Goal: Information Seeking & Learning: Find specific fact

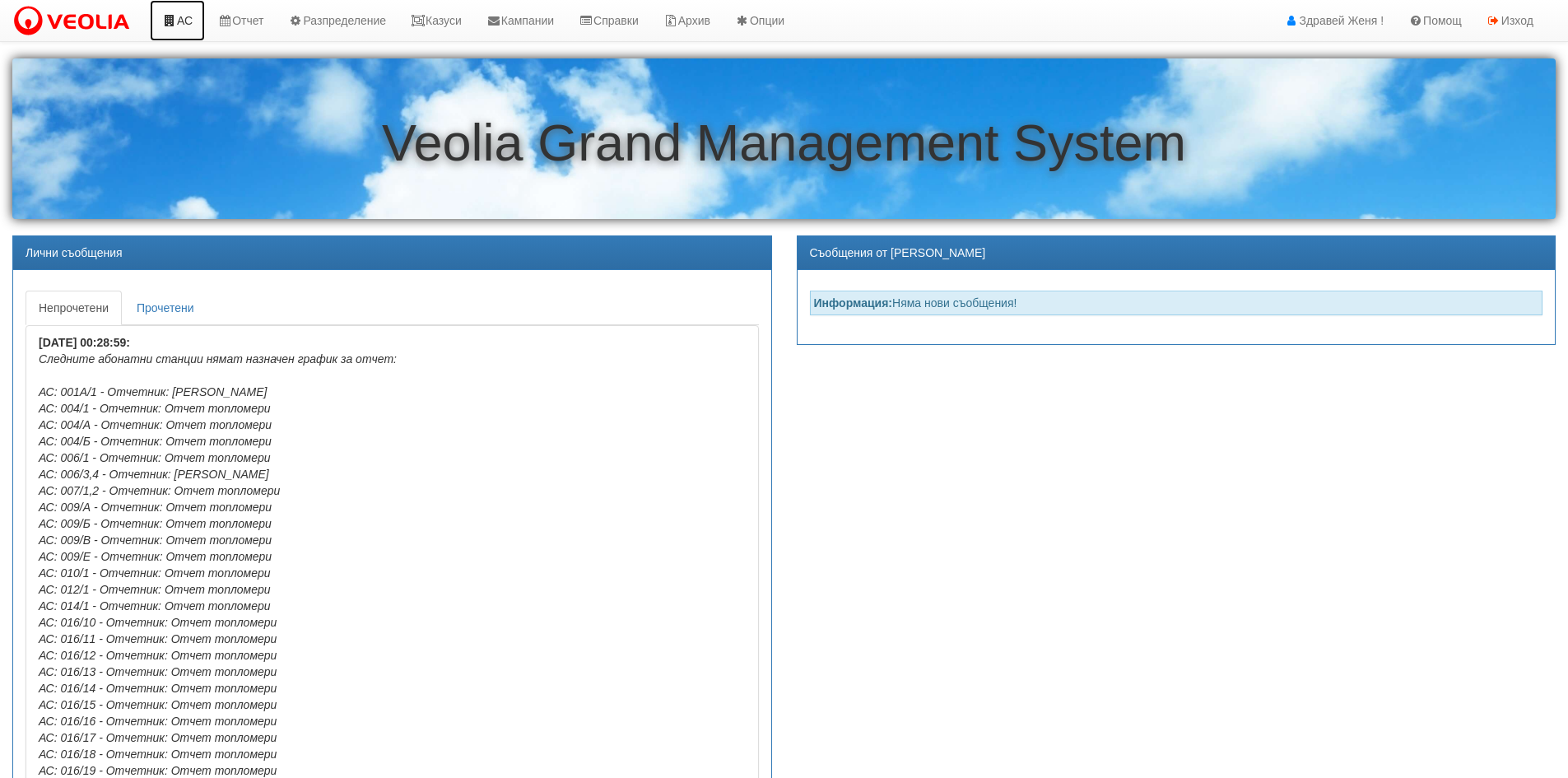
click at [183, 25] on link "АС" at bounding box center [177, 20] width 55 height 41
click at [453, 24] on link "Казуси" at bounding box center [436, 20] width 76 height 41
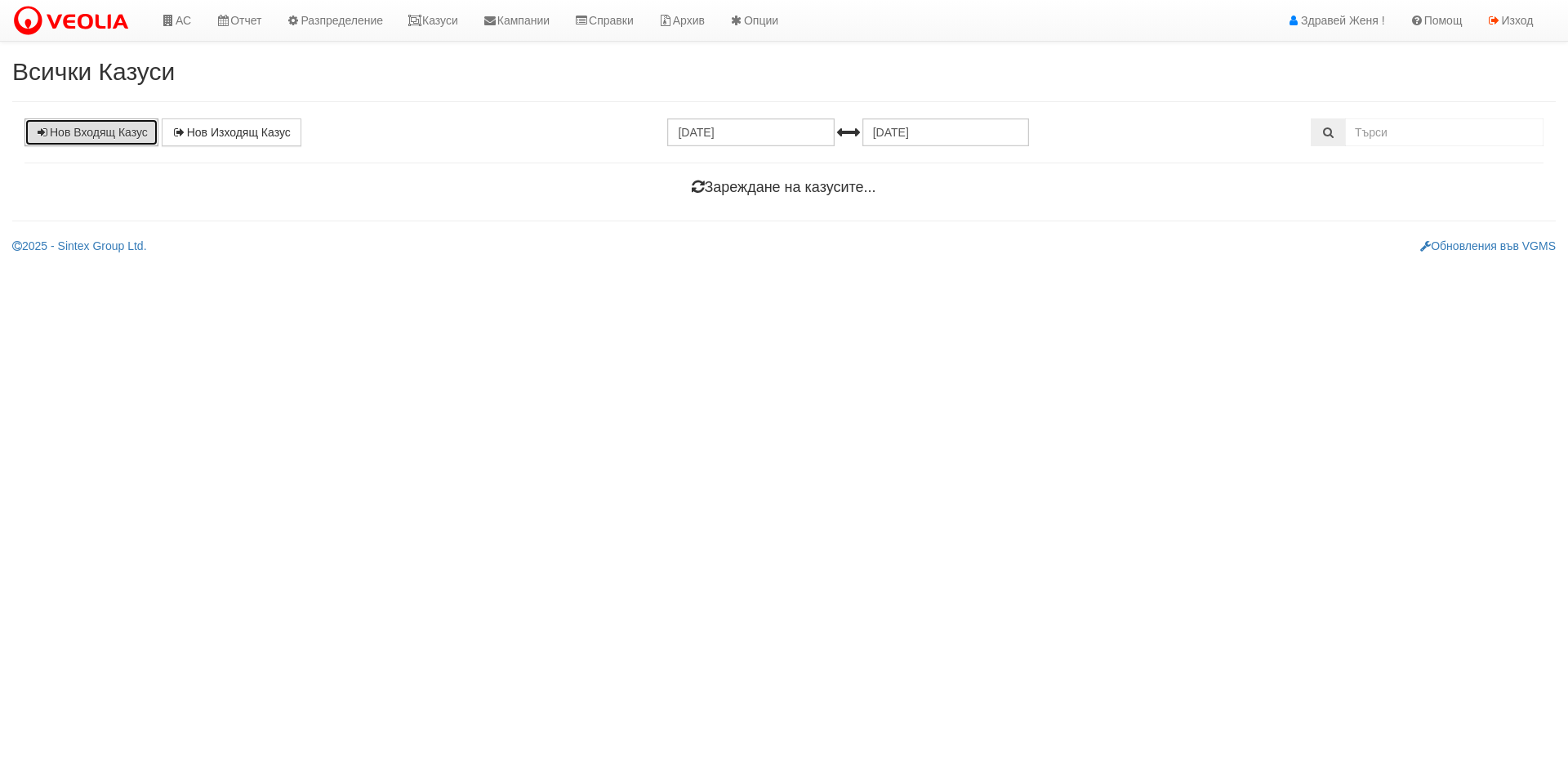
click at [128, 140] on link "Нов Входящ Казус" at bounding box center [92, 133] width 134 height 28
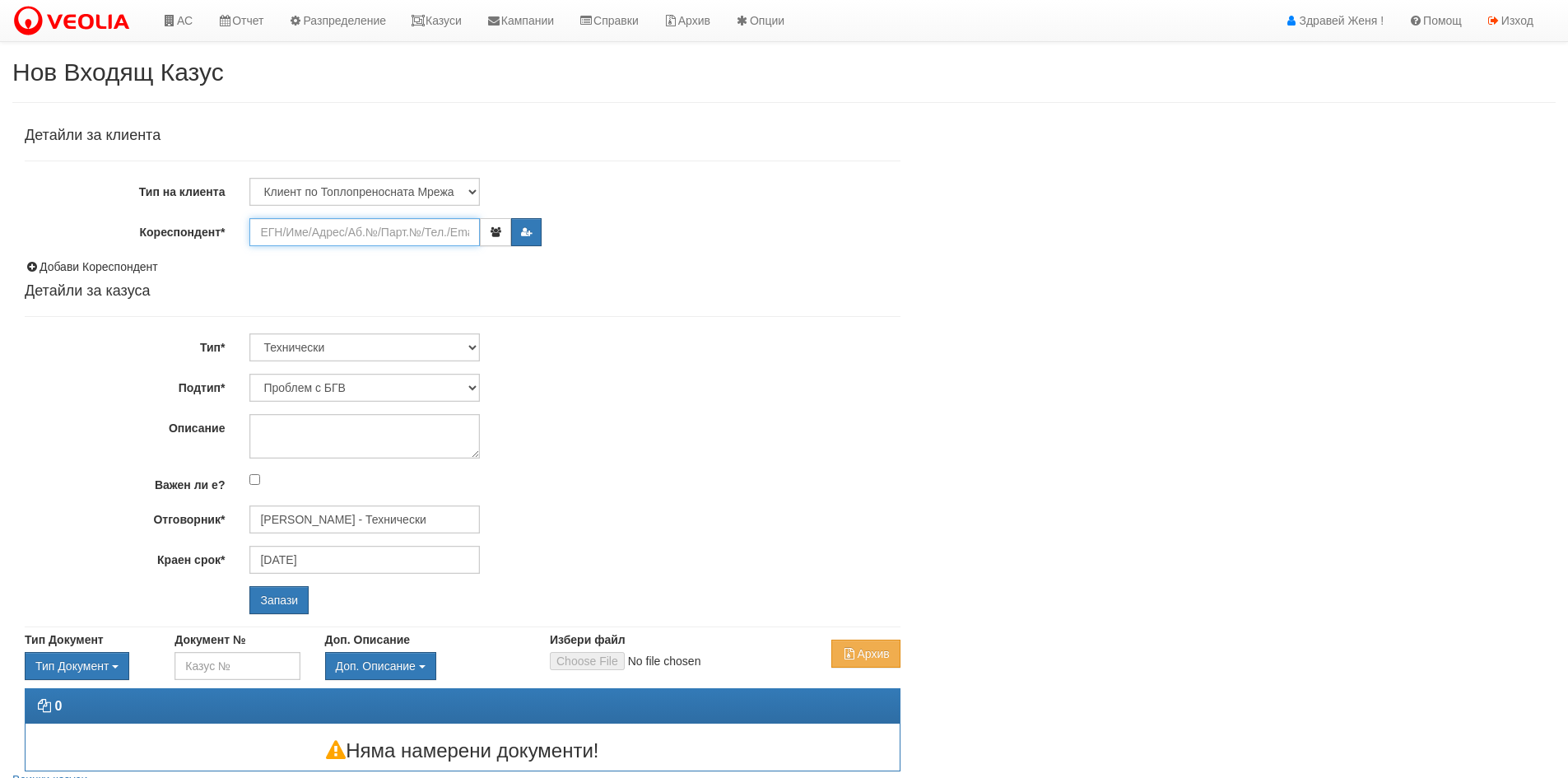
click at [323, 233] on input "Кореспондент*" at bounding box center [364, 232] width 230 height 28
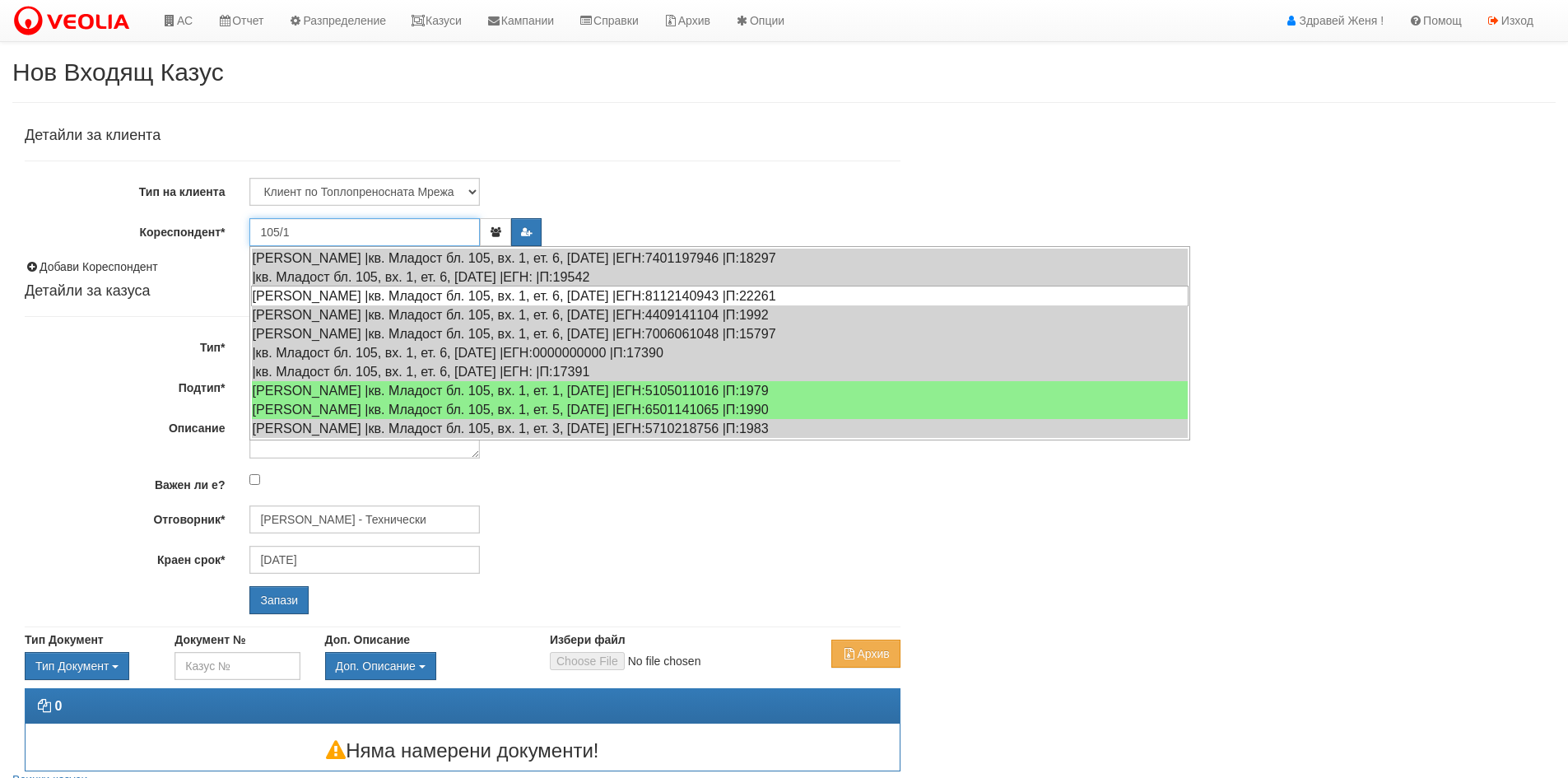
click at [561, 300] on div "АНГЕЛ ЯНКОВ ЯНКОВ |кв. Младост бл. 105, вх. 1, ет. 6, ап. 16 |ЕГН:8112140943 |П…" at bounding box center [720, 295] width 937 height 21
type input "Ангел Янков"
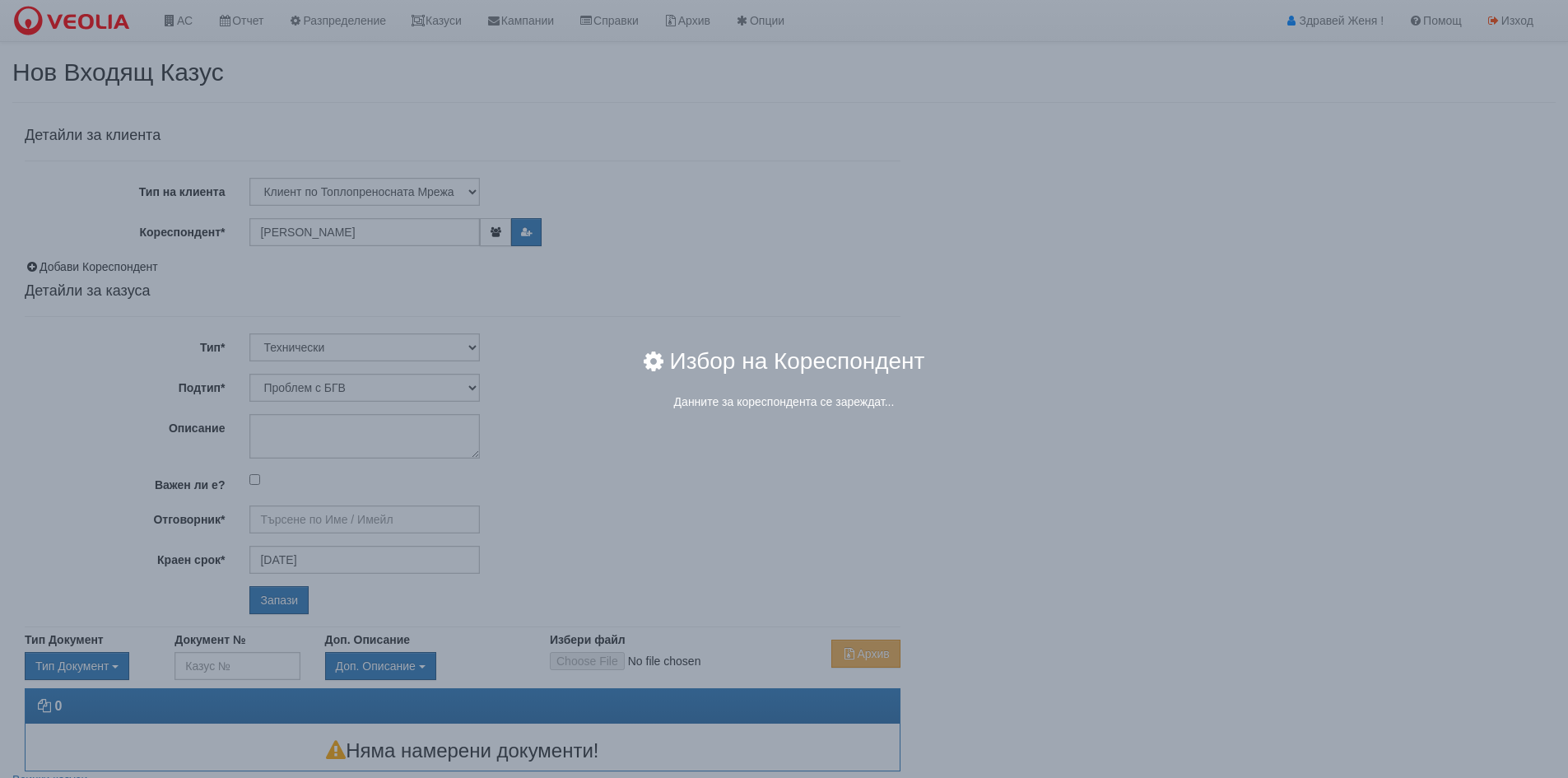
type input "[PERSON_NAME] - Технически"
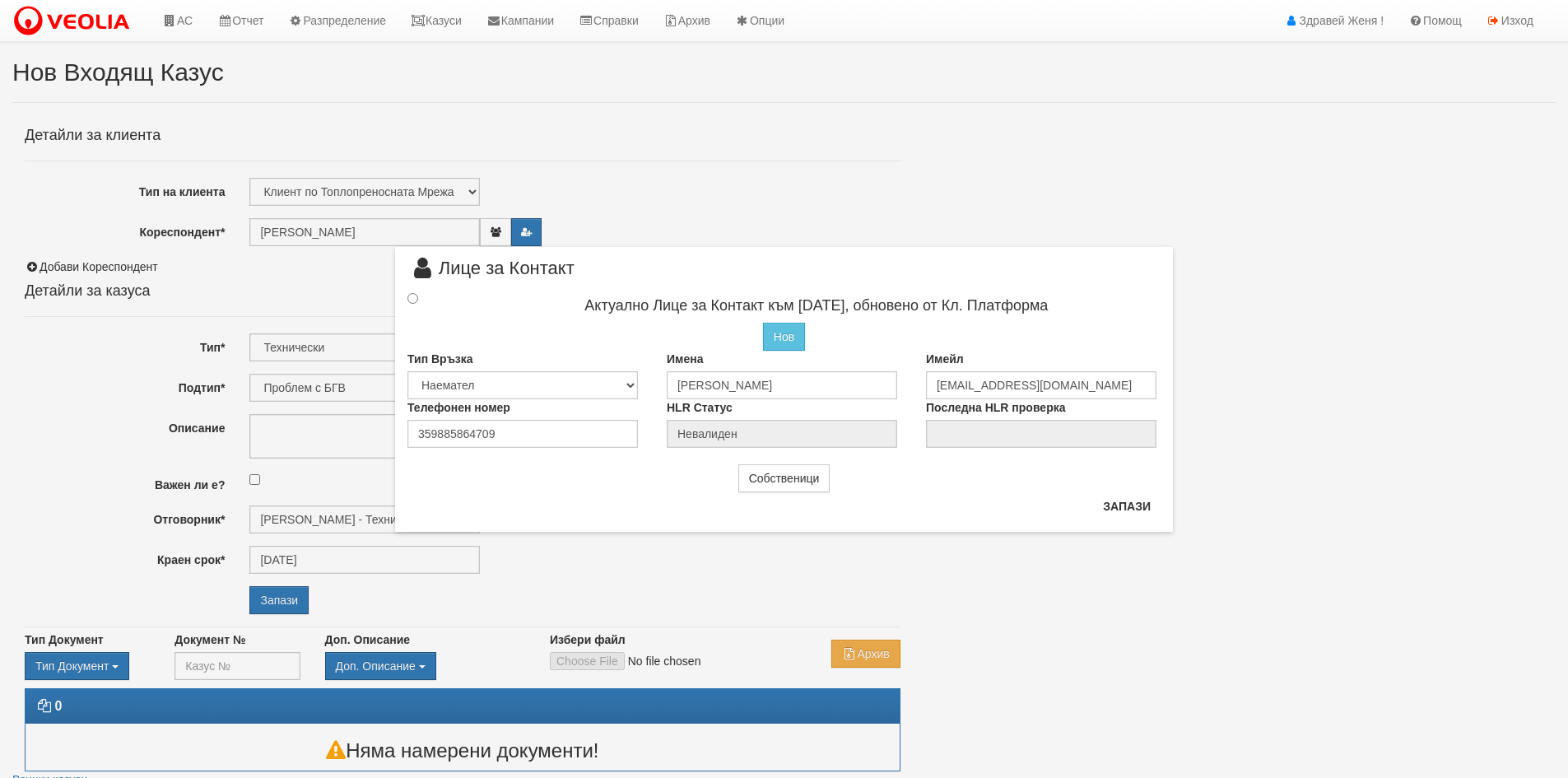
click at [1262, 242] on div "× Лице за Контакт Актуално Лице за Контакт към 22/08/2020, обновено от Кл. Плат…" at bounding box center [784, 265] width 963 height 532
drag, startPoint x: 458, startPoint y: 21, endPoint x: 448, endPoint y: 27, distance: 11.7
click at [458, 21] on link "Казуси" at bounding box center [436, 20] width 76 height 41
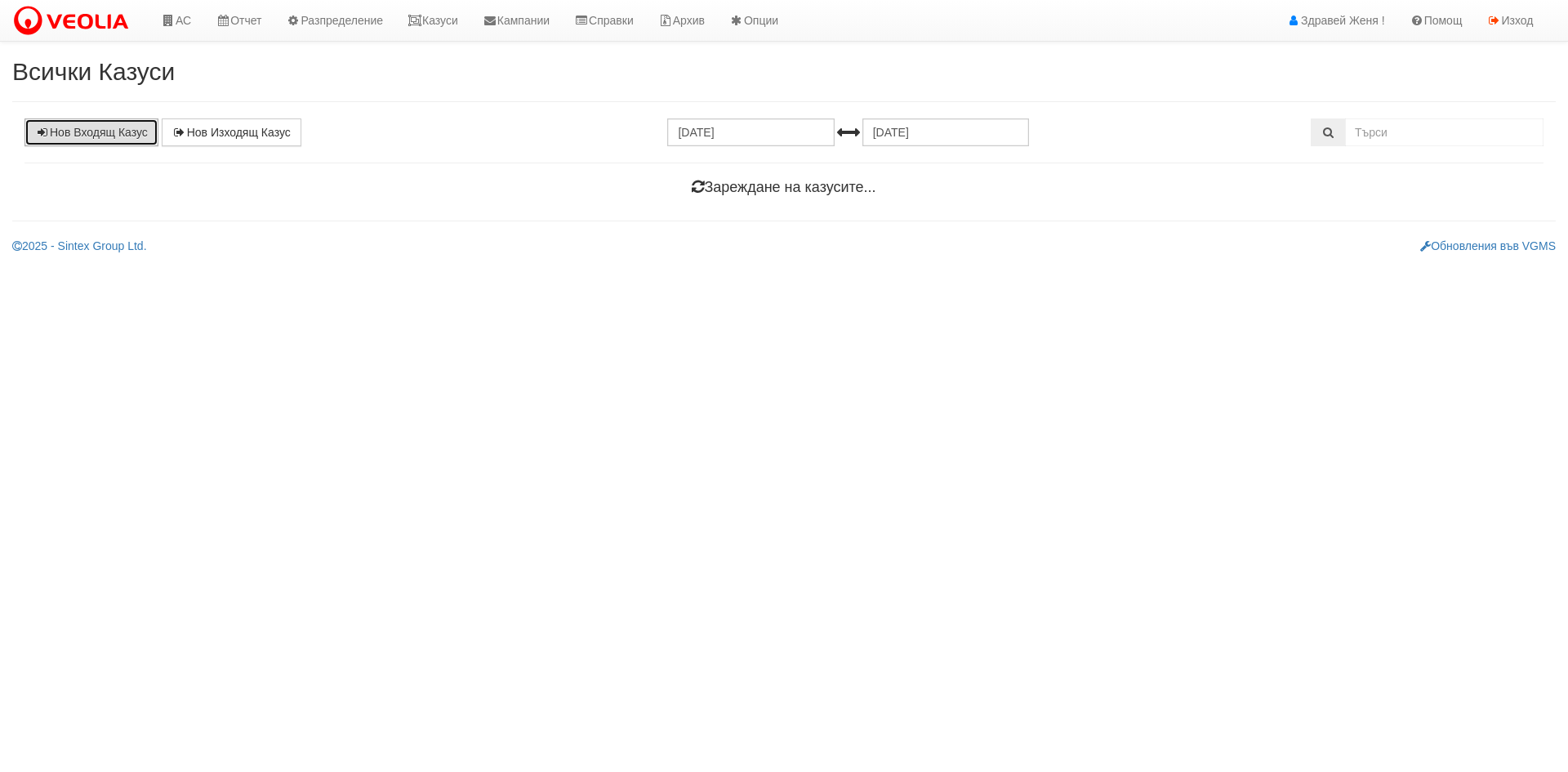
click at [43, 128] on icon at bounding box center [43, 132] width 15 height 12
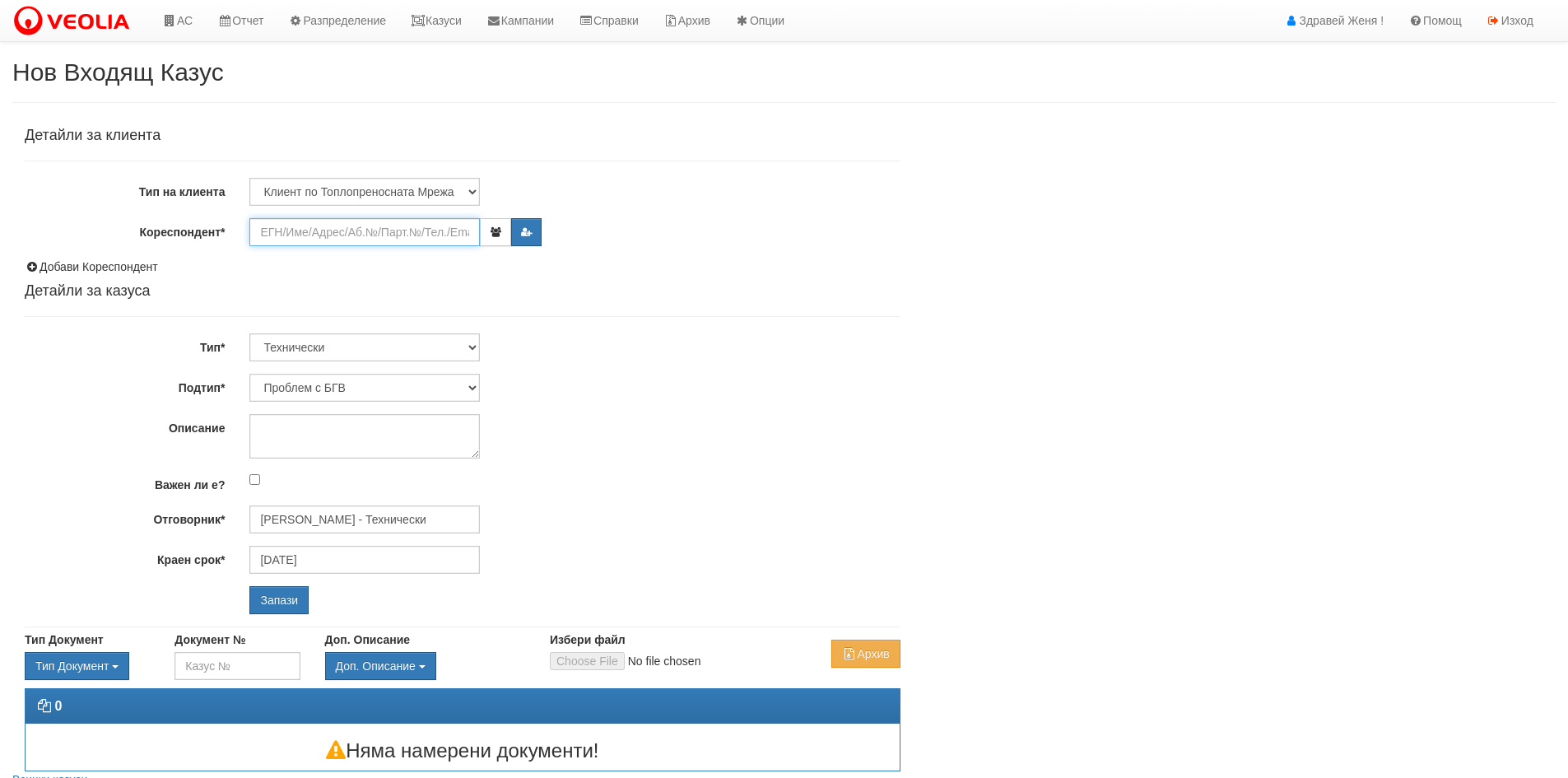
click at [328, 231] on input "Кореспондент*" at bounding box center [364, 232] width 230 height 28
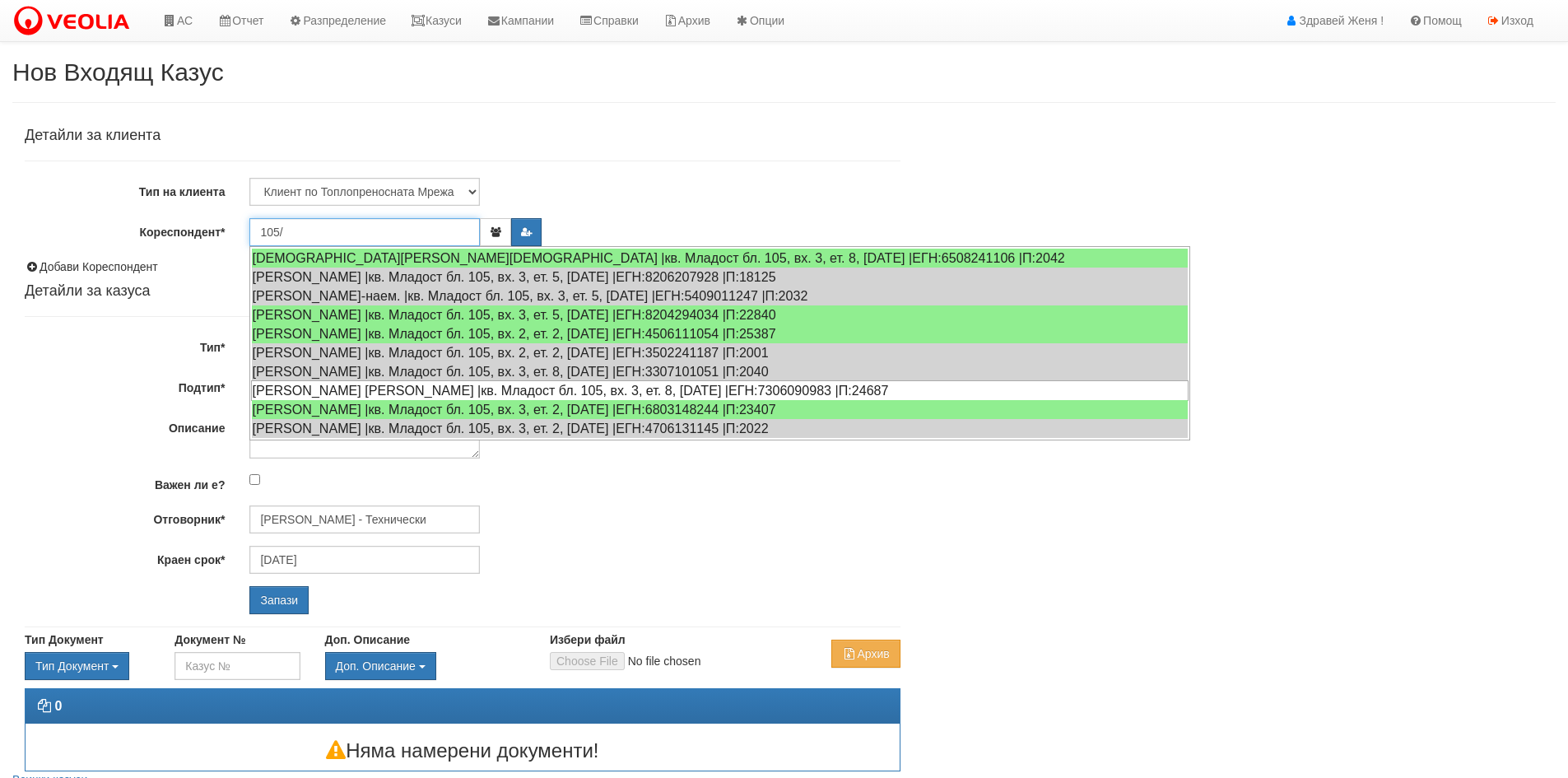
click at [372, 387] on div "[PERSON_NAME] [PERSON_NAME] |кв. Младост бл. 105, вх. 3, ет. 8, [DATE] |ЕГН:730…" at bounding box center [720, 390] width 937 height 21
type input "[PERSON_NAME] [PERSON_NAME]"
type input "[PERSON_NAME] - Технически"
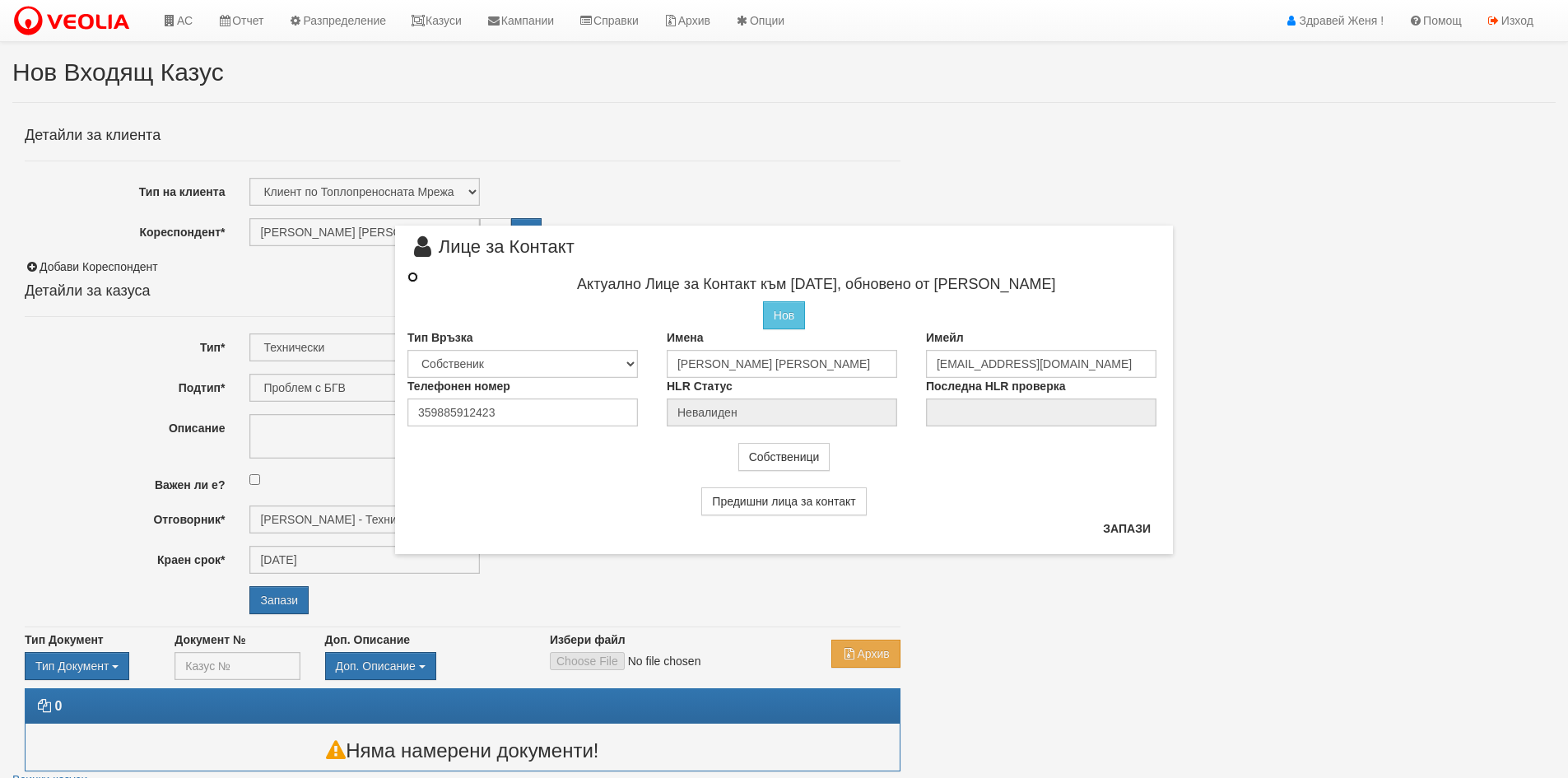
click at [410, 275] on input "radio" at bounding box center [413, 277] width 11 height 11
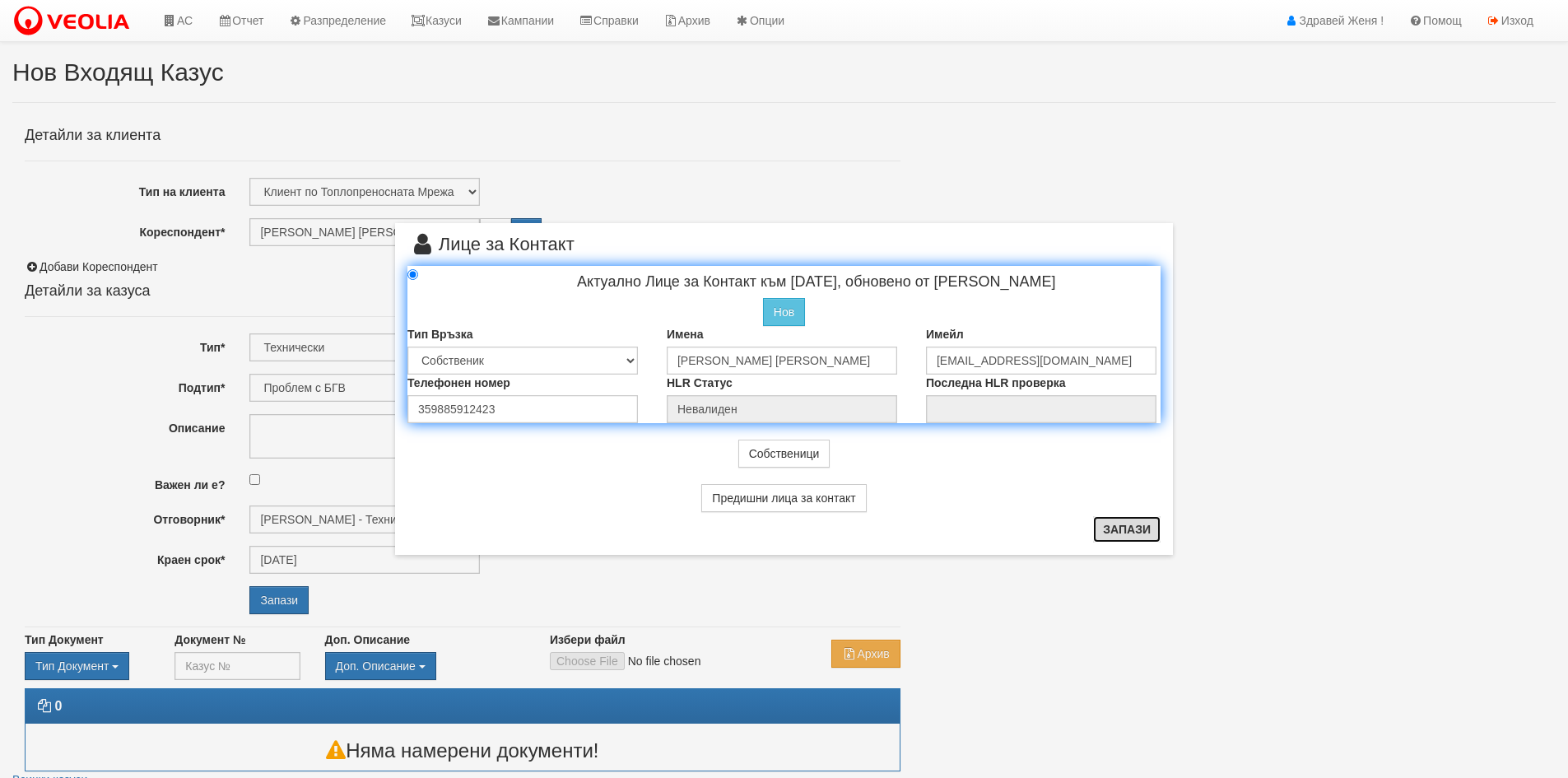
click at [1126, 525] on button "Запази" at bounding box center [1126, 530] width 67 height 27
radio input "true"
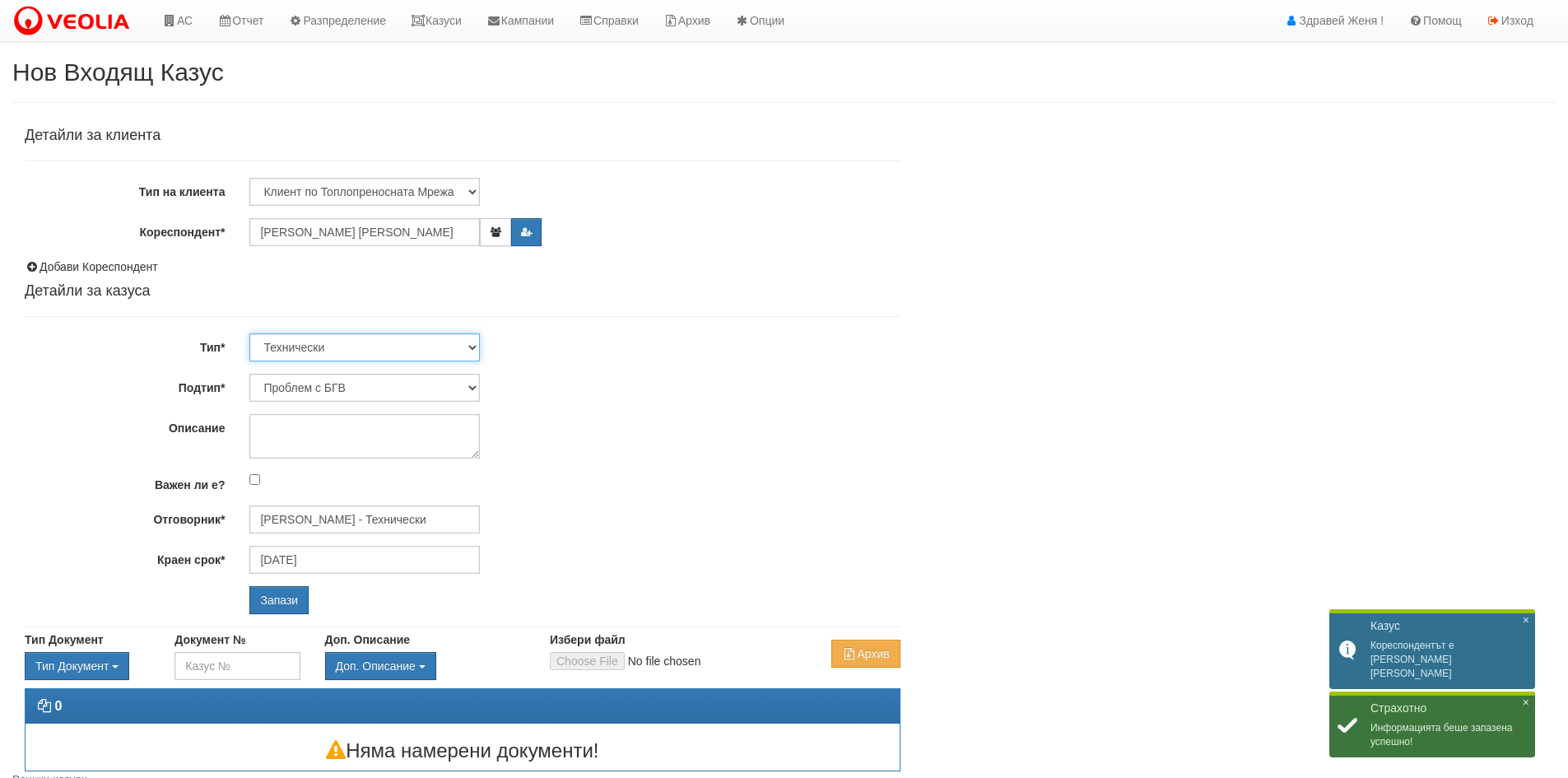
click at [470, 345] on select "Технически ФТС Търговски Административен Производствен Експлоатационен Финансов…" at bounding box center [364, 348] width 230 height 28
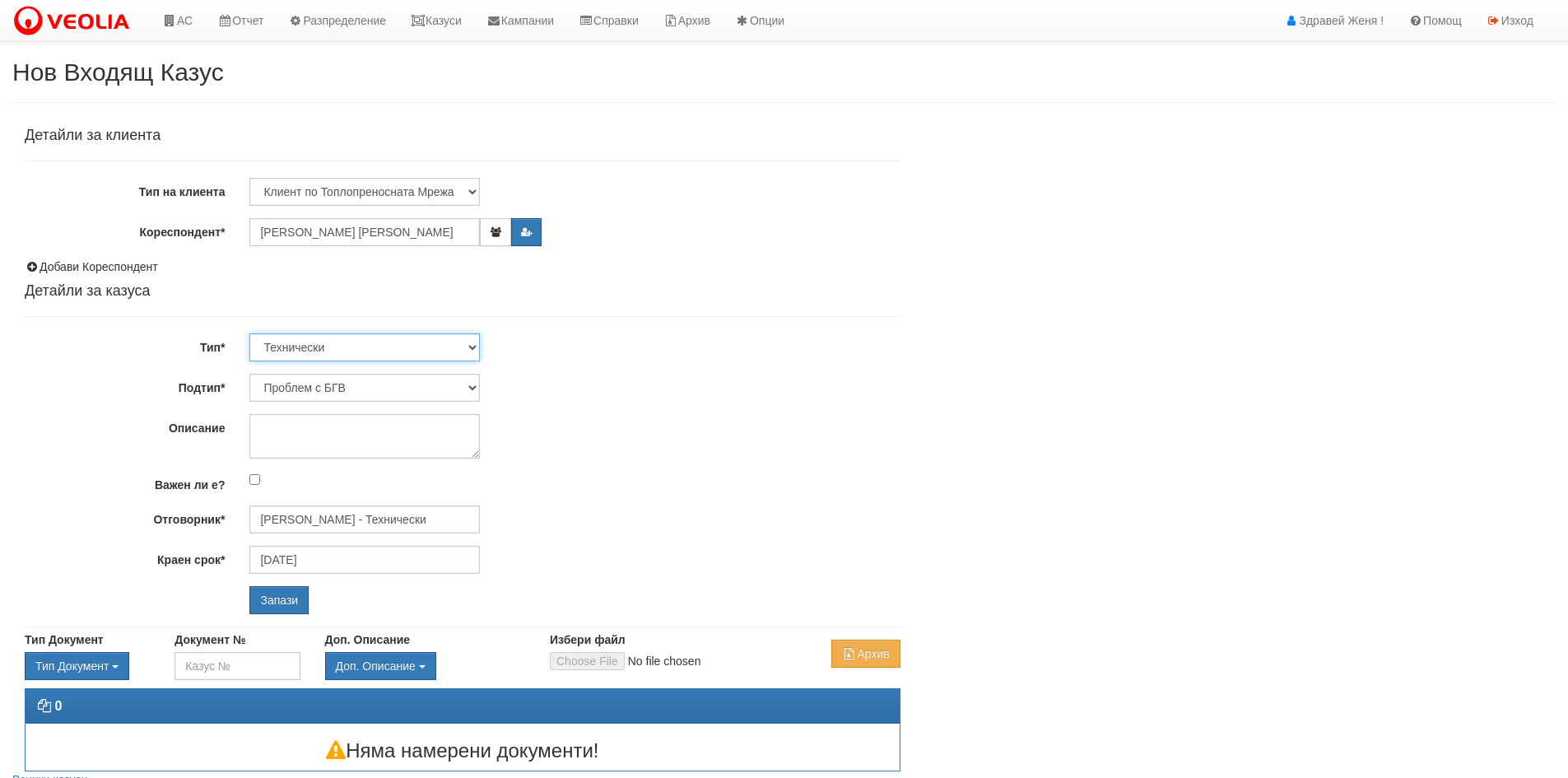
select select "2"
click at [250, 334] on select "Технически ФТС Търговски Административен Производствен Експлоатационен Финансов…" at bounding box center [364, 348] width 230 height 28
type input "31/10/2025"
click at [471, 385] on select "Търговска отстъпка Протокол от ОС Референции Друго Проблем с кл. платформа/сайт…" at bounding box center [364, 388] width 230 height 28
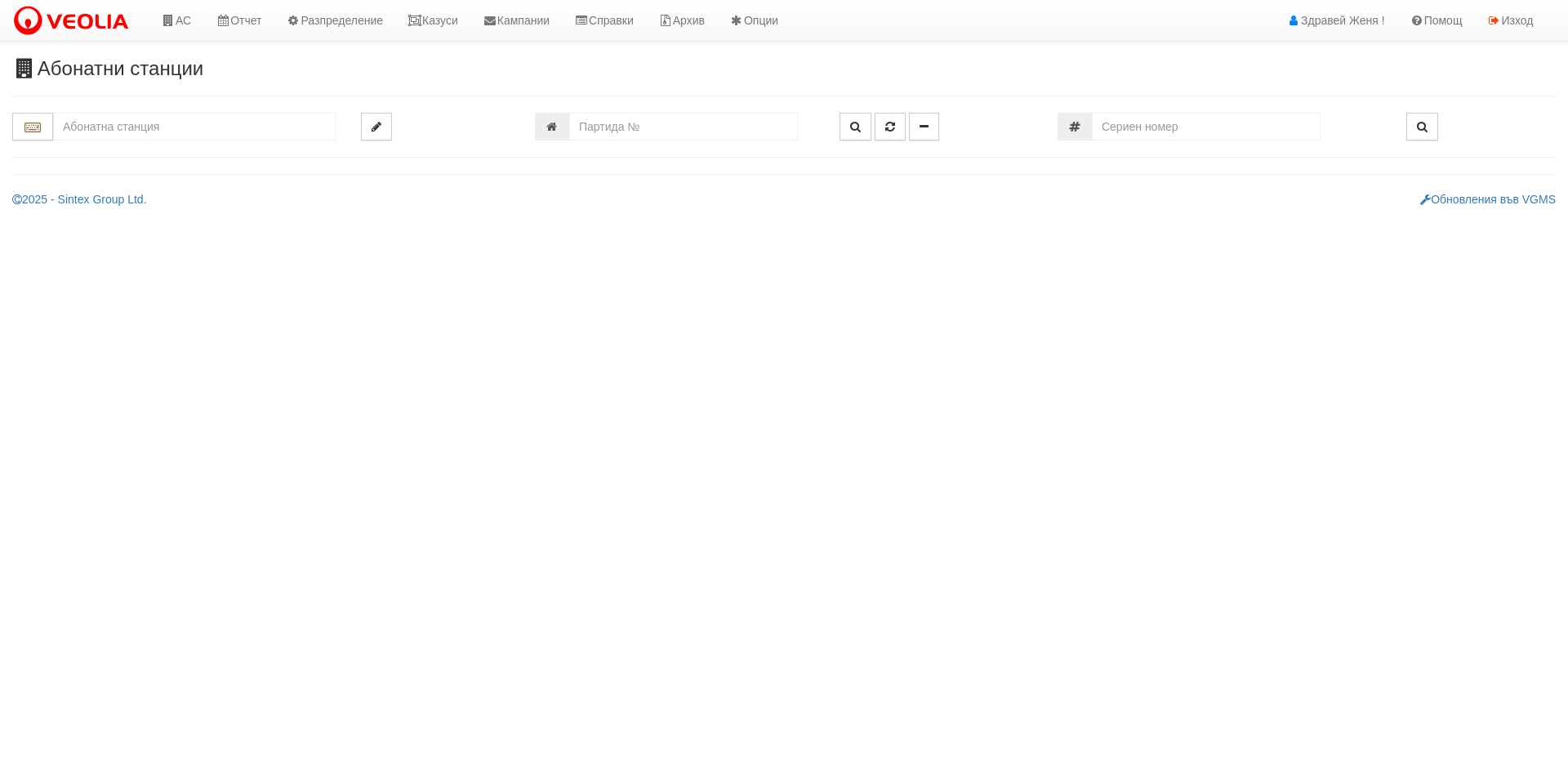
click at [149, 137] on input "text" at bounding box center [194, 127] width 283 height 28
click at [178, 155] on div "134/5 - Младост - "ВЕОЛИЯ"" at bounding box center [195, 152] width 279 height 19
type input "134/5 - Младост - "ВЕОЛИЯ""
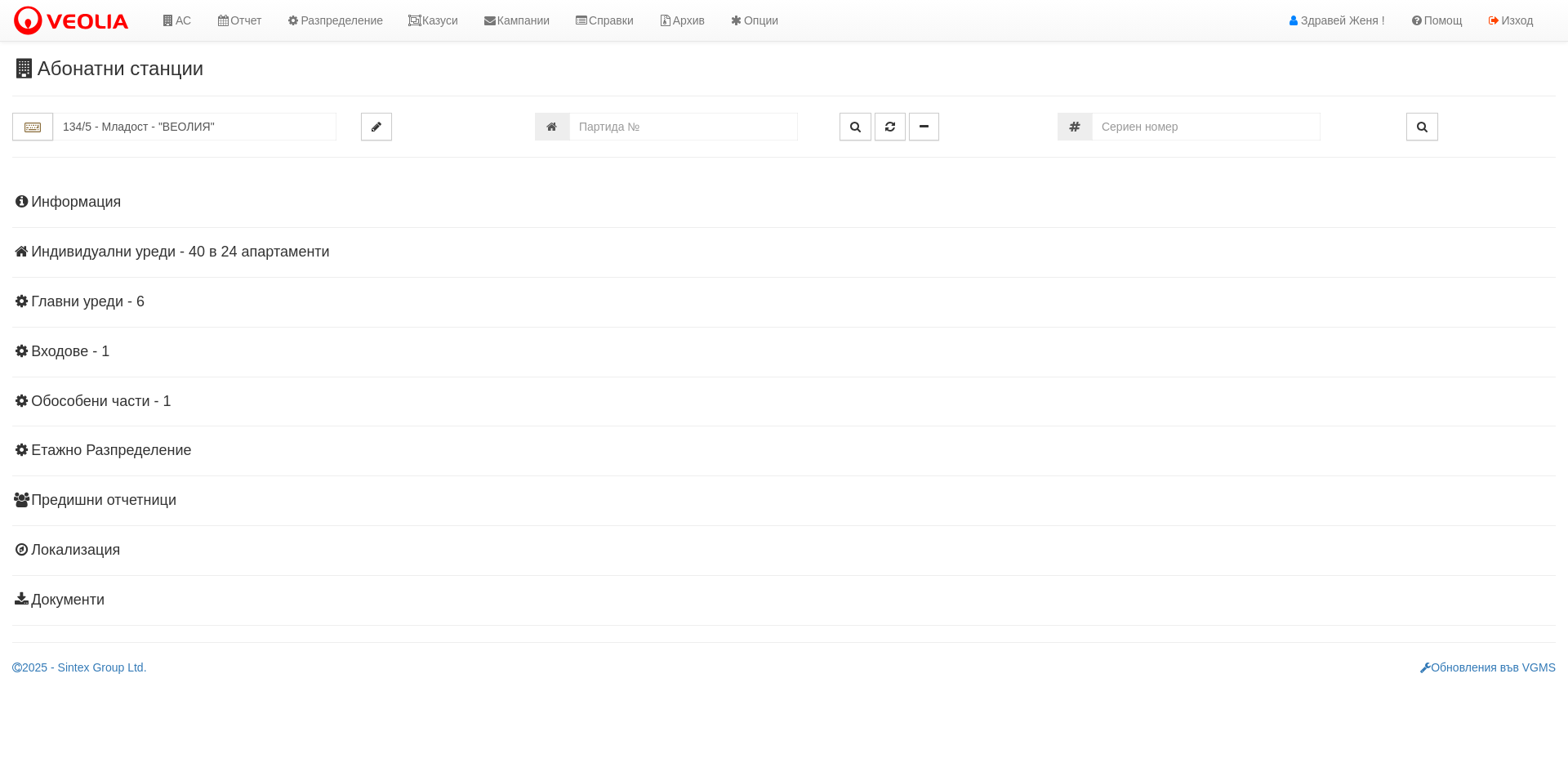
click at [127, 249] on h4 "Индивидуални уреди - 40 в 24 апартаменти" at bounding box center [784, 253] width 1544 height 17
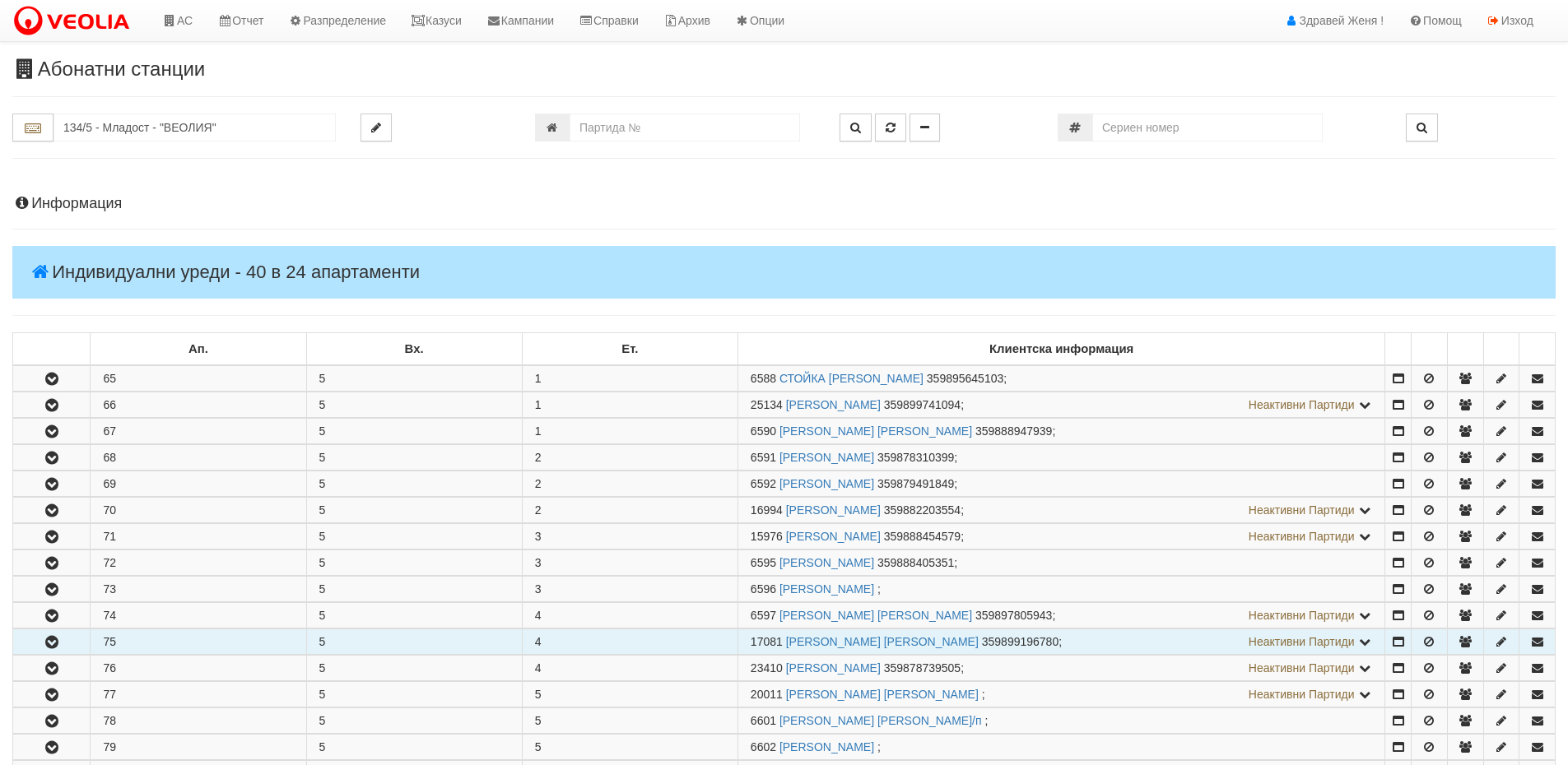
click at [46, 646] on icon "button" at bounding box center [52, 643] width 20 height 12
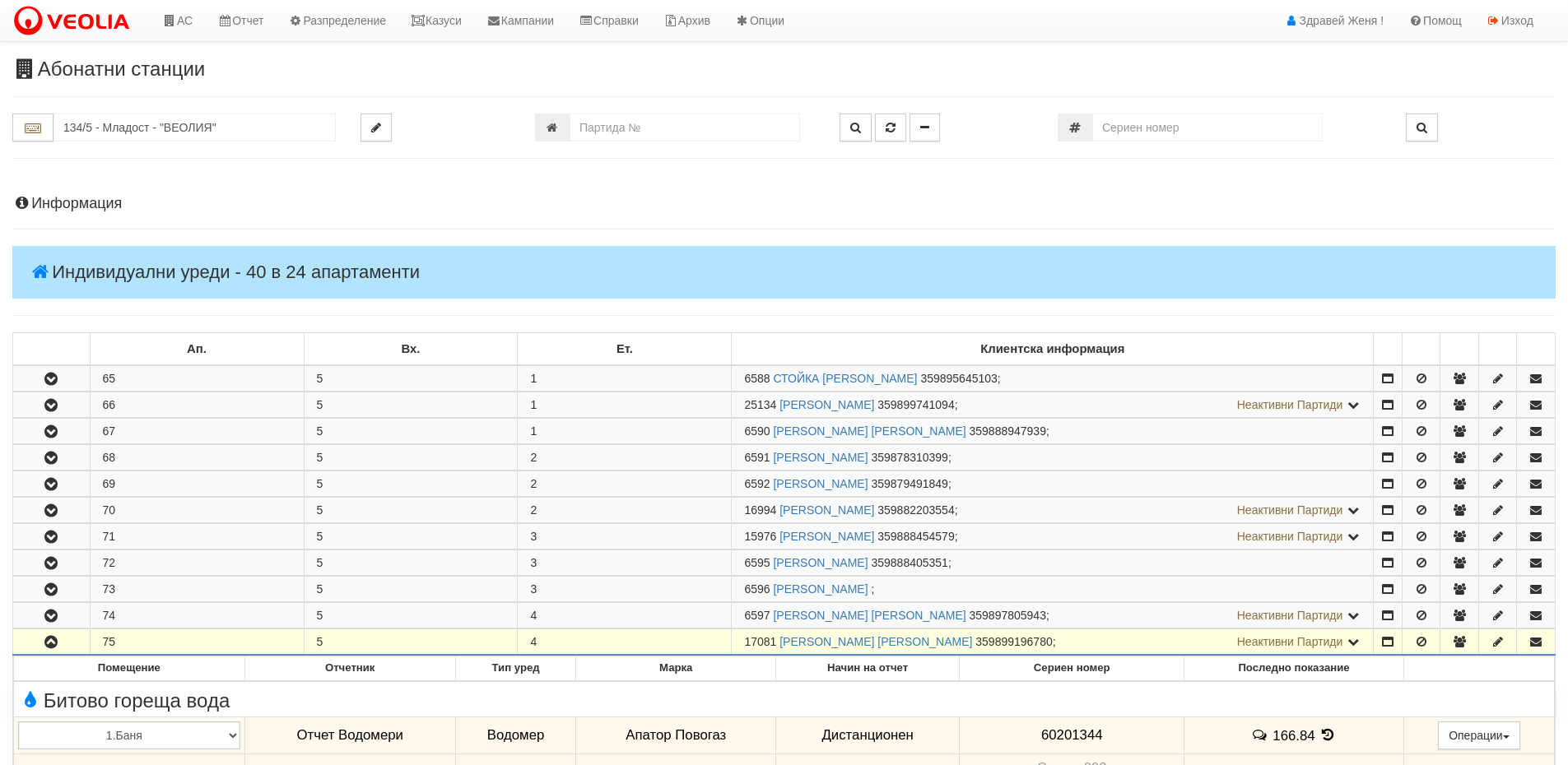
drag, startPoint x: 776, startPoint y: 641, endPoint x: 733, endPoint y: 640, distance: 43.0
click at [733, 640] on td "17081 МАРИН СЛАВОВ МАРИНОВ 359899196780 ; Неактивни Партиди 6598 ДИМО ГЕОРГИЕВ …" at bounding box center [1053, 643] width 642 height 27
copy span "17081"
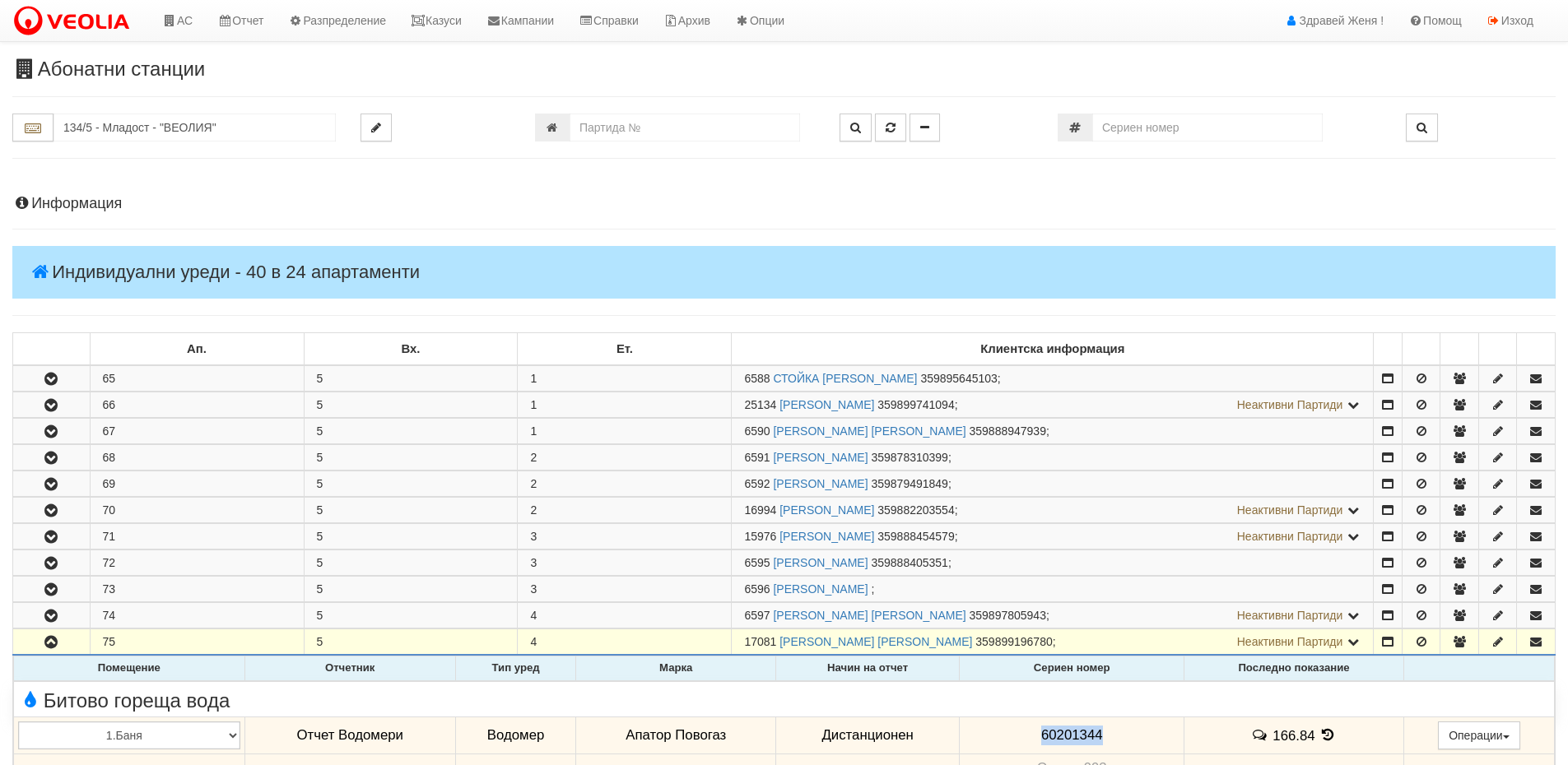
drag, startPoint x: 1106, startPoint y: 731, endPoint x: 1024, endPoint y: 741, distance: 82.6
click at [1024, 741] on td "60201344" at bounding box center [1072, 736] width 225 height 38
copy span "60201344"
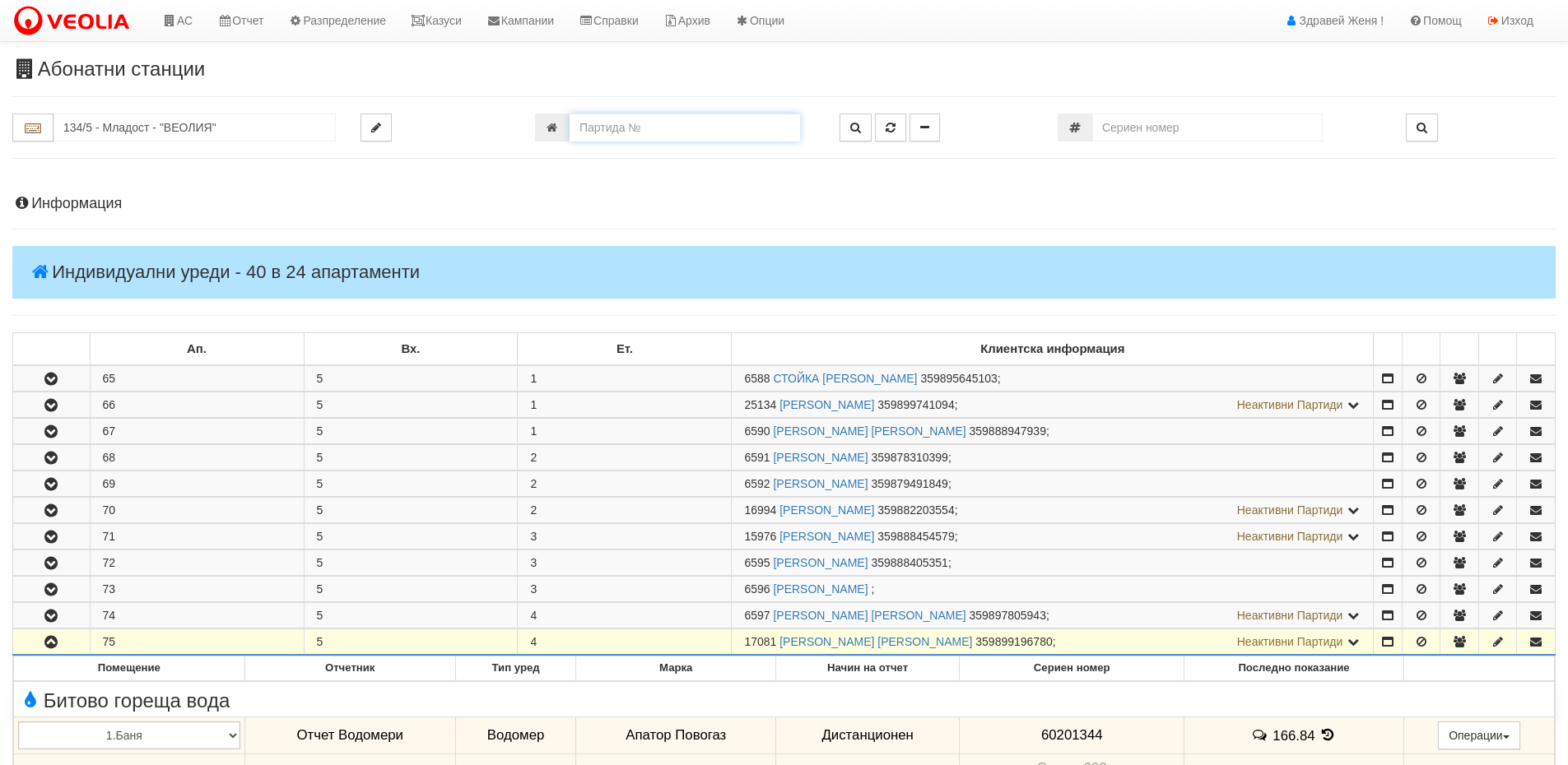
click at [639, 125] on input "number" at bounding box center [685, 128] width 230 height 28
paste input "22694"
type input "22694"
click at [856, 132] on icon "button" at bounding box center [855, 127] width 11 height 12
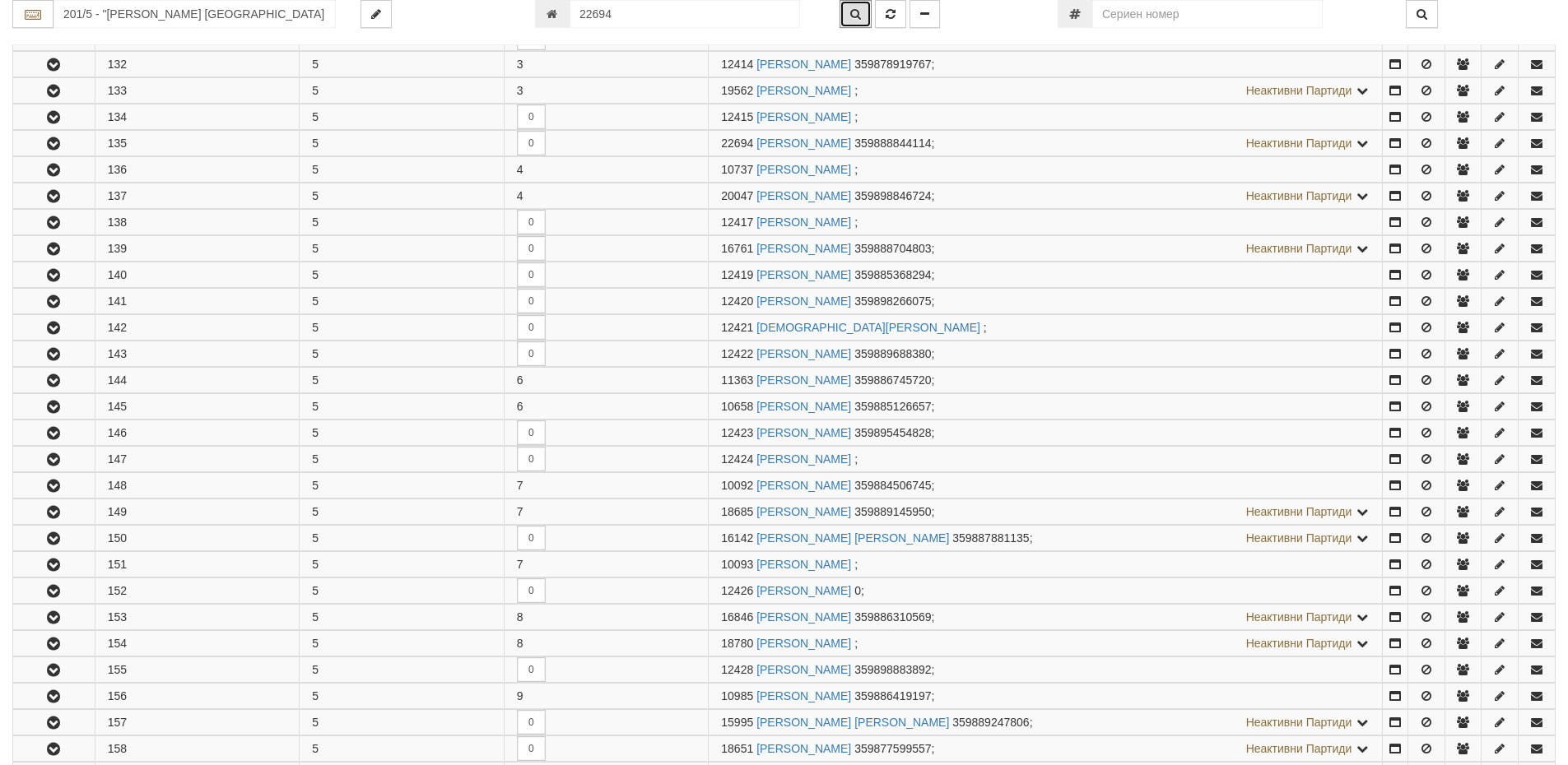
scroll to position [614, 0]
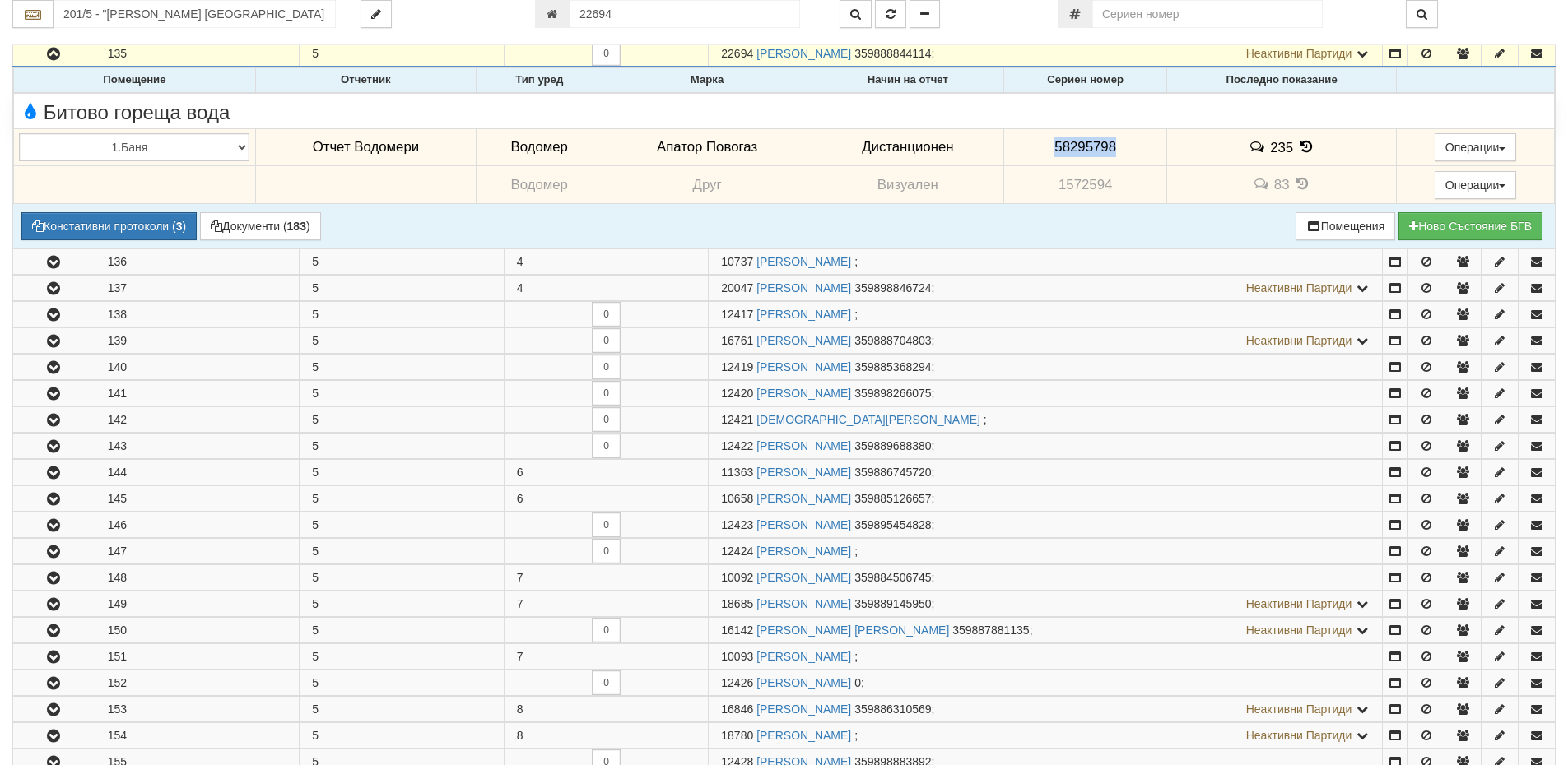
drag, startPoint x: 1116, startPoint y: 145, endPoint x: 1035, endPoint y: 152, distance: 81.3
click at [1022, 158] on td "58295798" at bounding box center [1086, 147] width 163 height 38
copy span "58295798"
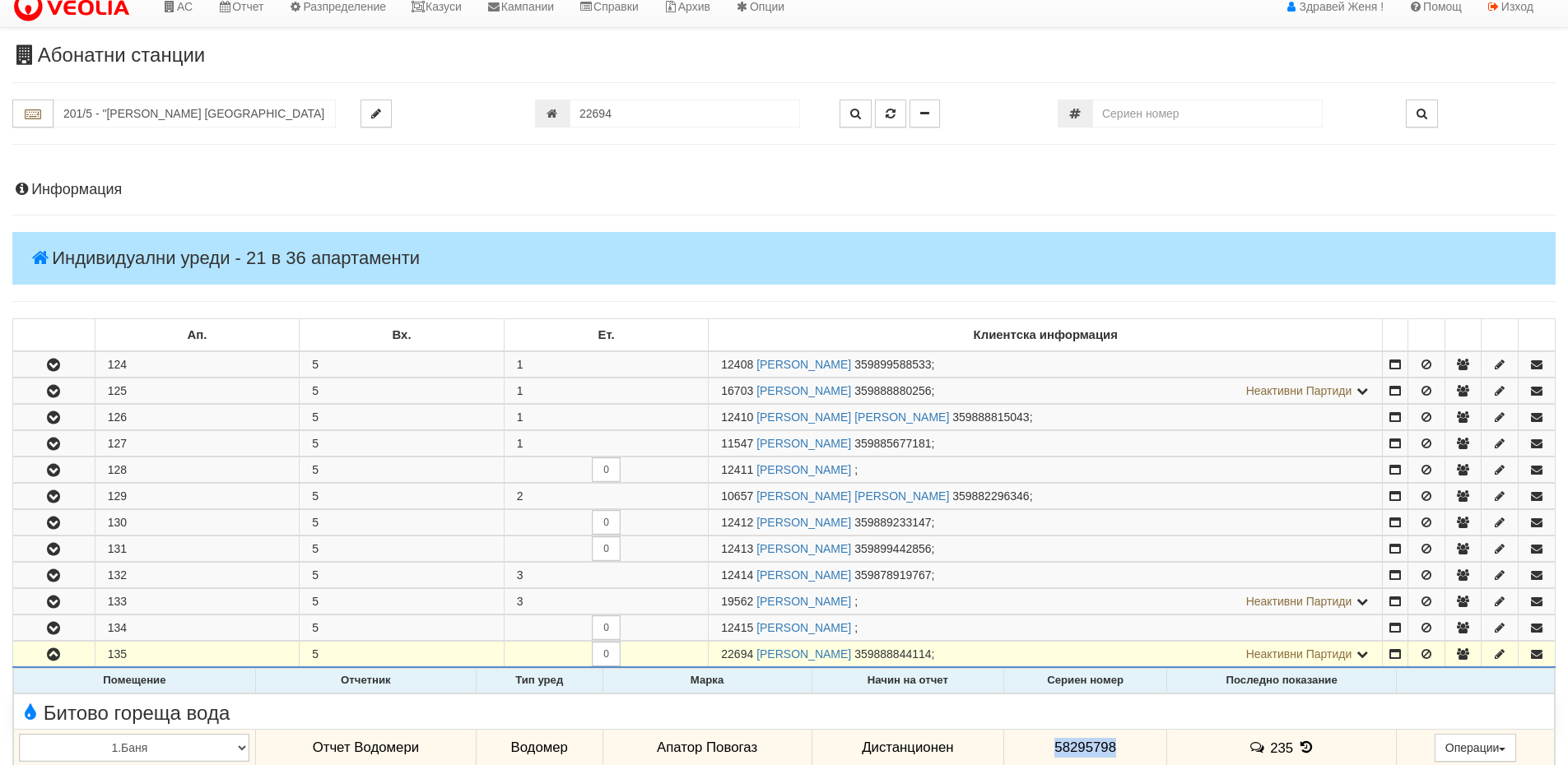
scroll to position [0, 0]
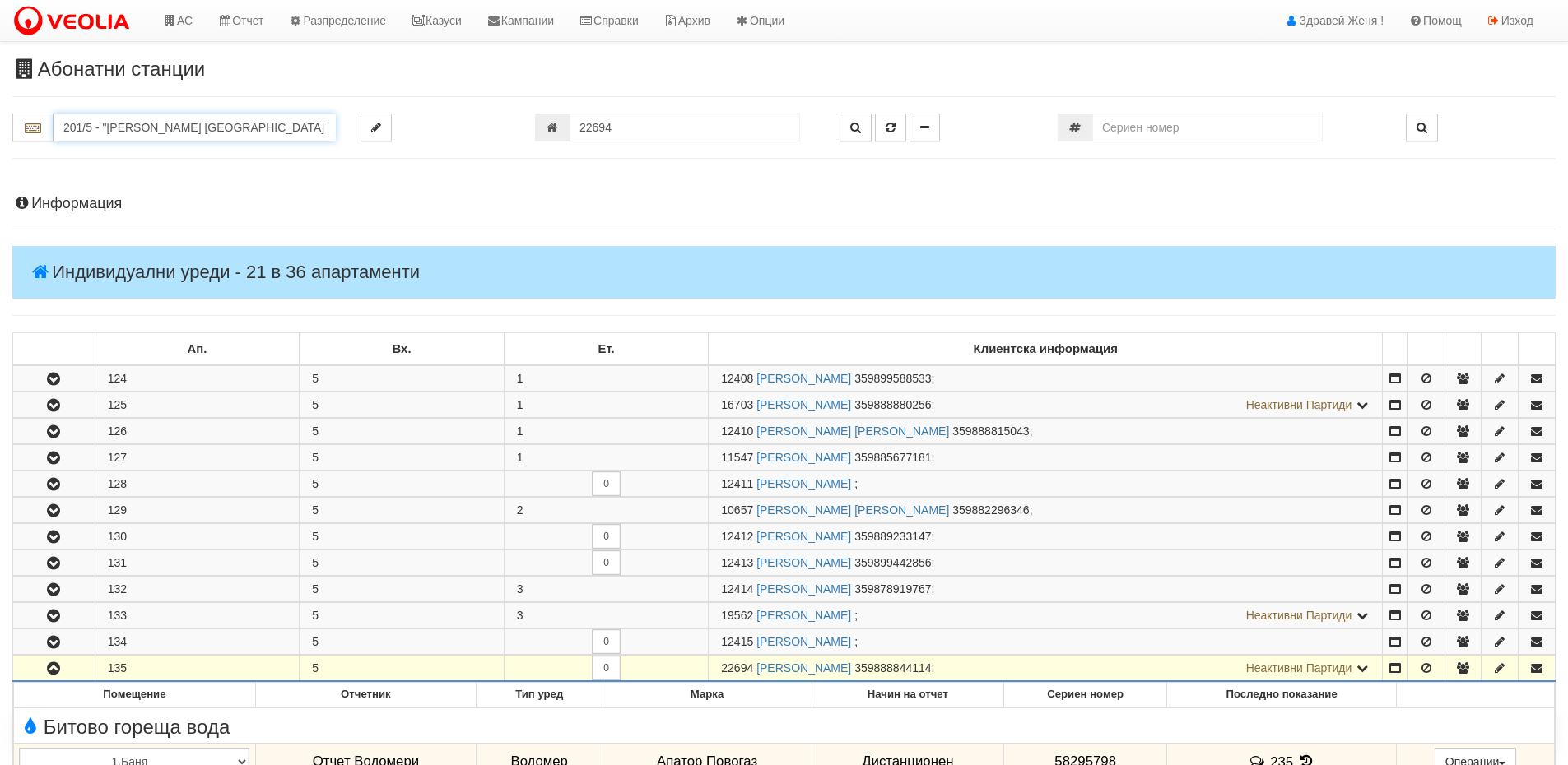
click at [104, 121] on input "201/5 - "ВЕОЛИЯ ЕНЕРДЖИ ВАРНА " ЕАД" at bounding box center [194, 128] width 282 height 28
click at [141, 153] on div "120/1 - Младост - "ВЕОЛИЯ"" at bounding box center [195, 153] width 278 height 19
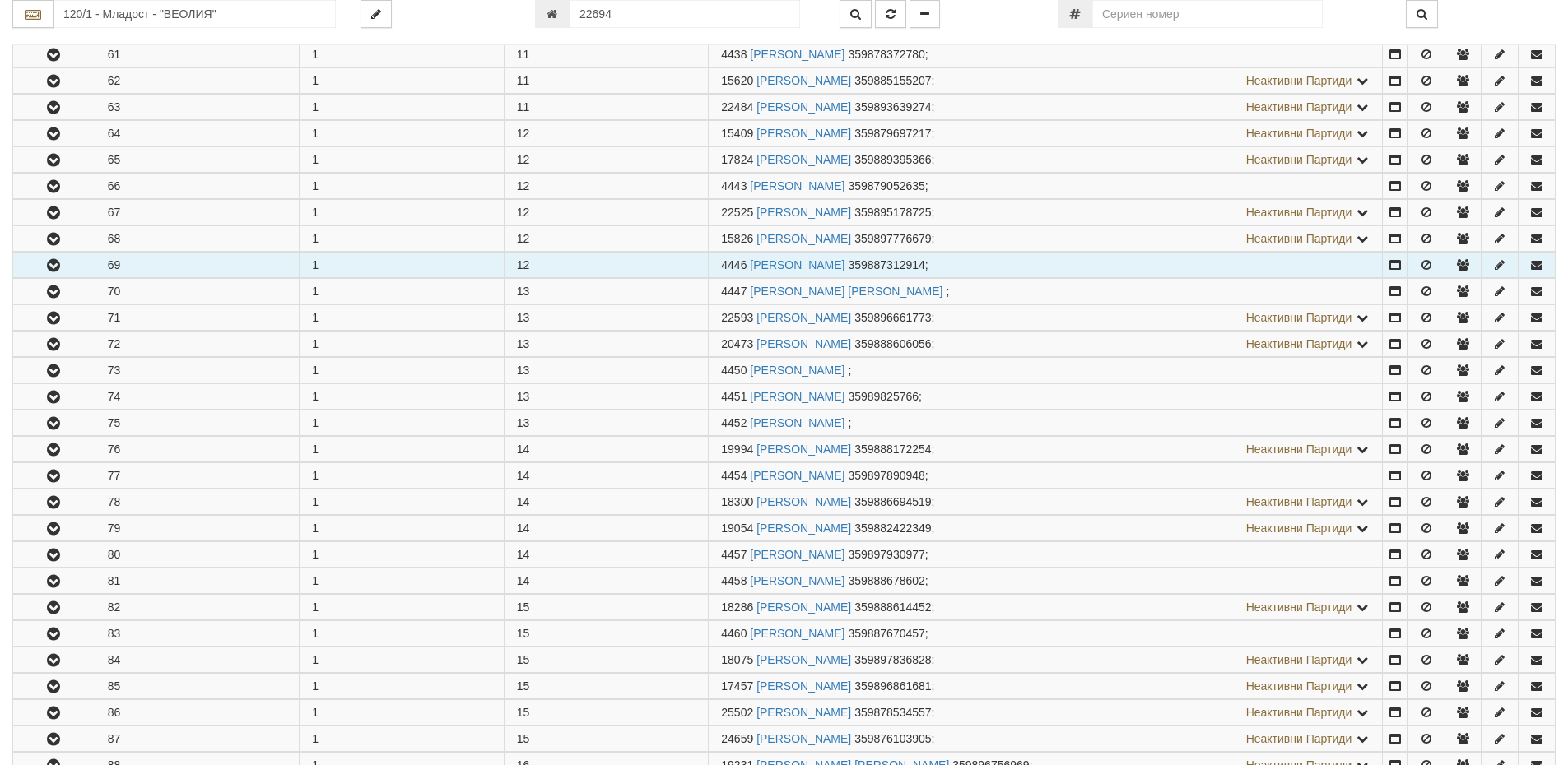
scroll to position [2222, 0]
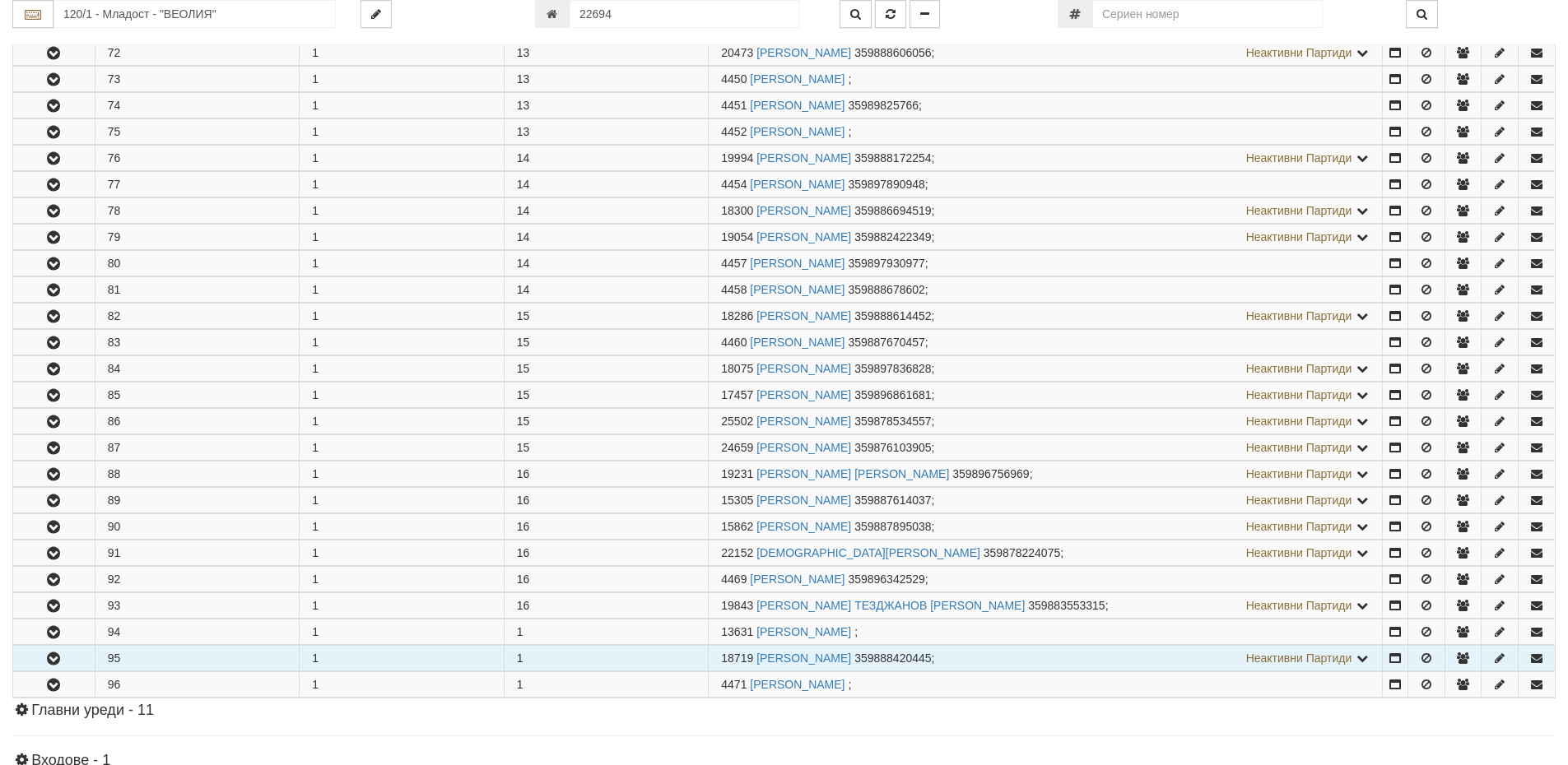
drag, startPoint x: 753, startPoint y: 657, endPoint x: 724, endPoint y: 662, distance: 29.4
click at [724, 662] on span "18719" at bounding box center [737, 659] width 32 height 13
copy span "18719"
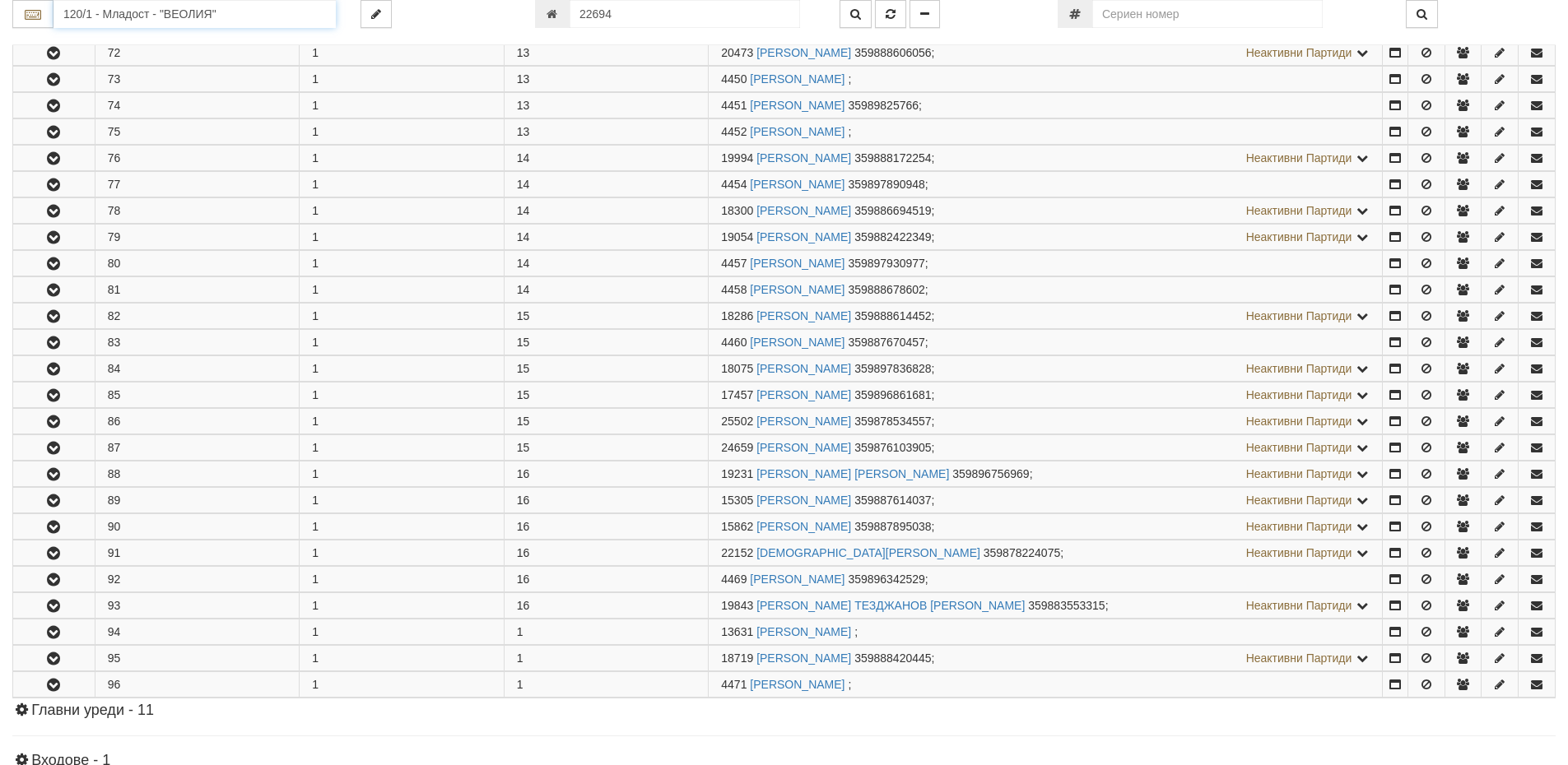
click at [154, 23] on input "120/1 - Младост - "ВЕОЛИЯ"" at bounding box center [194, 14] width 282 height 28
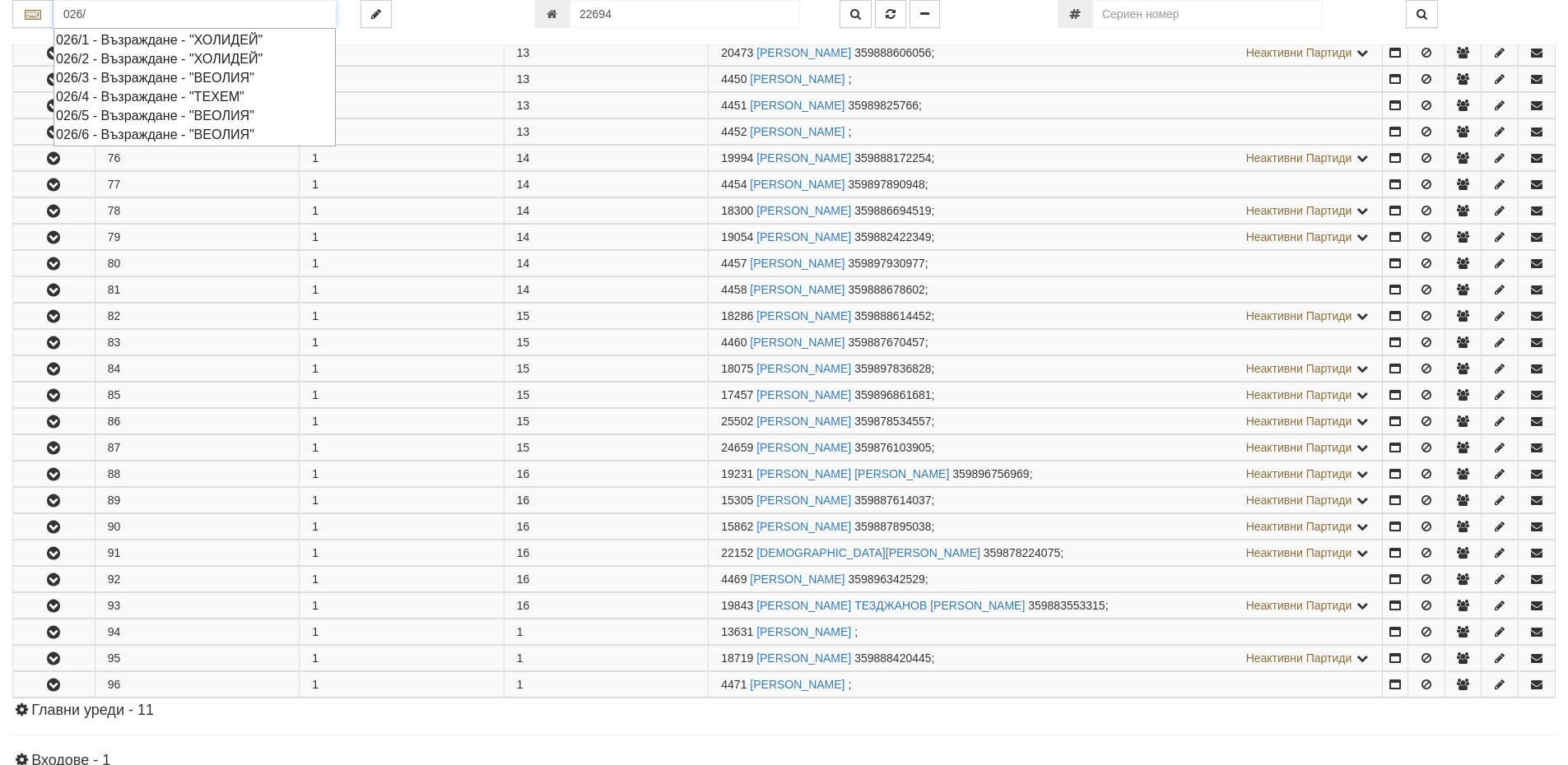
click at [219, 100] on div "026/4 - Възраждане - "ТЕХЕМ"" at bounding box center [195, 96] width 278 height 19
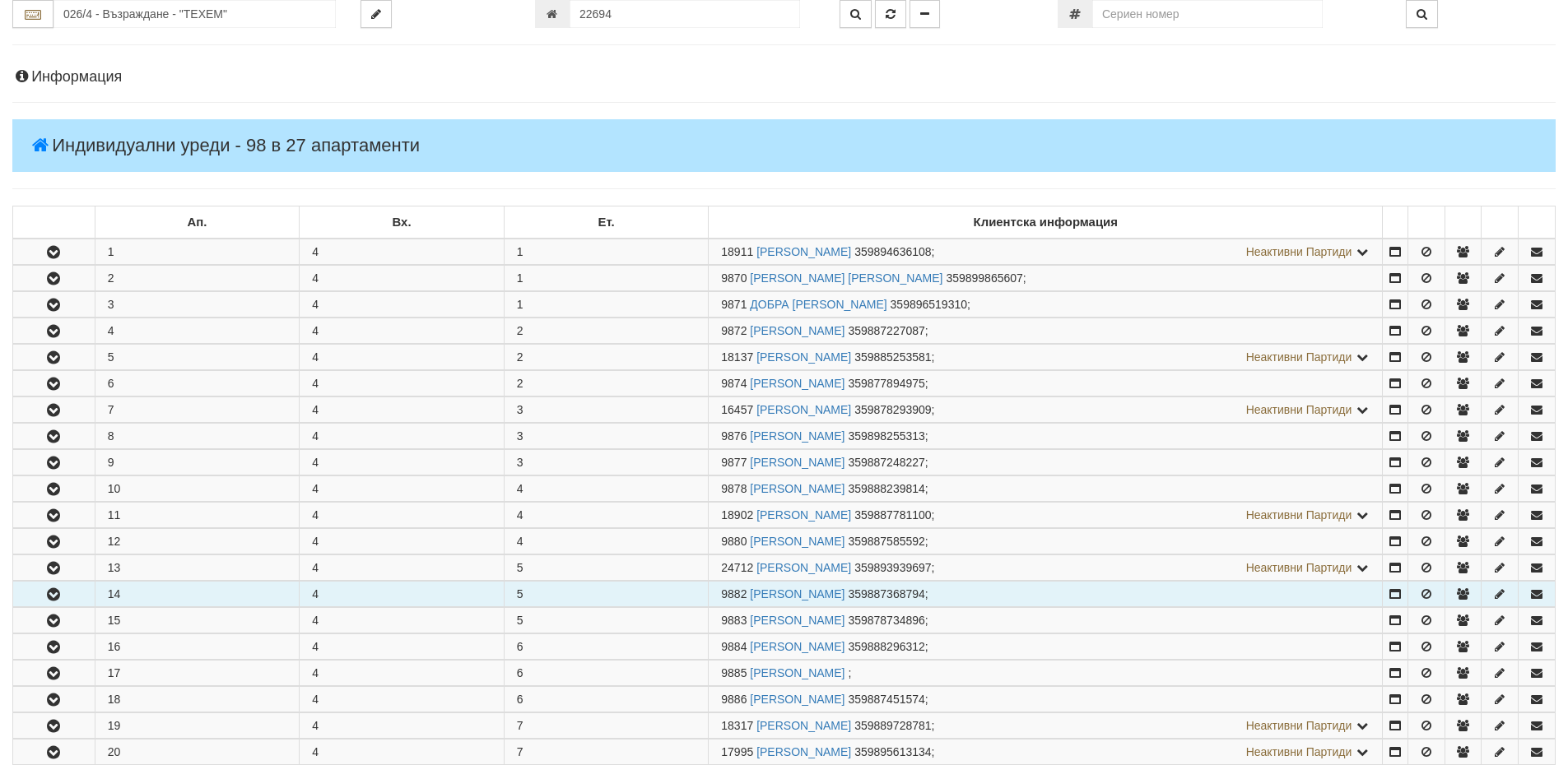
scroll to position [165, 0]
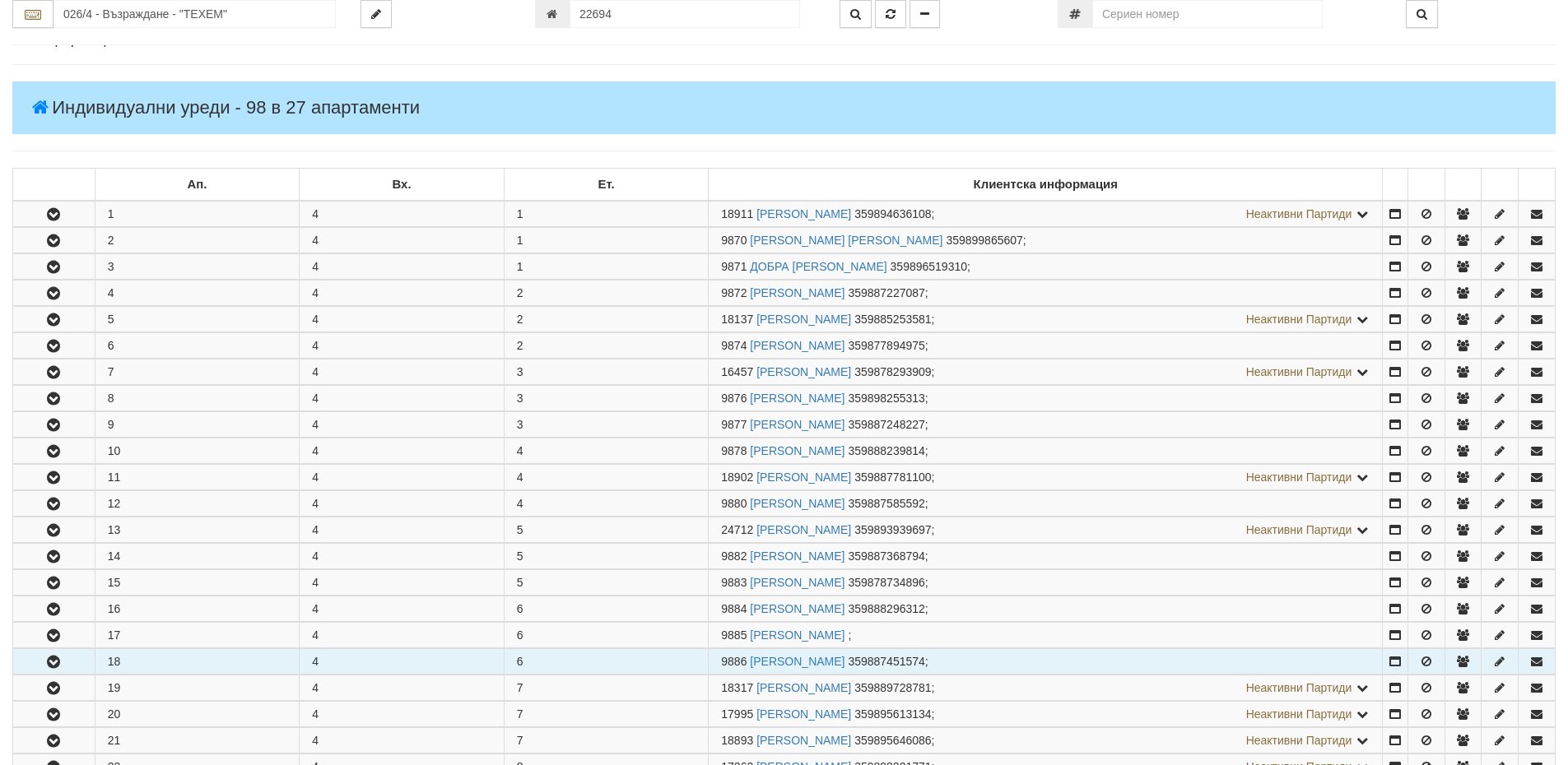
click at [77, 663] on button "button" at bounding box center [54, 662] width 82 height 25
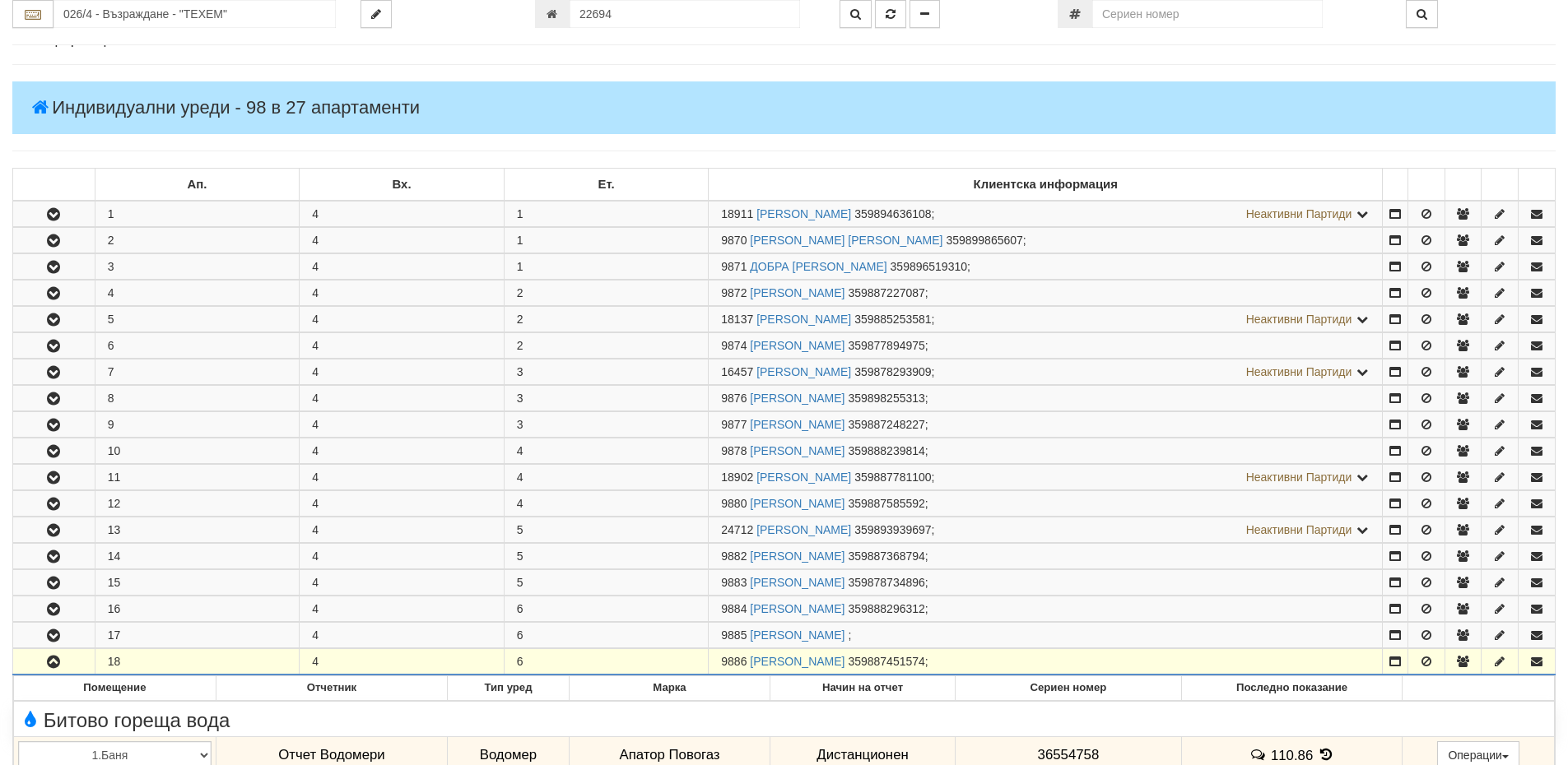
drag, startPoint x: 746, startPoint y: 661, endPoint x: 695, endPoint y: 660, distance: 51.0
click at [695, 660] on tr "18 4 6 9886 РОЗАЛИНА ИВАНОВА ДИМИТРОВА 359887451574 ;" at bounding box center [784, 663] width 1543 height 27
copy tr "9886"
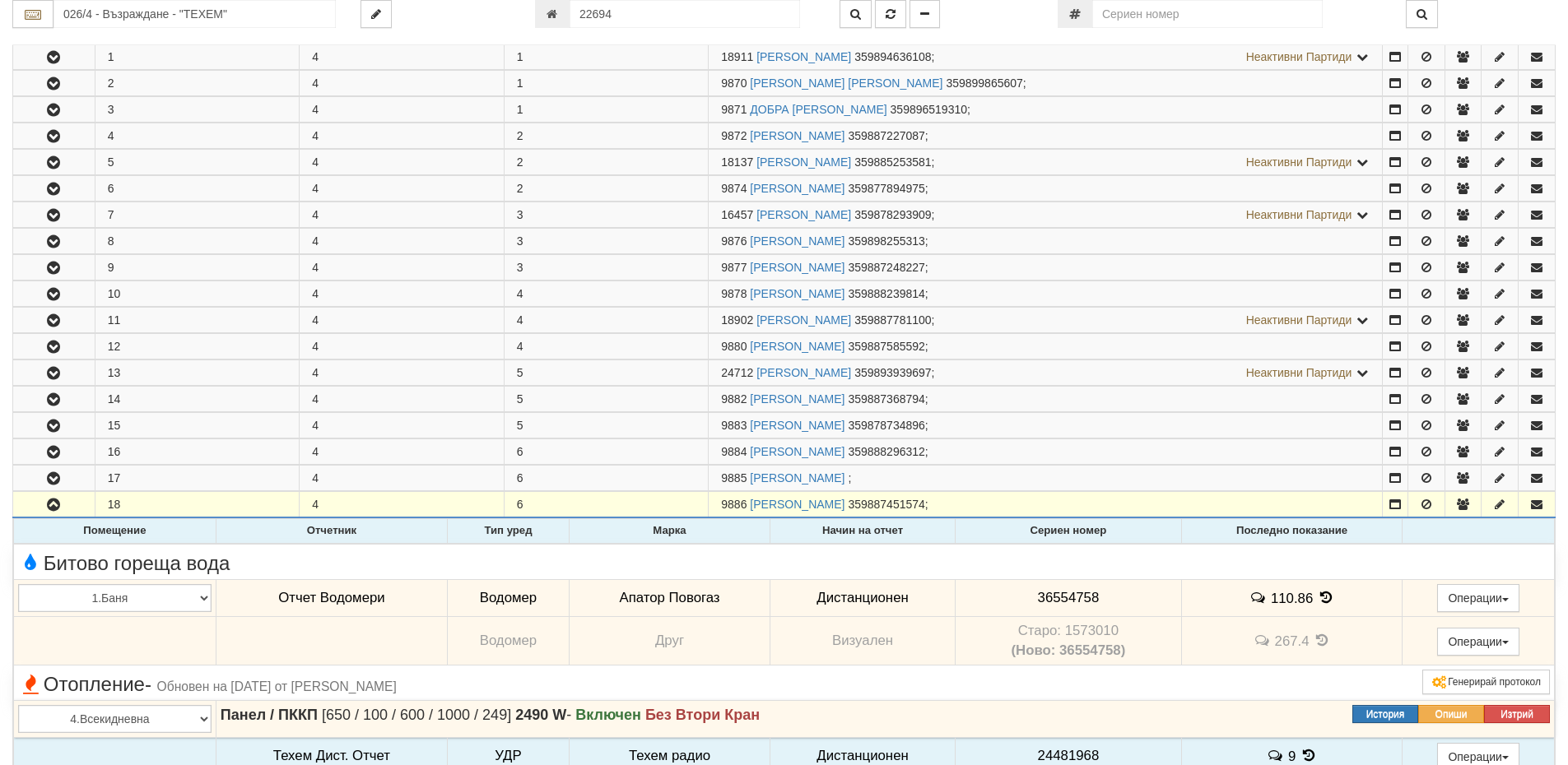
scroll to position [494, 0]
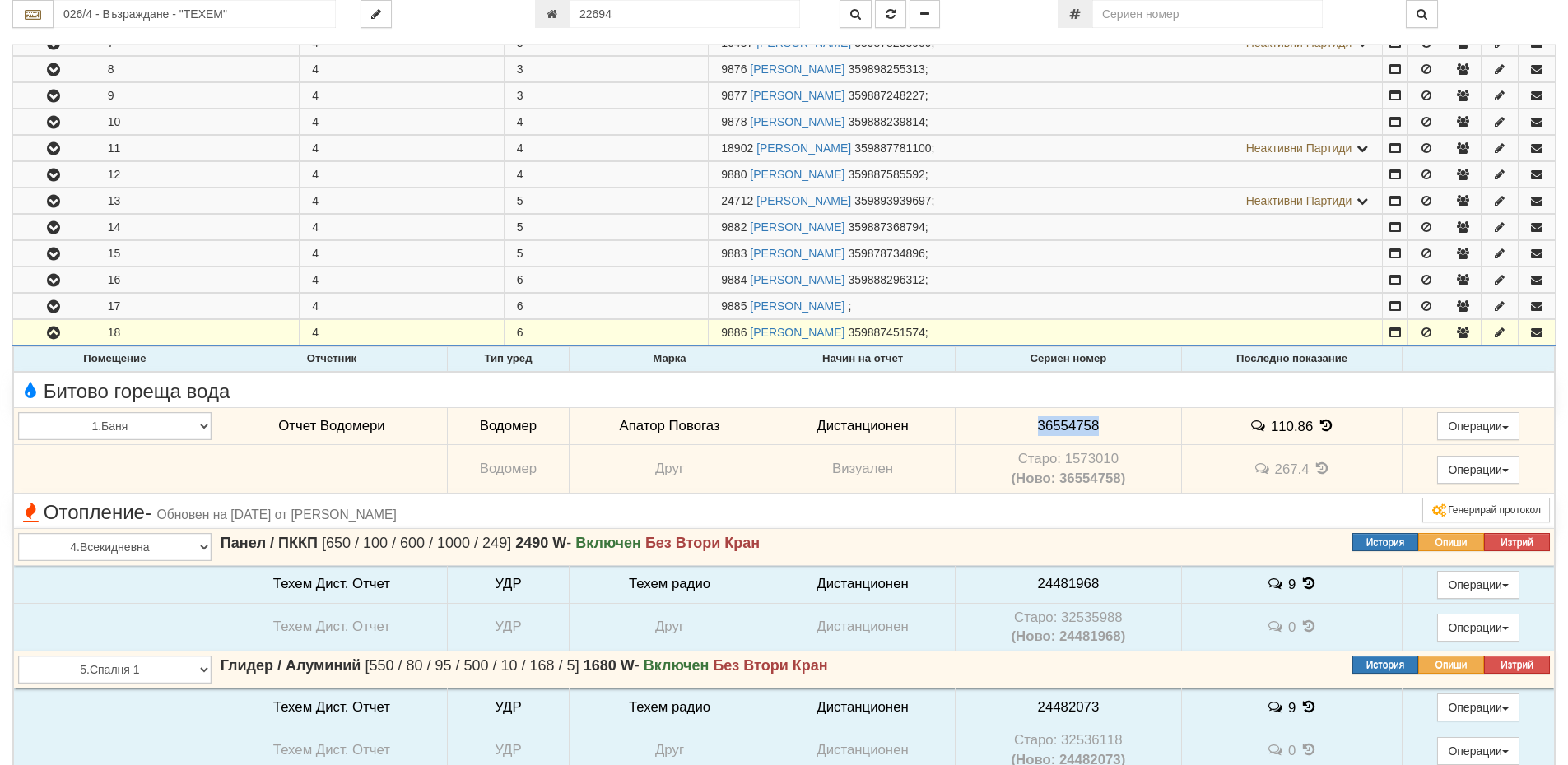
drag, startPoint x: 1097, startPoint y: 422, endPoint x: 1033, endPoint y: 428, distance: 64.3
click at [1033, 428] on td "36554758" at bounding box center [1068, 427] width 226 height 38
copy span "36554758"
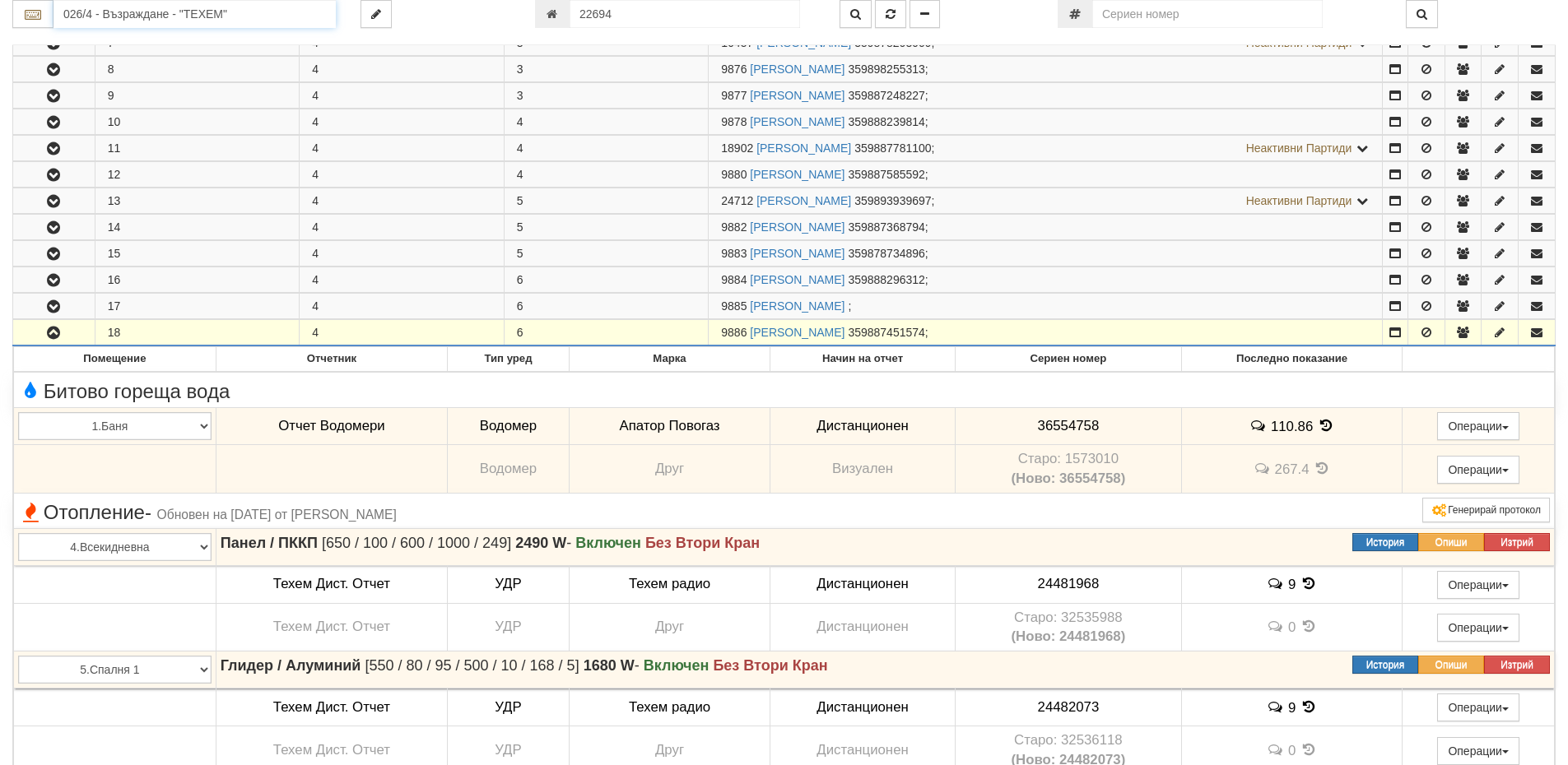
click at [171, 15] on input "026/4 - Възраждане - "ТЕХЕМ"" at bounding box center [194, 14] width 282 height 28
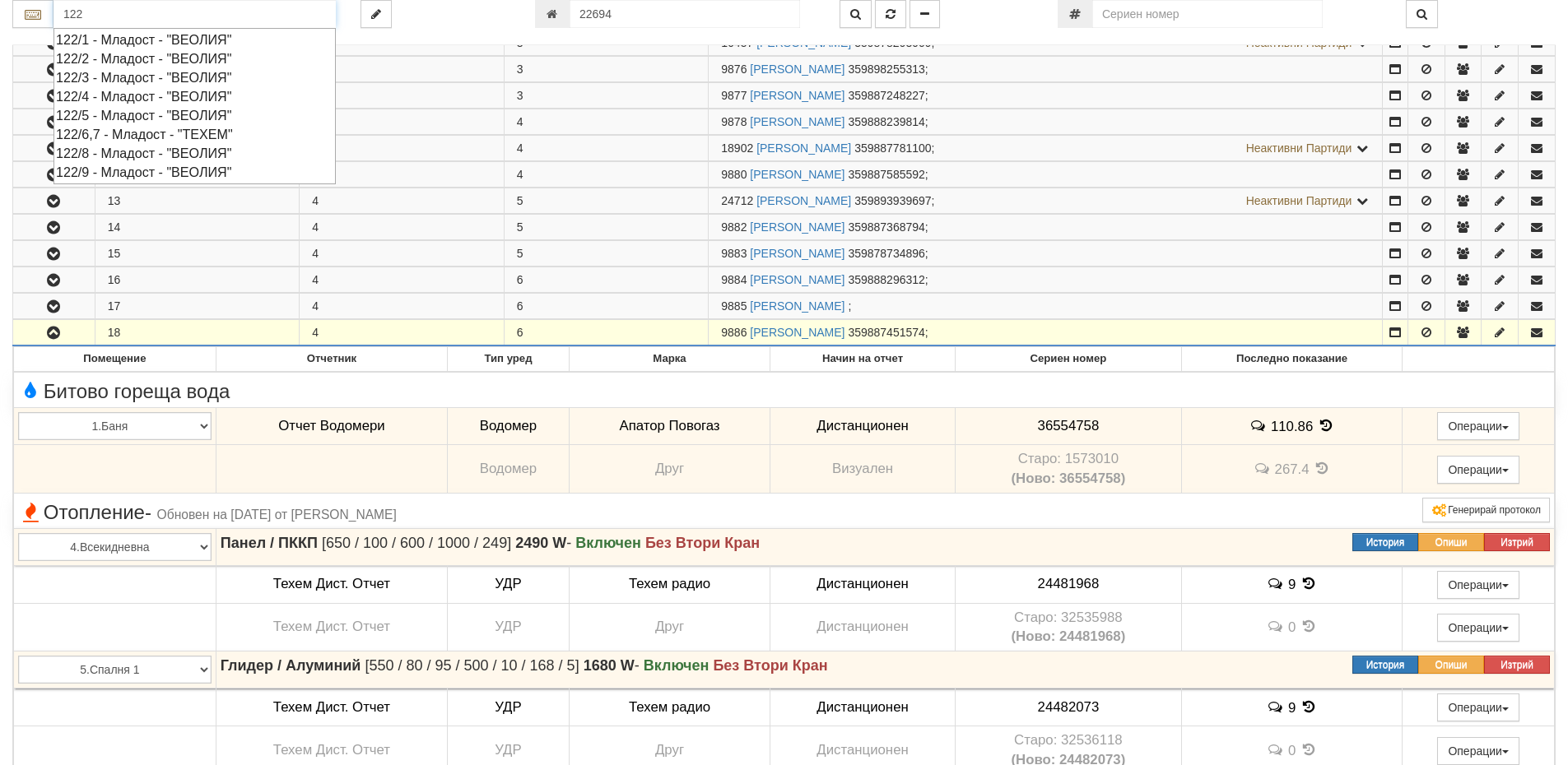
click at [116, 56] on div "122/2 - Младост - "ВЕОЛИЯ"" at bounding box center [195, 58] width 278 height 19
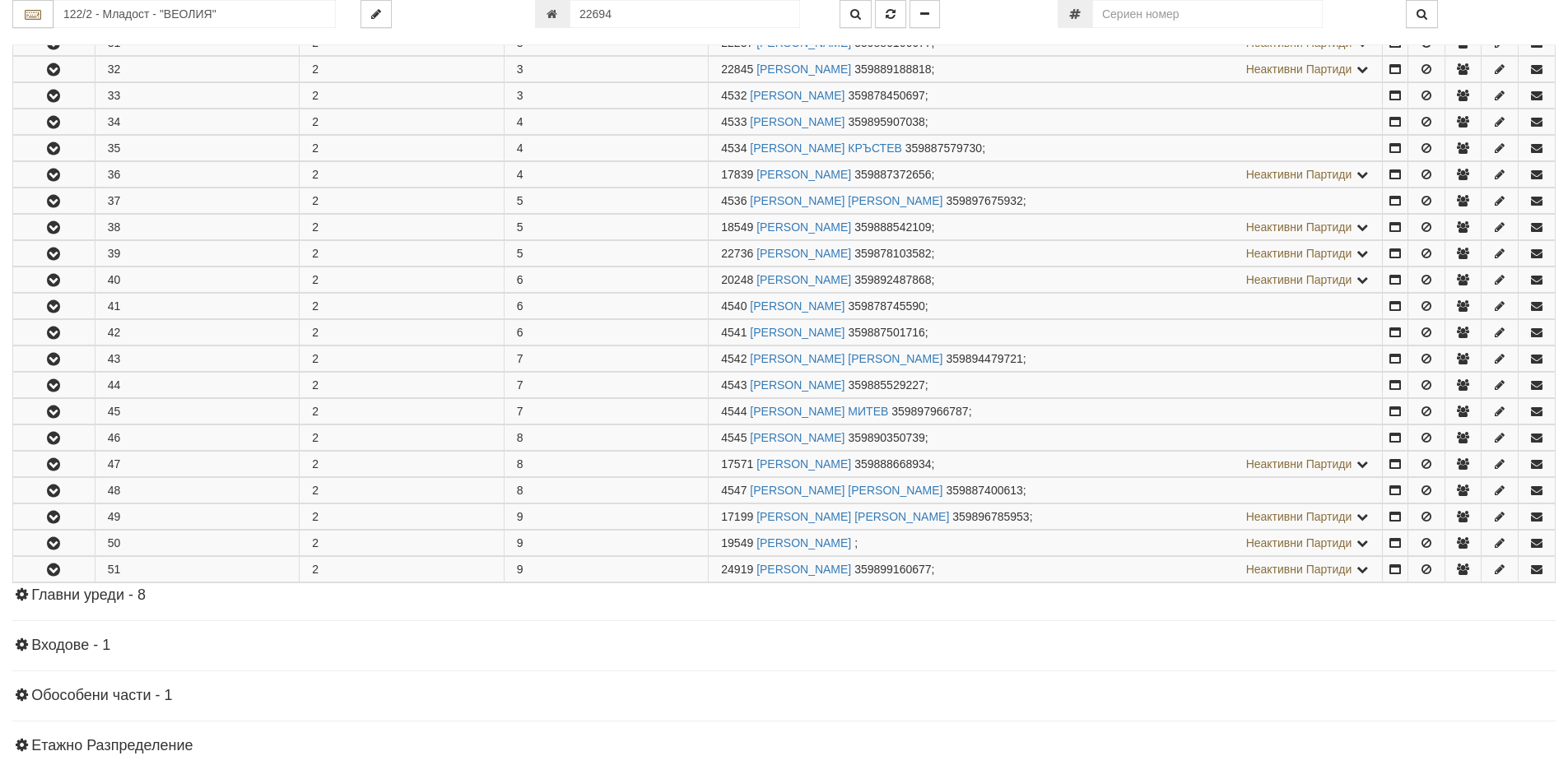
scroll to position [0, 0]
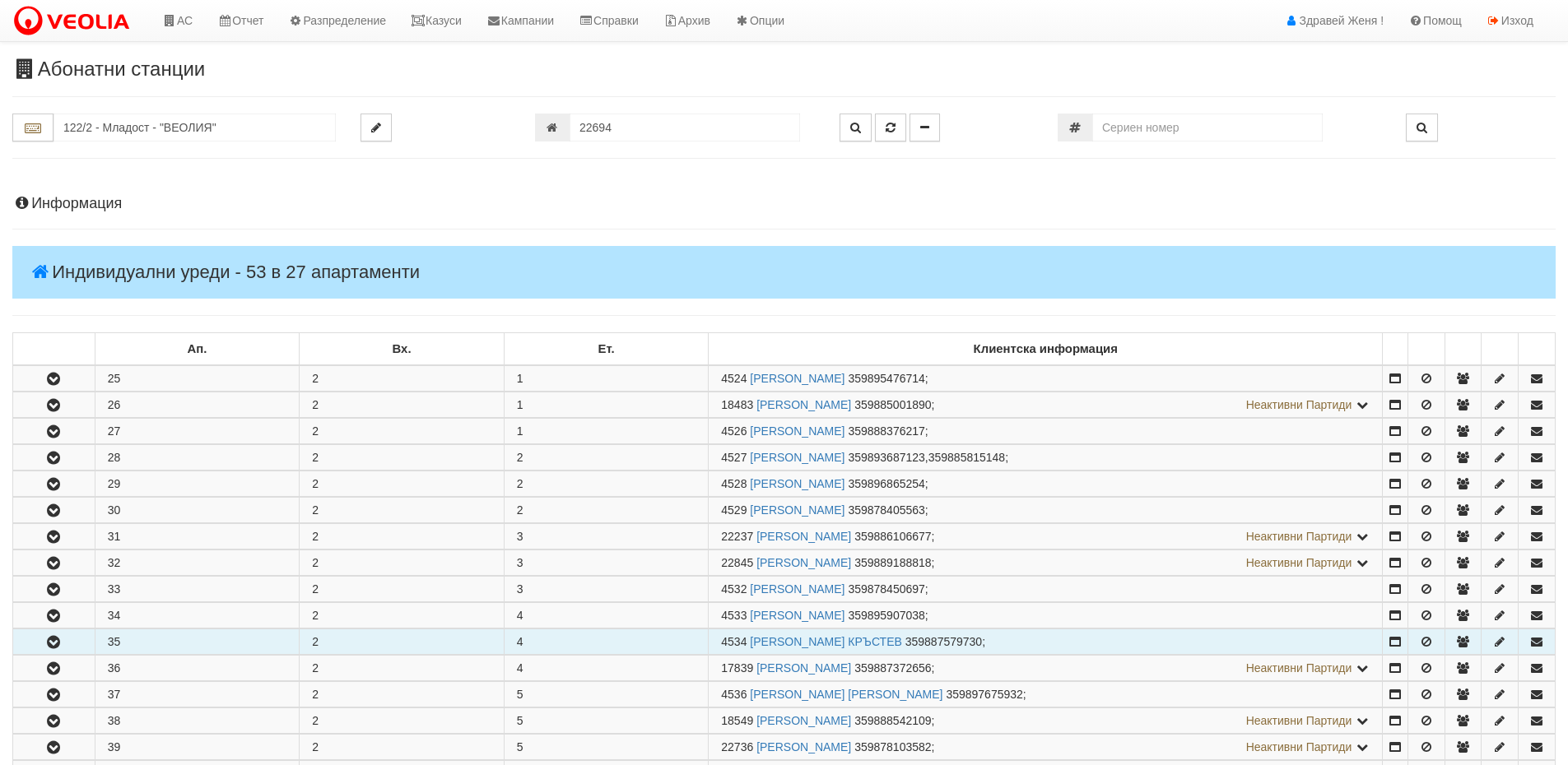
click at [58, 647] on icon "button" at bounding box center [53, 643] width 20 height 12
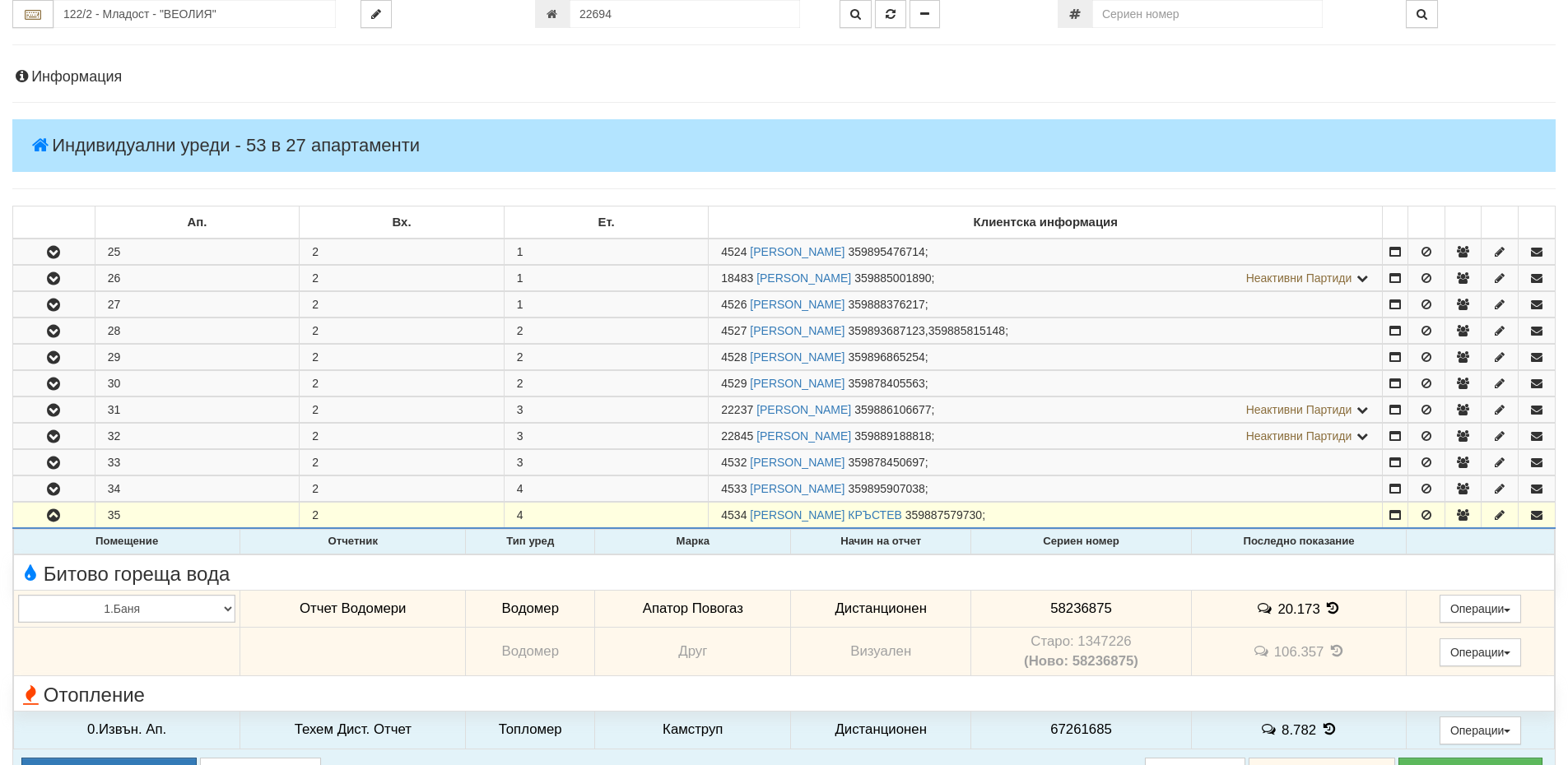
scroll to position [165, 0]
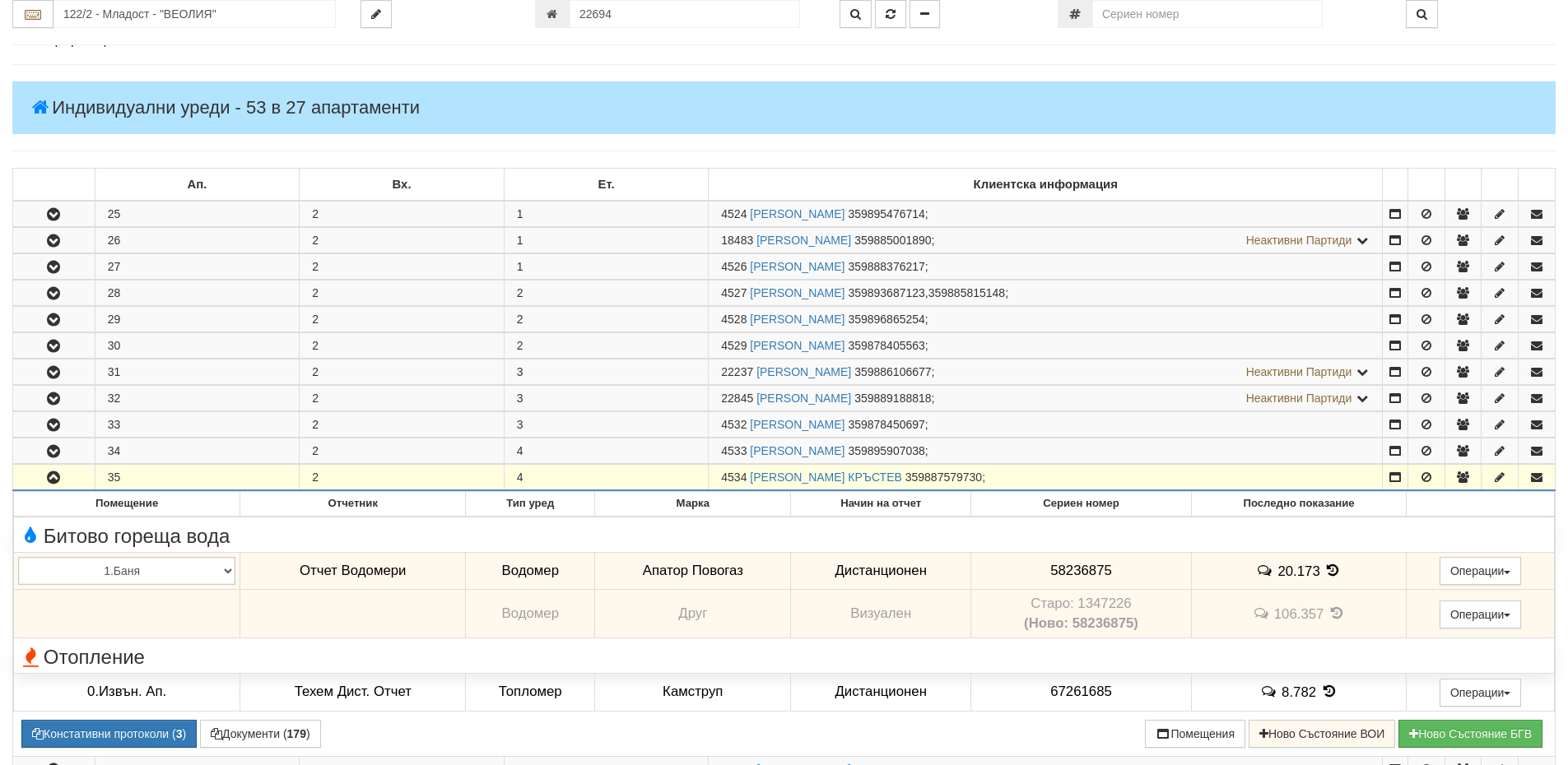
drag, startPoint x: 749, startPoint y: 474, endPoint x: 720, endPoint y: 479, distance: 29.4
click at [720, 479] on td "4534 ГЕОРГИ СЛАВОВ КРЪСТЕВ 359887579730 ;" at bounding box center [1046, 478] width 675 height 27
copy span "4534"
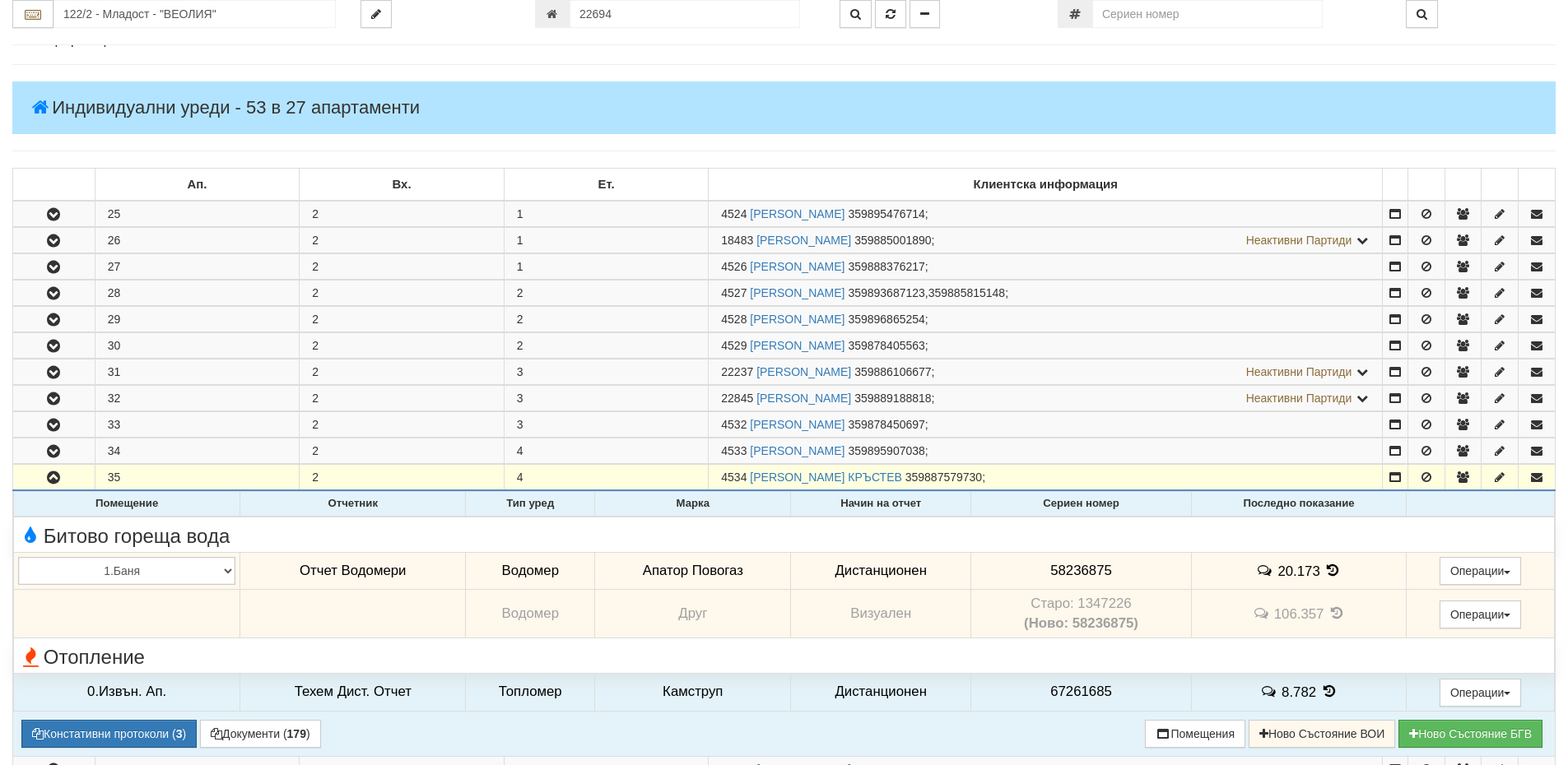
click at [1327, 569] on icon at bounding box center [1333, 570] width 18 height 14
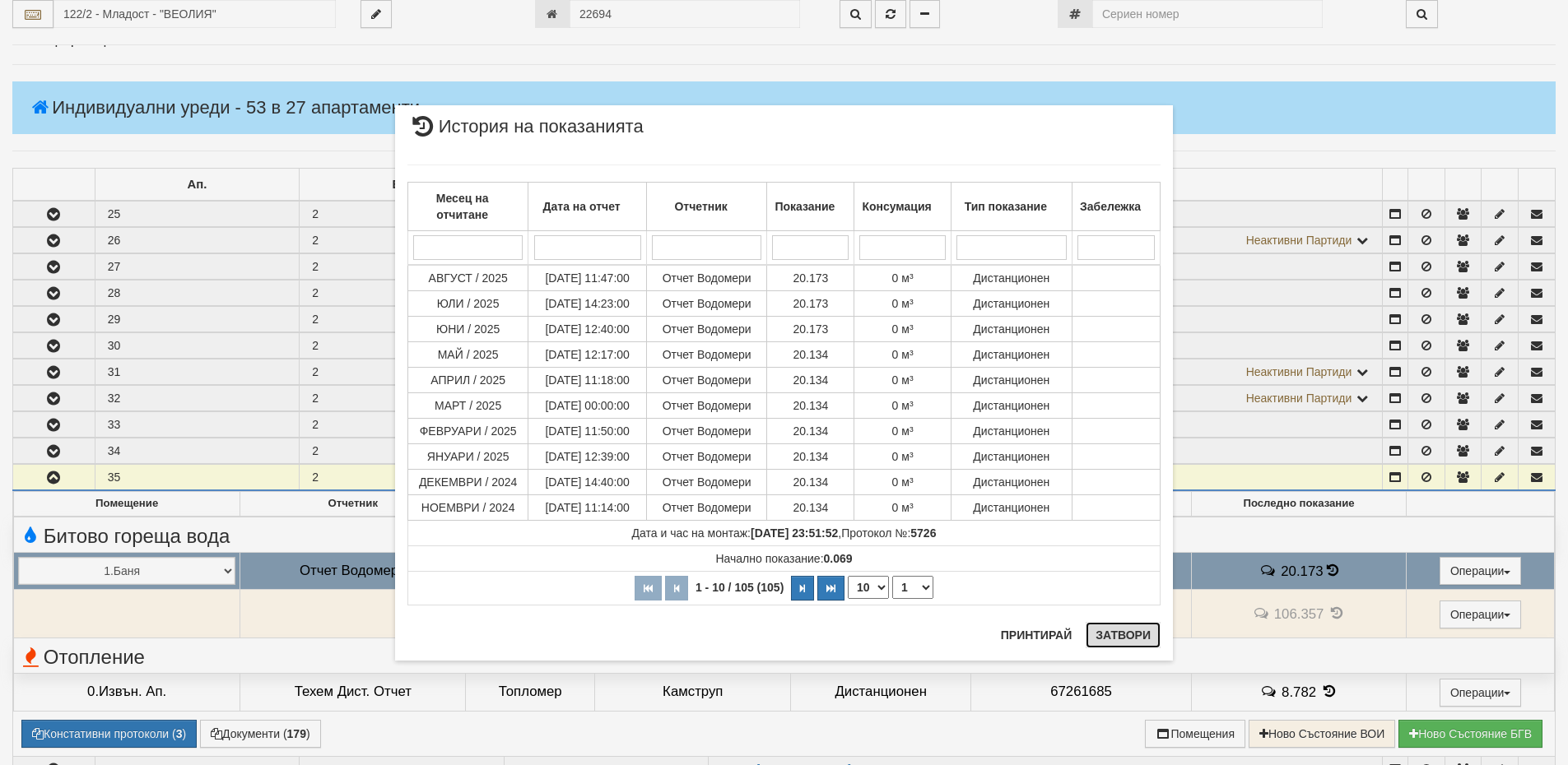
click at [1122, 639] on button "Затвори" at bounding box center [1123, 635] width 75 height 27
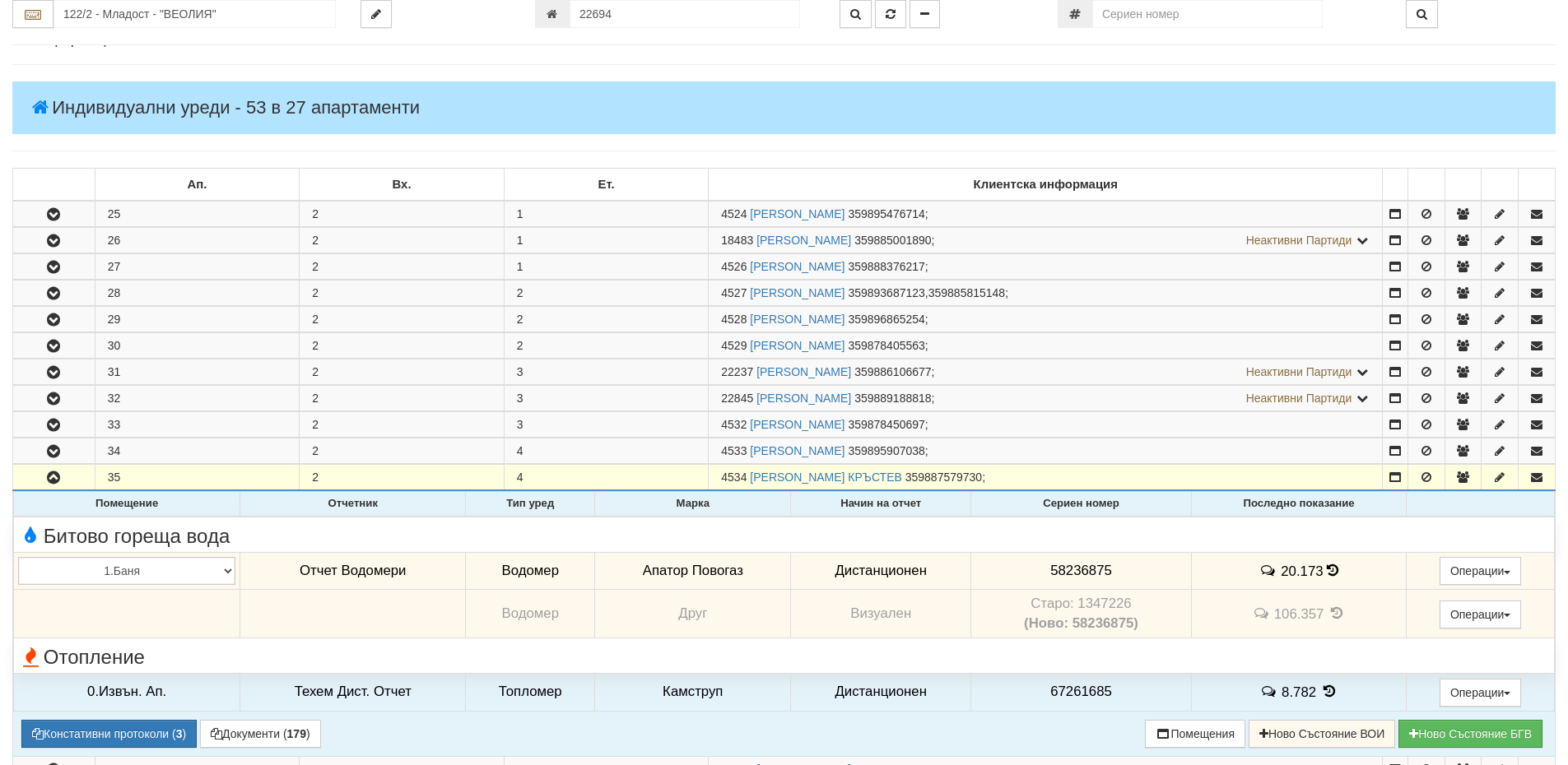
scroll to position [329, 0]
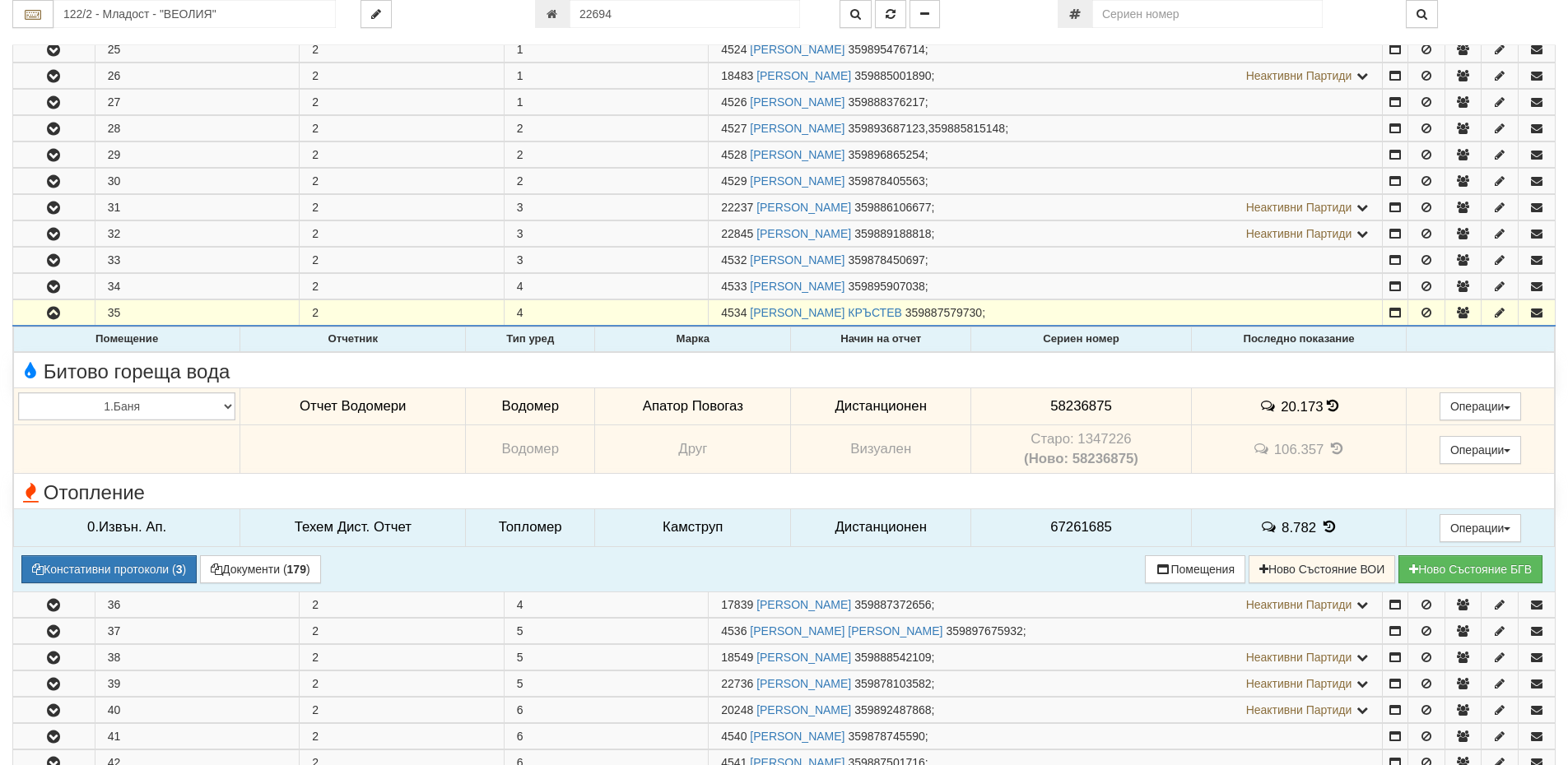
click at [1330, 526] on icon at bounding box center [1330, 527] width 18 height 14
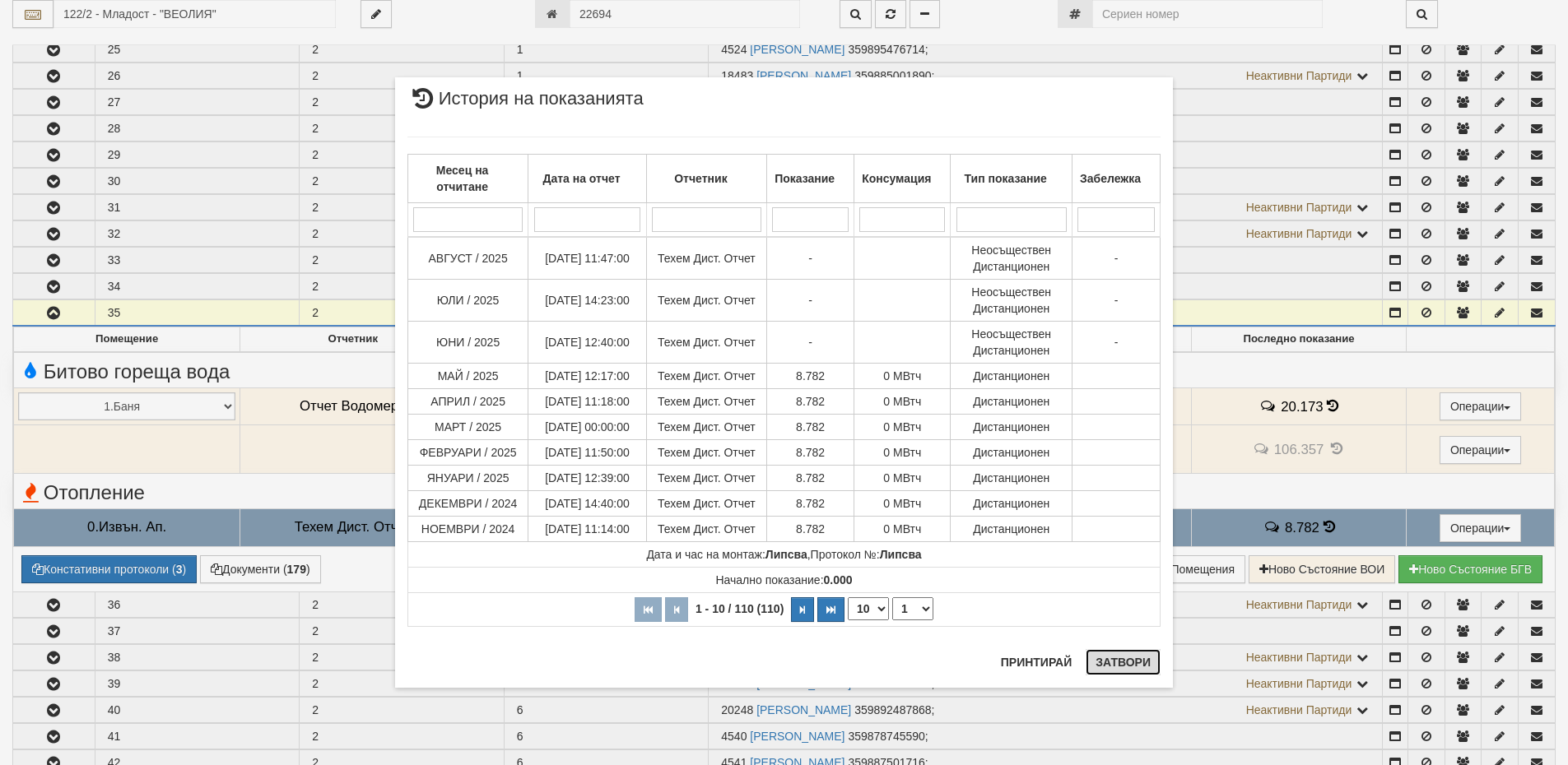
click at [1111, 658] on button "Затвори" at bounding box center [1123, 663] width 75 height 27
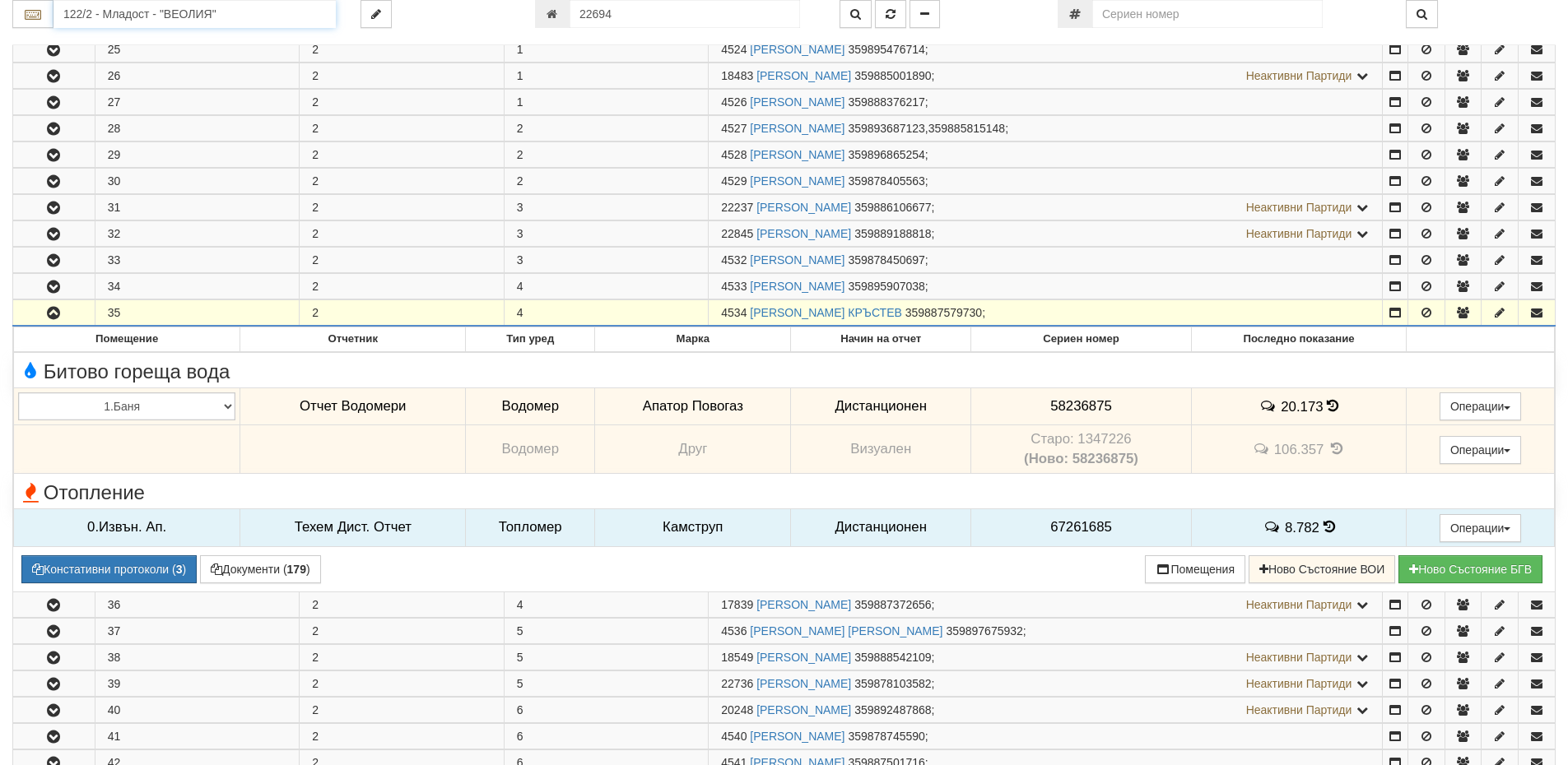
click at [216, 14] on input "122/2 - Младост - "ВЕОЛИЯ"" at bounding box center [194, 14] width 282 height 28
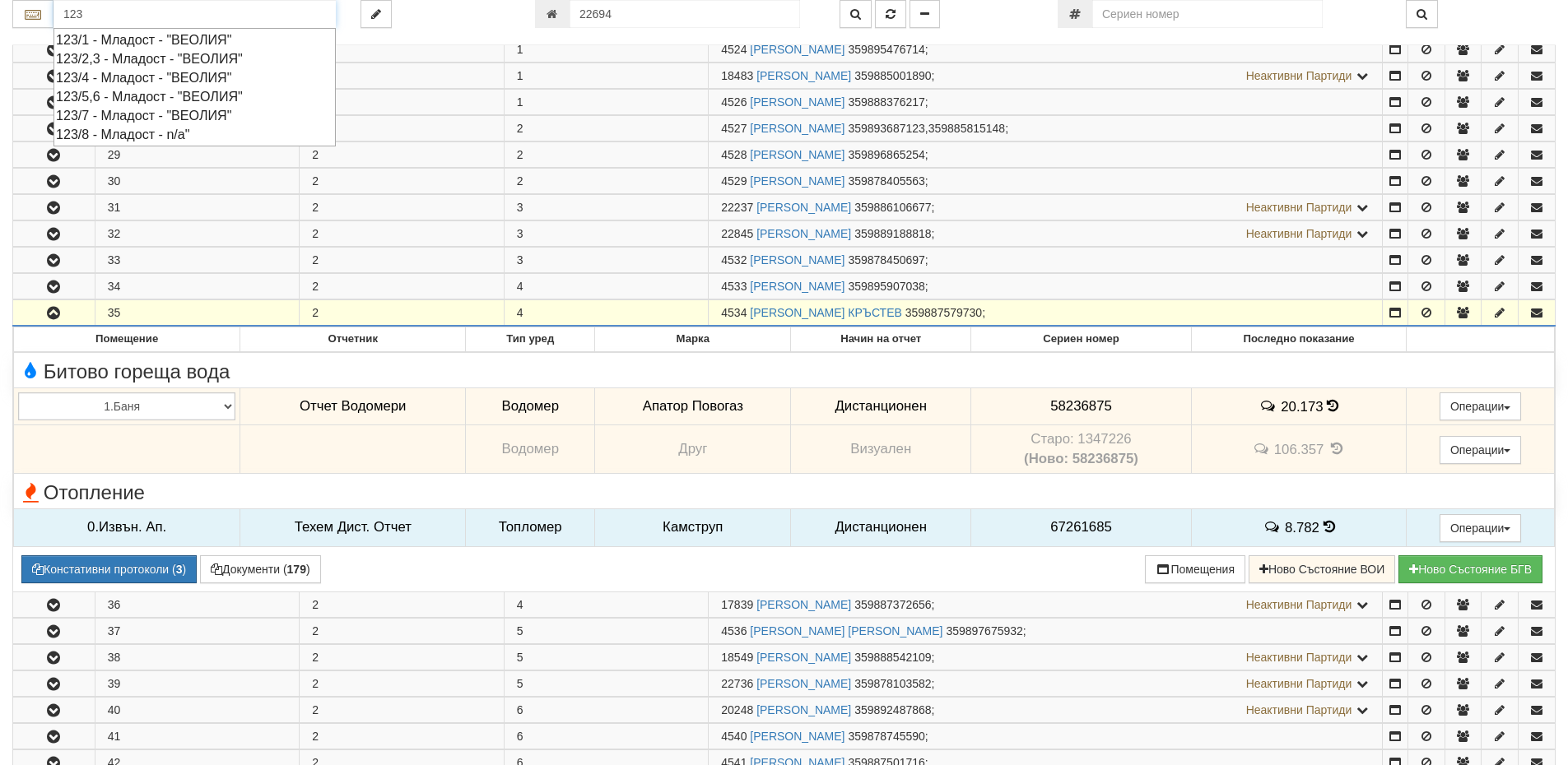
click at [277, 91] on div "123/5,6 - Младост - "ВЕОЛИЯ"" at bounding box center [195, 96] width 278 height 19
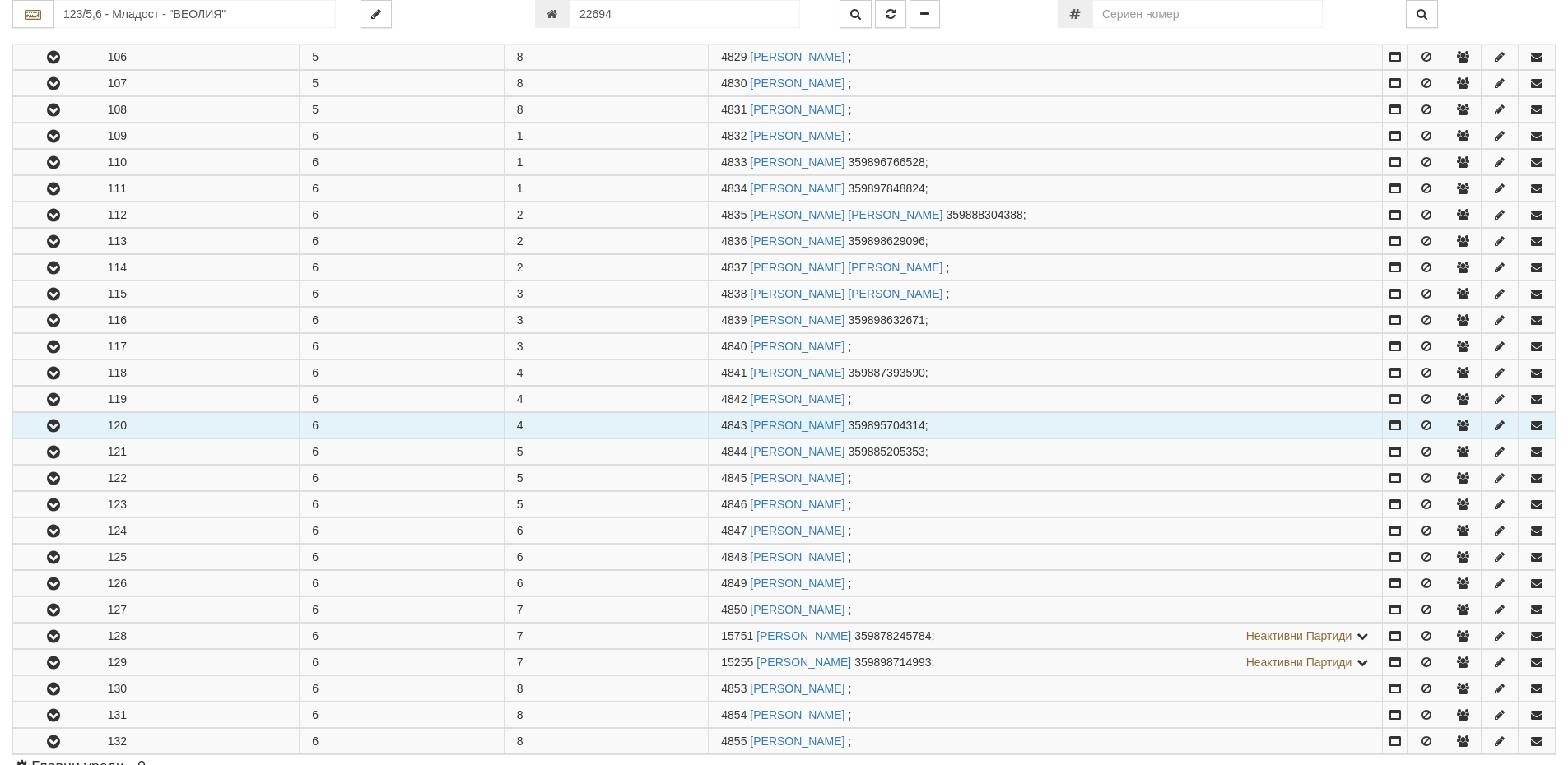
scroll to position [906, 0]
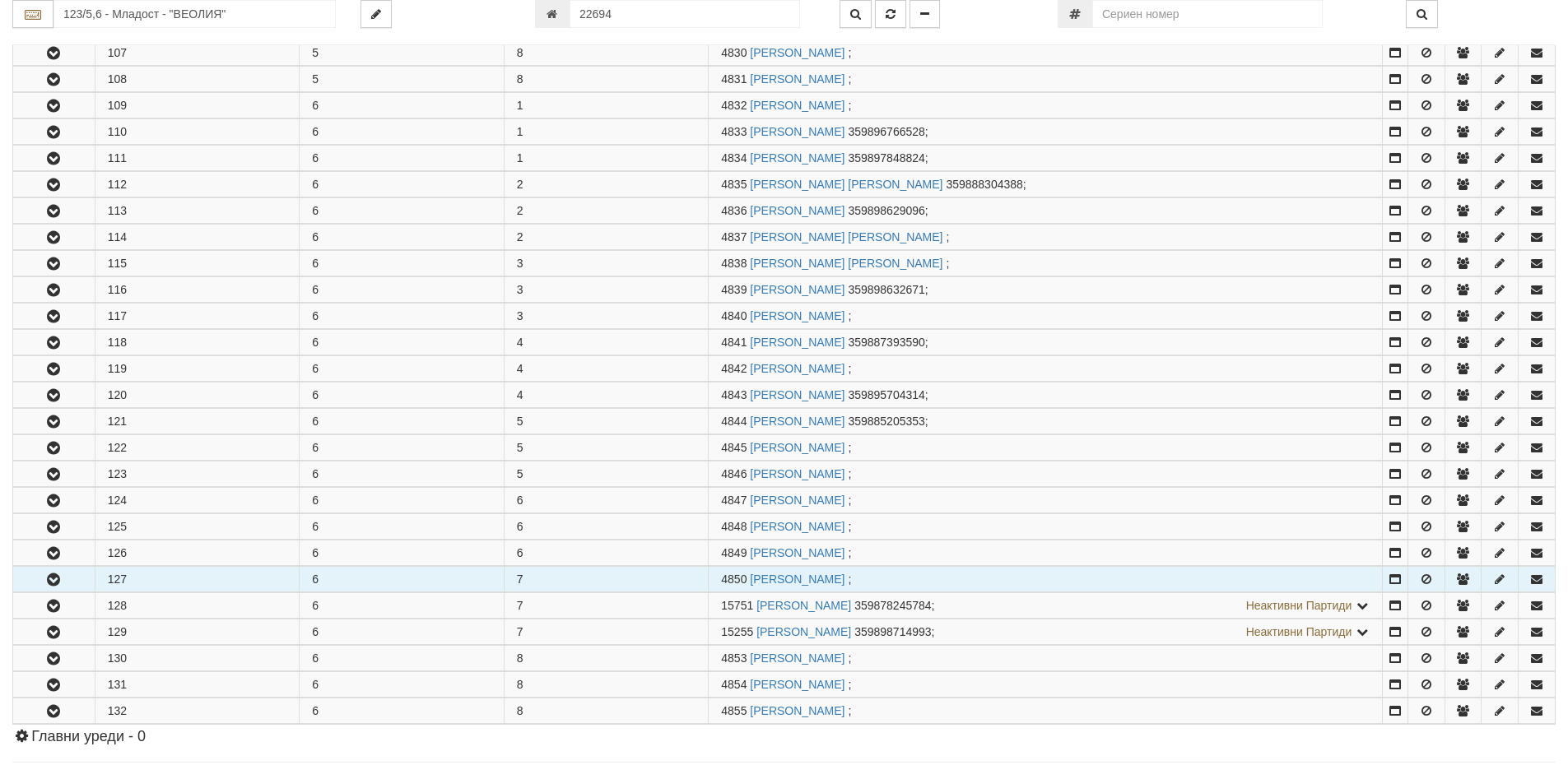
click at [66, 579] on button "button" at bounding box center [54, 580] width 82 height 25
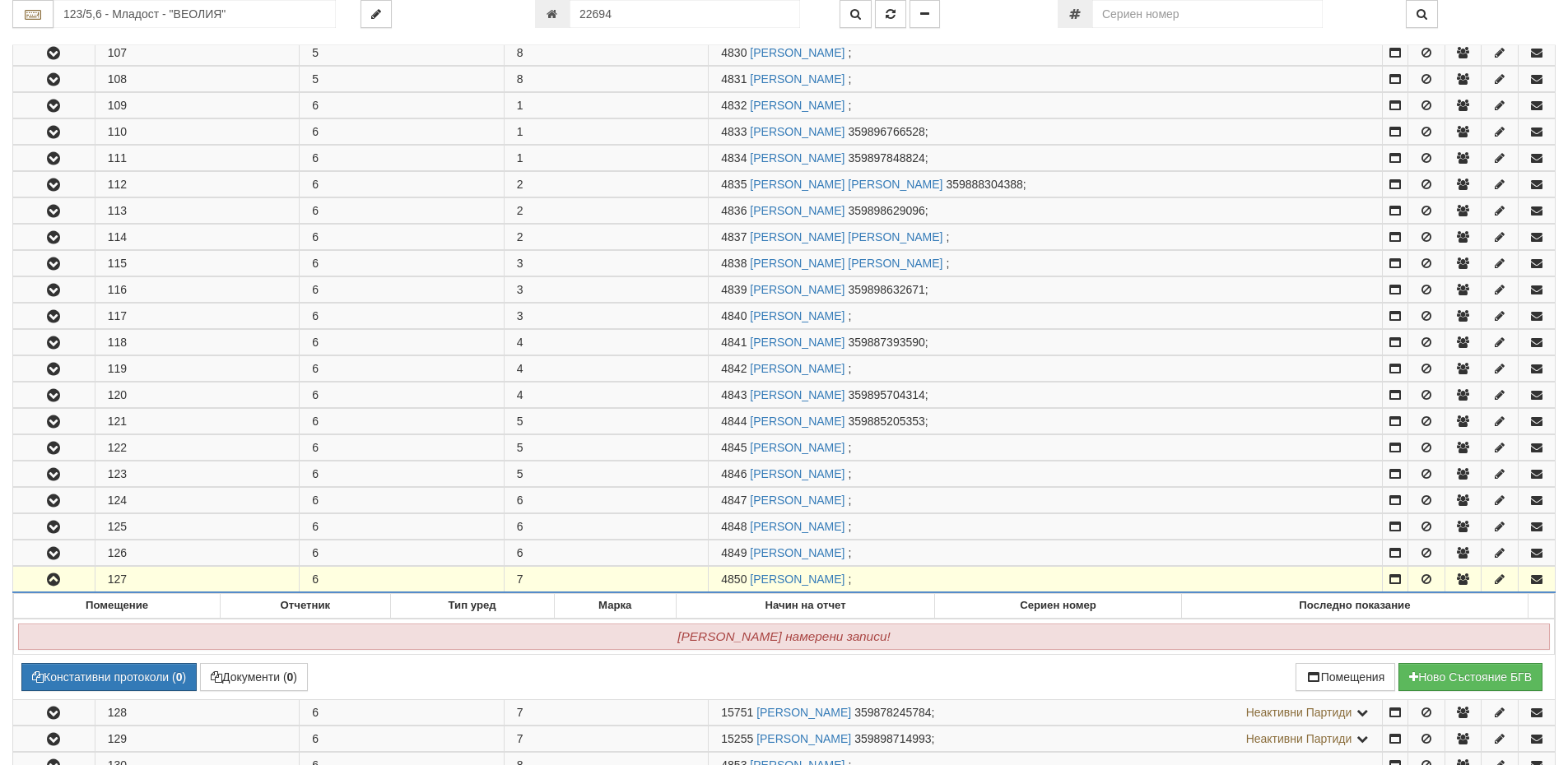
drag, startPoint x: 748, startPoint y: 576, endPoint x: 695, endPoint y: 578, distance: 53.0
click at [695, 578] on tr "127 6 7 4850 БОРИСЛАВ СТЕФАНОВ ХАДЖИЙСКИ ;" at bounding box center [784, 580] width 1543 height 27
copy tr "4850"
click at [182, 17] on input "123/5,6 - Младост - "ВЕОЛИЯ"" at bounding box center [194, 14] width 282 height 28
click at [181, 35] on div "150/7 - Младост - "ВЕОЛИЯ"" at bounding box center [195, 40] width 278 height 19
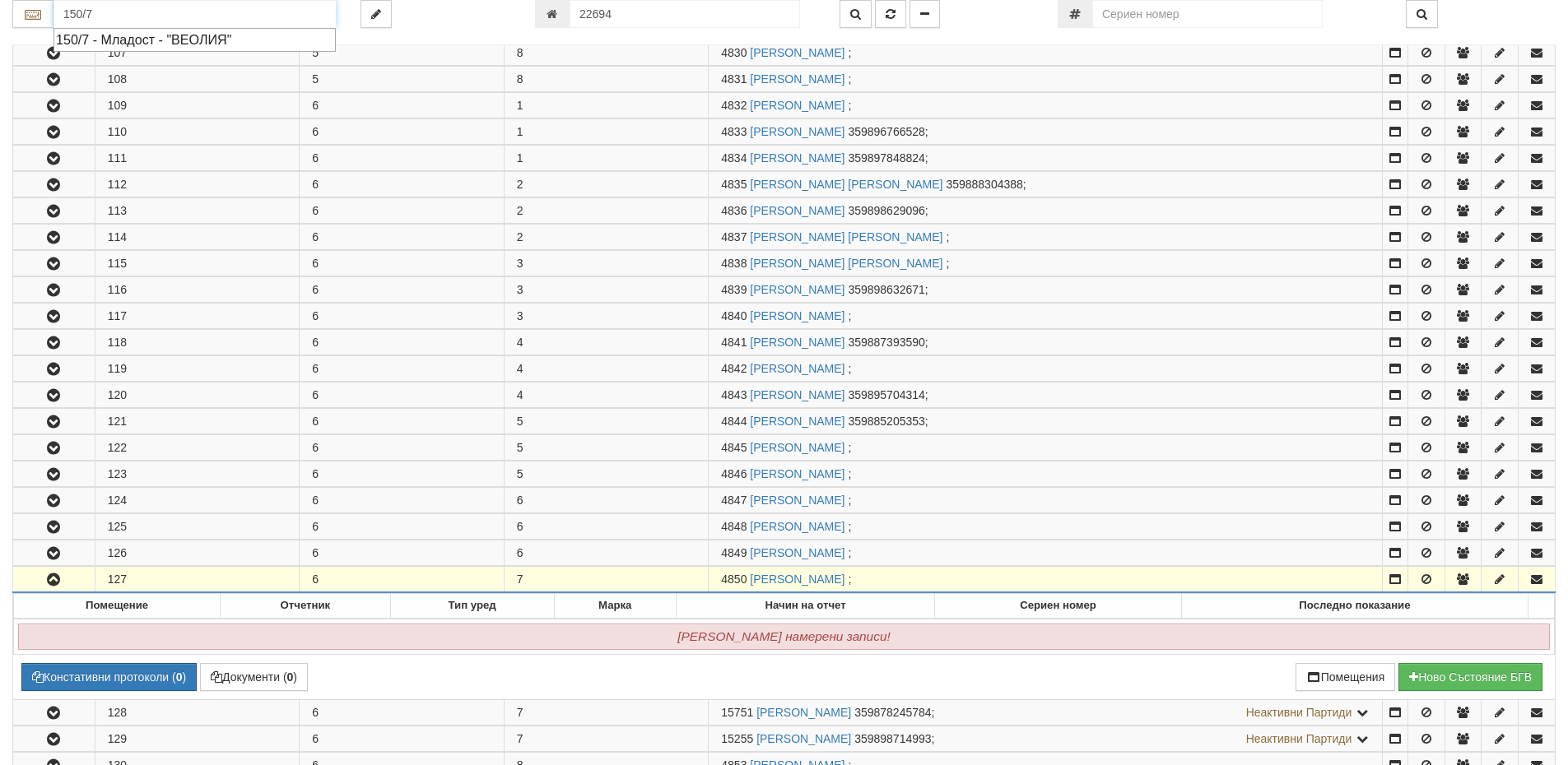
type input "150/7 - Младост - "ВЕОЛИЯ""
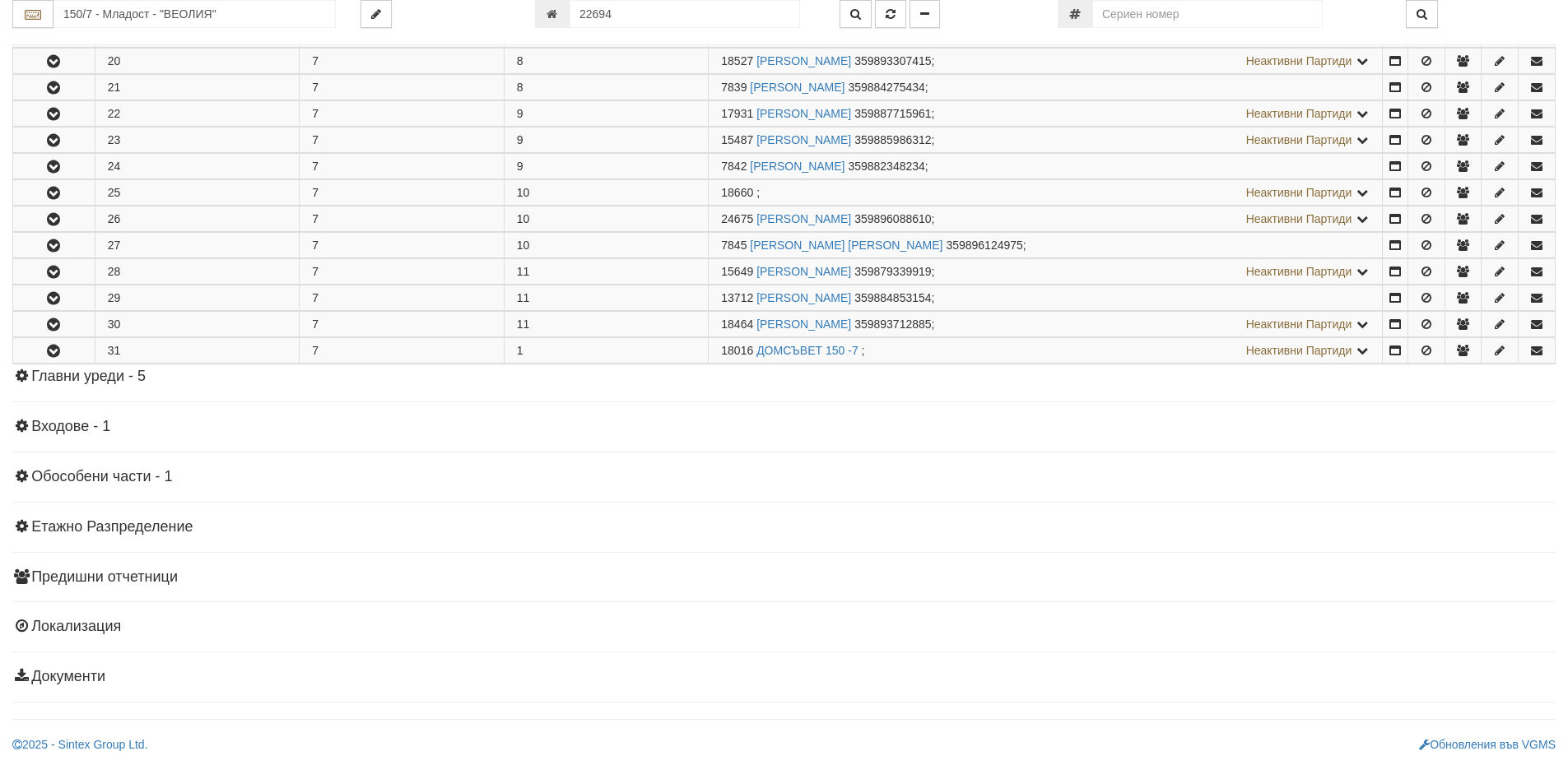
scroll to position [0, 0]
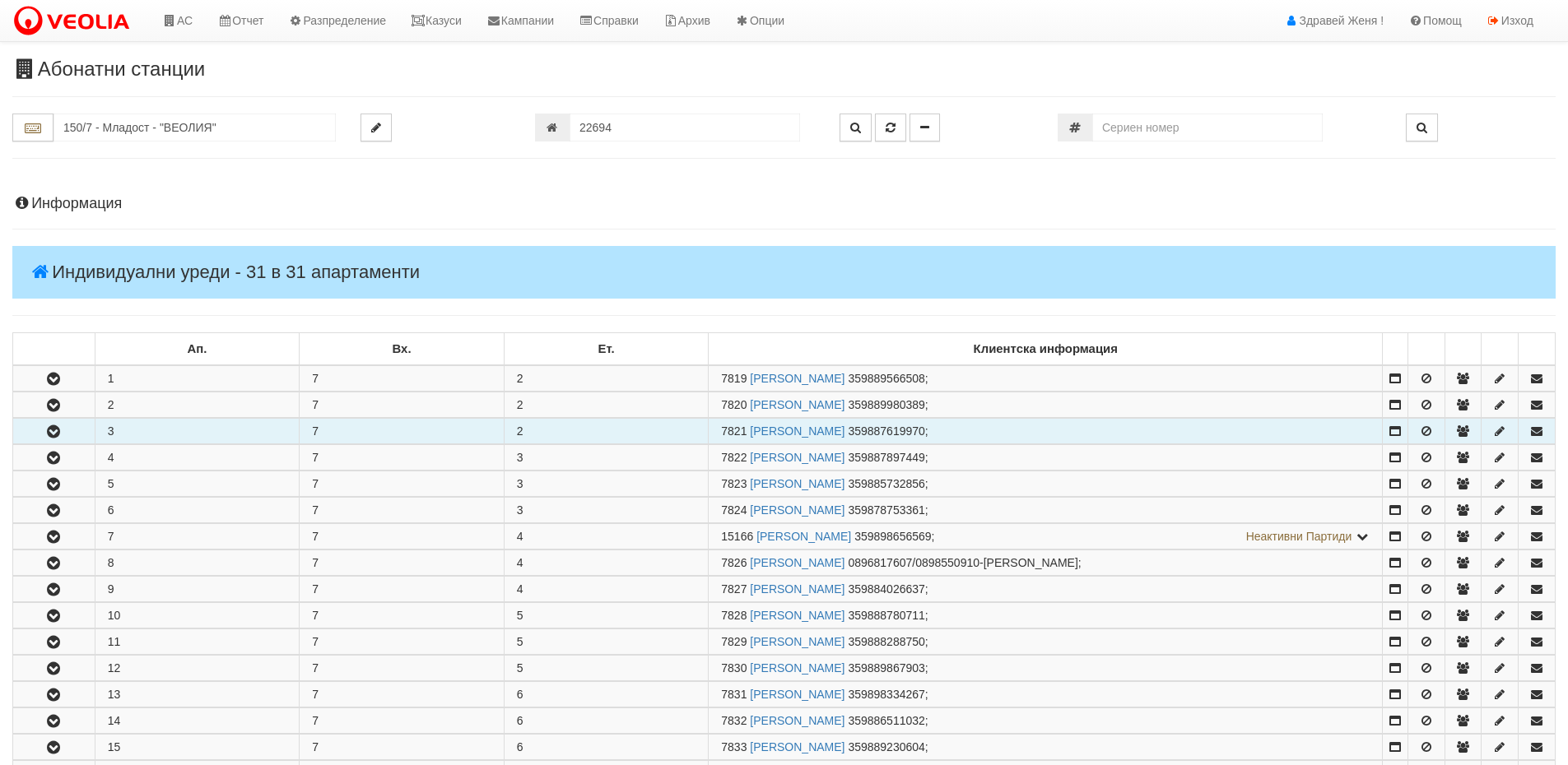
click at [69, 427] on button "button" at bounding box center [54, 432] width 82 height 25
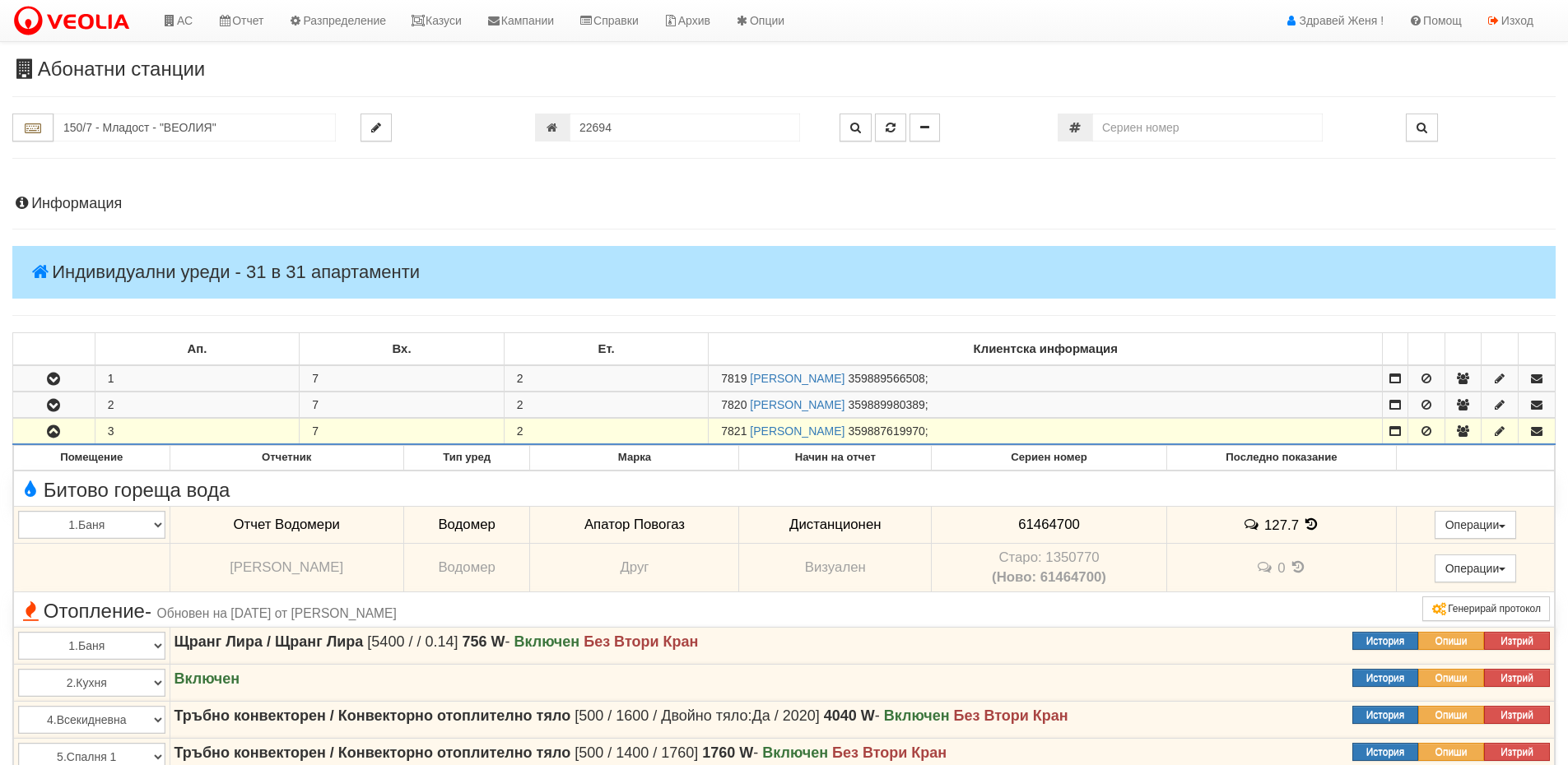
drag, startPoint x: 747, startPoint y: 431, endPoint x: 722, endPoint y: 434, distance: 25.2
click at [722, 434] on span "7821" at bounding box center [734, 432] width 26 height 13
copy span "7821"
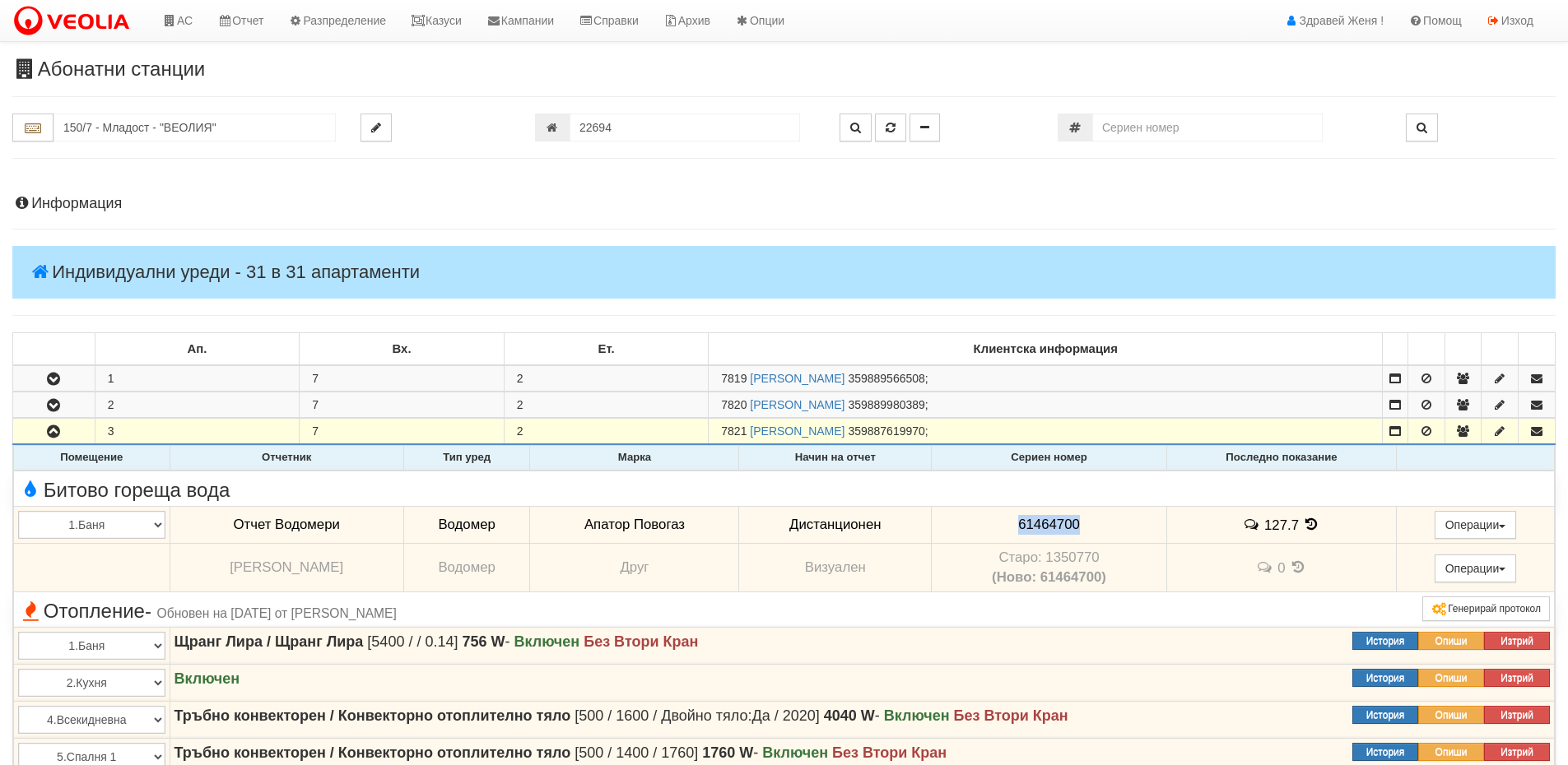
drag, startPoint x: 1085, startPoint y: 521, endPoint x: 1016, endPoint y: 513, distance: 69.5
click at [1005, 515] on td "61464700" at bounding box center [1049, 526] width 235 height 38
copy span "61464700"
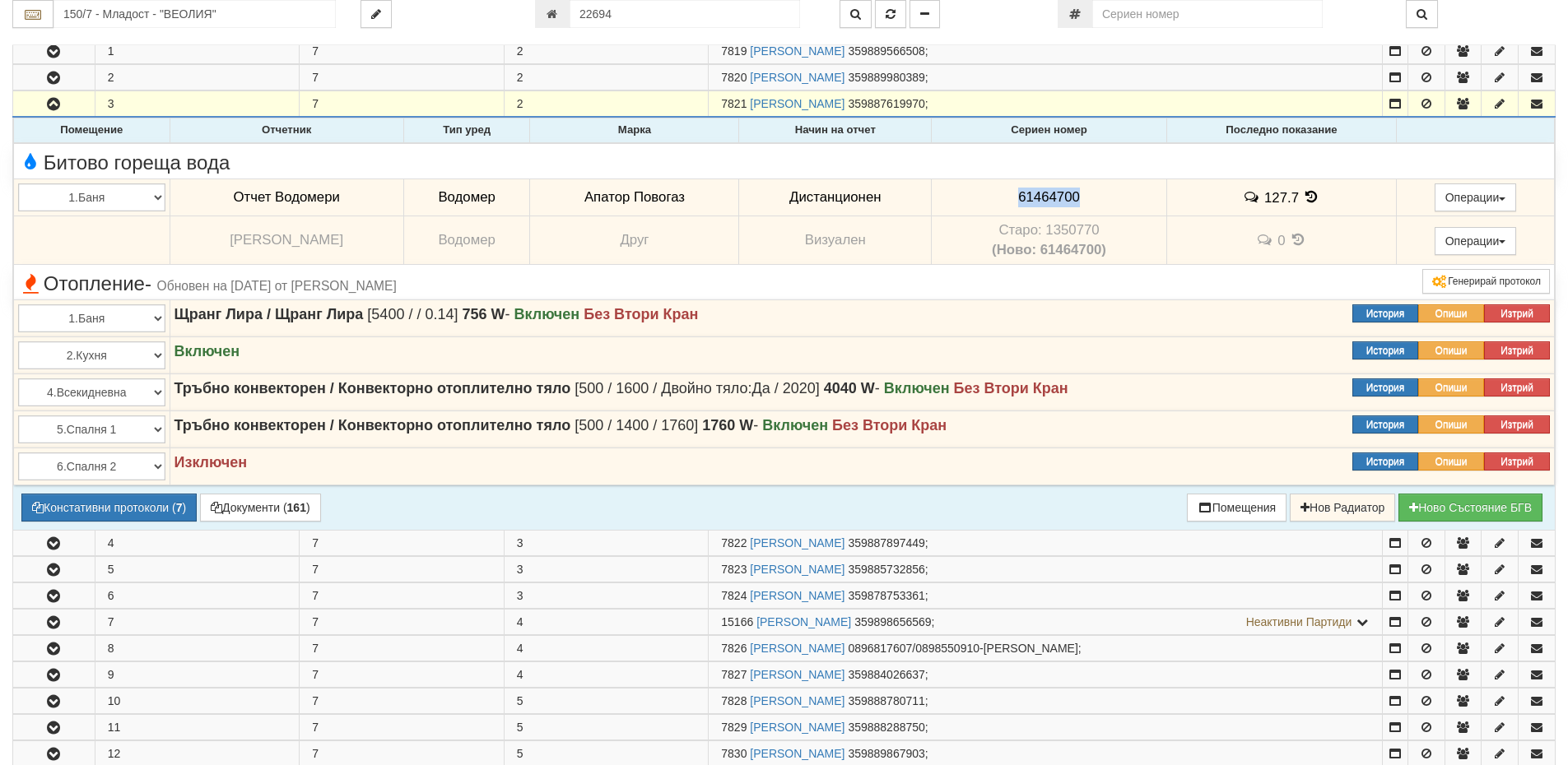
scroll to position [741, 0]
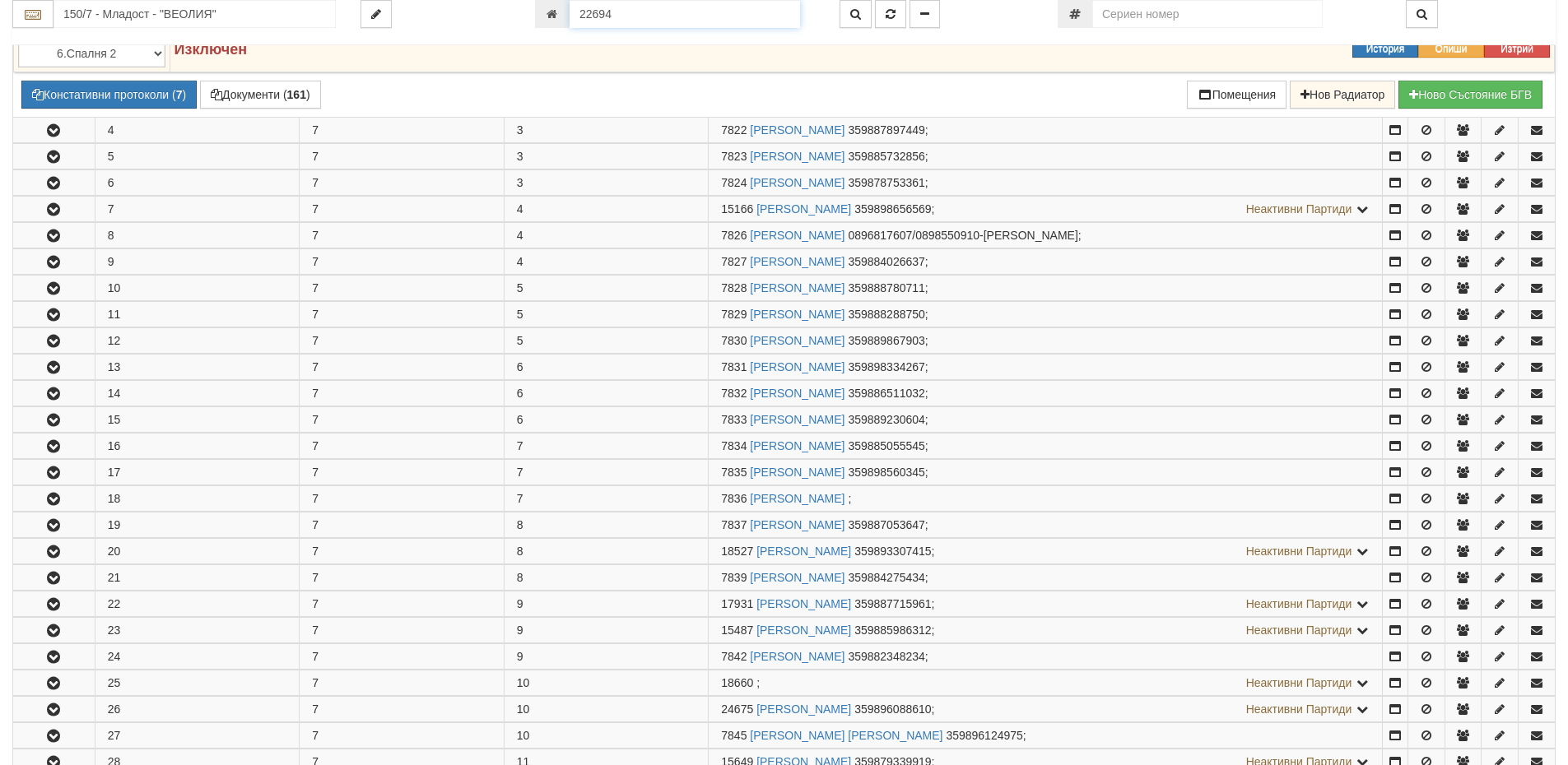
drag, startPoint x: 630, startPoint y: 20, endPoint x: 425, endPoint y: 7, distance: 205.4
click at [488, 20] on div "150/7 - Младост - "ВЕОЛИЯ" 22694" at bounding box center [784, 14] width 1568 height 28
type input "2807"
type input "109/6 - "ВЕОЛИЯ ЕНЕРДЖИ ВАРНА " ЕАД"
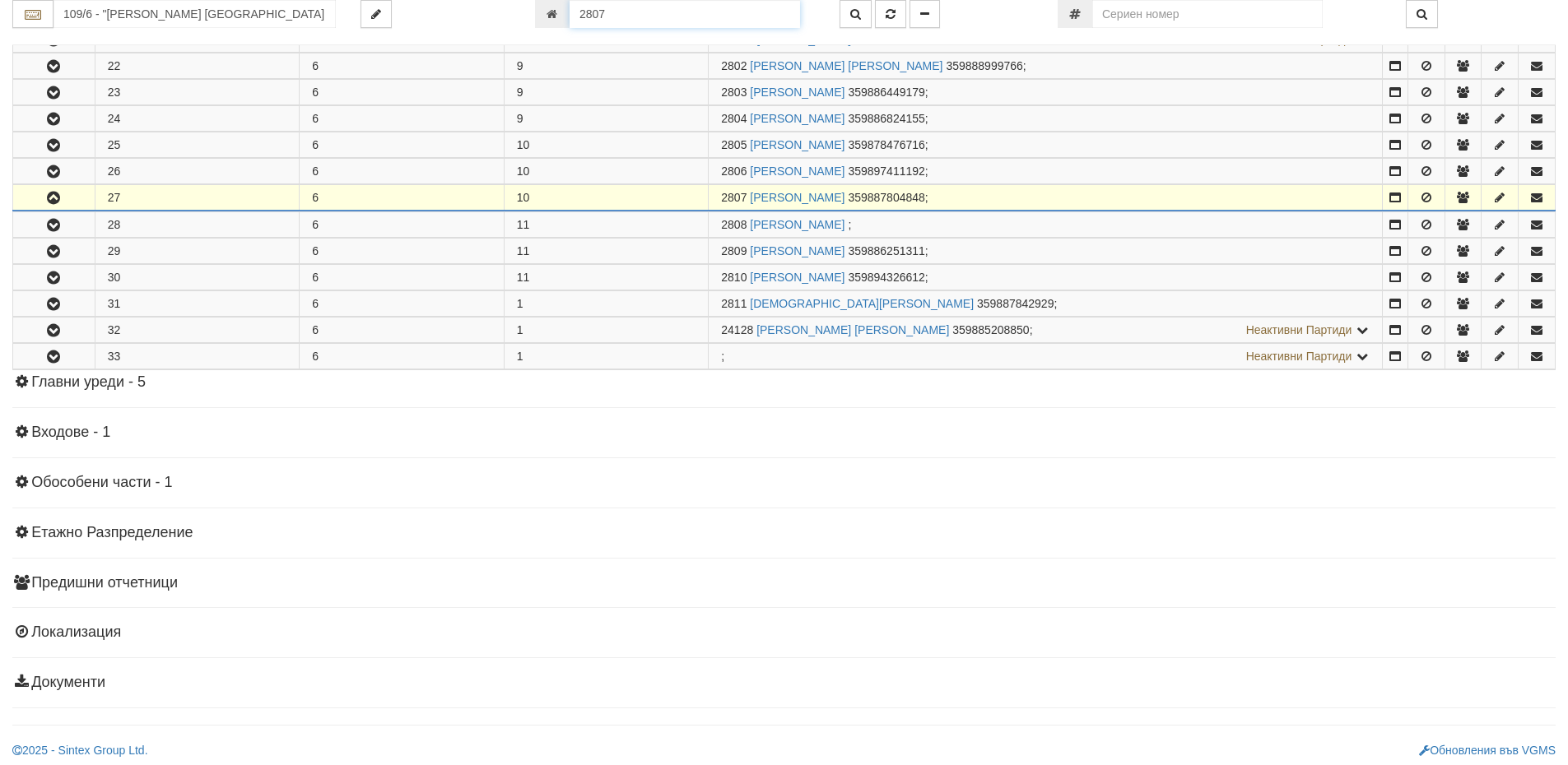
scroll to position [871, 0]
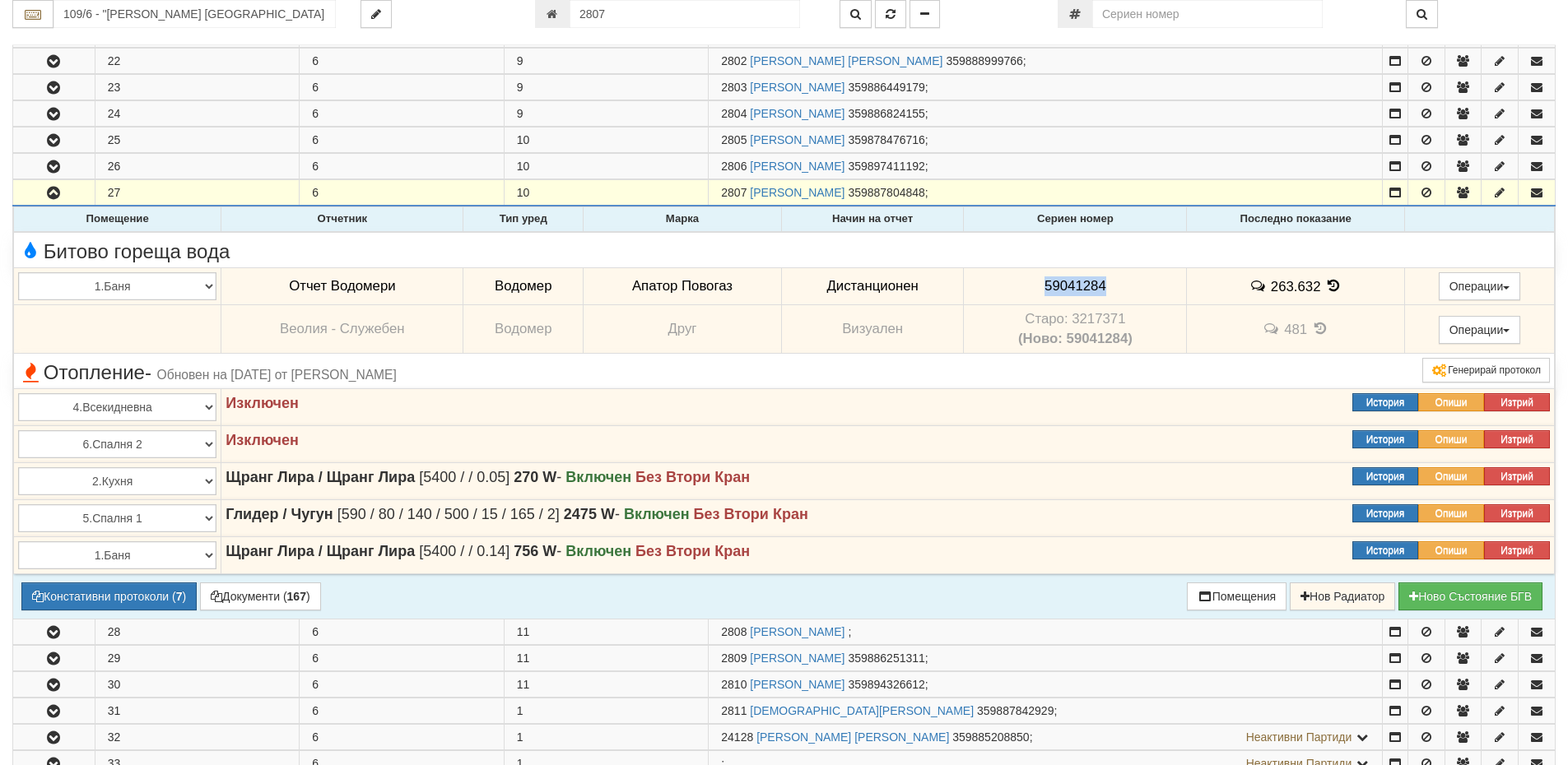
drag, startPoint x: 1120, startPoint y: 284, endPoint x: 1021, endPoint y: 286, distance: 99.0
click at [1021, 286] on td "59041284" at bounding box center [1076, 287] width 223 height 38
click at [253, 595] on button "Документи ( 167 )" at bounding box center [260, 597] width 121 height 28
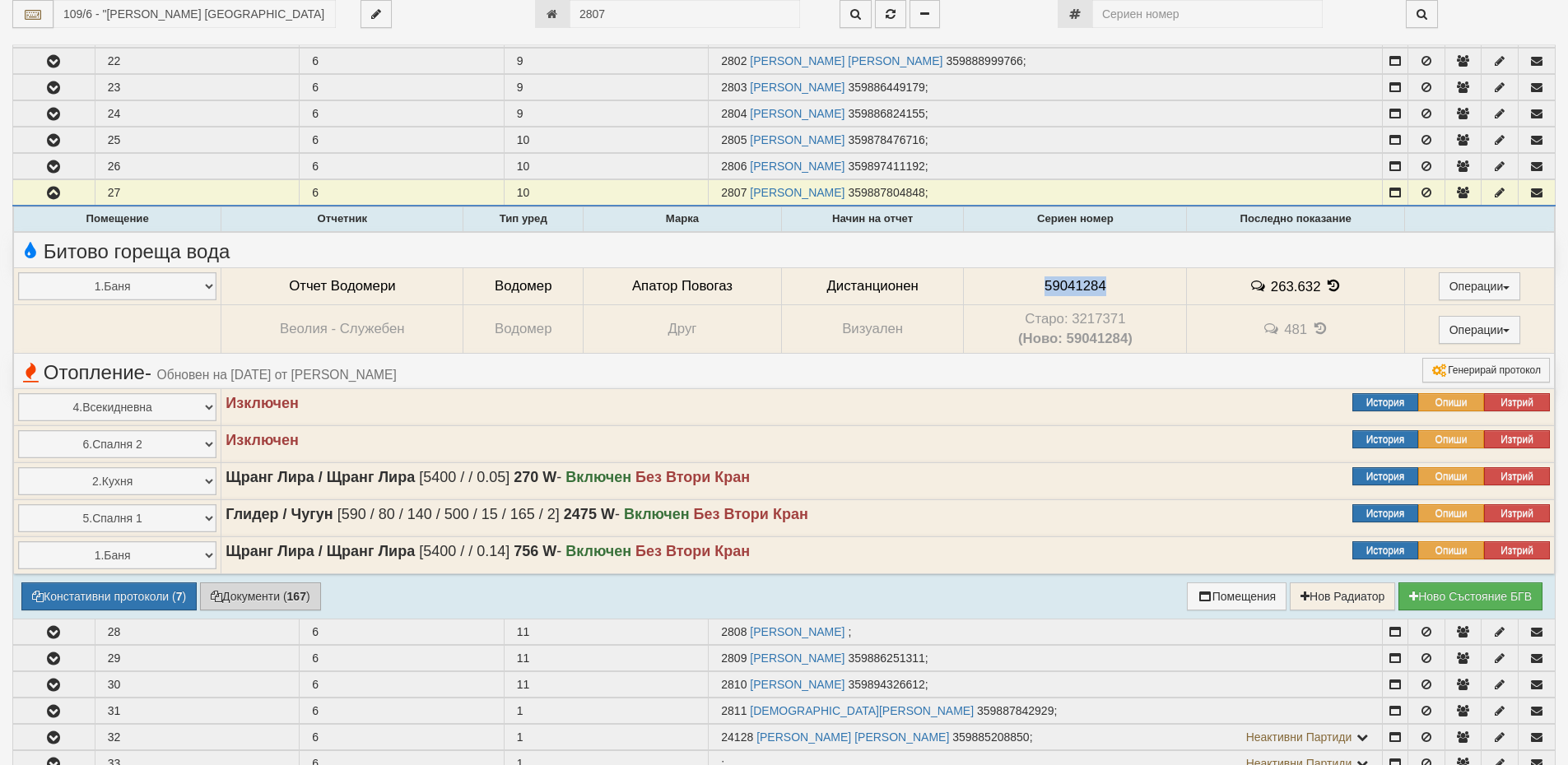
select select "1"
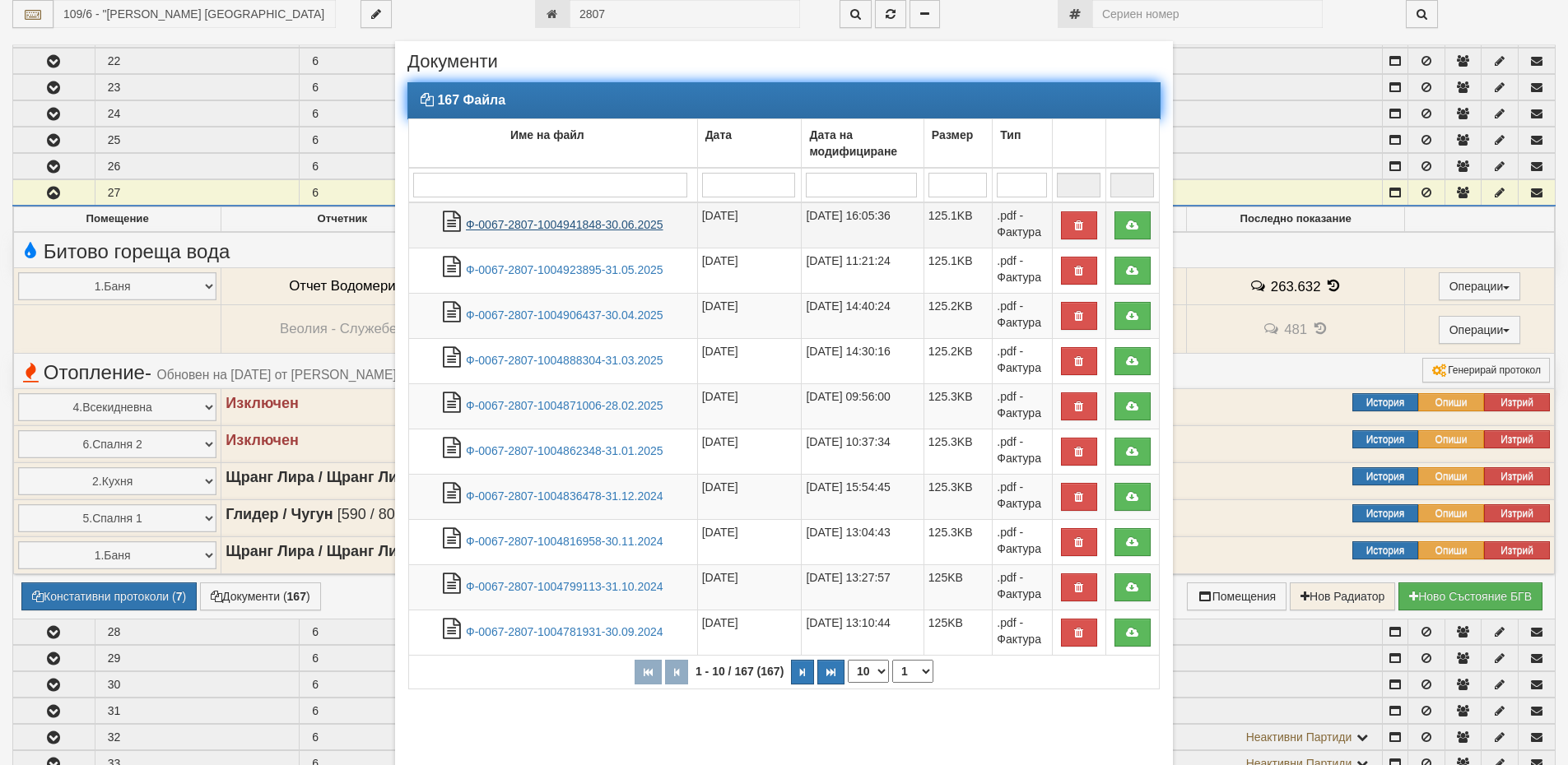
click at [588, 224] on link "Ф-0067-2807-1004941848-30.06.2025" at bounding box center [565, 225] width 198 height 13
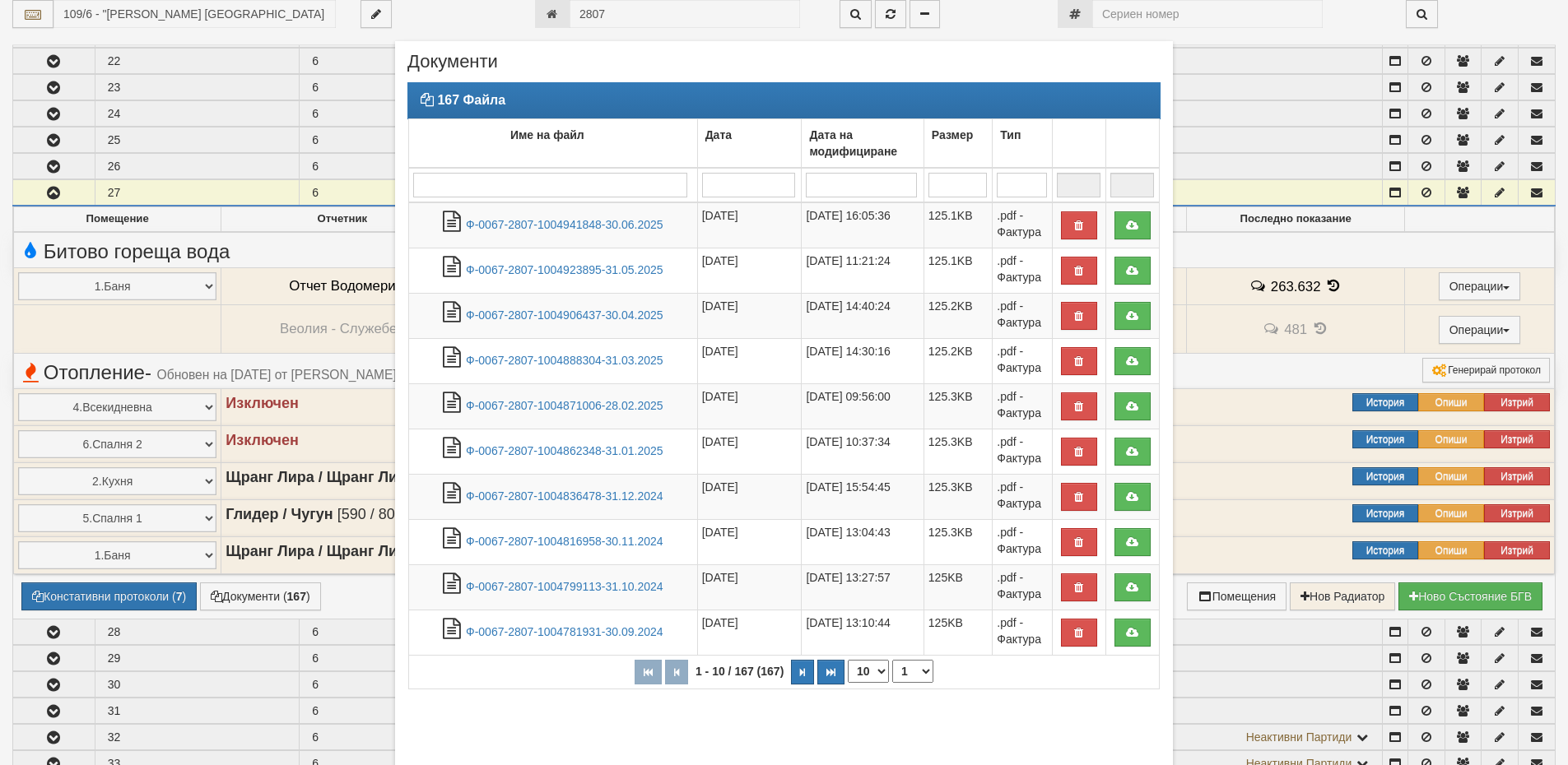
click at [1203, 240] on div "× Документи 167 Файла Име на файл Дата Дата на модифициране Размер Тип 1 - 10 /…" at bounding box center [784, 457] width 963 height 916
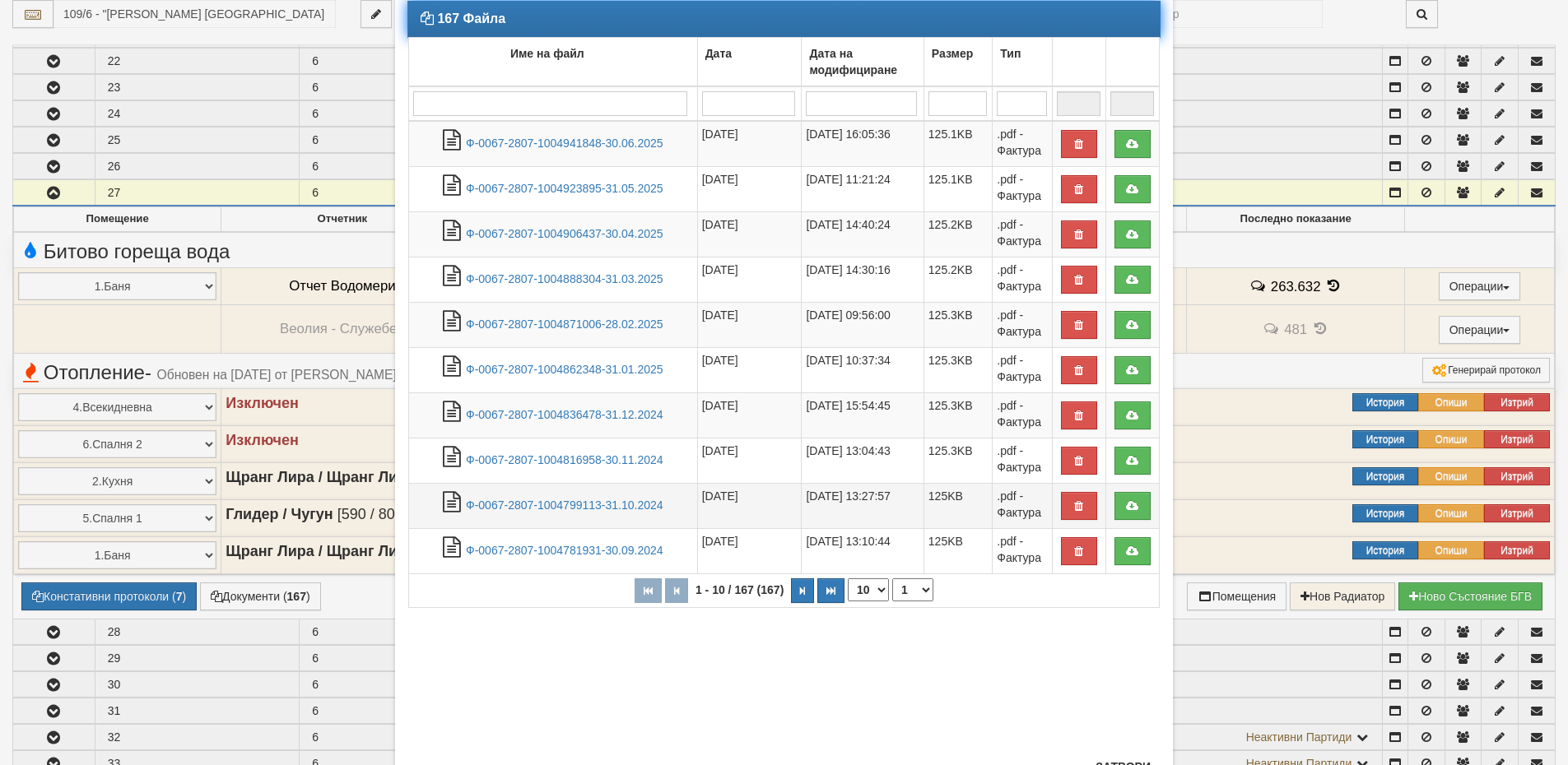
scroll to position [150, 0]
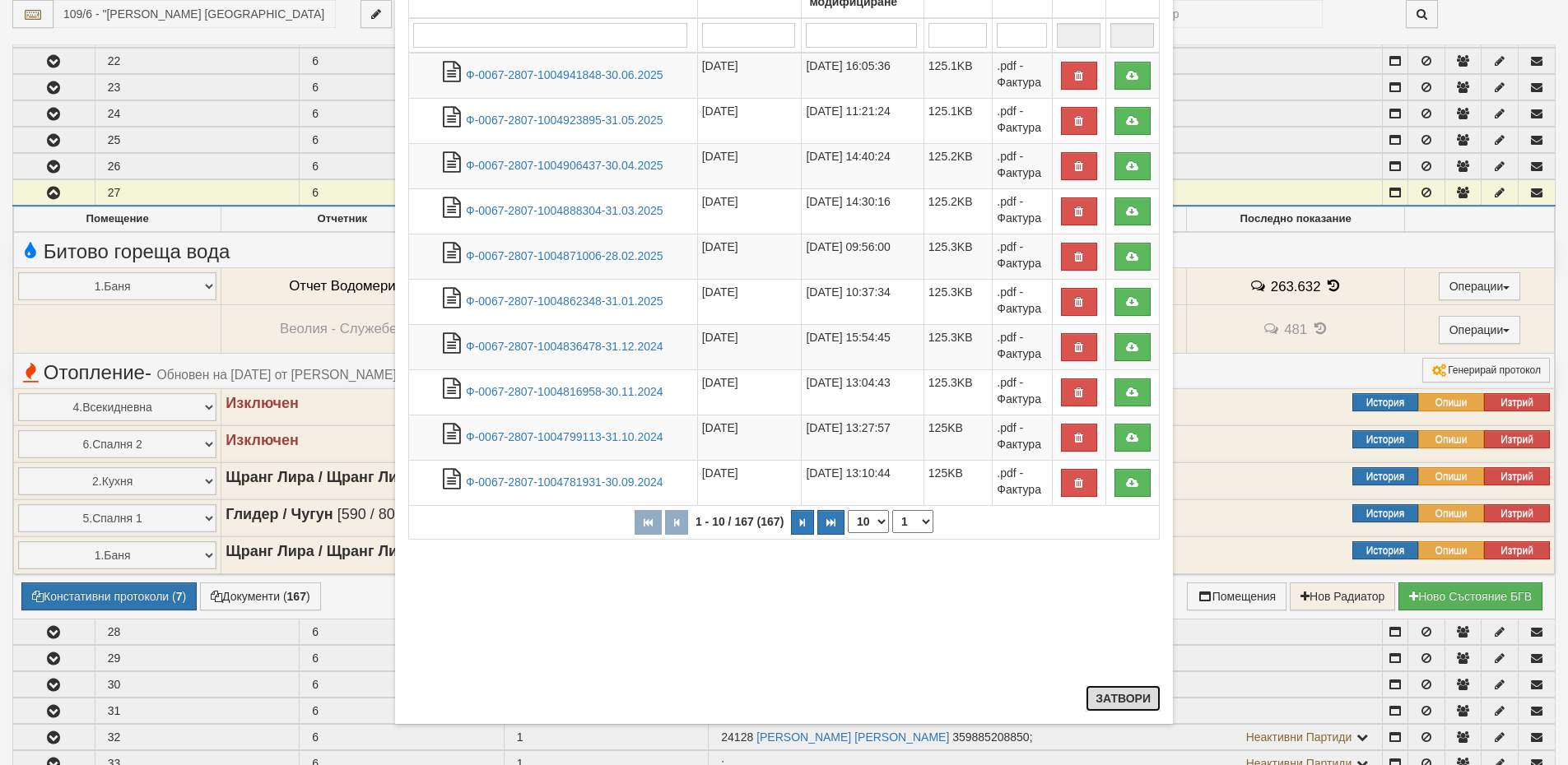
click at [1096, 696] on button "Затвори" at bounding box center [1123, 698] width 75 height 27
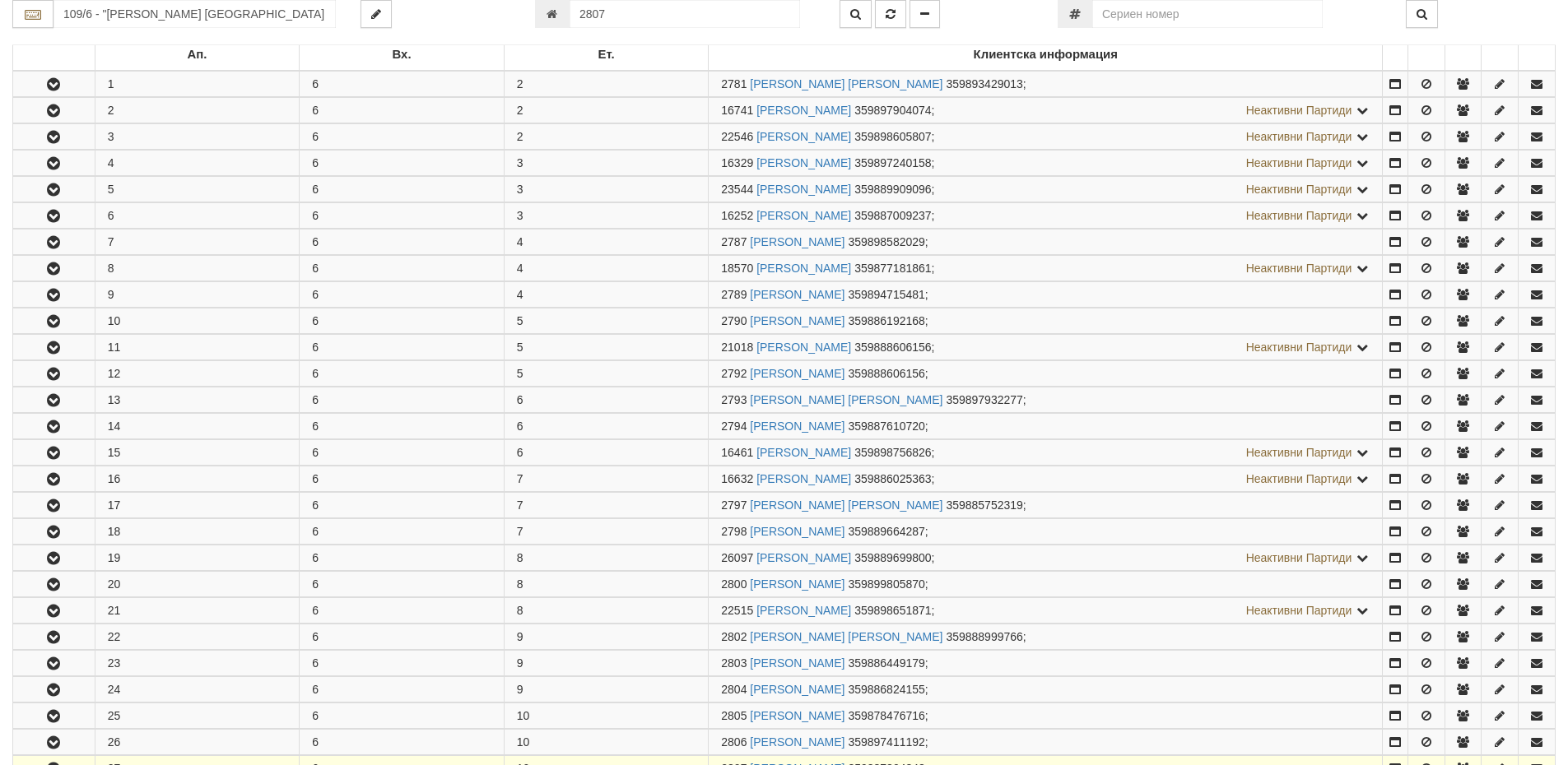
scroll to position [47, 0]
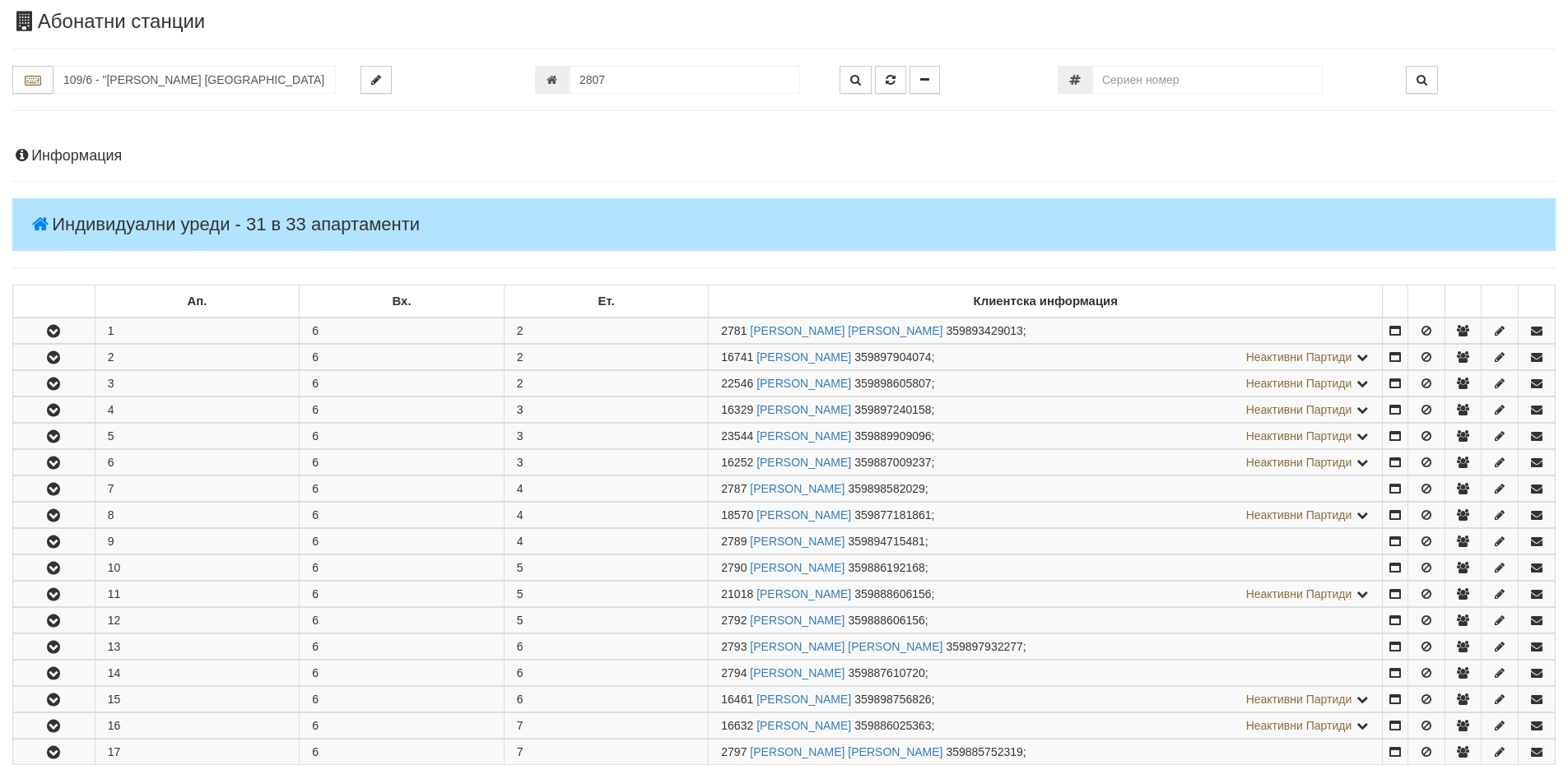
click at [90, 155] on h4 "Информация" at bounding box center [784, 156] width 1544 height 17
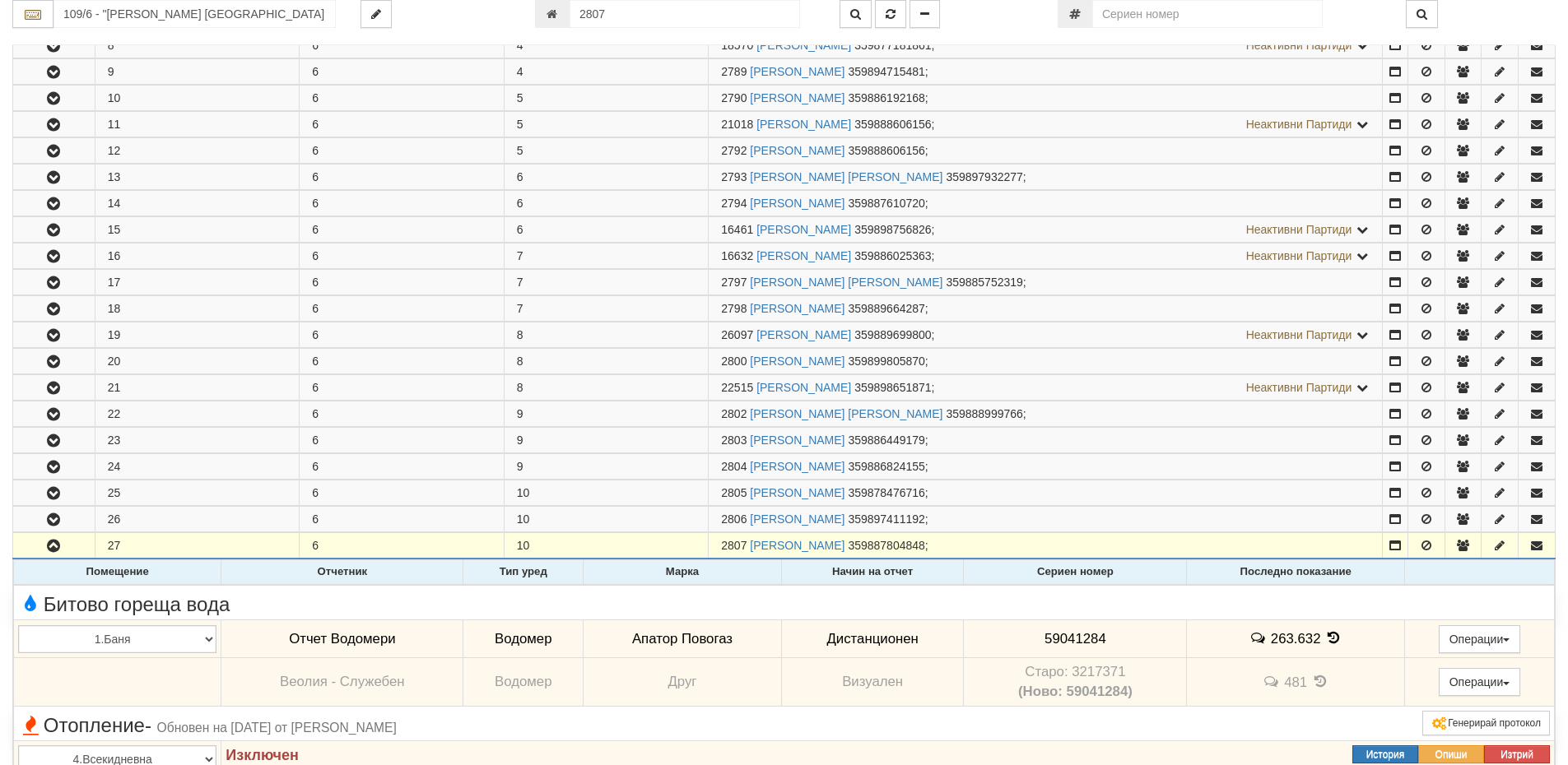
scroll to position [1200, 0]
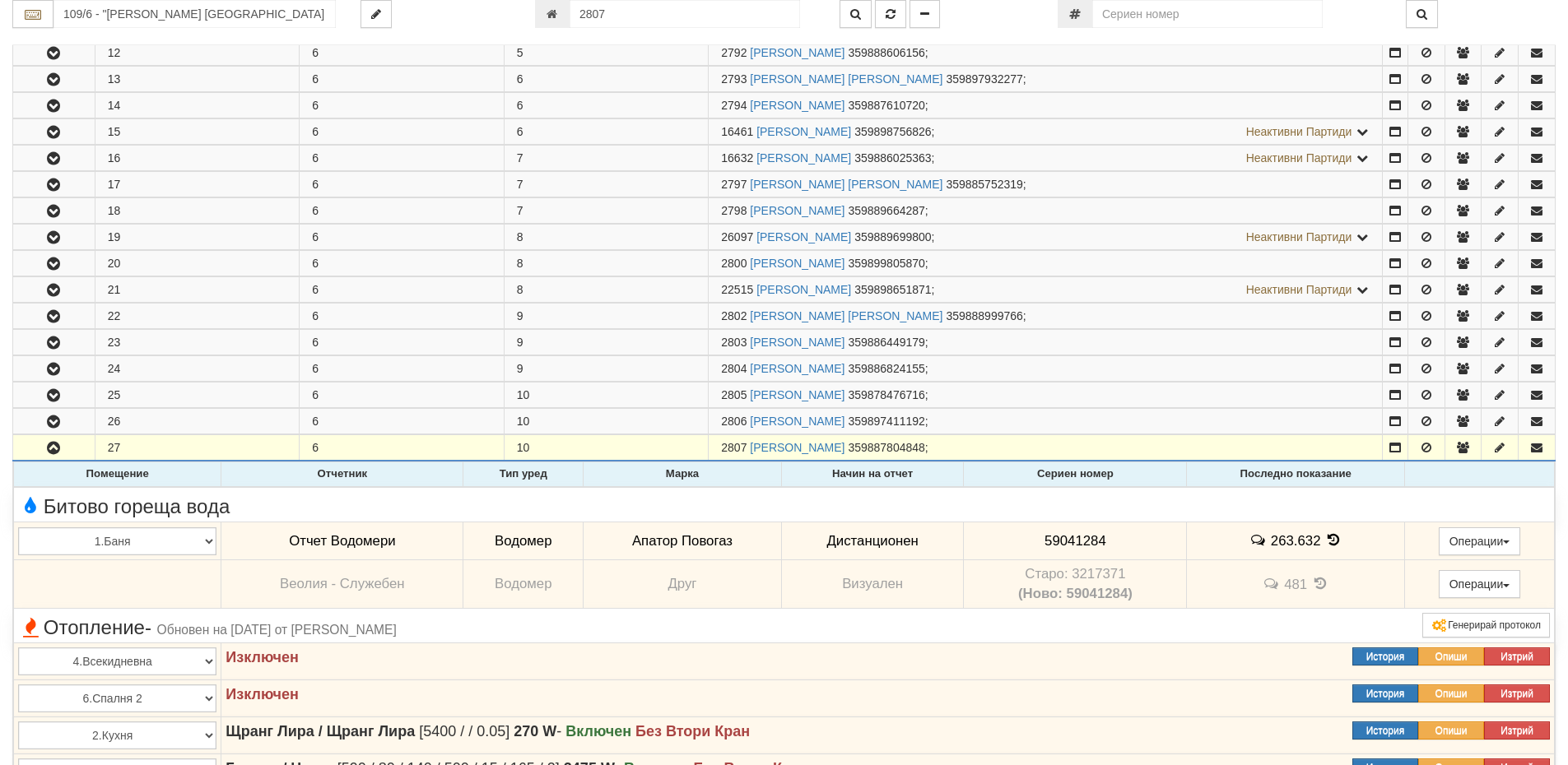
click at [1327, 541] on icon at bounding box center [1334, 540] width 18 height 14
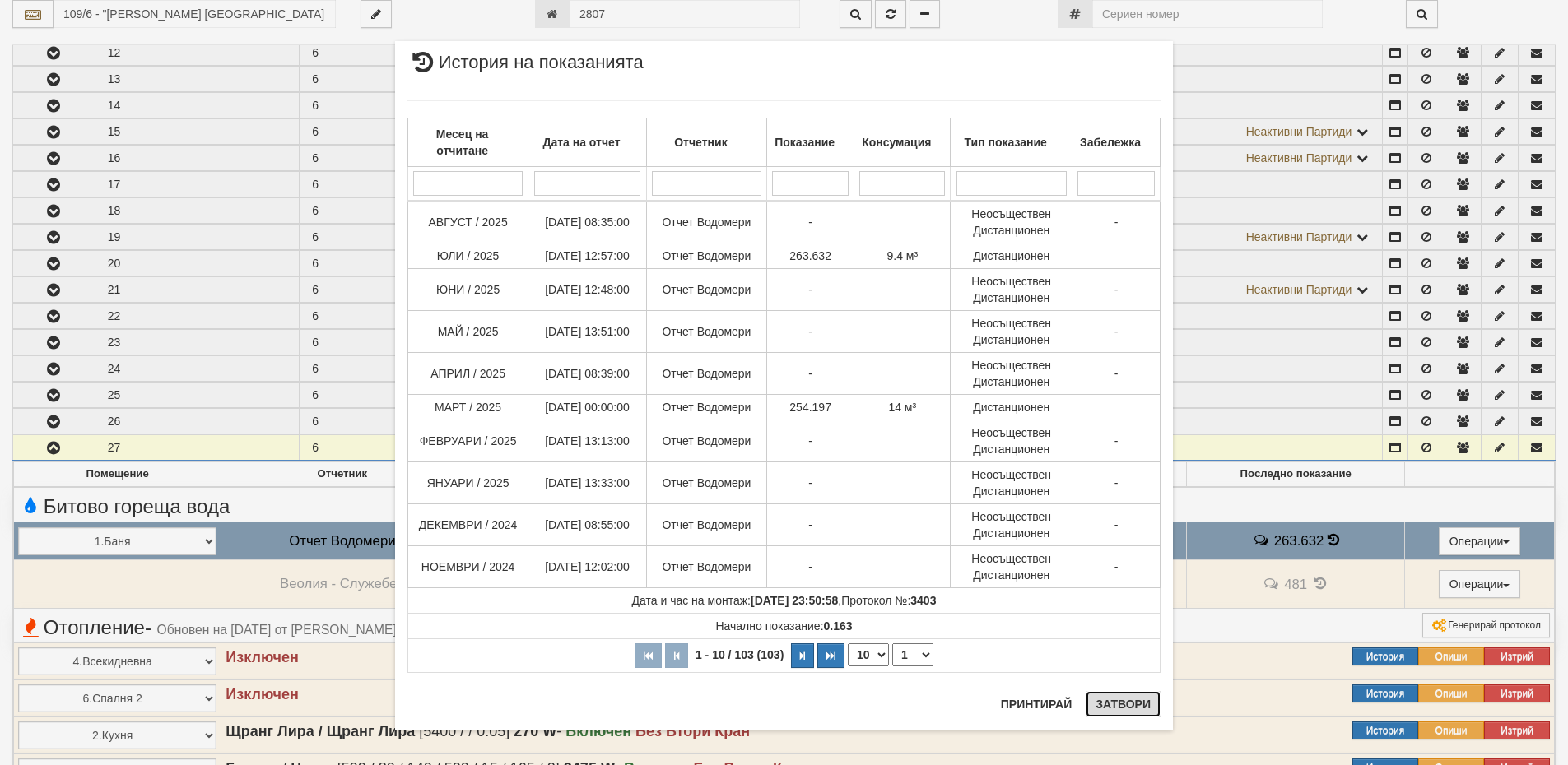
click at [1127, 712] on button "Затвори" at bounding box center [1123, 704] width 75 height 27
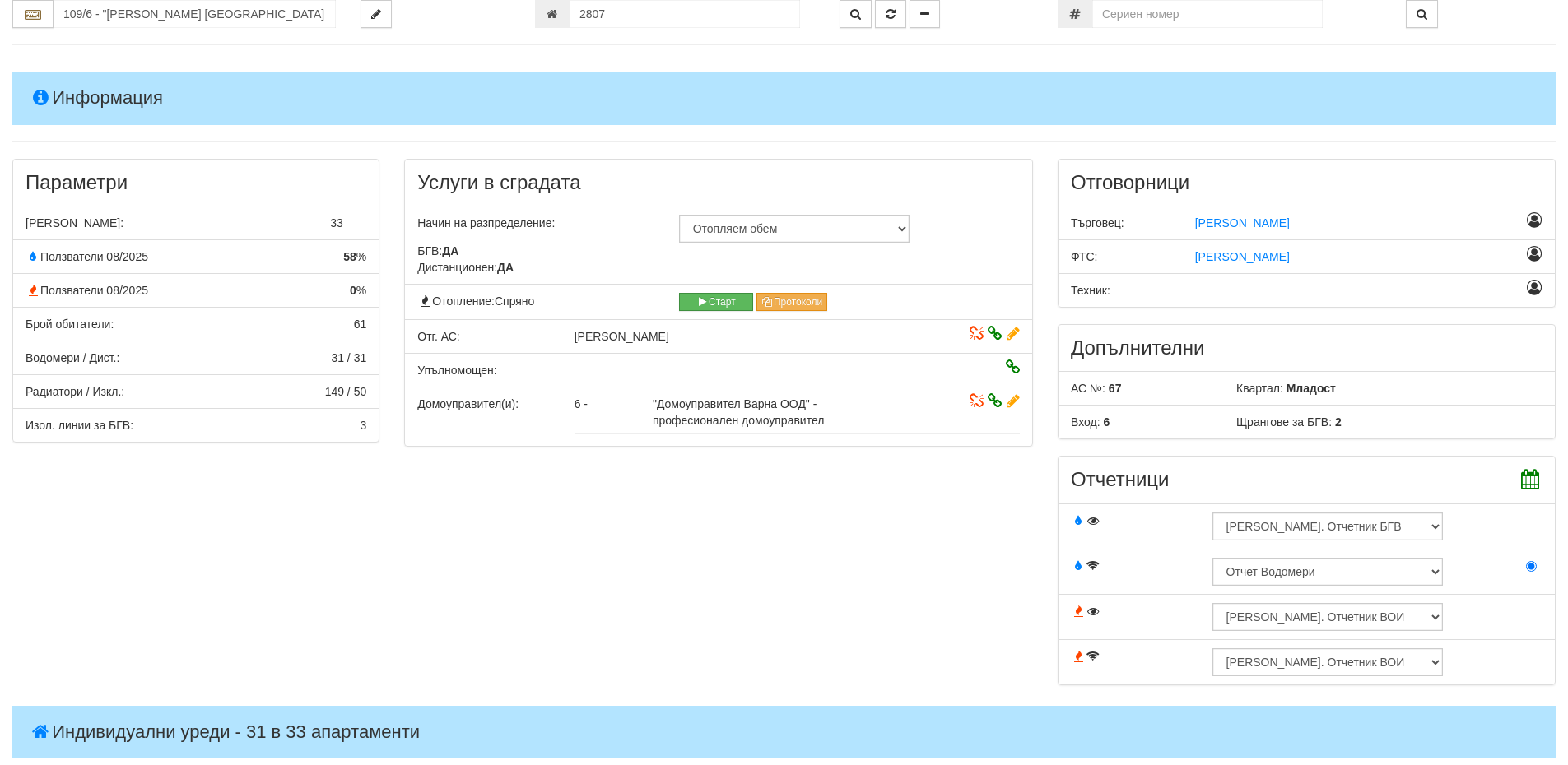
scroll to position [0, 0]
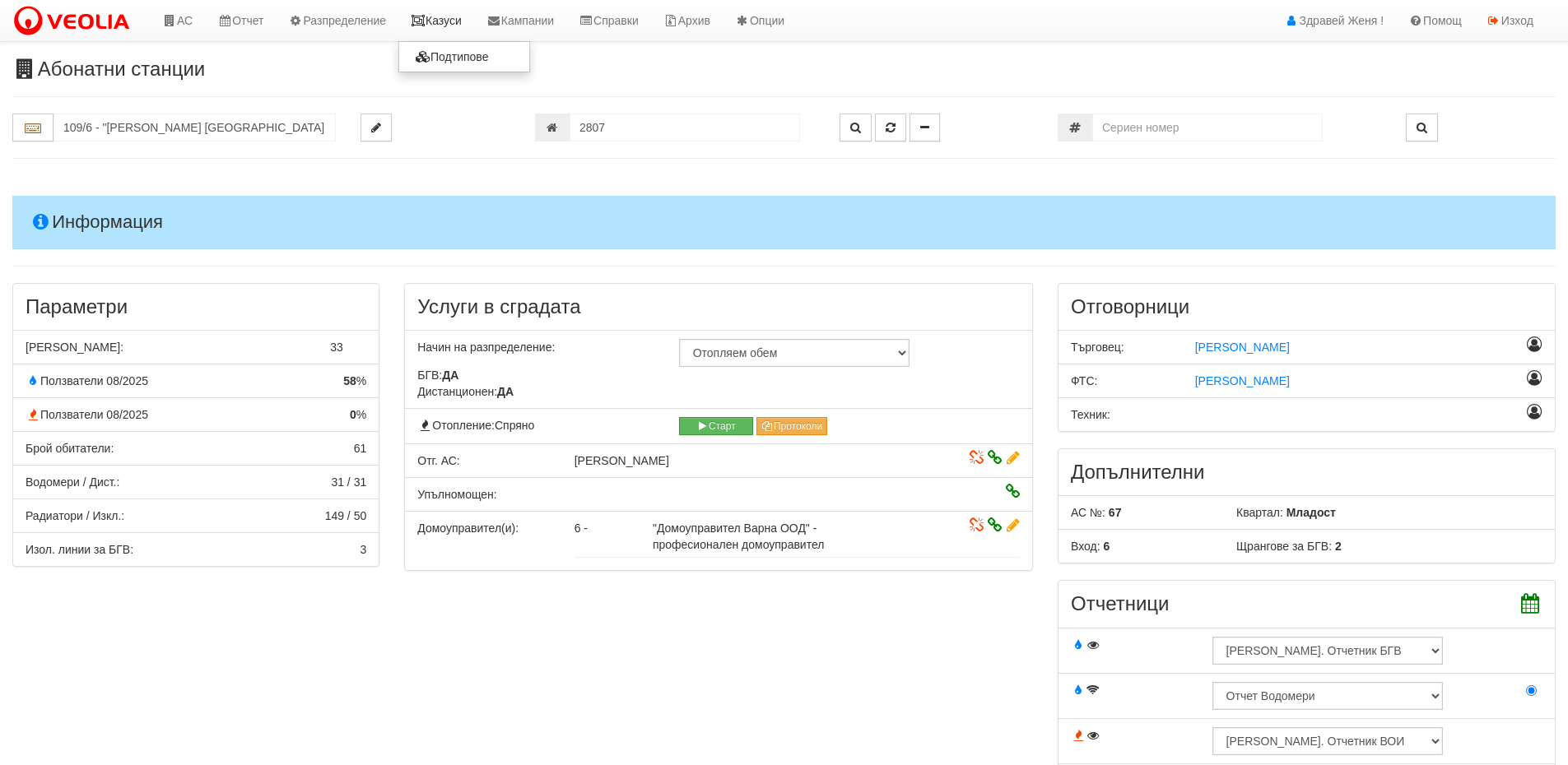
click at [438, 7] on link "Казуси" at bounding box center [436, 20] width 76 height 41
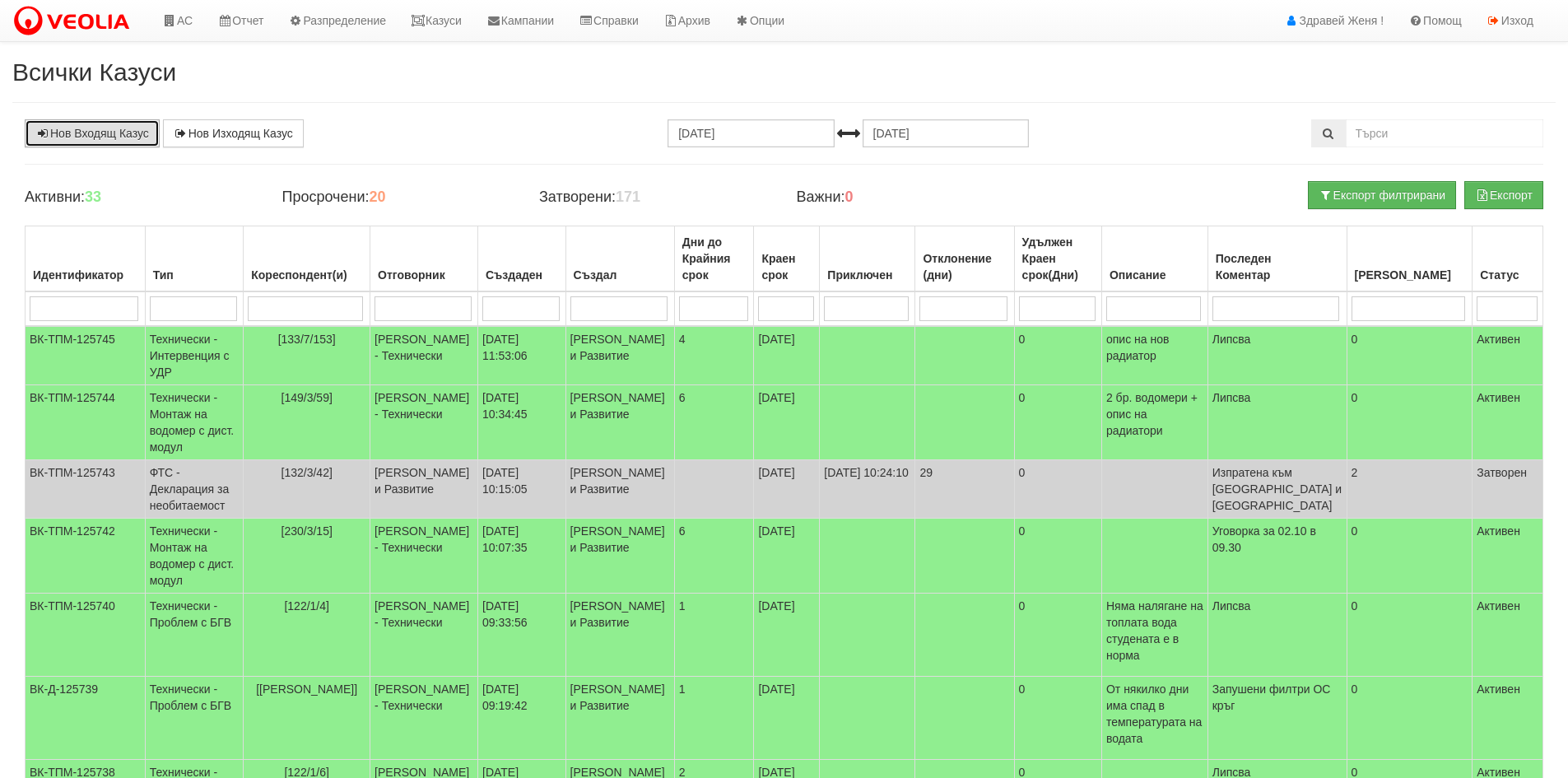
click at [103, 136] on link "Нов Входящ Казус" at bounding box center [92, 134] width 135 height 28
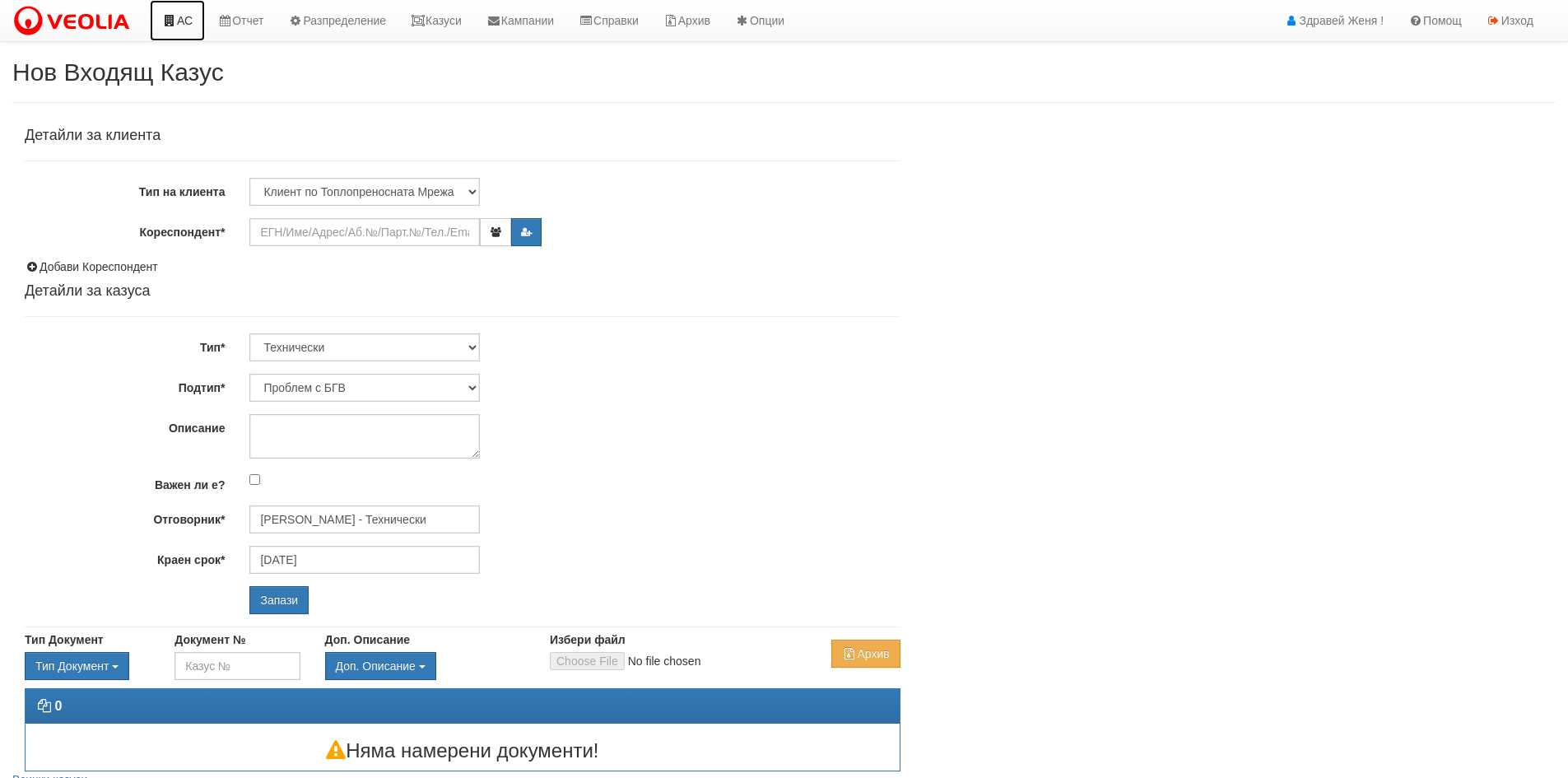
click at [190, 17] on link "АС" at bounding box center [177, 20] width 55 height 41
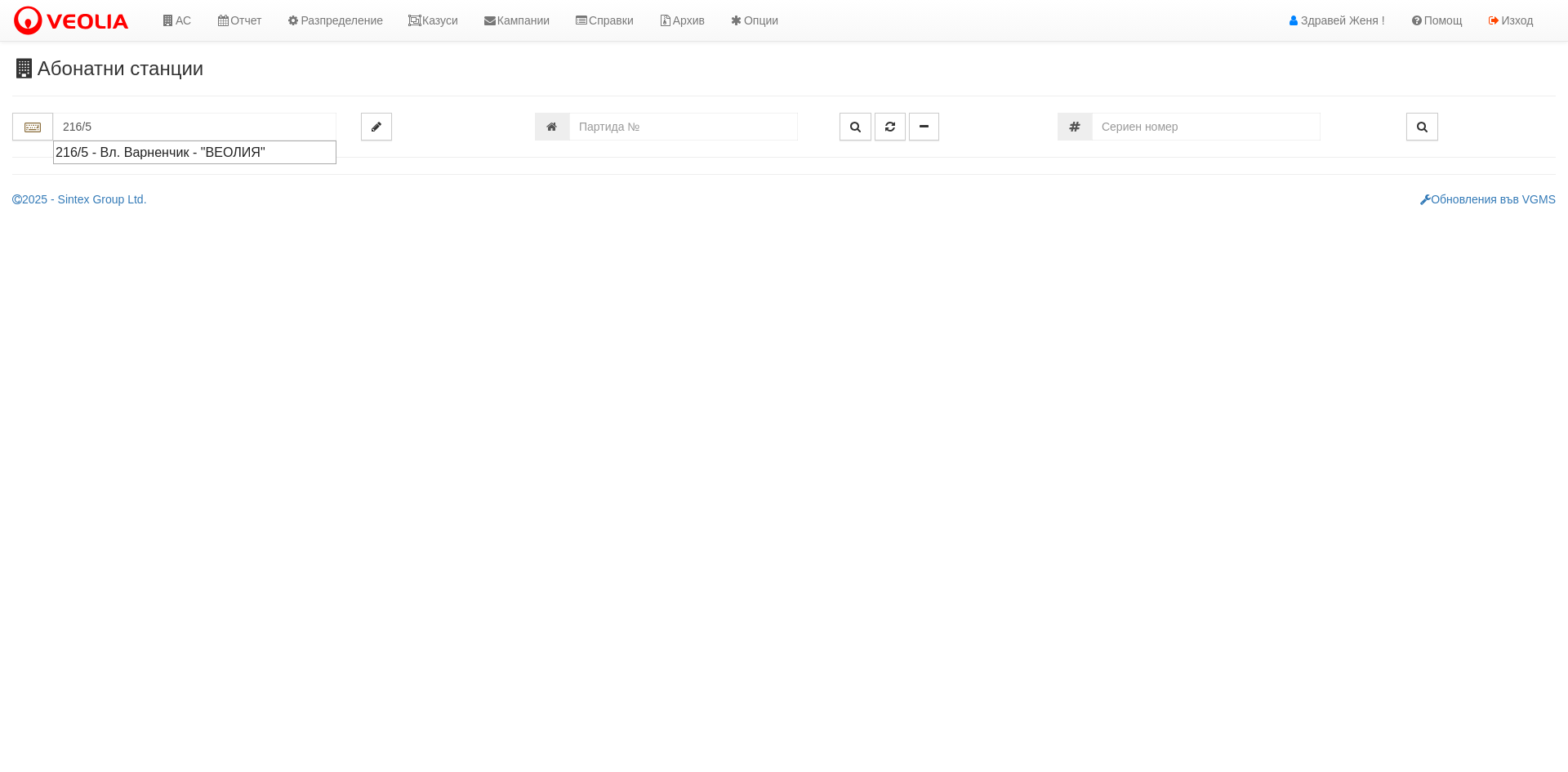
click at [125, 145] on div "216/5 - Вл. Варненчик - "ВЕОЛИЯ"" at bounding box center [195, 152] width 279 height 19
type input "216/5 - Вл. Варненчик - "ВЕОЛИЯ""
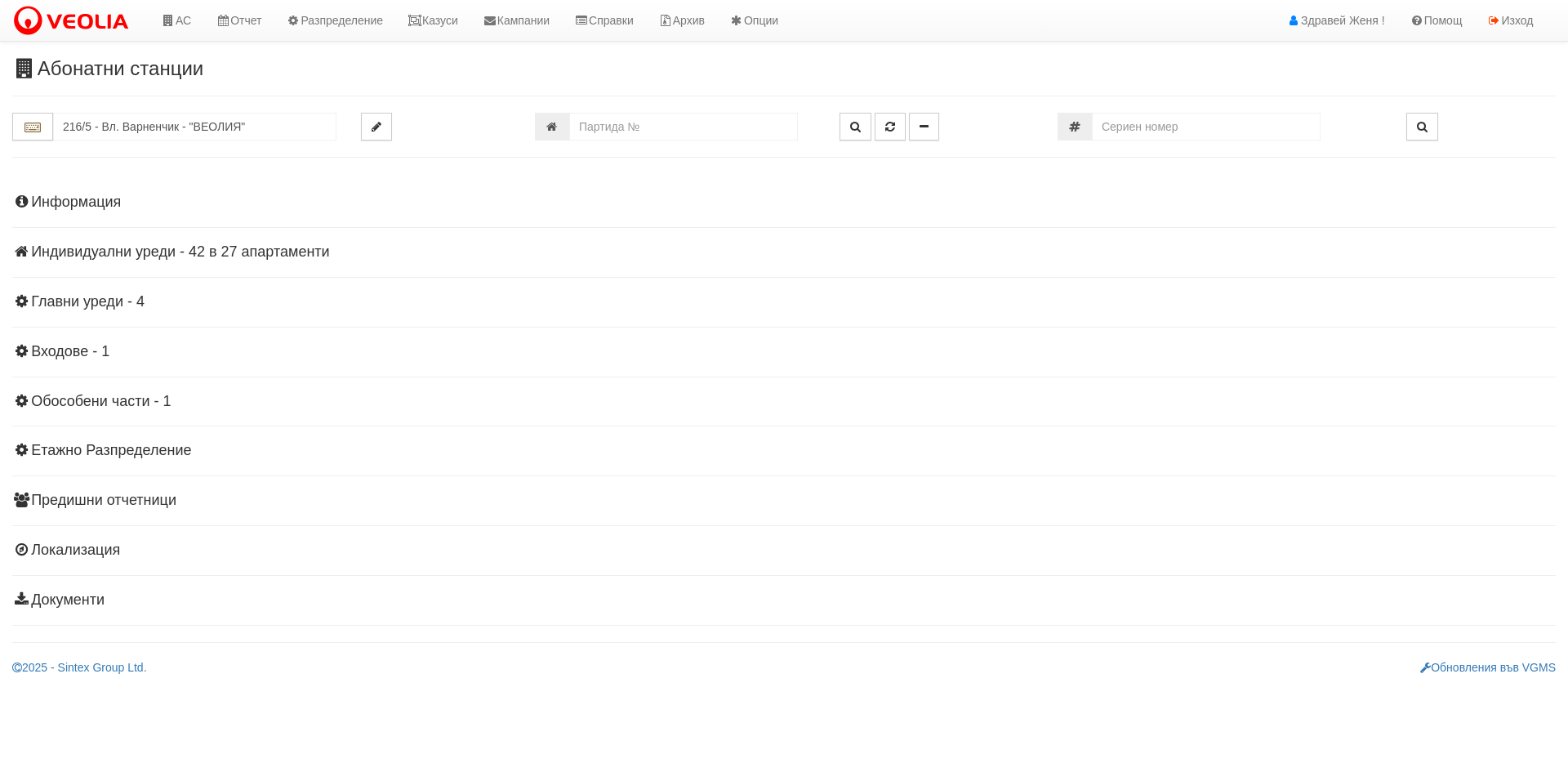
click at [251, 249] on h4 "Индивидуални уреди - 42 в 27 апартаменти" at bounding box center [784, 253] width 1544 height 17
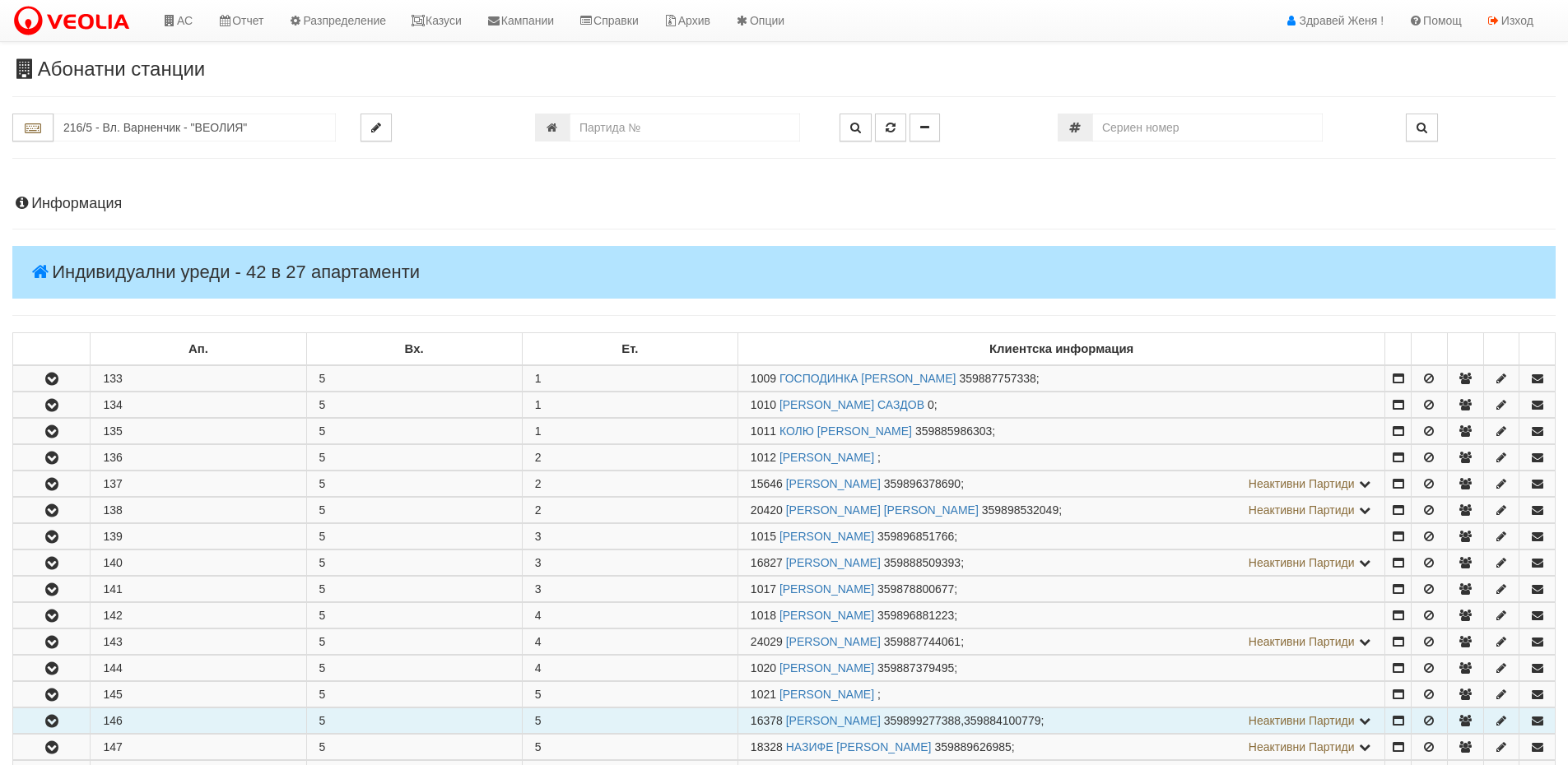
scroll to position [247, 0]
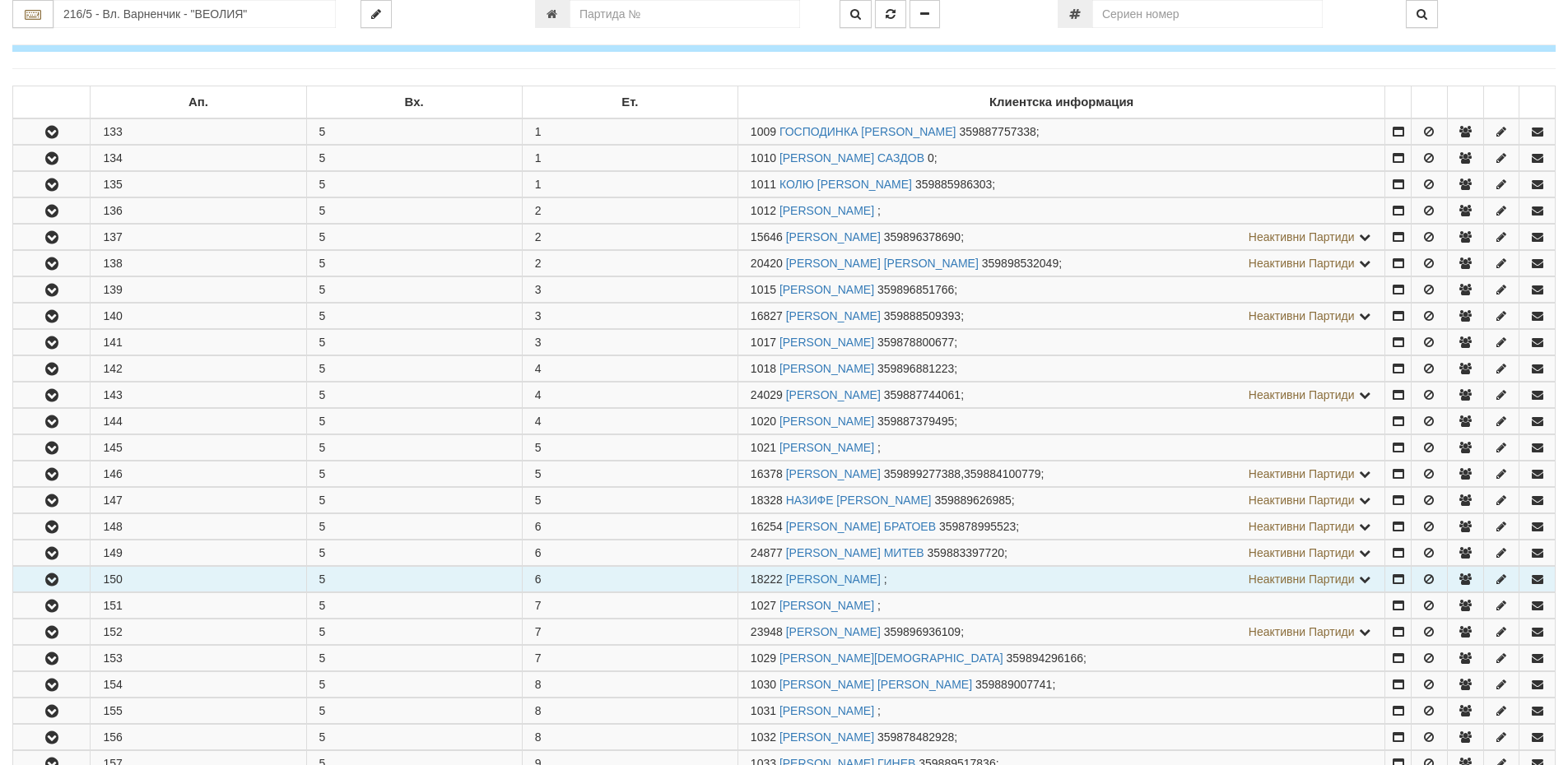
click at [57, 580] on icon "button" at bounding box center [52, 580] width 20 height 12
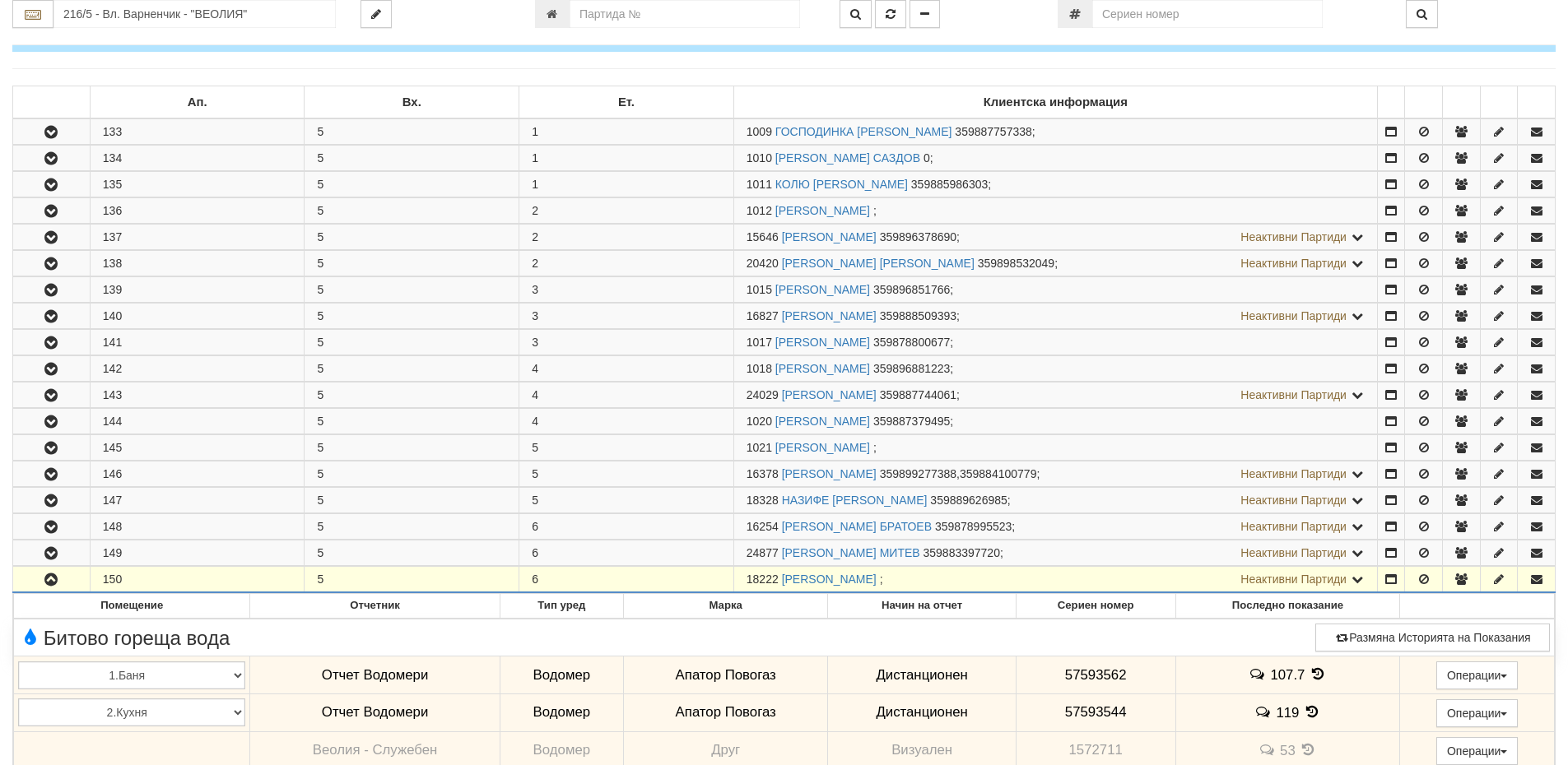
drag, startPoint x: 777, startPoint y: 576, endPoint x: 722, endPoint y: 583, distance: 55.4
click at [722, 583] on tr "150 5 6 18222 МЕХМЕД МЕХМЕДОВ АХМЕДОВ ; Неактивни Партиди 1026 СТЕФАН ИВАНОВ СП…" at bounding box center [784, 580] width 1543 height 27
copy tr "18222"
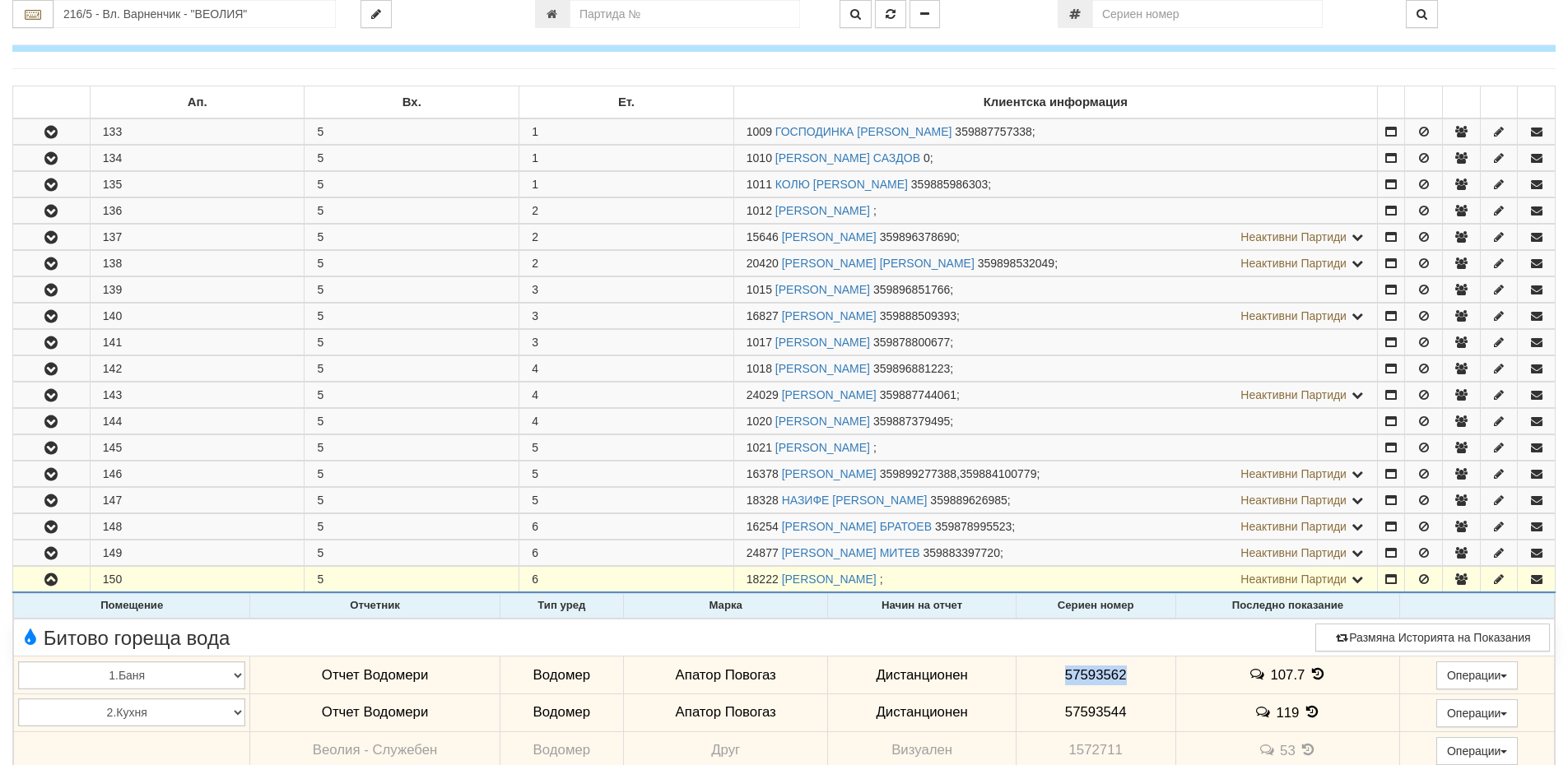
drag, startPoint x: 1135, startPoint y: 671, endPoint x: 1059, endPoint y: 677, distance: 76.2
click at [1059, 677] on td "57593562" at bounding box center [1096, 676] width 160 height 38
copy span "57593562"
click at [1318, 674] on icon at bounding box center [1318, 674] width 18 height 14
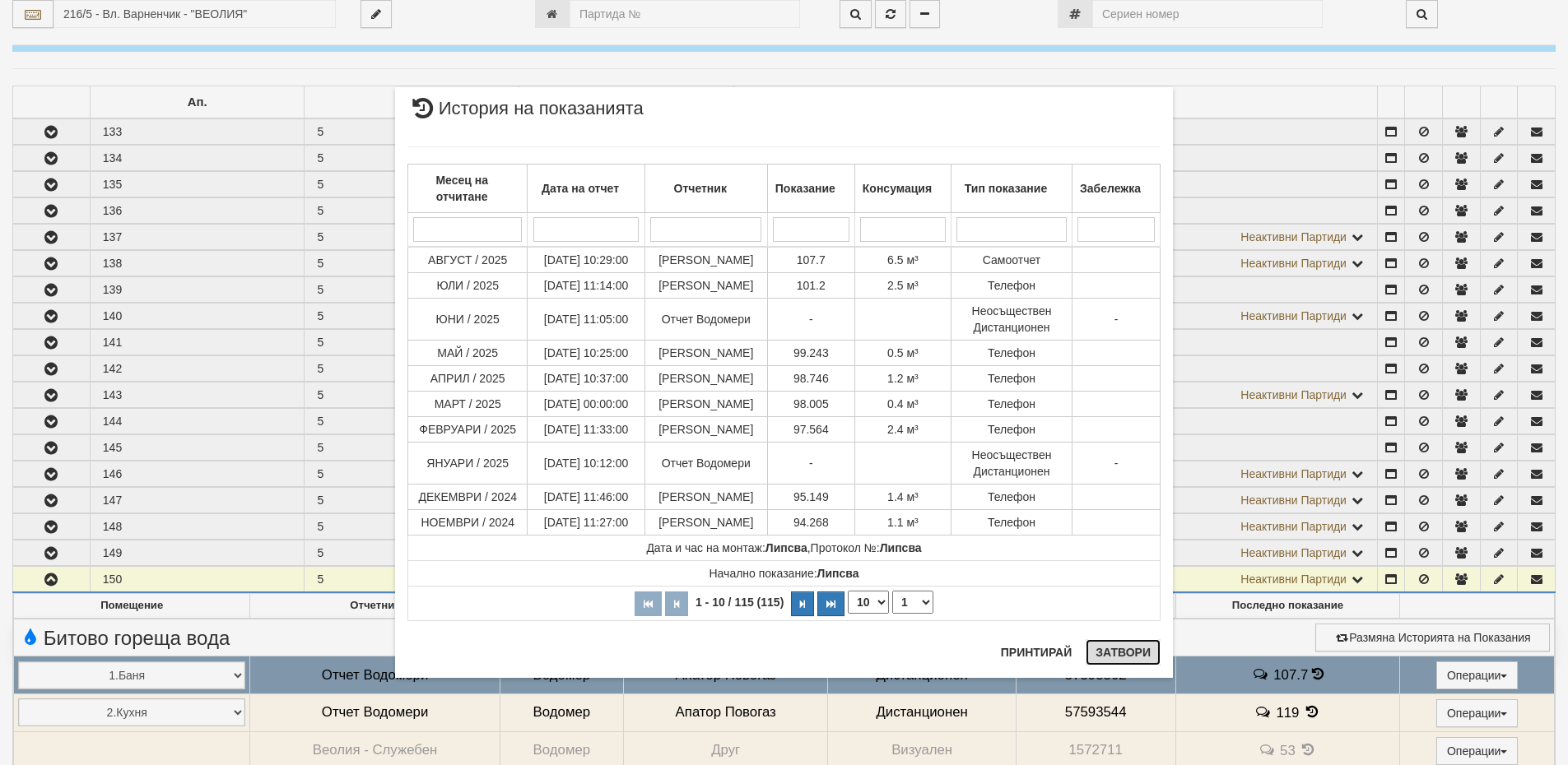
click at [1137, 649] on button "Затвори" at bounding box center [1123, 653] width 75 height 27
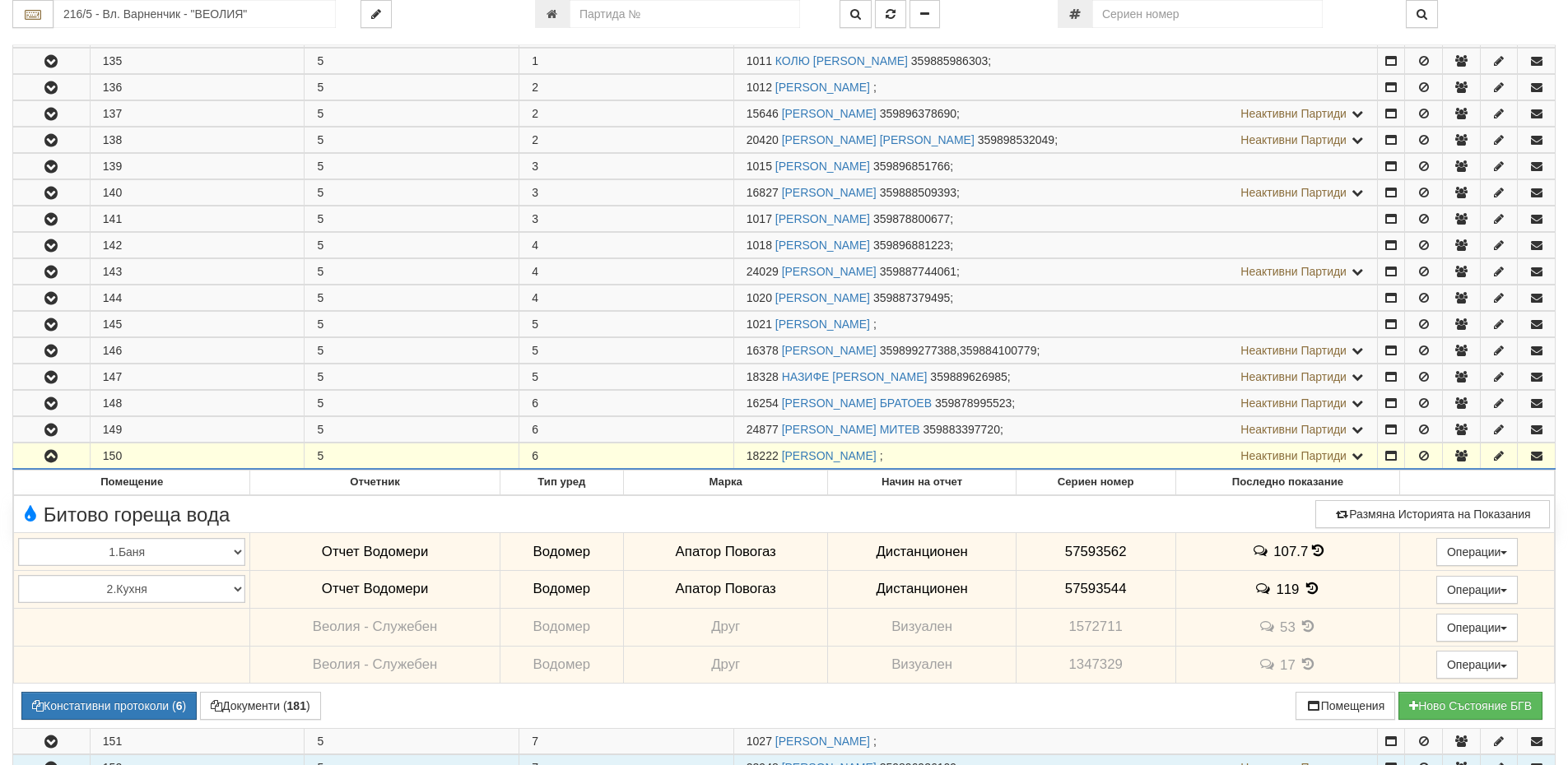
scroll to position [576, 0]
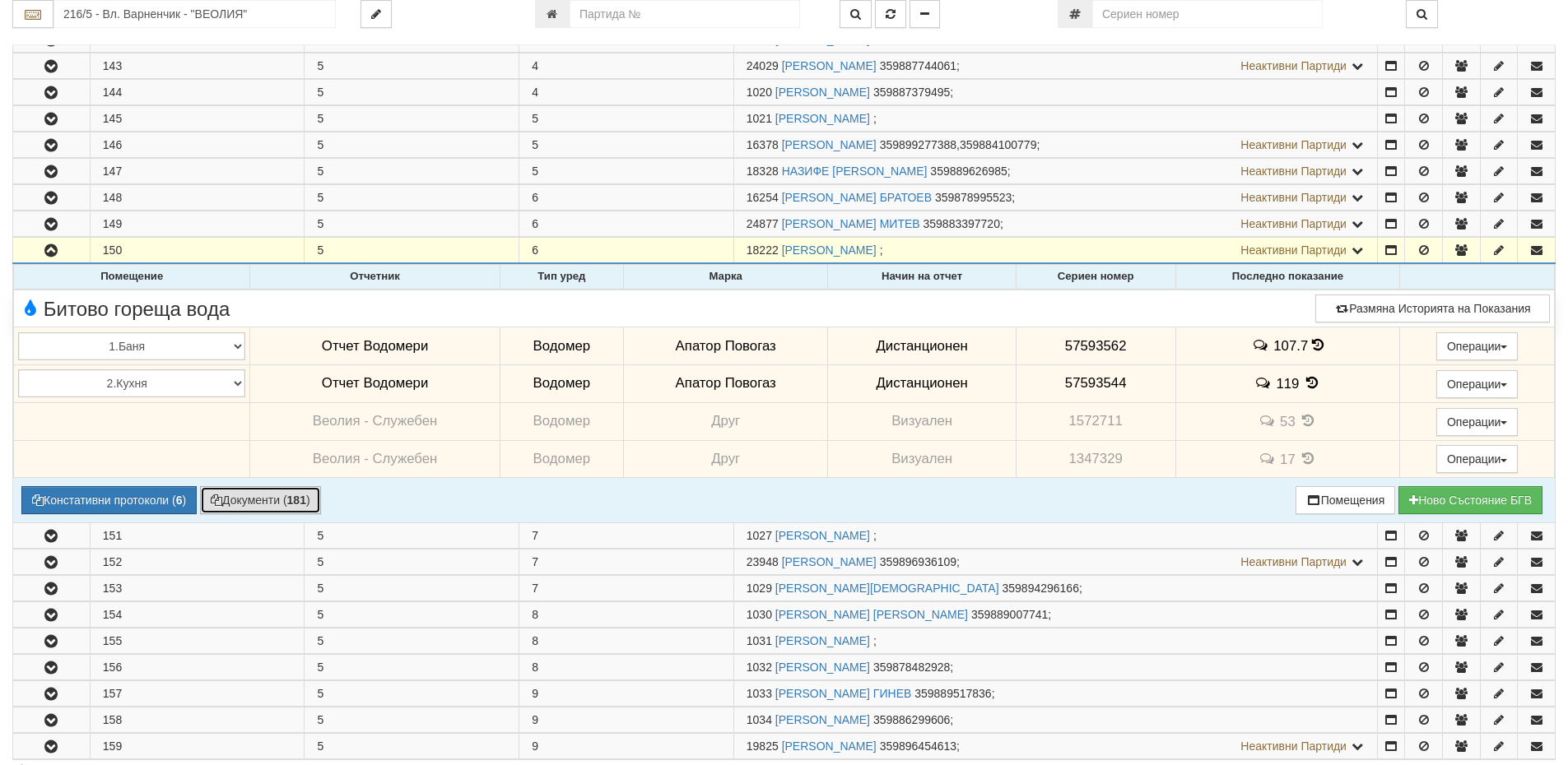
click at [299, 503] on b "181" at bounding box center [296, 501] width 19 height 13
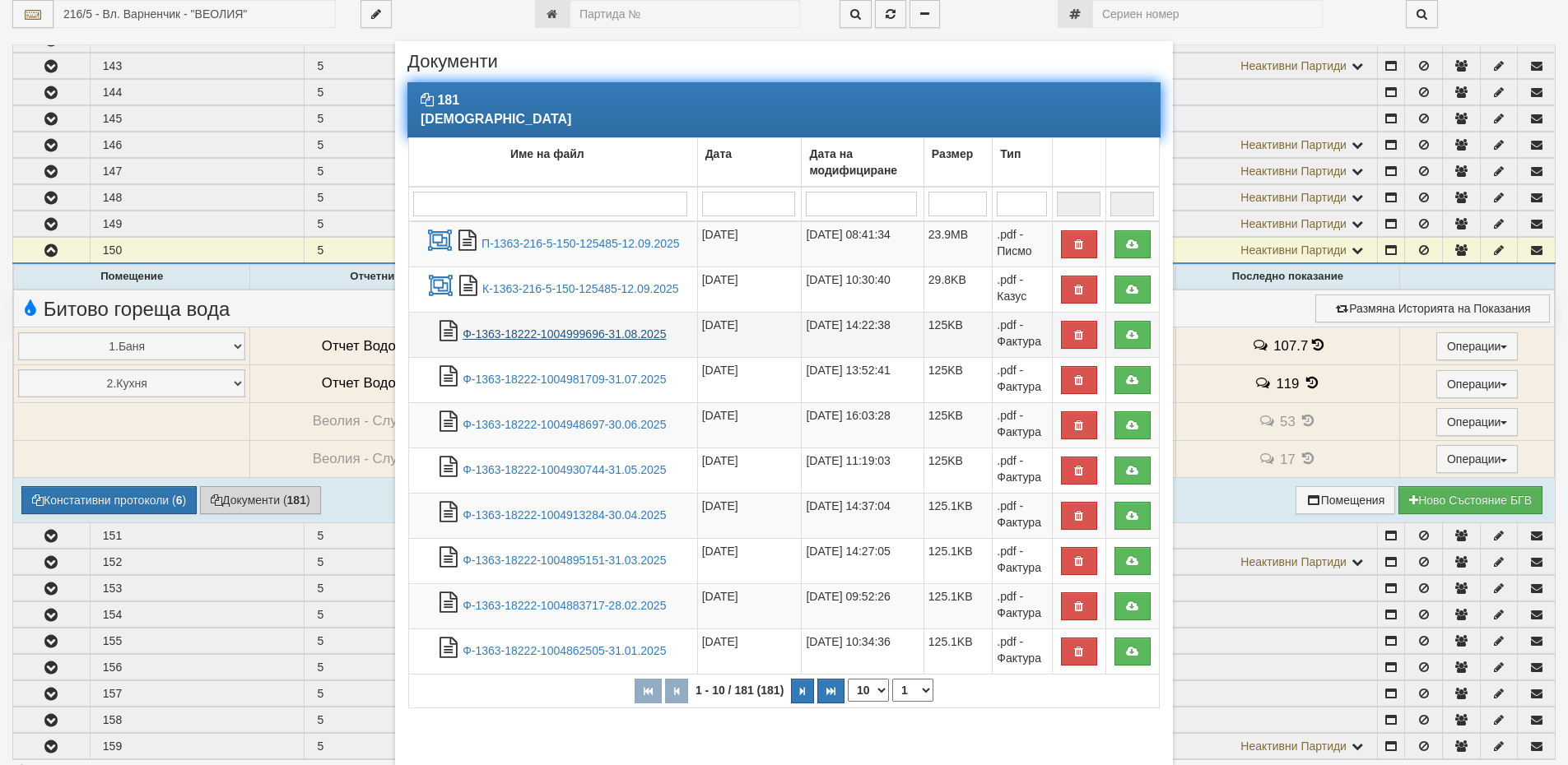
click at [537, 328] on link "Ф-1363-18222-1004999696-31.08.2025" at bounding box center [564, 334] width 203 height 13
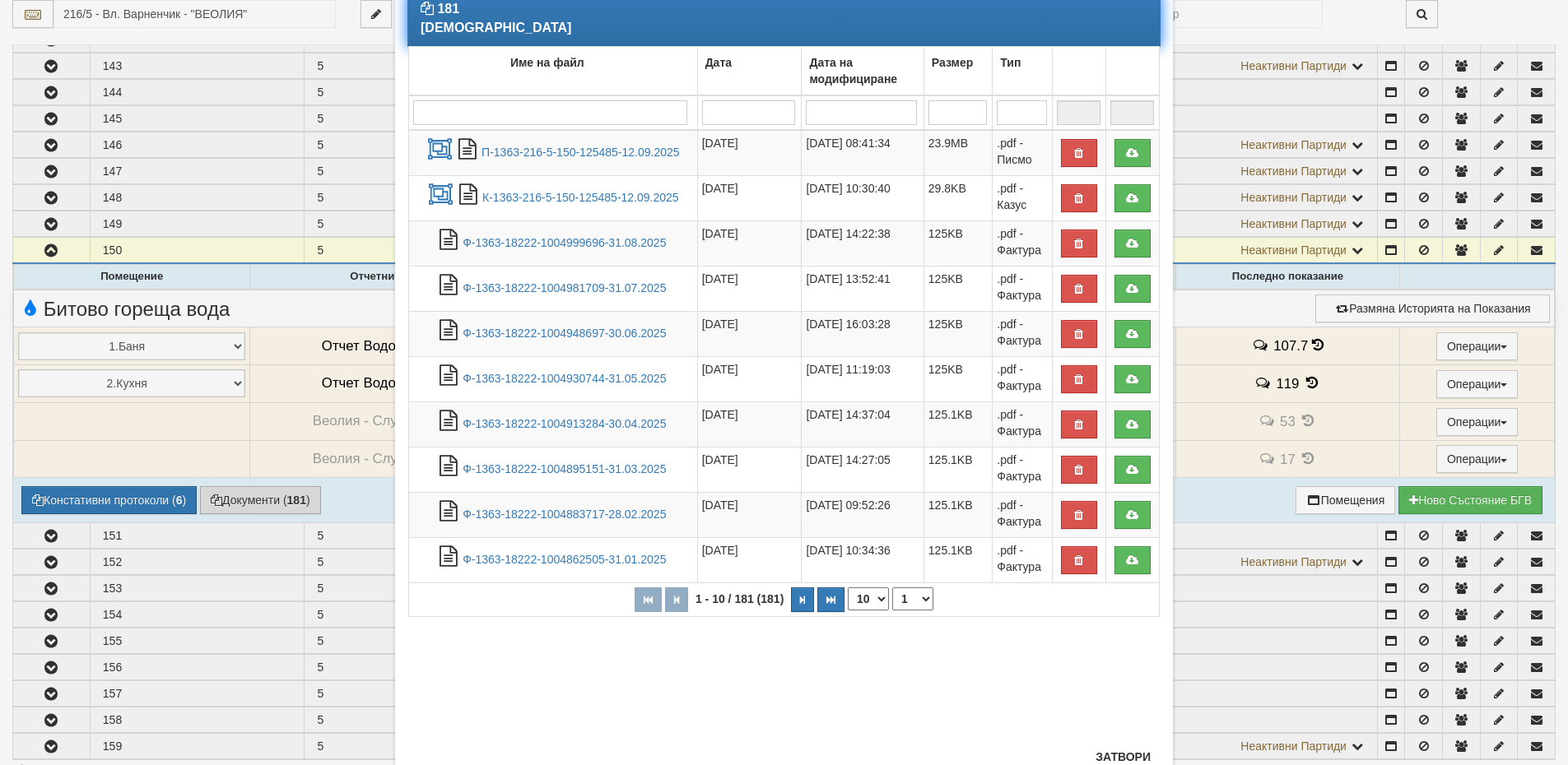
scroll to position [150, 0]
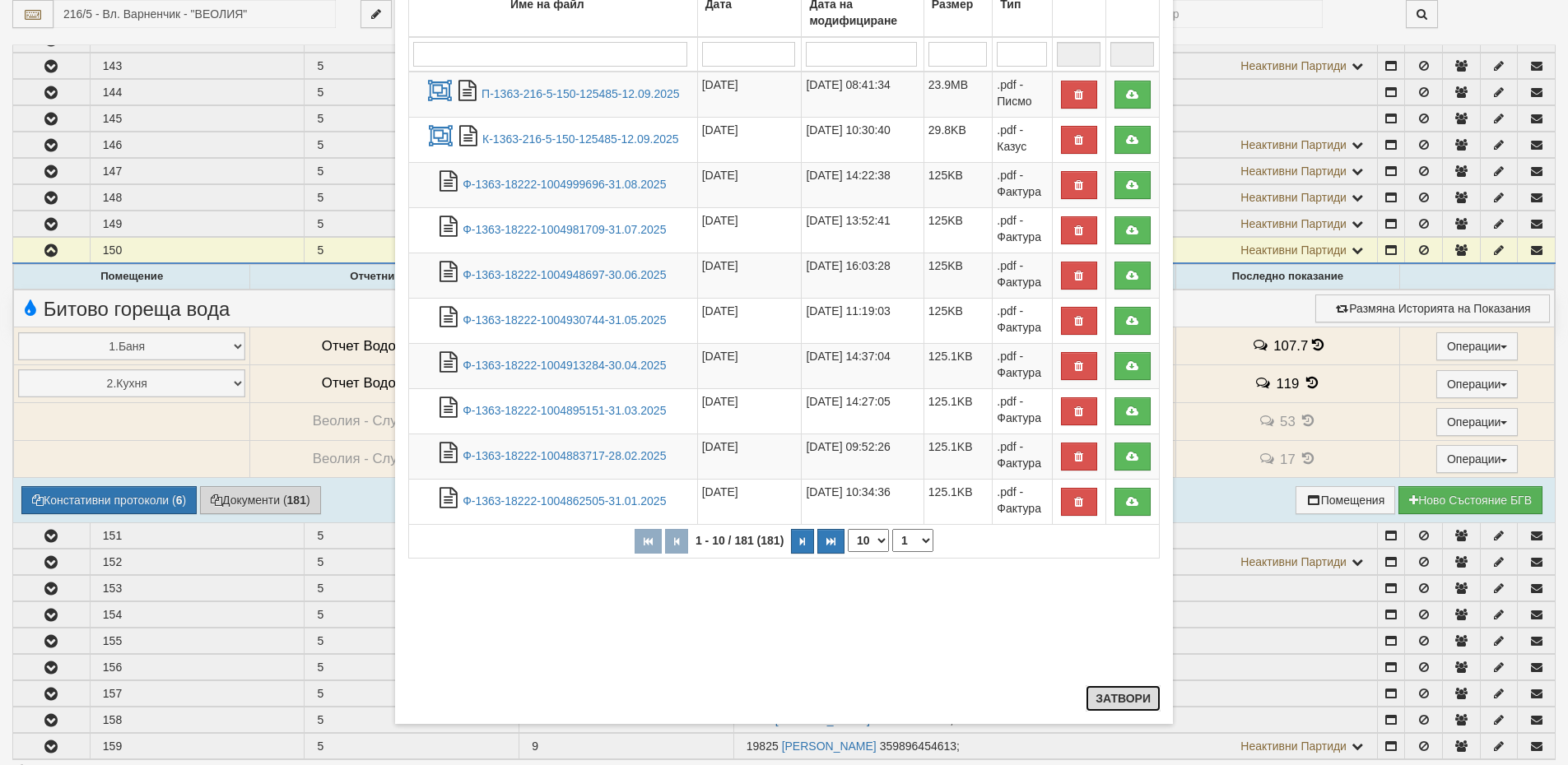
click at [1108, 699] on button "Затвори" at bounding box center [1123, 698] width 75 height 27
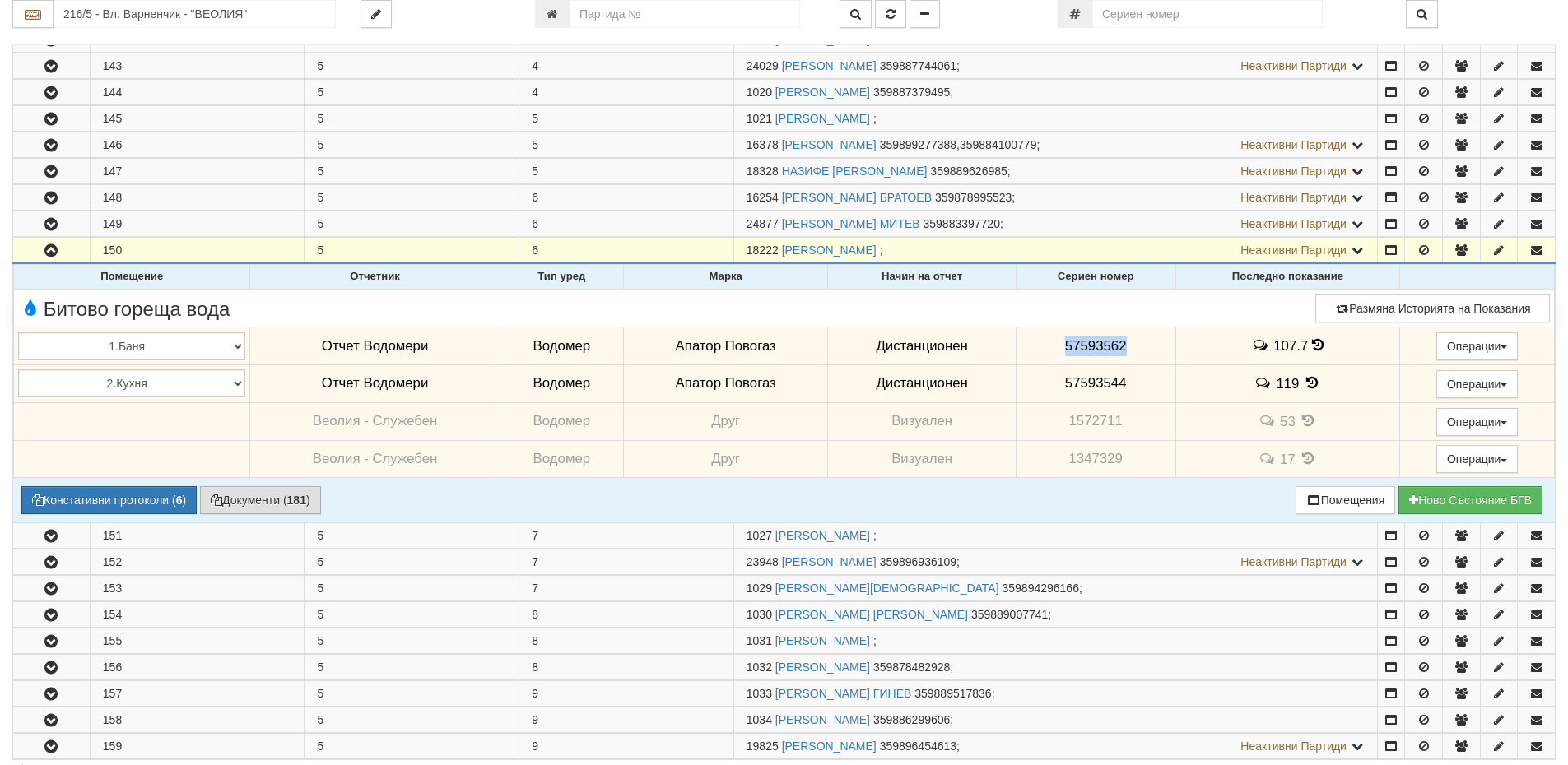
drag, startPoint x: 1124, startPoint y: 343, endPoint x: 1045, endPoint y: 348, distance: 79.2
click at [1045, 348] on td "57593562" at bounding box center [1096, 347] width 160 height 38
drag, startPoint x: 1129, startPoint y: 380, endPoint x: 1042, endPoint y: 382, distance: 87.0
click at [1042, 382] on td "57593544" at bounding box center [1096, 383] width 160 height 38
copy span "57593544"
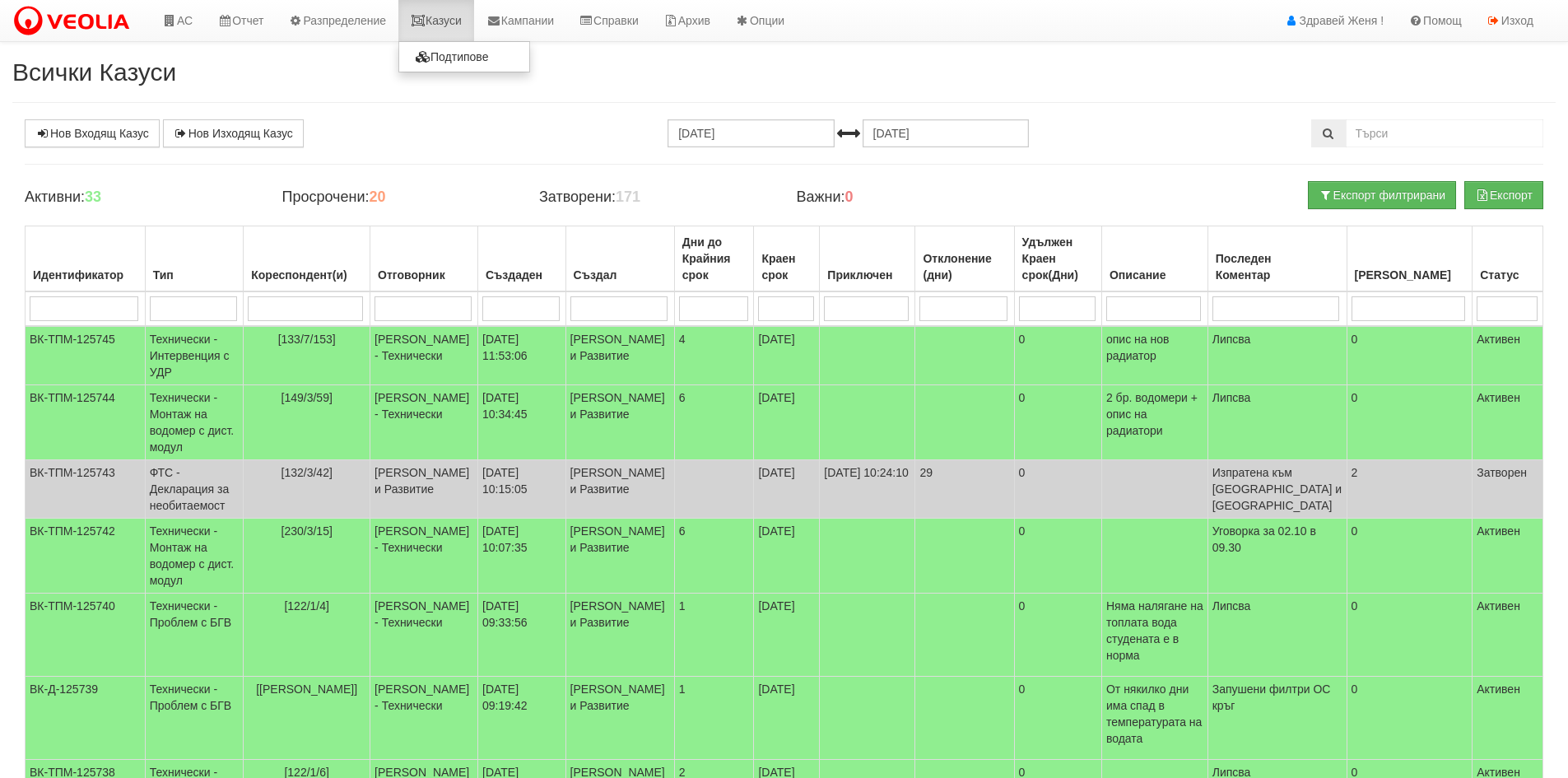
click at [447, 16] on link "Казуси" at bounding box center [436, 20] width 76 height 41
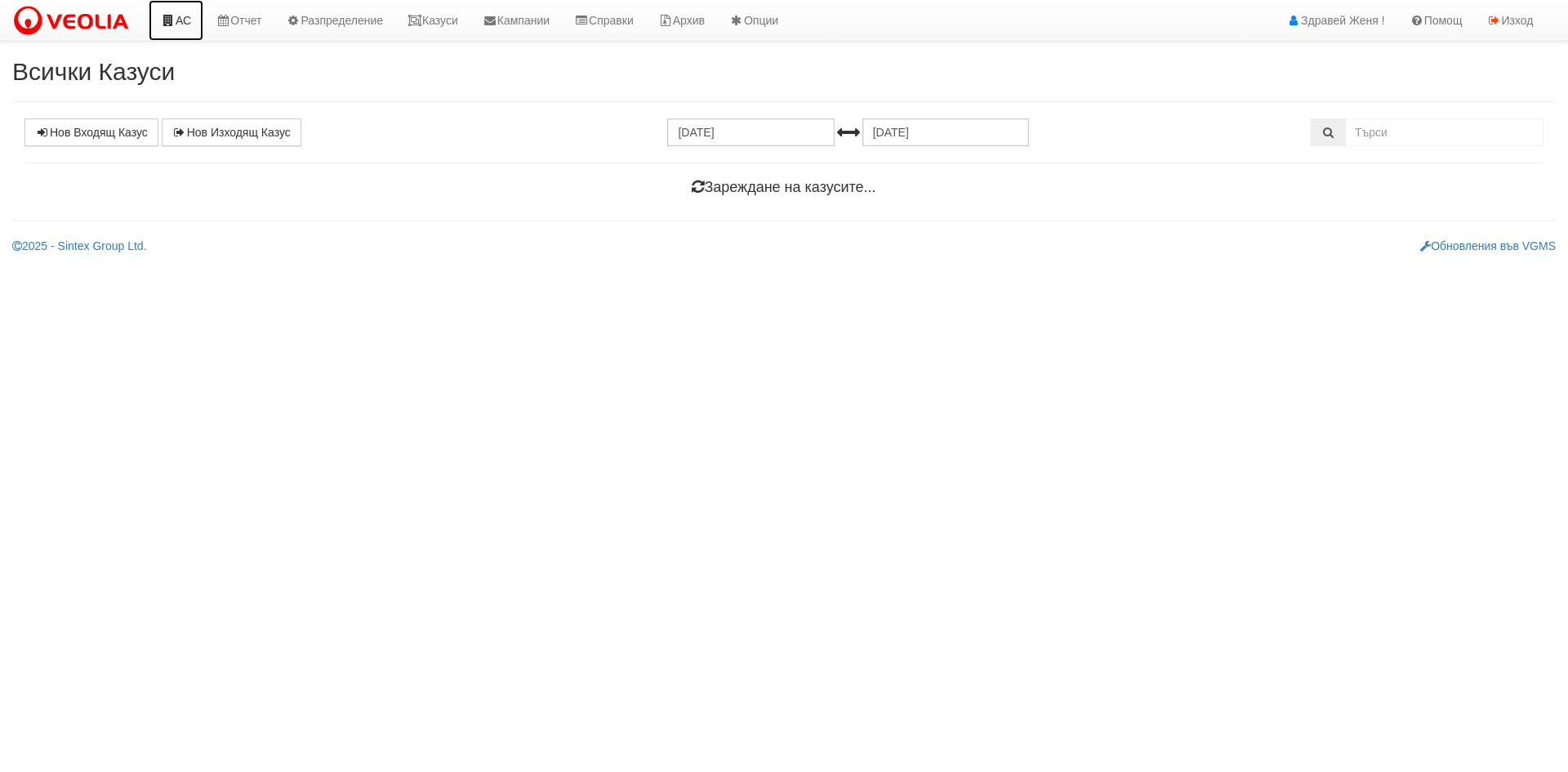
click at [181, 20] on link "АС" at bounding box center [176, 20] width 54 height 40
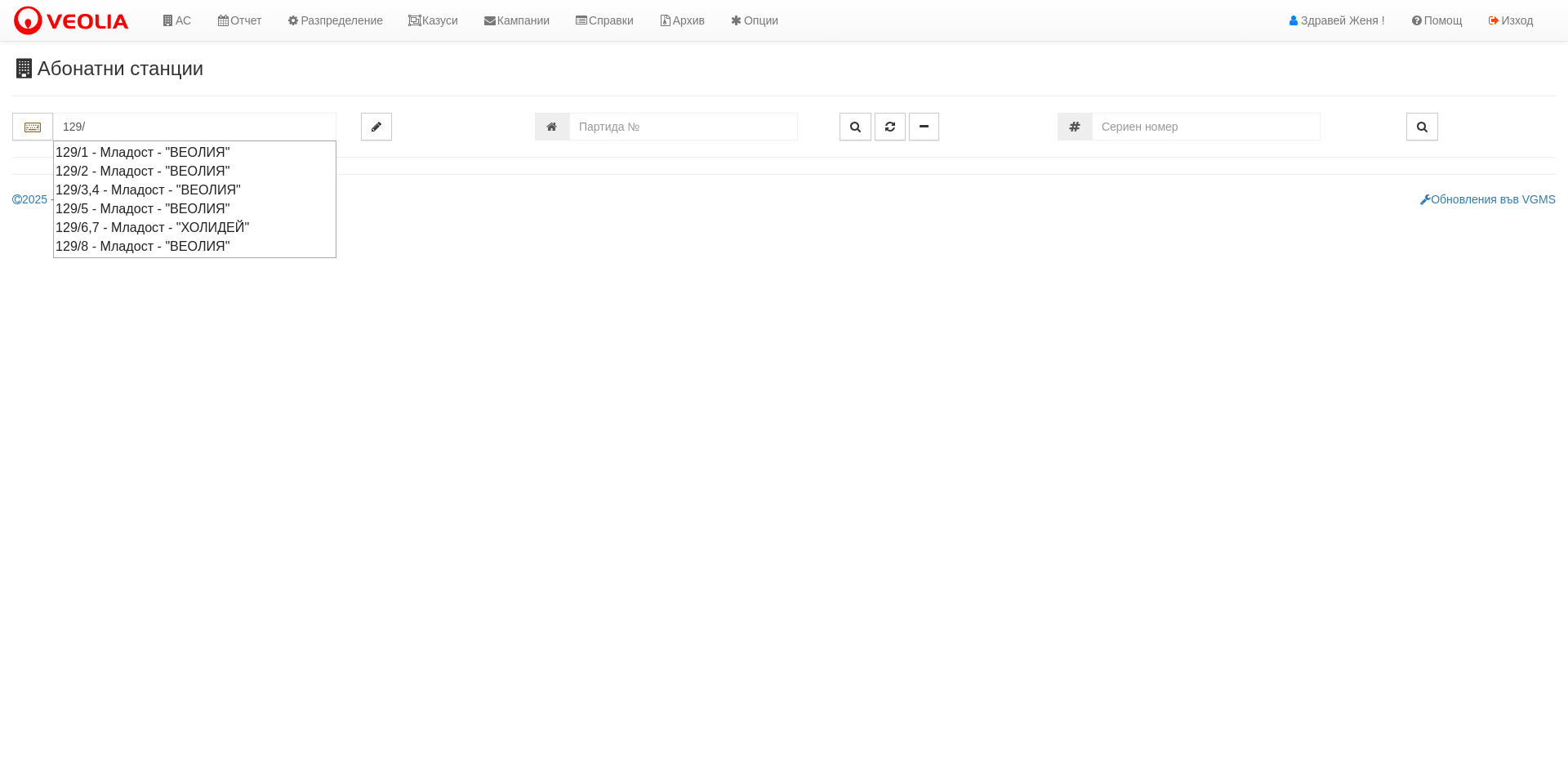
click at [171, 191] on div "129/3,4 - Младост - "ВЕОЛИЯ"" at bounding box center [195, 190] width 279 height 19
type input "129/3,4 - Младост - "ВЕОЛИЯ""
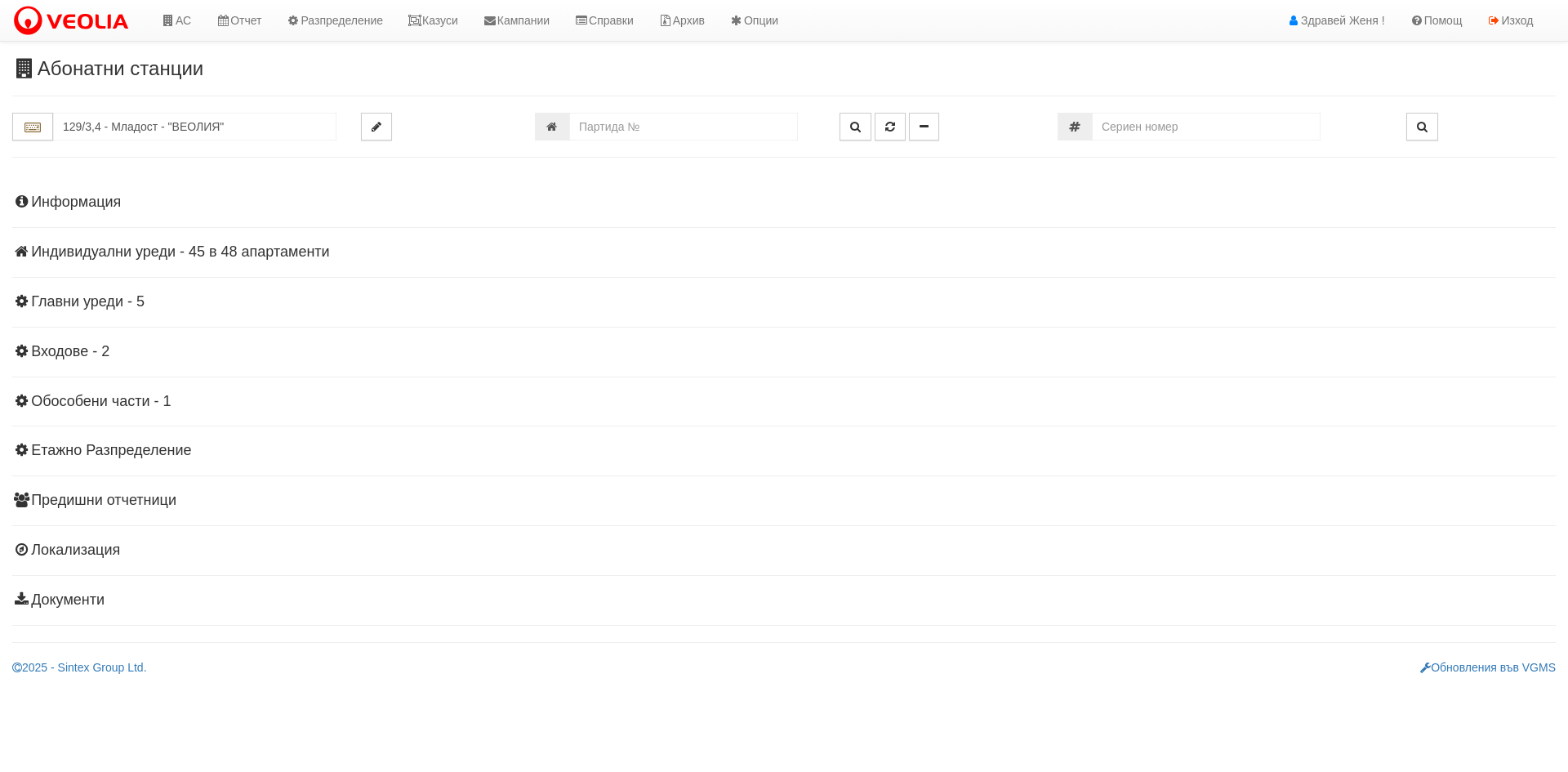
click at [214, 256] on h4 "Индивидуални уреди - 45 в 48 апартаменти" at bounding box center [784, 253] width 1544 height 17
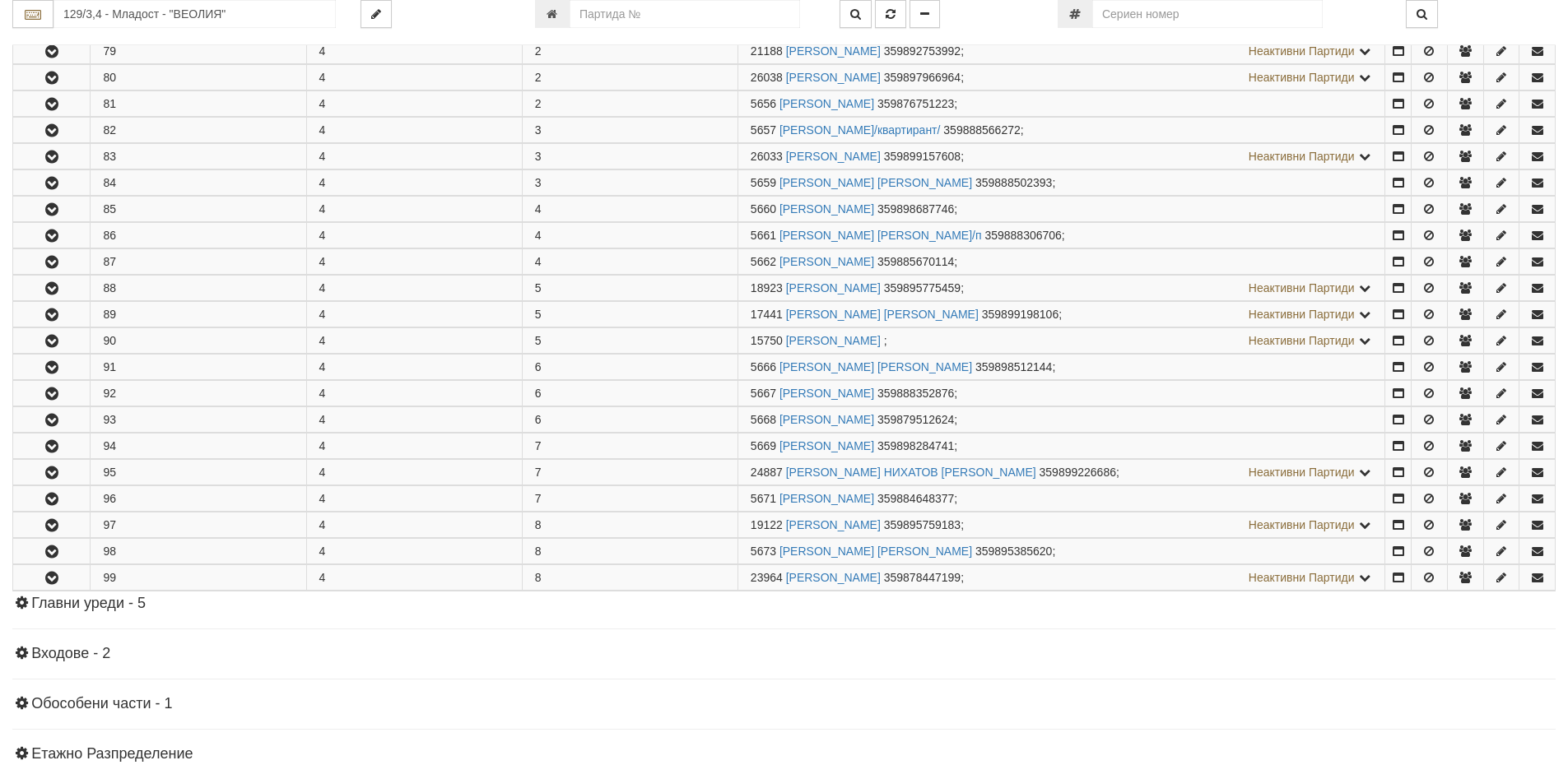
scroll to position [823, 0]
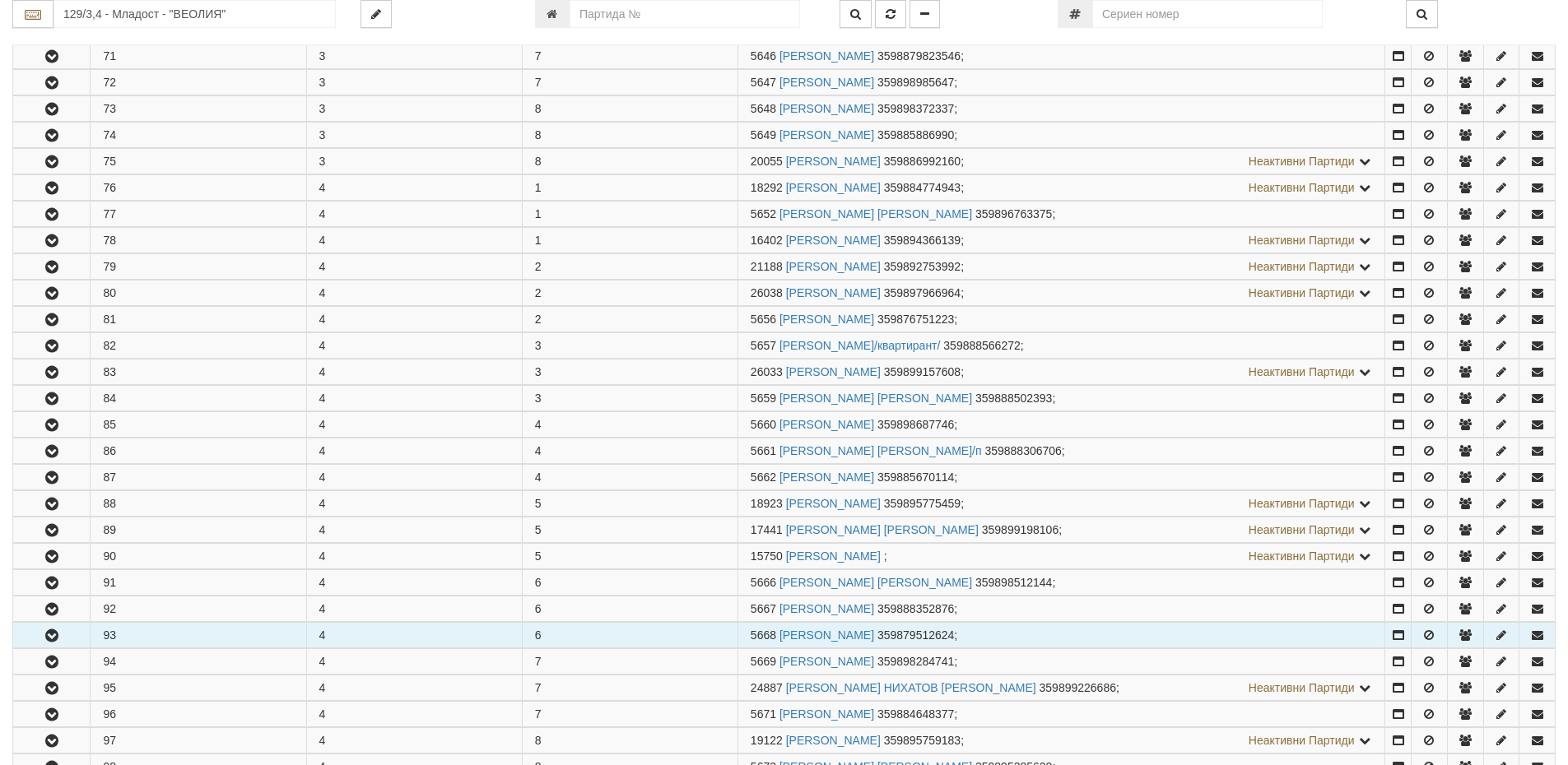
click at [62, 638] on button "button" at bounding box center [52, 635] width 77 height 25
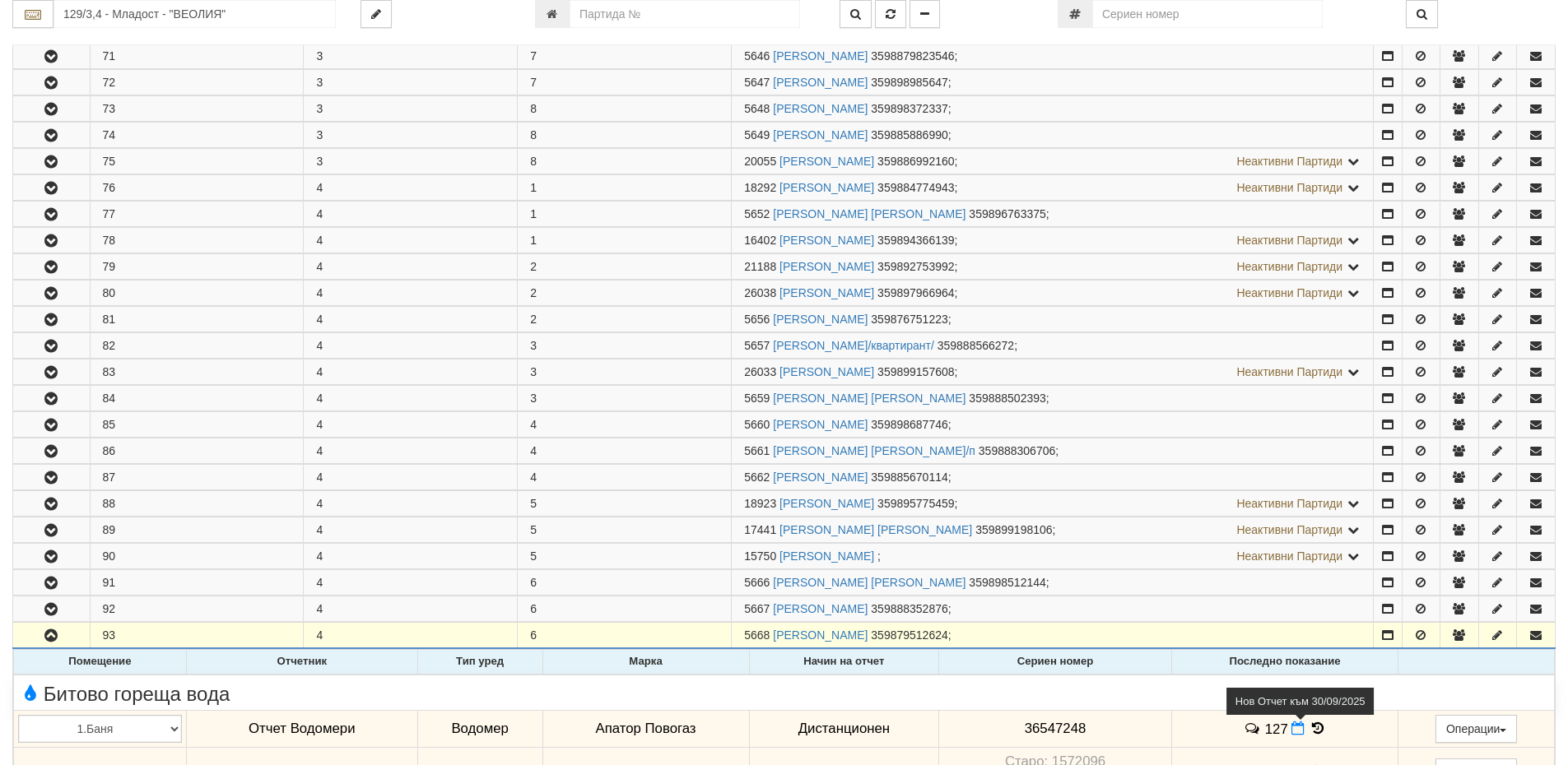
click at [1303, 726] on icon at bounding box center [1298, 728] width 13 height 14
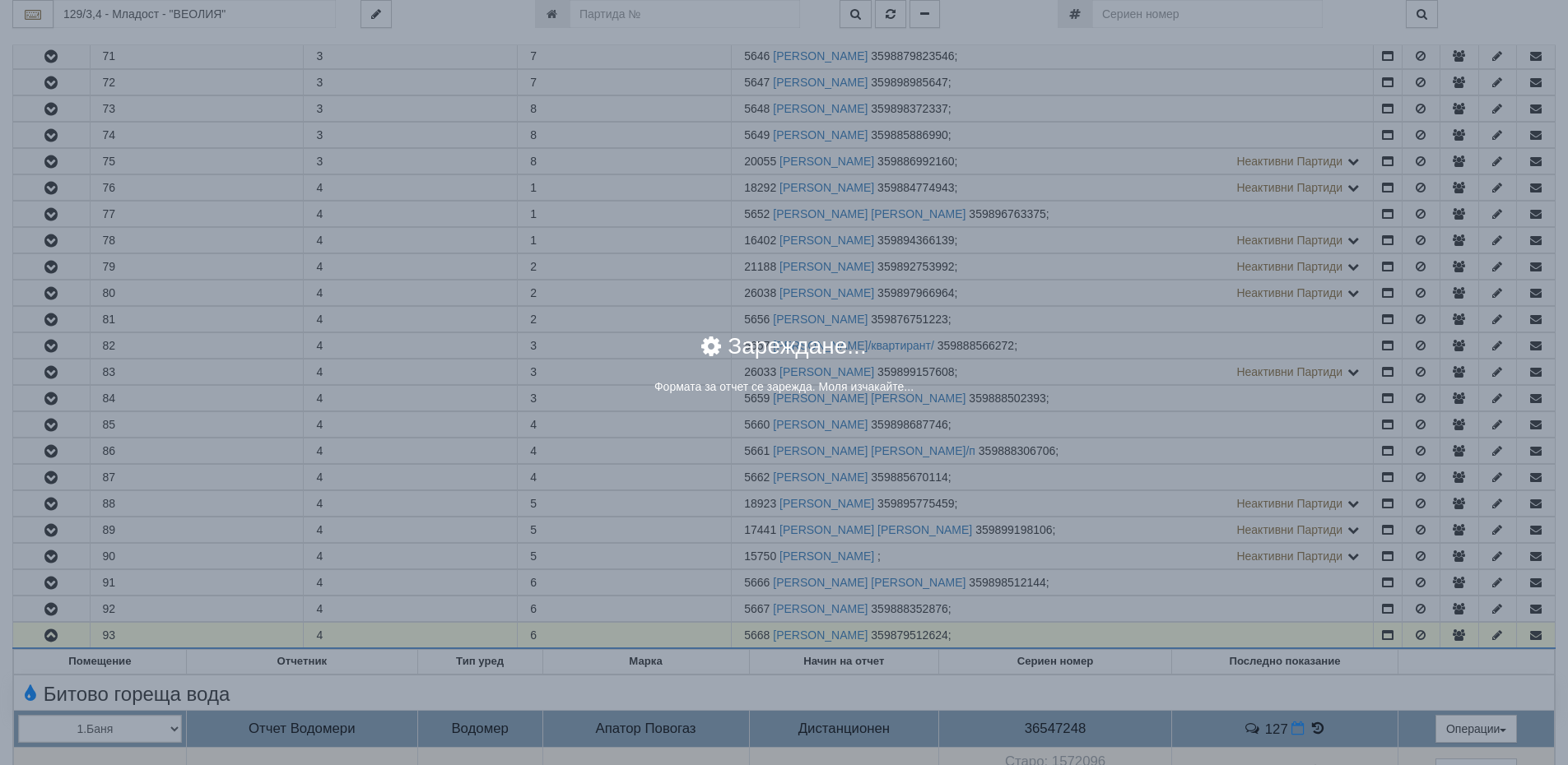
select select "8ac75930-9bfd-e511-80be-8d5a1dced85a"
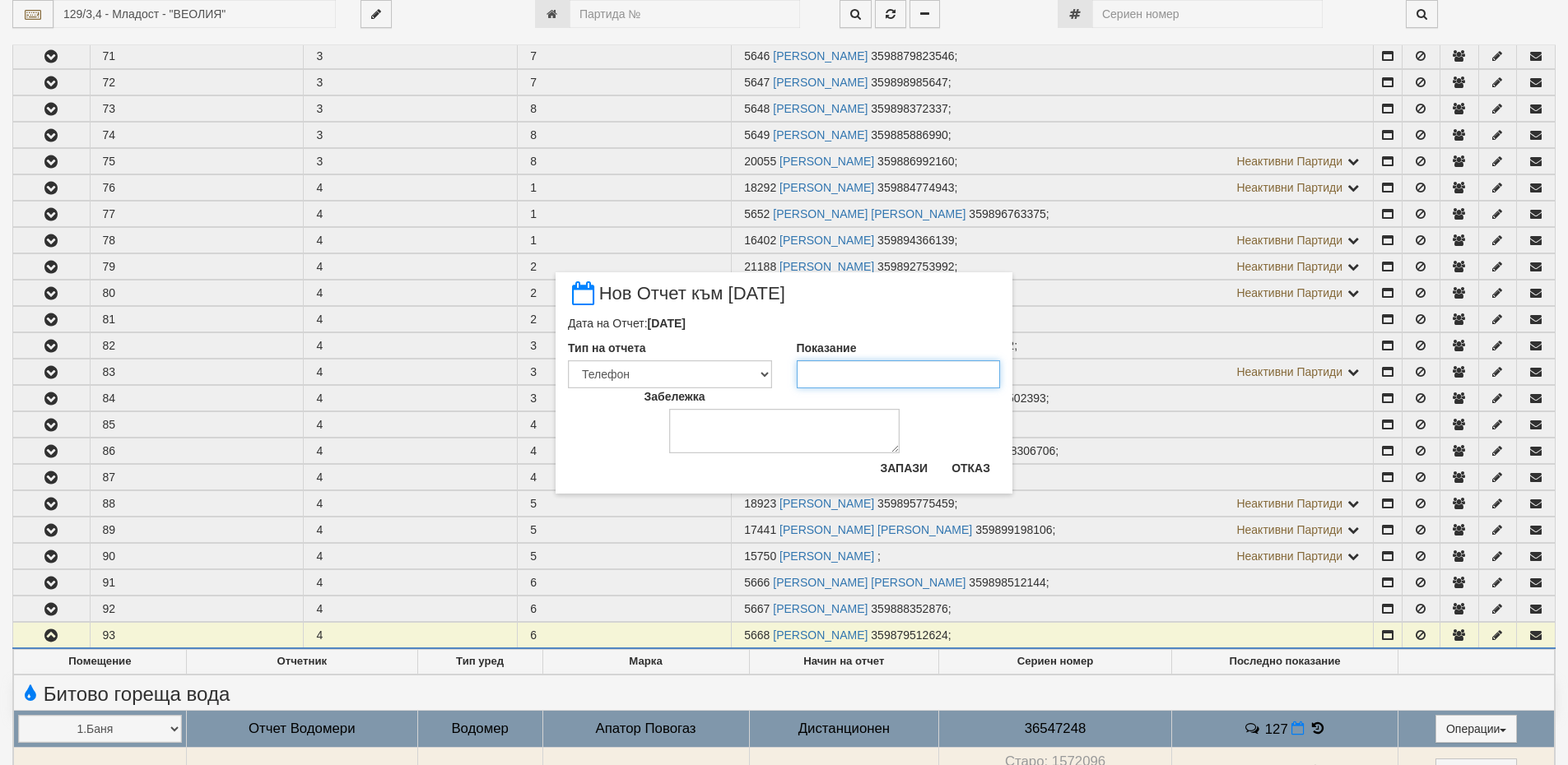
click at [837, 368] on input "Показание" at bounding box center [898, 375] width 204 height 28
type input "127"
click at [789, 420] on textarea "Забележка" at bounding box center [784, 431] width 230 height 44
type textarea "01.09.2025"
click at [908, 464] on button "Запази" at bounding box center [903, 468] width 67 height 27
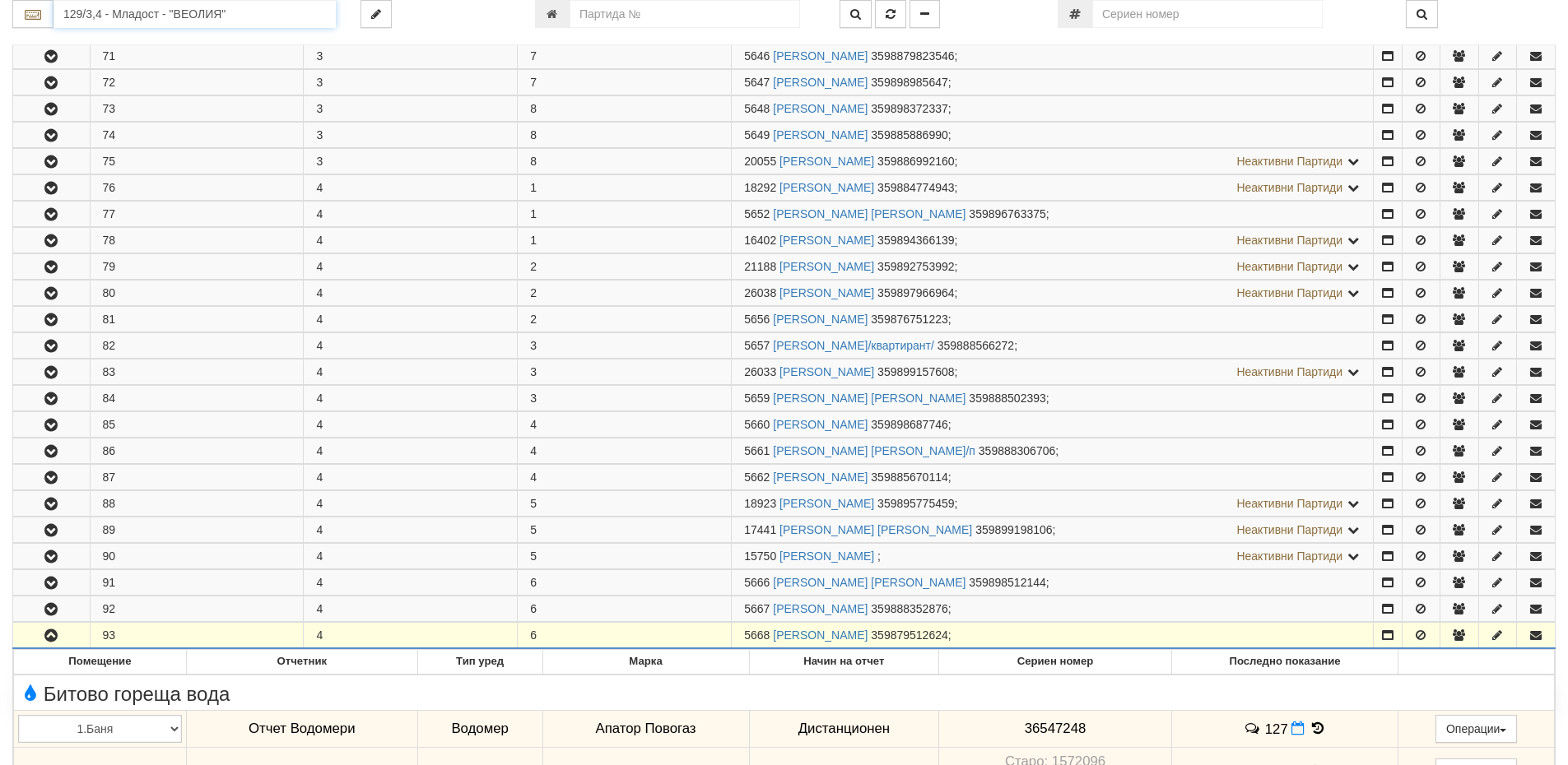
click at [118, 10] on input "129/3,4 - Младост - "ВЕОЛИЯ"" at bounding box center [194, 14] width 282 height 28
click at [137, 45] on div "127/2,3 - Младост - "ВЕОЛИЯ"" at bounding box center [195, 40] width 278 height 19
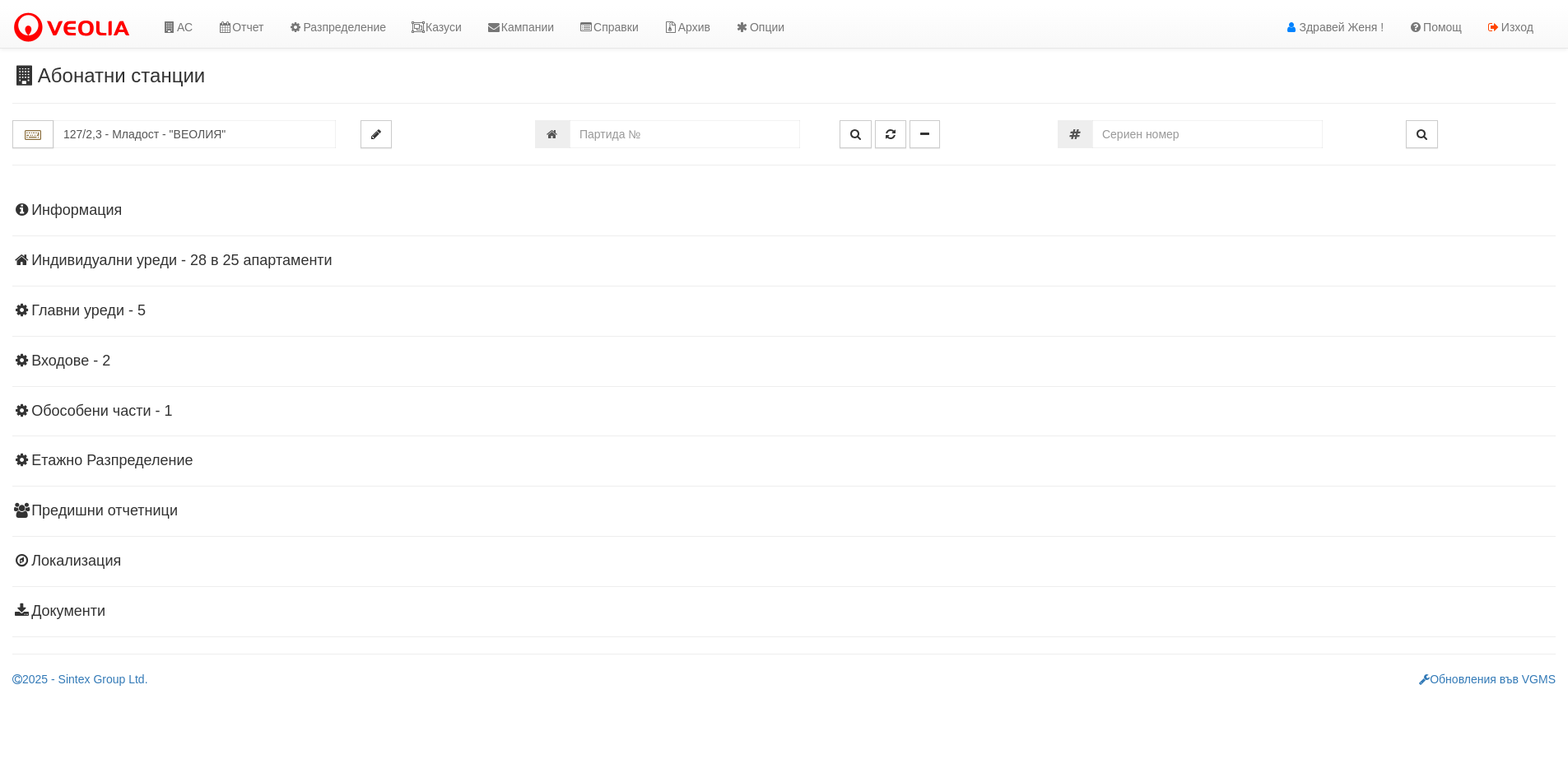
scroll to position [0, 0]
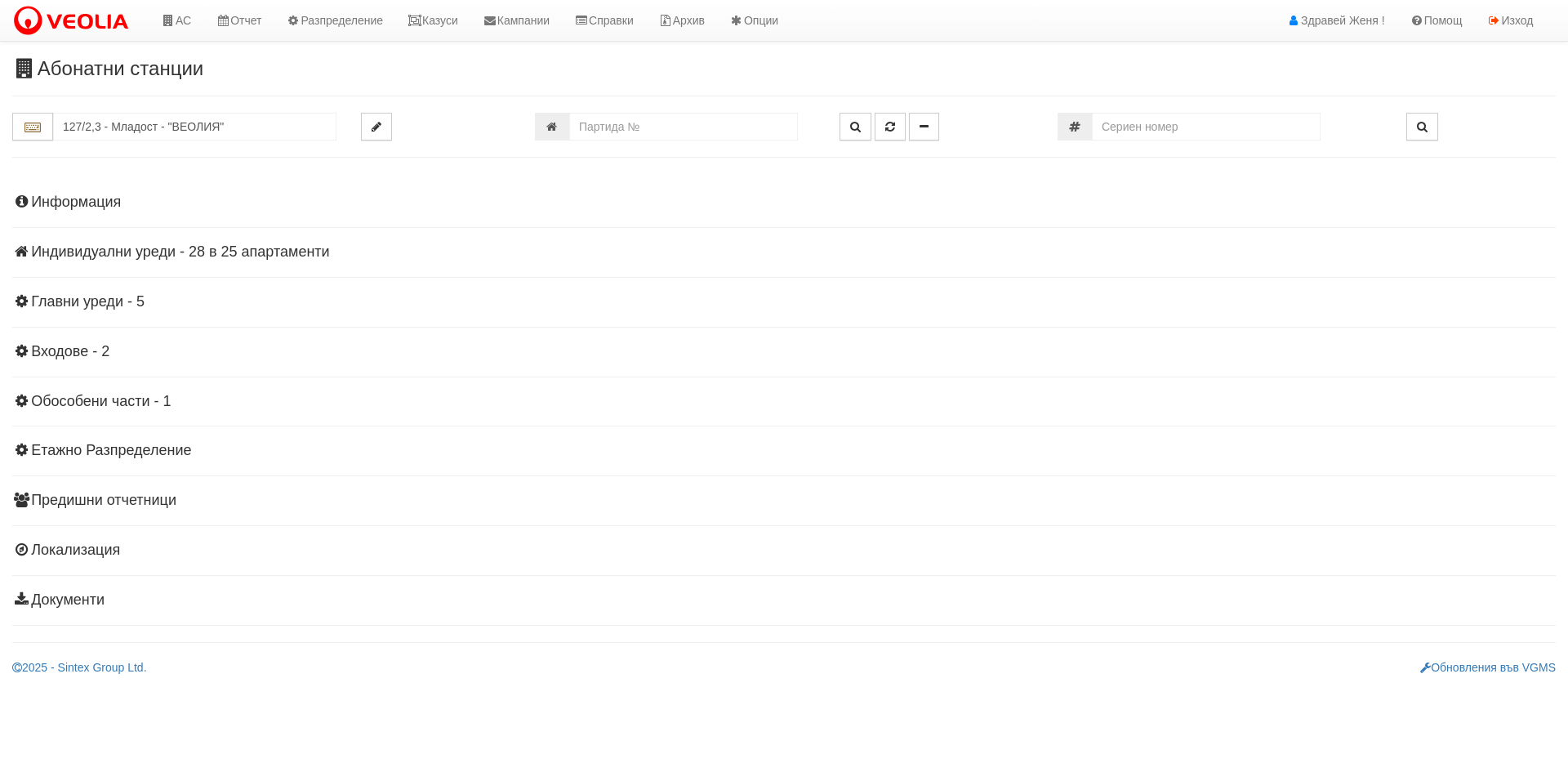
click at [182, 253] on h4 "Индивидуални уреди - 28 в 25 апартаменти" at bounding box center [784, 253] width 1544 height 17
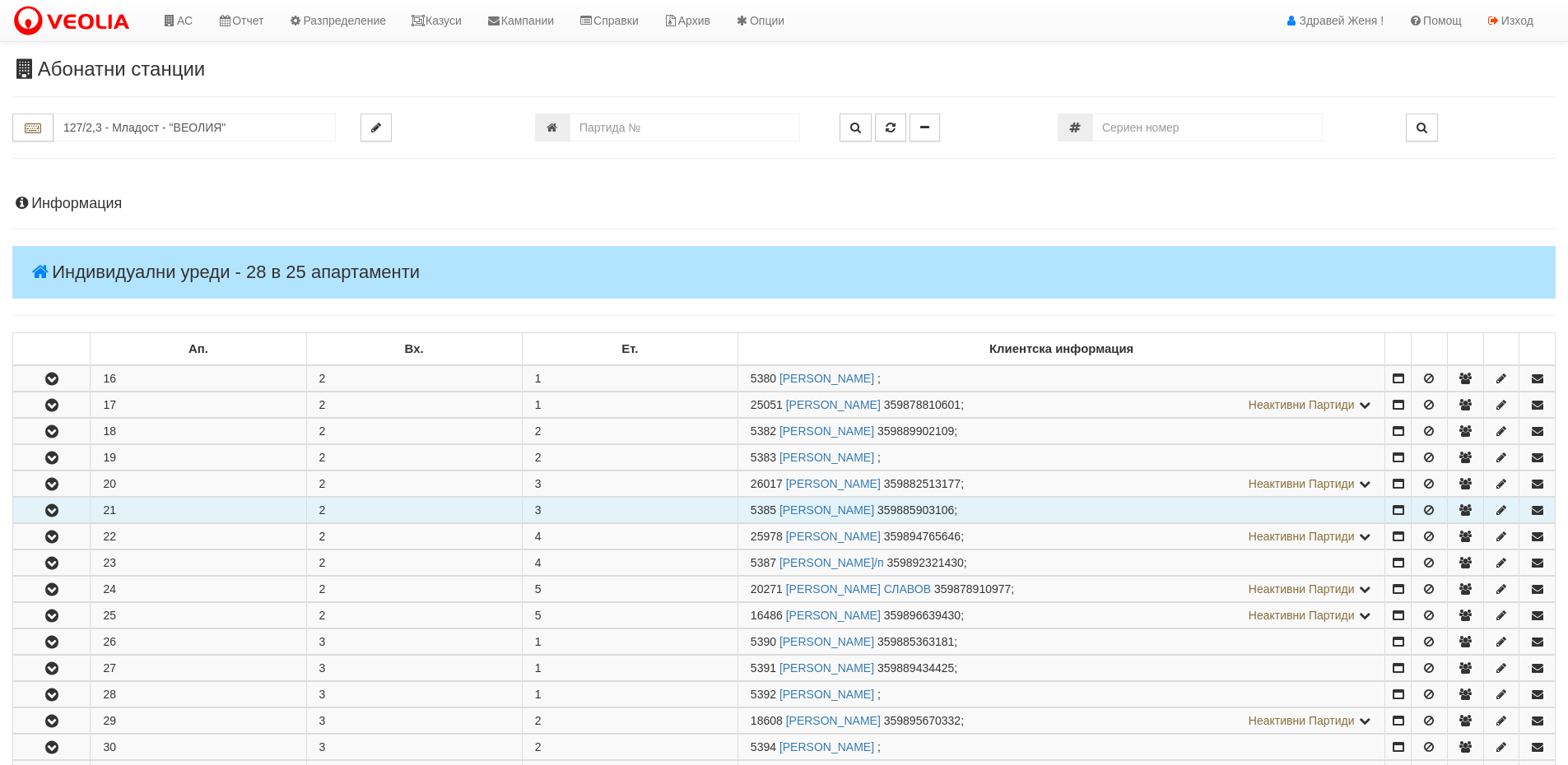
click at [59, 511] on icon "button" at bounding box center [52, 511] width 20 height 12
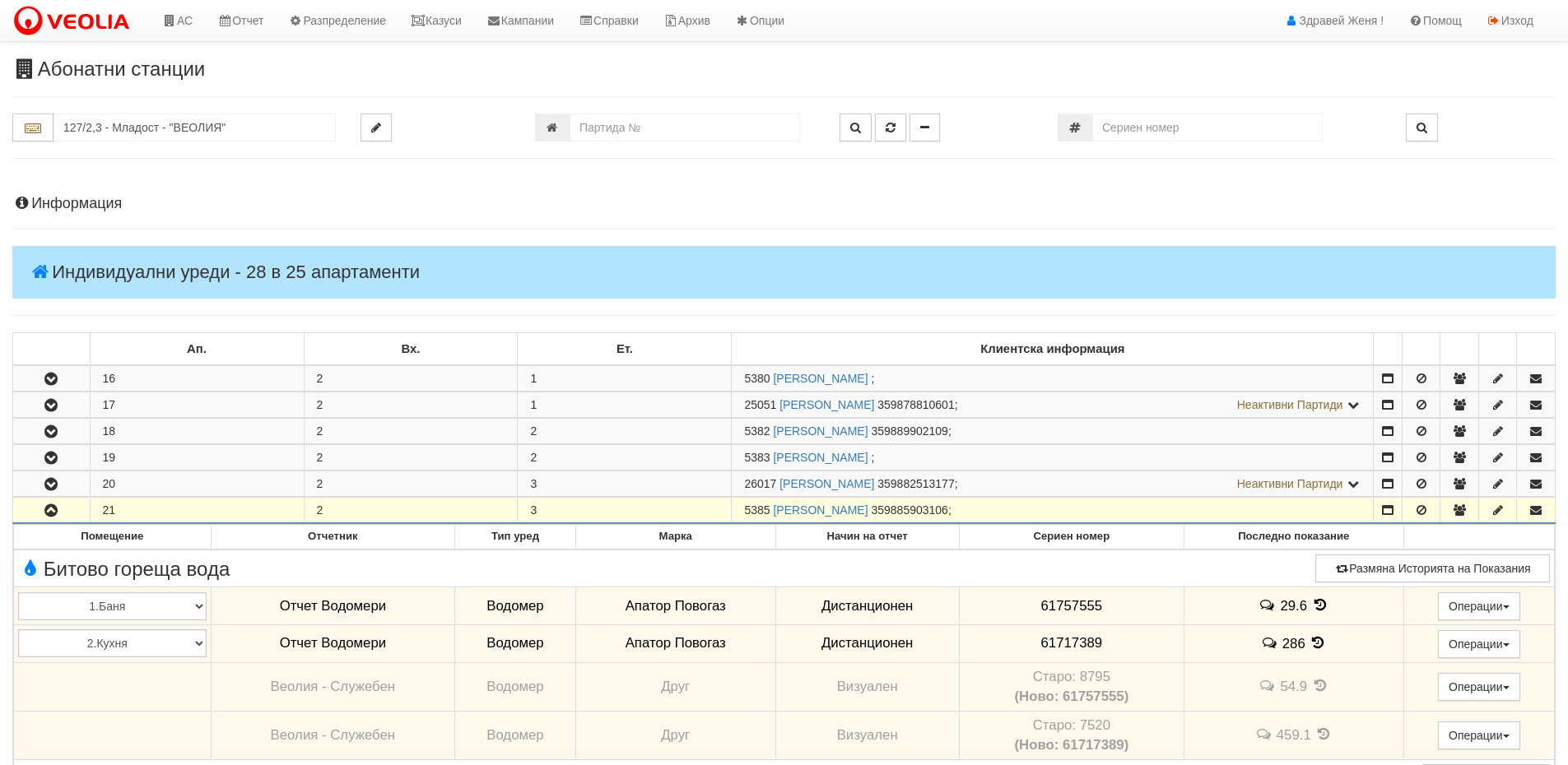
drag, startPoint x: 769, startPoint y: 508, endPoint x: 726, endPoint y: 510, distance: 43.0
click at [726, 510] on tr "21 2 3 5385 МИЛКО ХРИСТОВ МИХАЙЛОВ 359885903106 ;" at bounding box center [784, 511] width 1543 height 27
copy tr "5385"
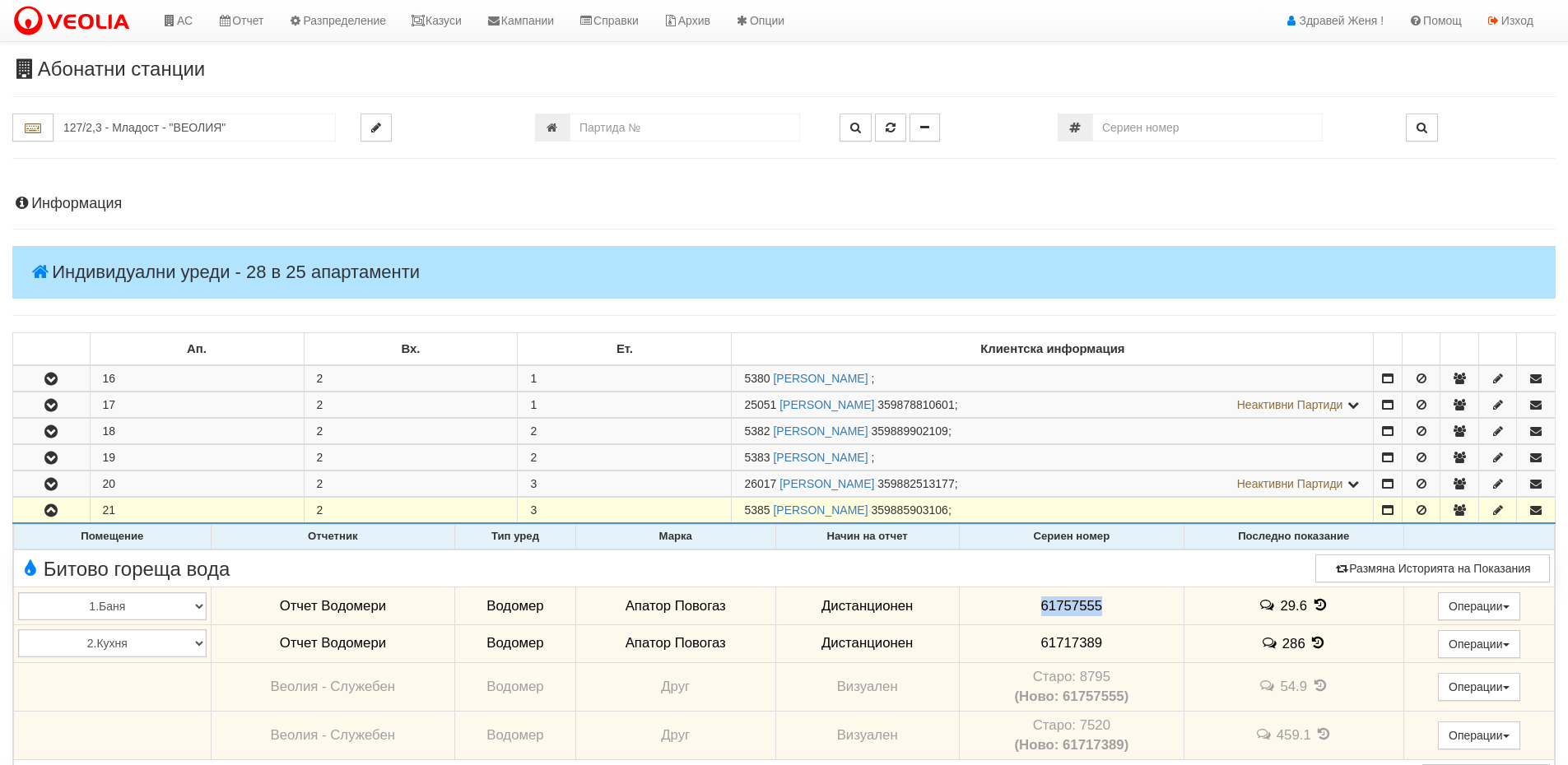
drag, startPoint x: 1151, startPoint y: 598, endPoint x: 1020, endPoint y: 600, distance: 131.0
click at [1020, 600] on td "61757555" at bounding box center [1071, 607] width 225 height 38
copy span "61757555"
drag, startPoint x: 1106, startPoint y: 641, endPoint x: 1007, endPoint y: 643, distance: 99.0
click at [1007, 643] on td "61717389" at bounding box center [1071, 644] width 225 height 38
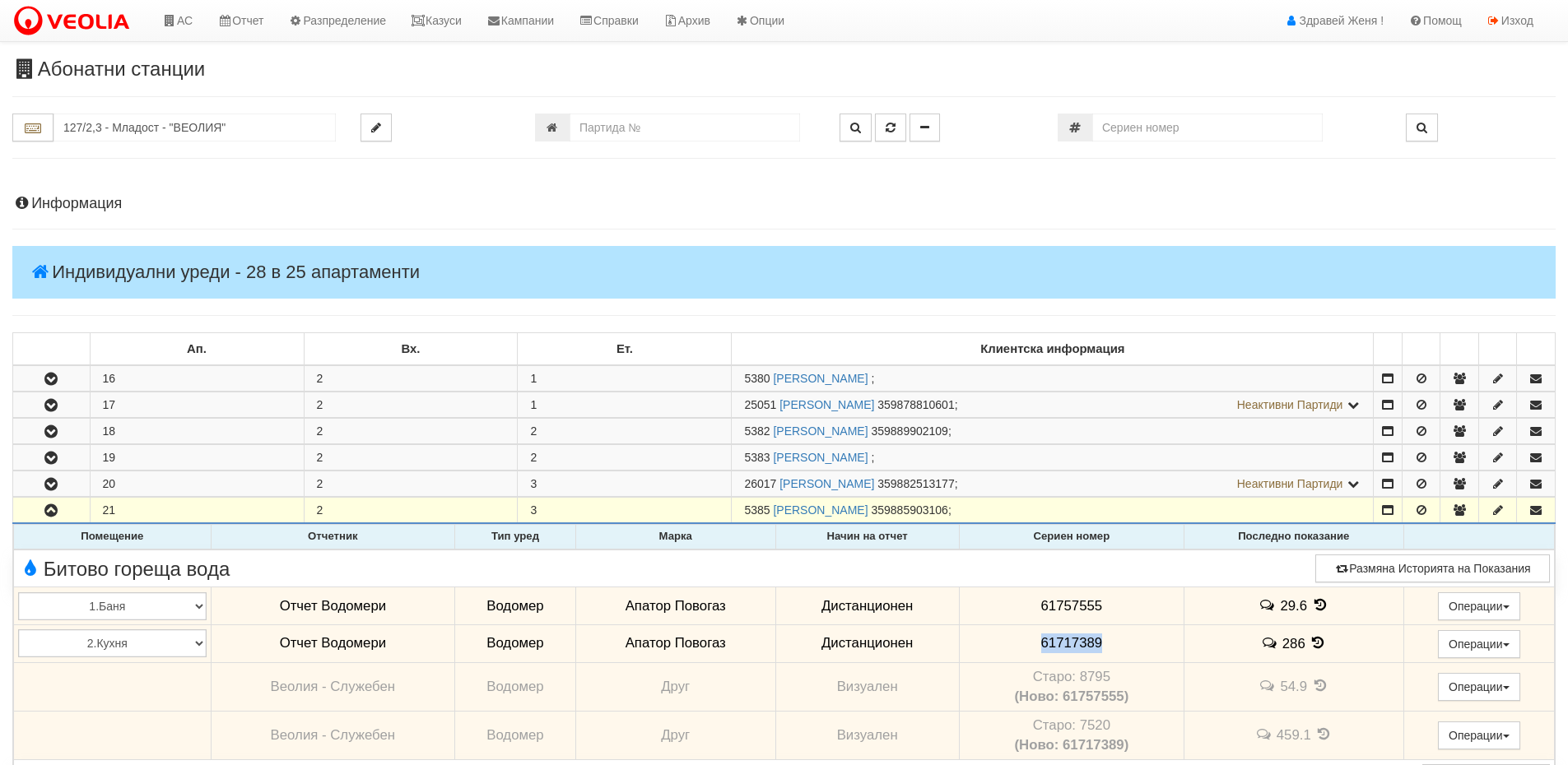
copy span "61717389"
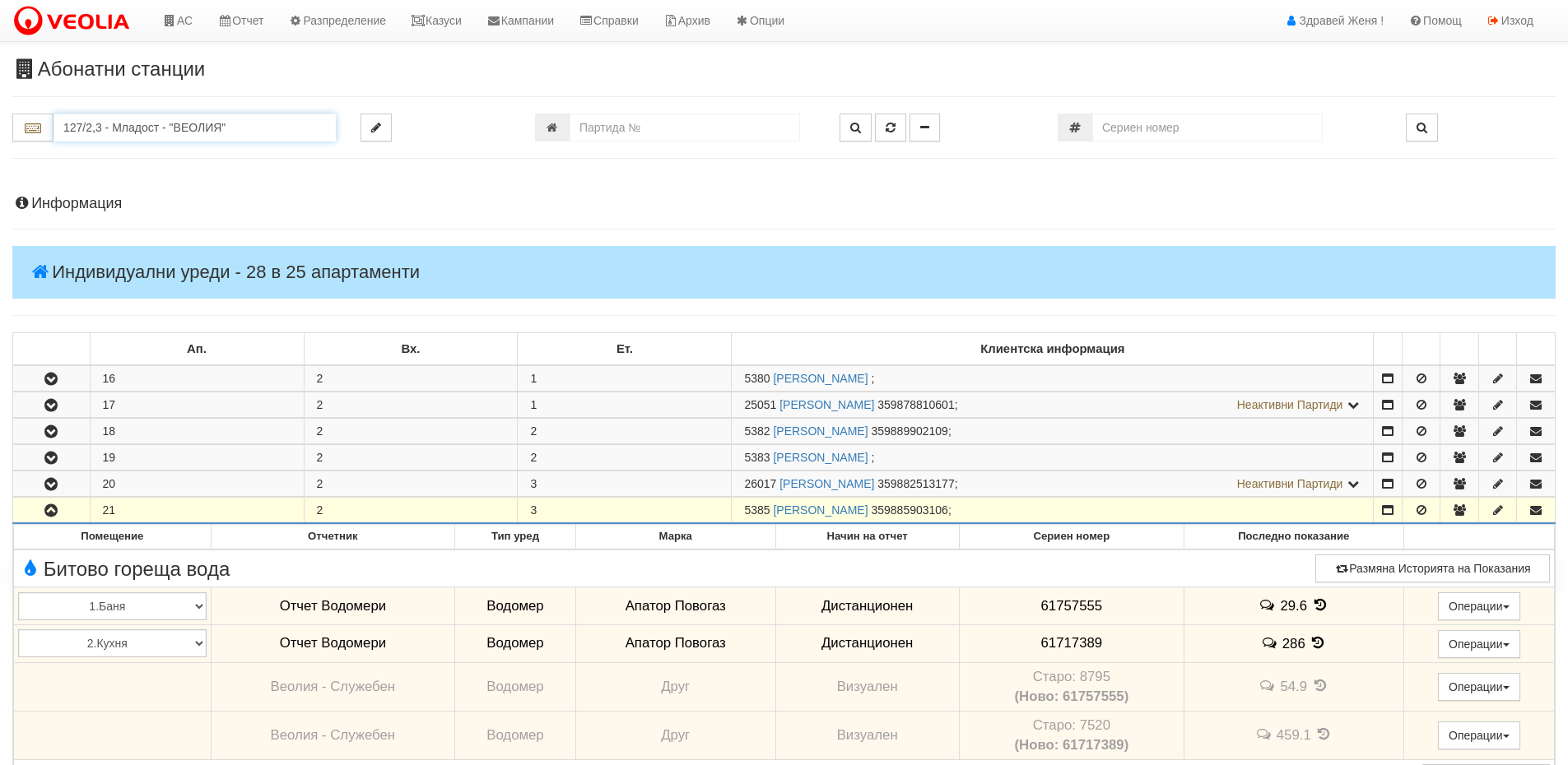
click at [131, 126] on input "127/2,3 - Младост - "ВЕОЛИЯ"" at bounding box center [194, 128] width 282 height 28
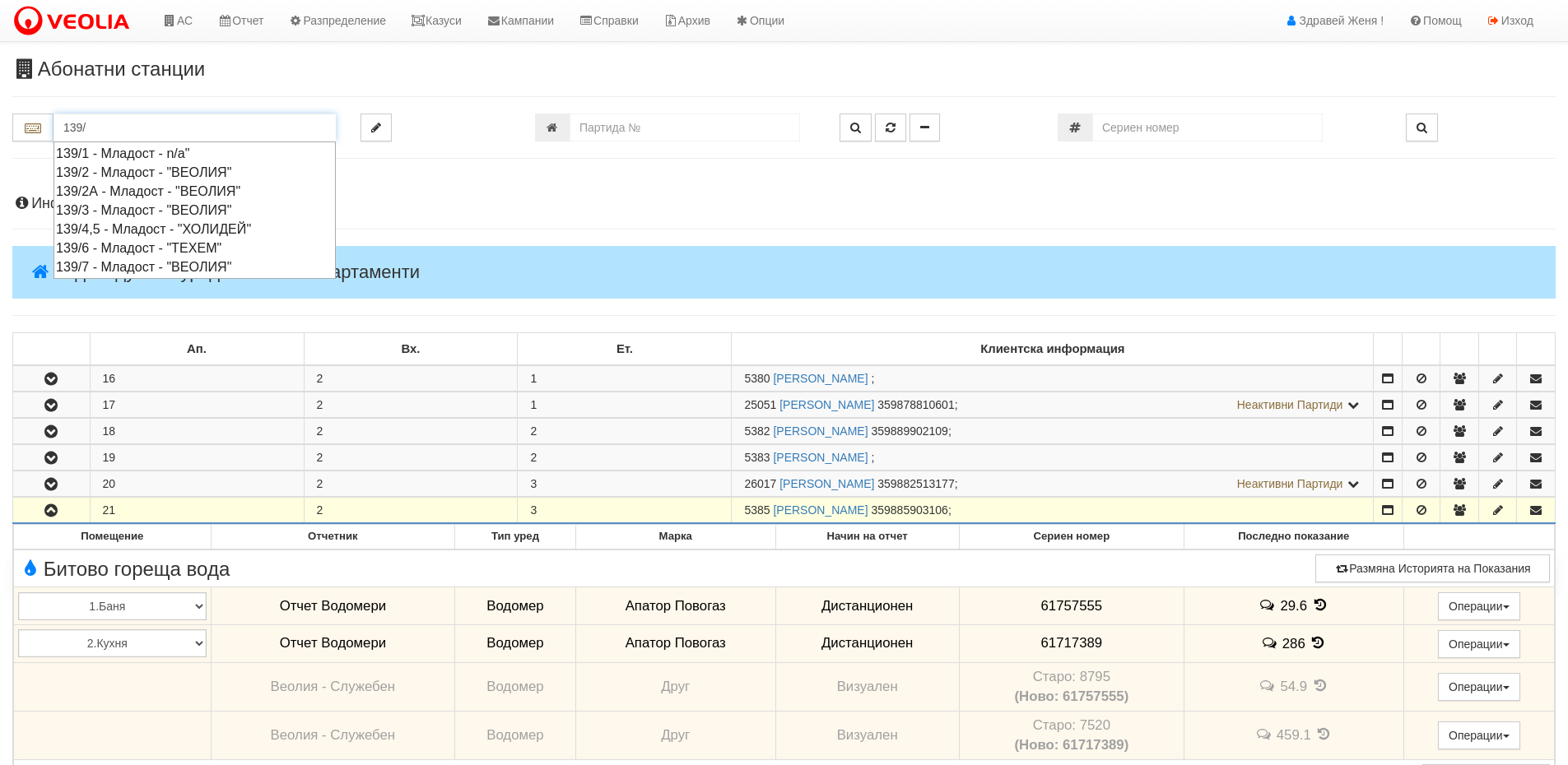
click at [157, 173] on div "139/2 - Младост - "ВЕОЛИЯ"" at bounding box center [195, 172] width 278 height 19
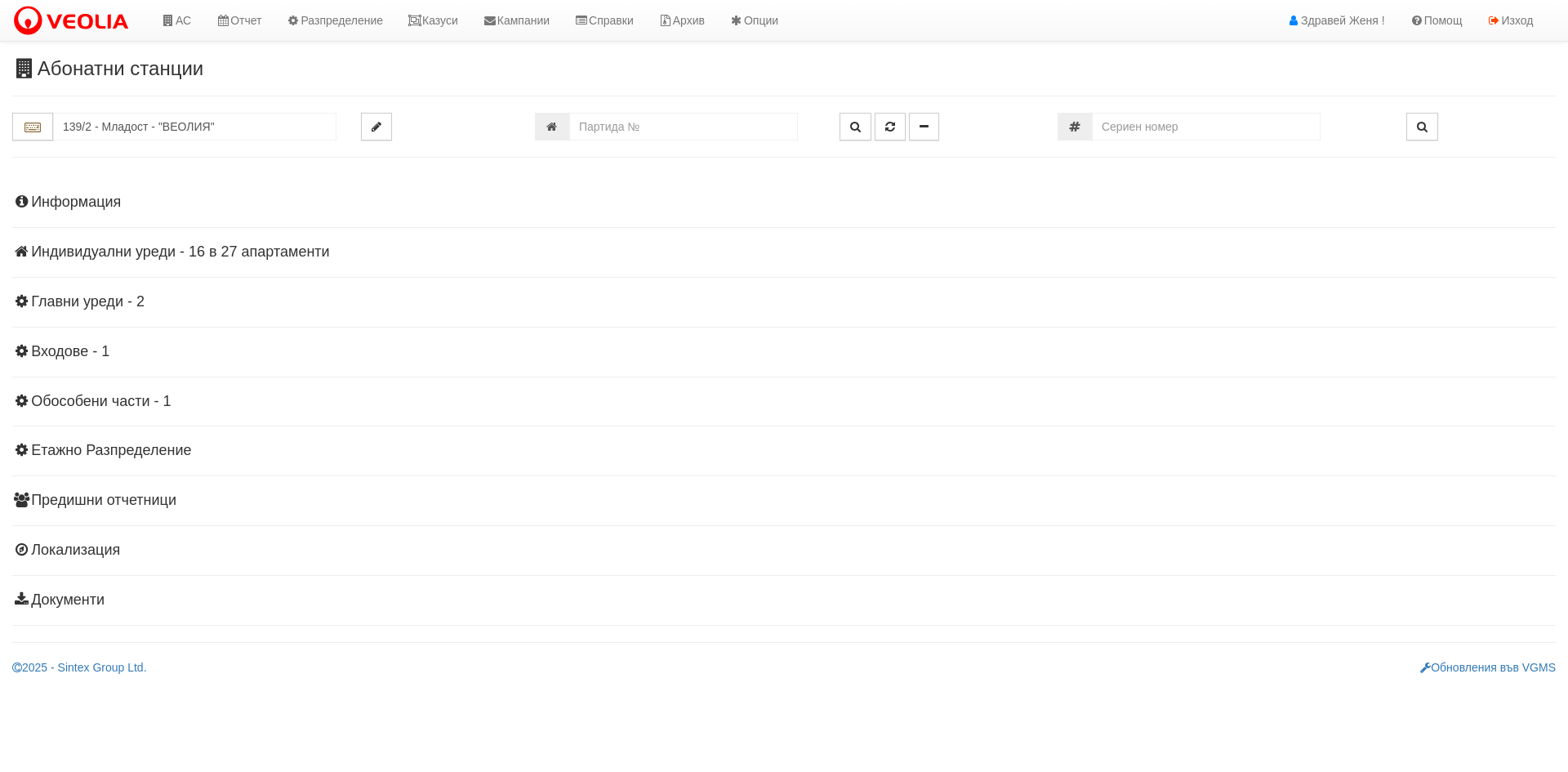
click at [228, 249] on h4 "Индивидуални уреди - 16 в 27 апартаменти" at bounding box center [784, 253] width 1544 height 17
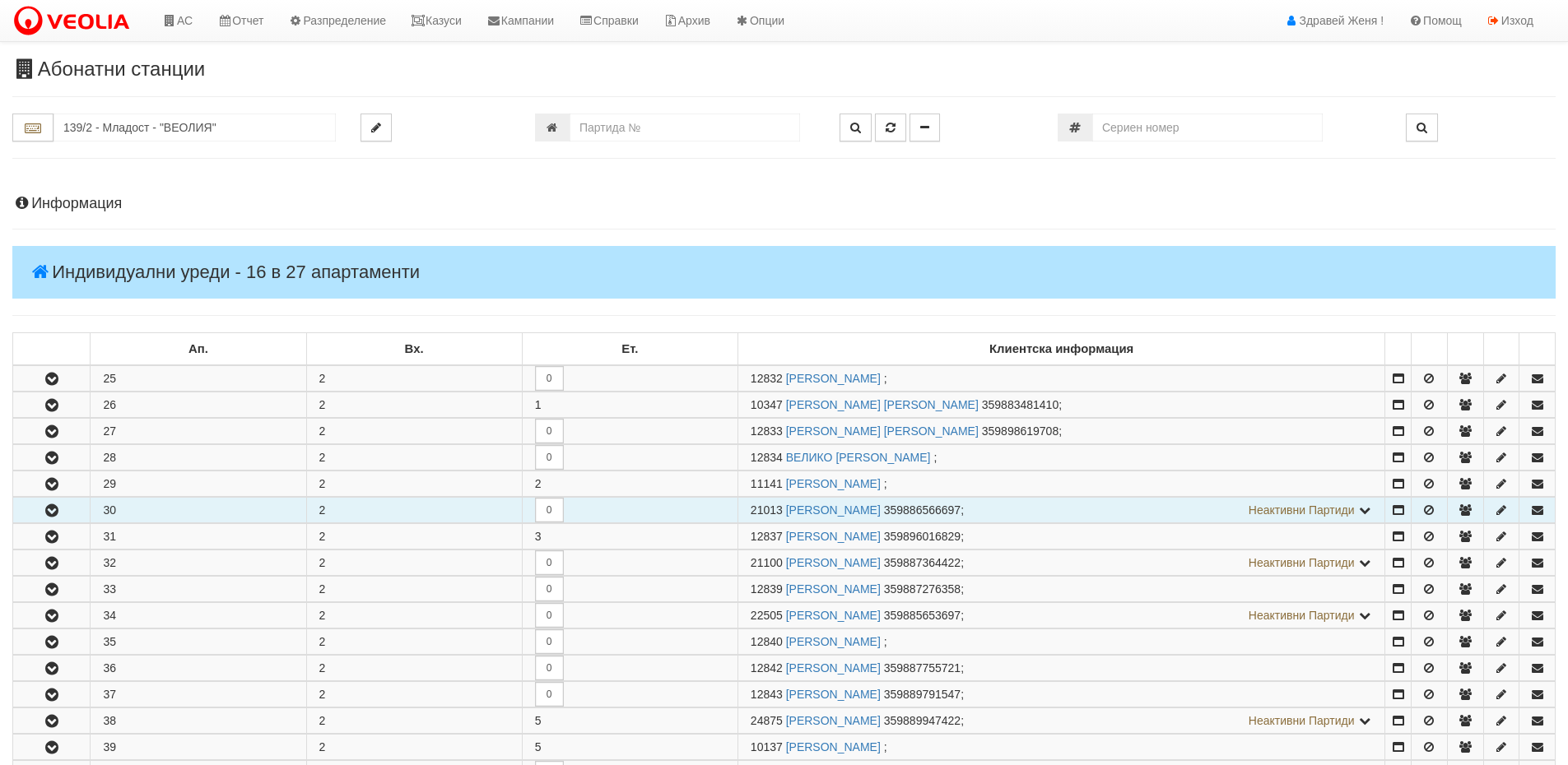
click at [69, 511] on button "button" at bounding box center [52, 511] width 77 height 25
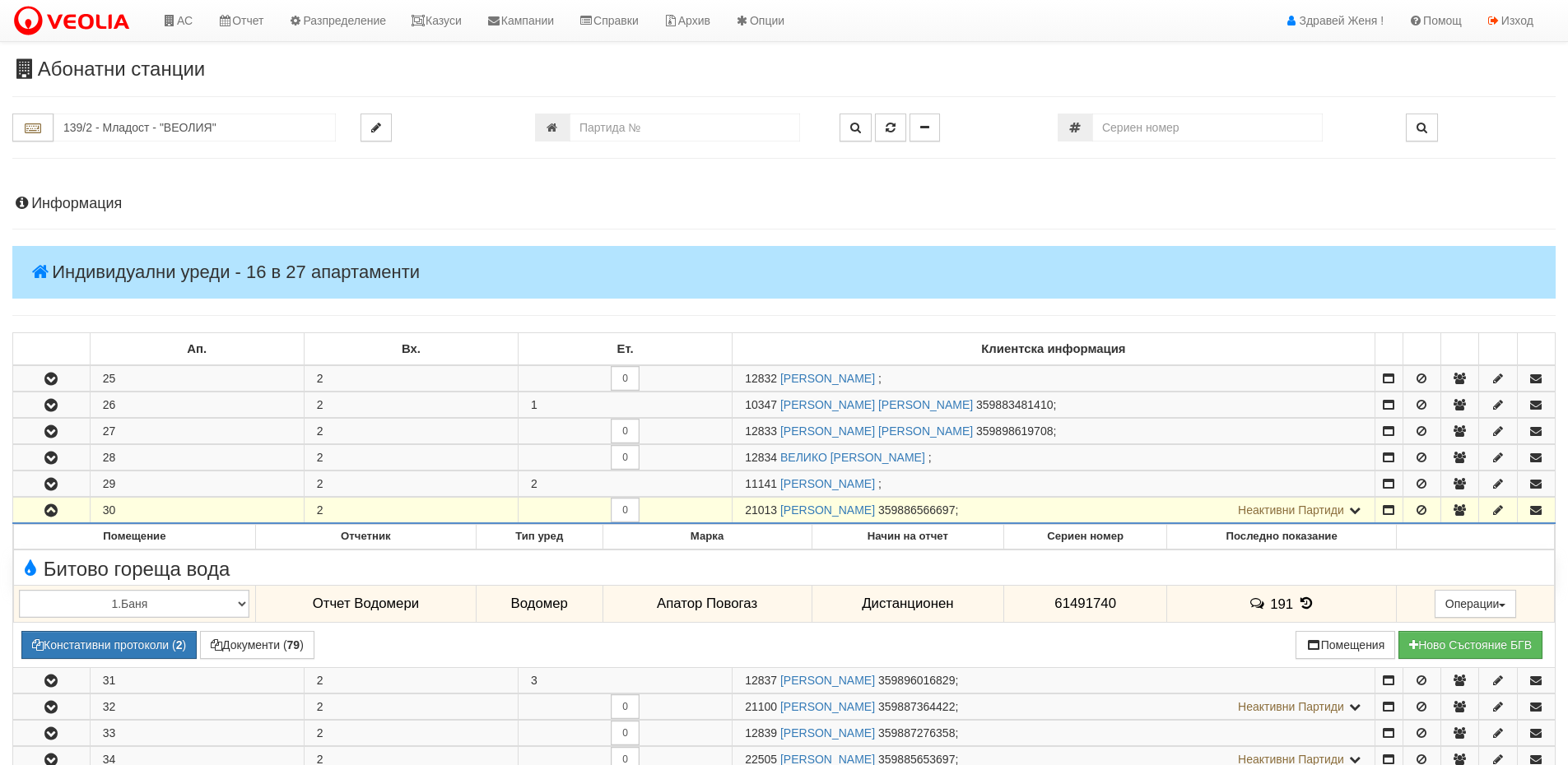
drag, startPoint x: 775, startPoint y: 511, endPoint x: 739, endPoint y: 511, distance: 36.0
click at [739, 511] on td "21013 МАРИЕЛА ЕВГЕНИЕВА ЗДРАВКОВА 359886566697 ; Неактивни Партиди 12836 КАЛУШК…" at bounding box center [1054, 511] width 643 height 27
copy span "21013"
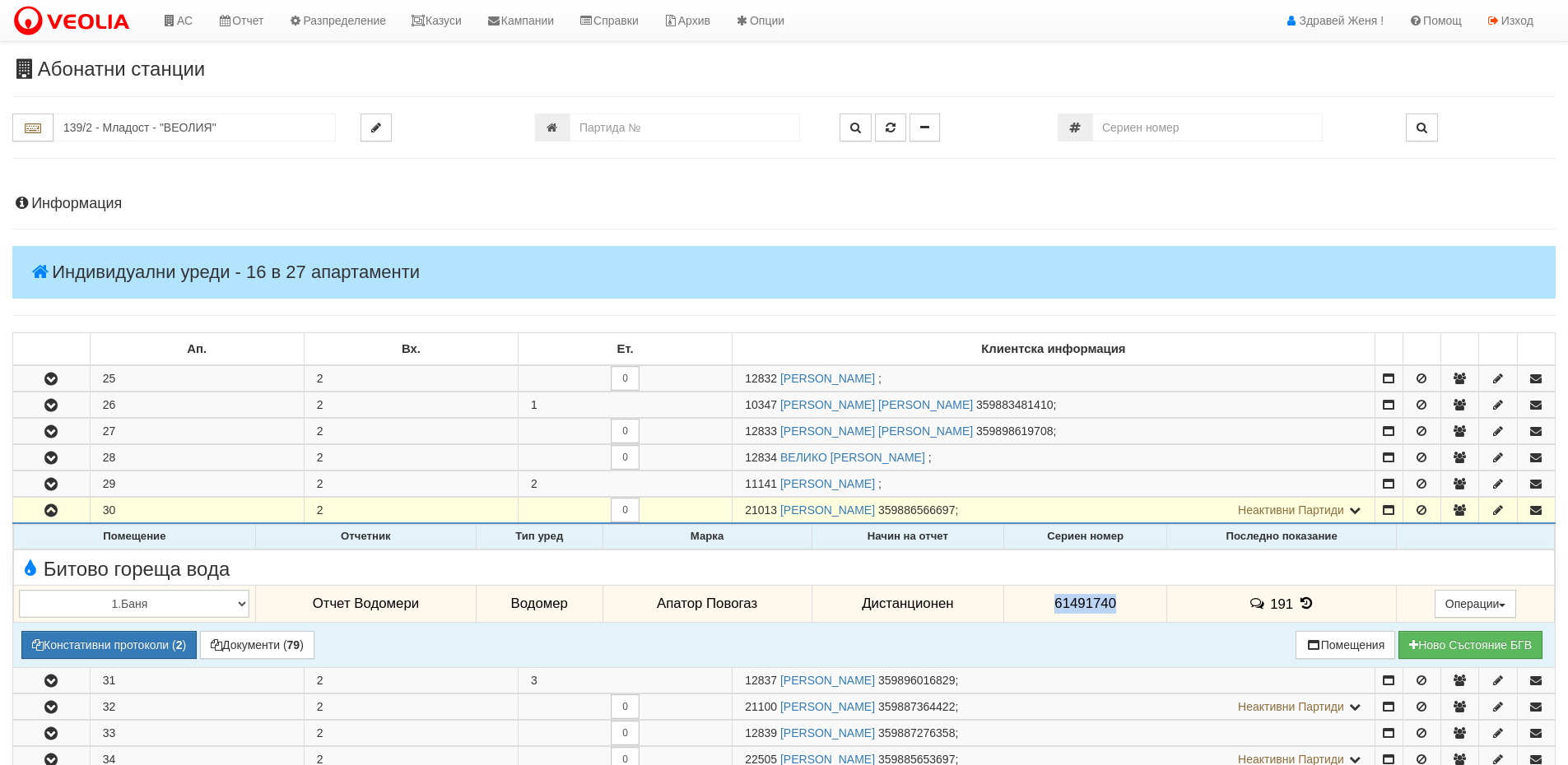
drag, startPoint x: 1116, startPoint y: 603, endPoint x: 1018, endPoint y: 606, distance: 98.0
click at [1018, 606] on td "61491740" at bounding box center [1086, 605] width 163 height 38
copy span "61491740"
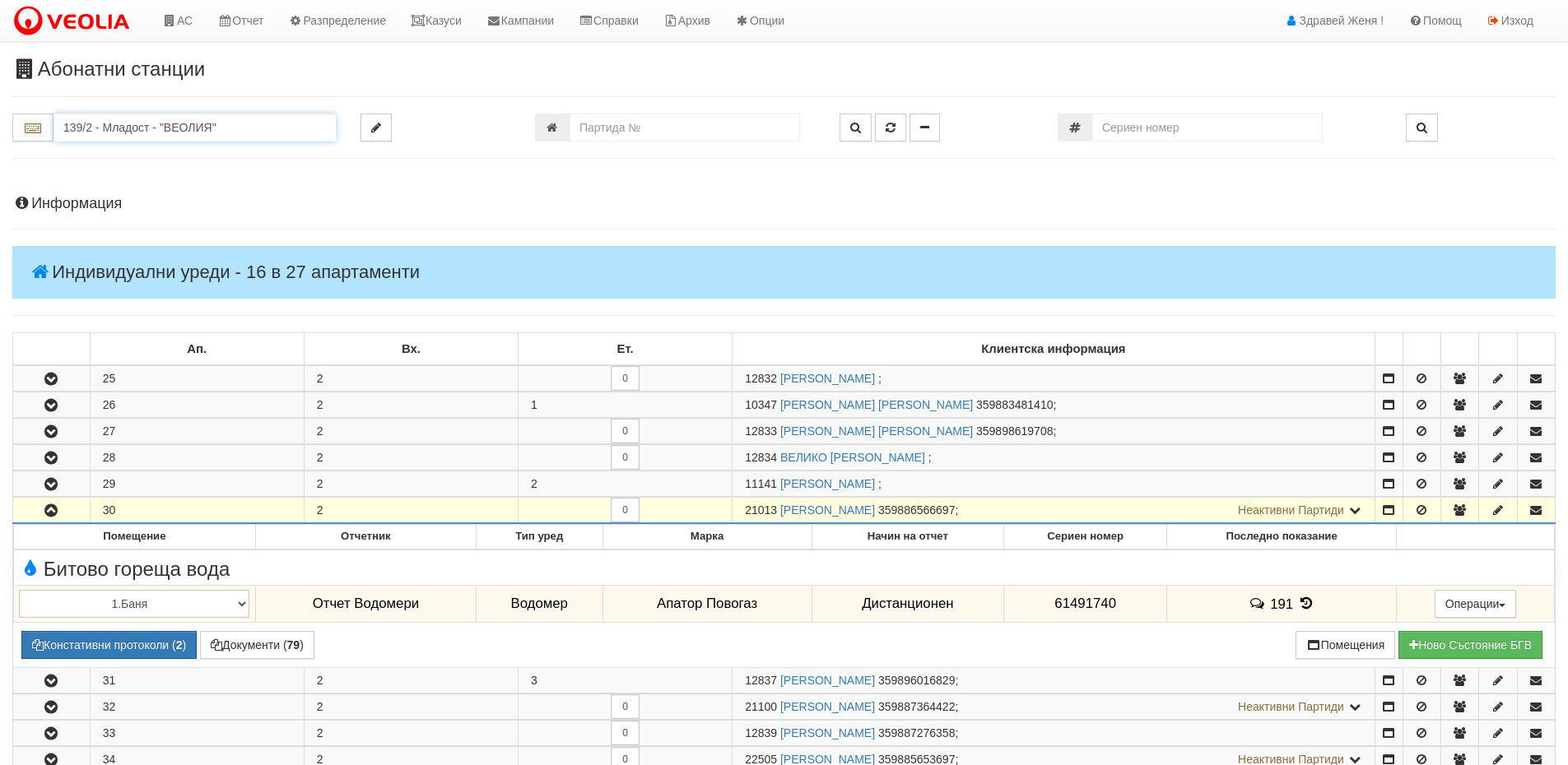
click at [67, 127] on input "139/2 - Младост - "ВЕОЛИЯ"" at bounding box center [194, 128] width 282 height 28
click at [107, 131] on input "149/" at bounding box center [194, 128] width 282 height 28
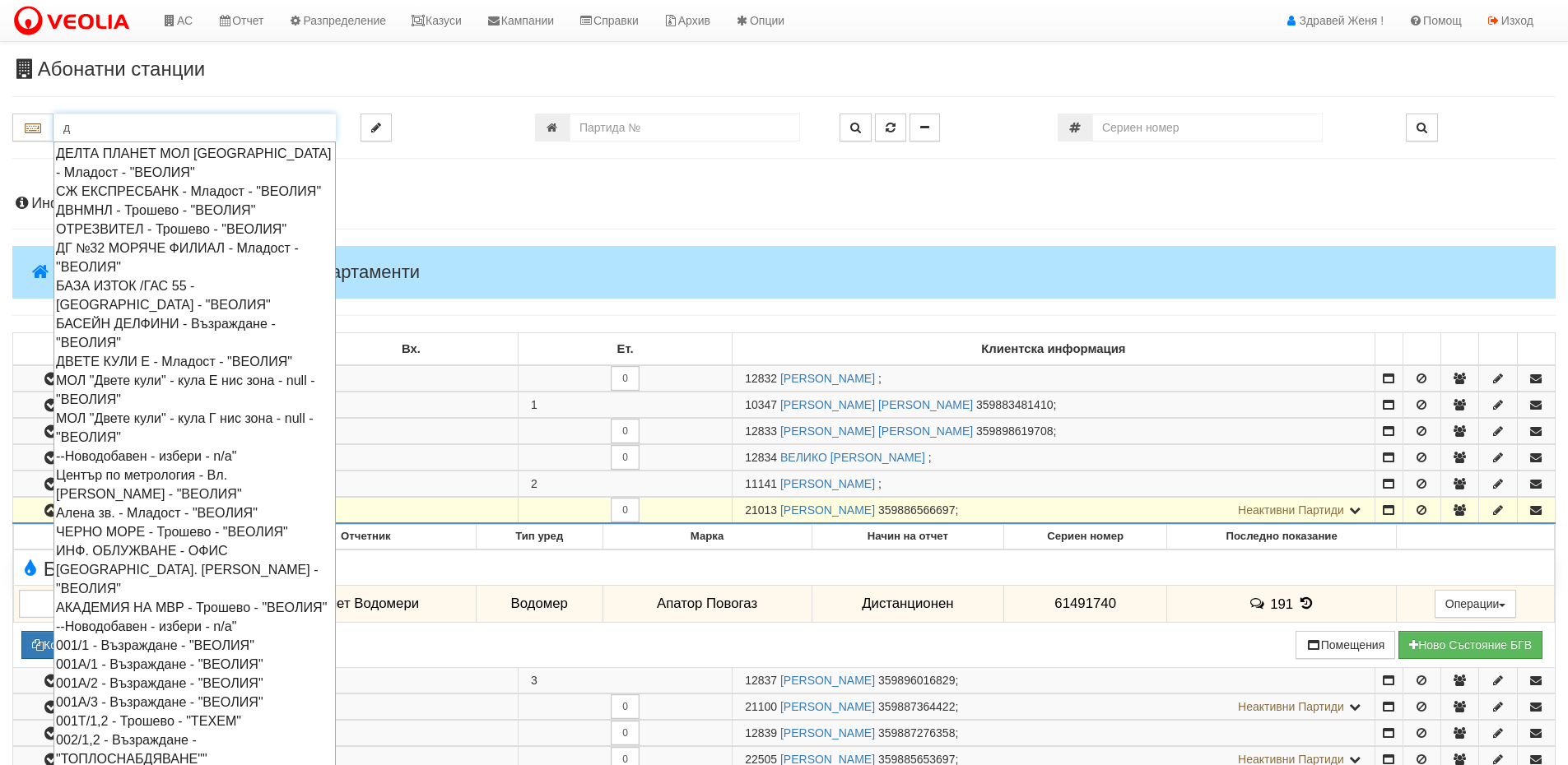
drag, startPoint x: 85, startPoint y: 124, endPoint x: 0, endPoint y: 125, distance: 85.0
click at [0, 124] on div "д" at bounding box center [174, 128] width 349 height 28
click at [95, 119] on input "д" at bounding box center [194, 128] width 282 height 28
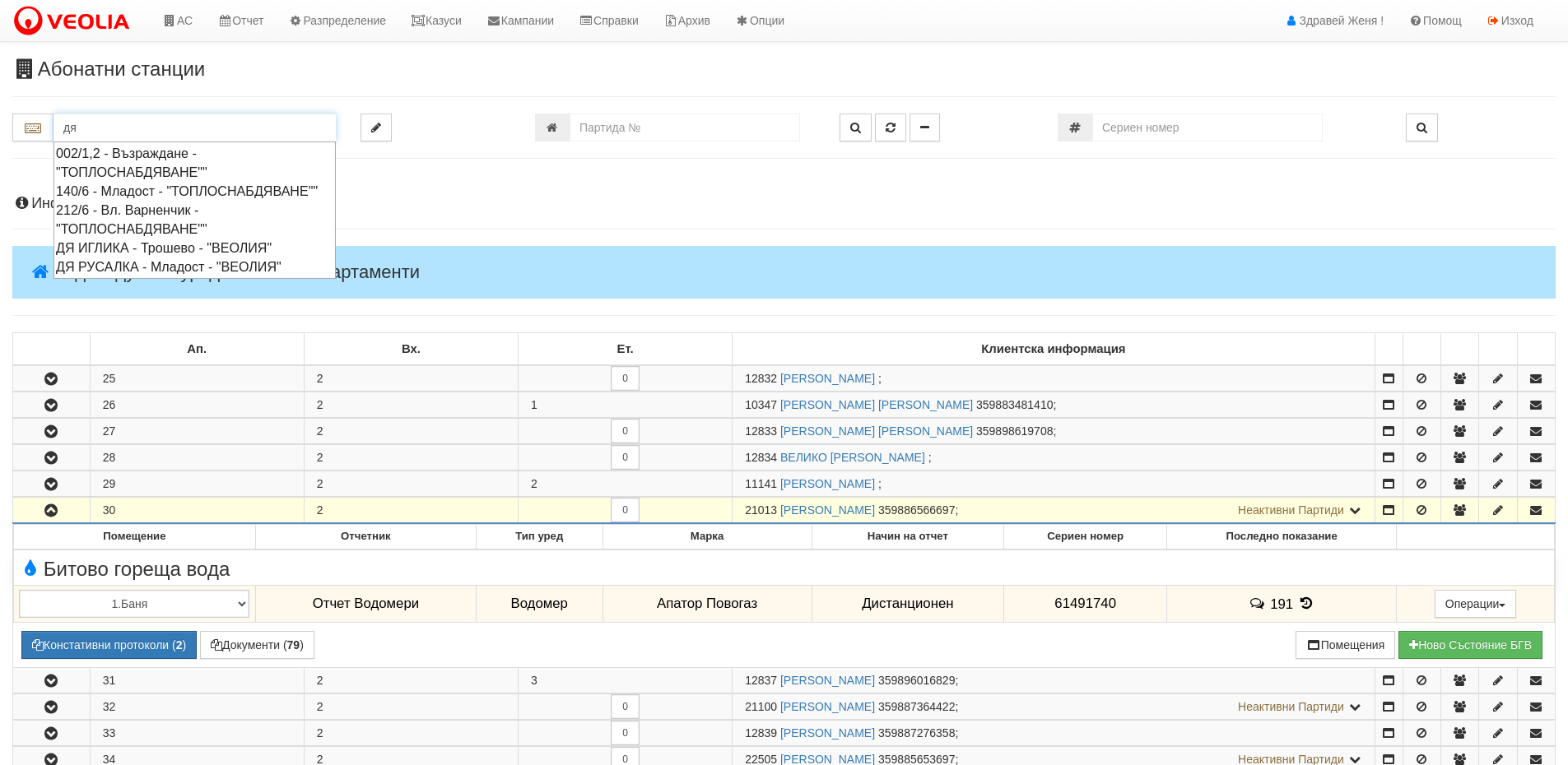
click at [126, 258] on div "ДЯ ИГЛИКА - Трошево - "ВЕОЛИЯ"" at bounding box center [195, 248] width 278 height 19
type input "ДЯ ИГЛИКА - Трошево - "ВЕОЛИЯ""
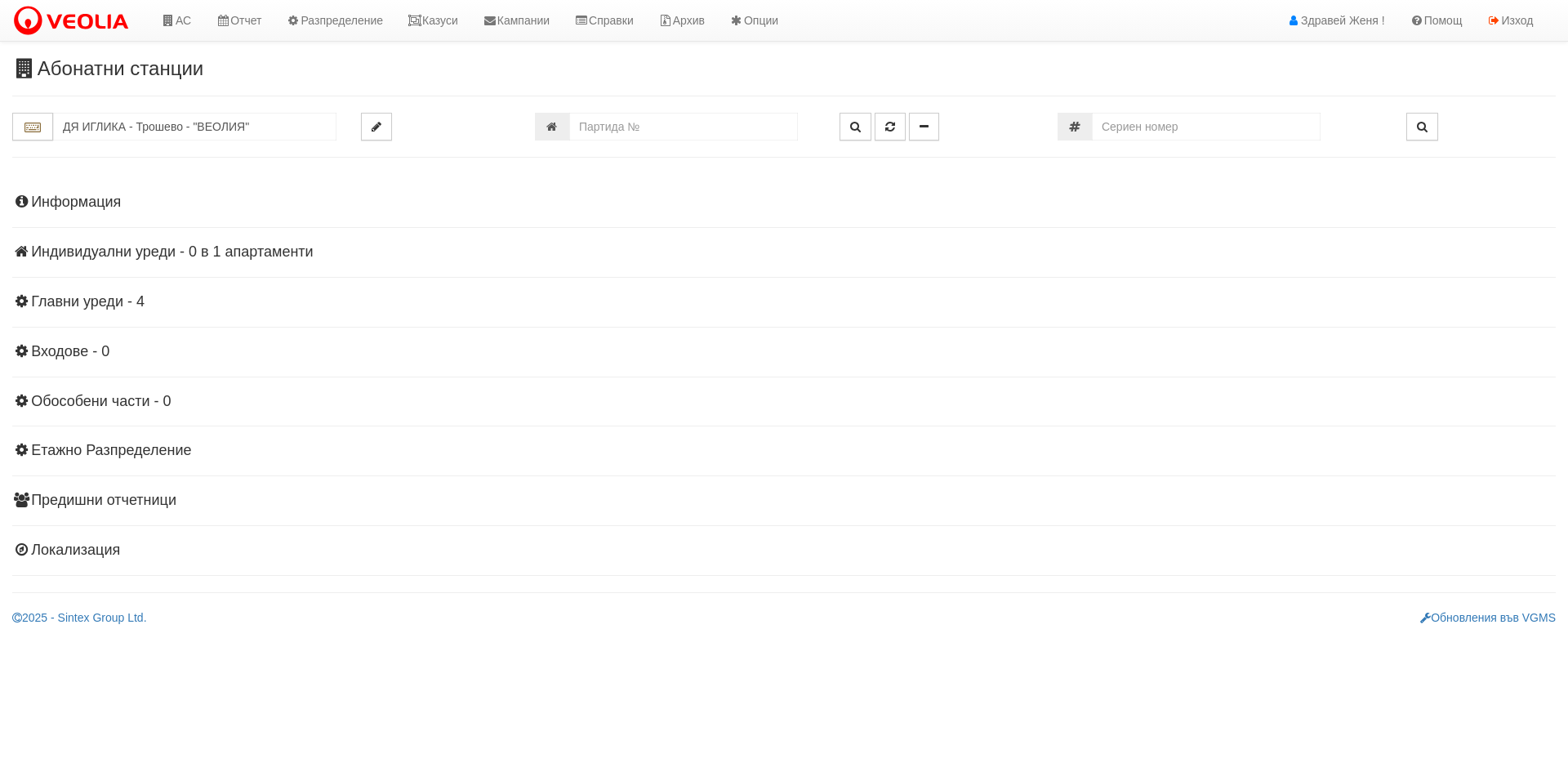
click at [83, 200] on h4 "Информация" at bounding box center [784, 203] width 1544 height 17
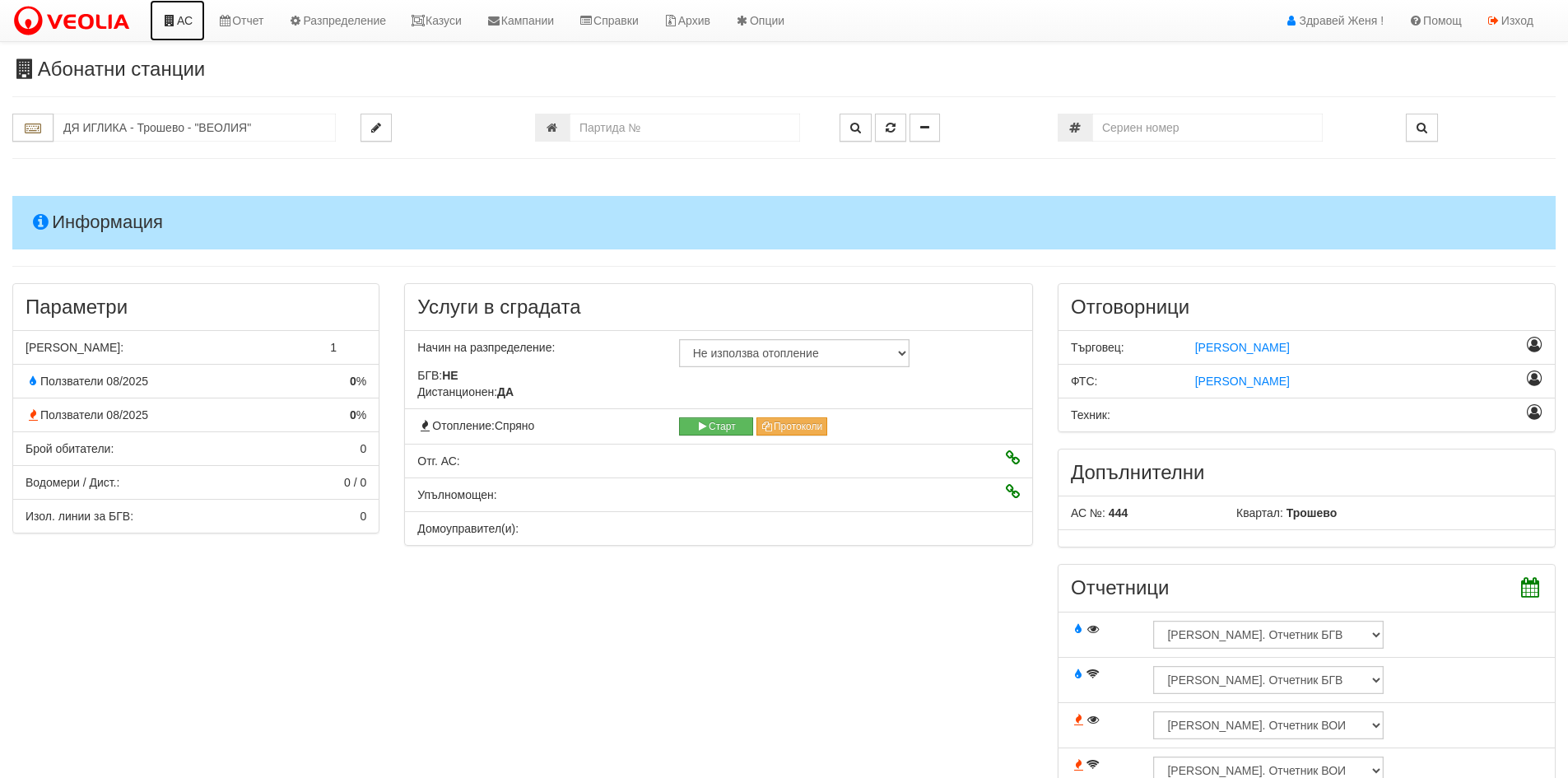
click at [193, 25] on link "АС" at bounding box center [177, 20] width 55 height 41
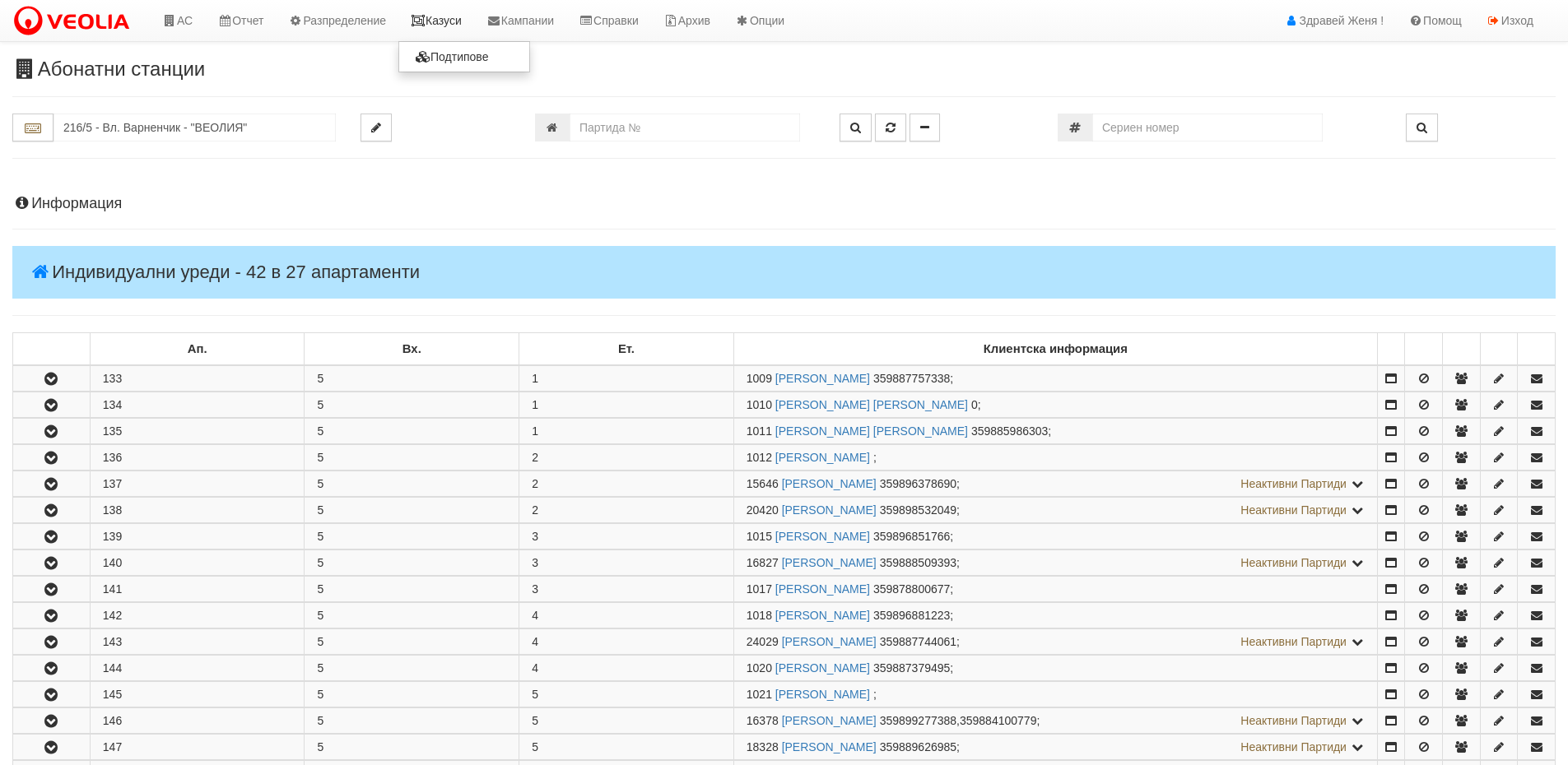
click at [423, 22] on icon at bounding box center [418, 21] width 15 height 12
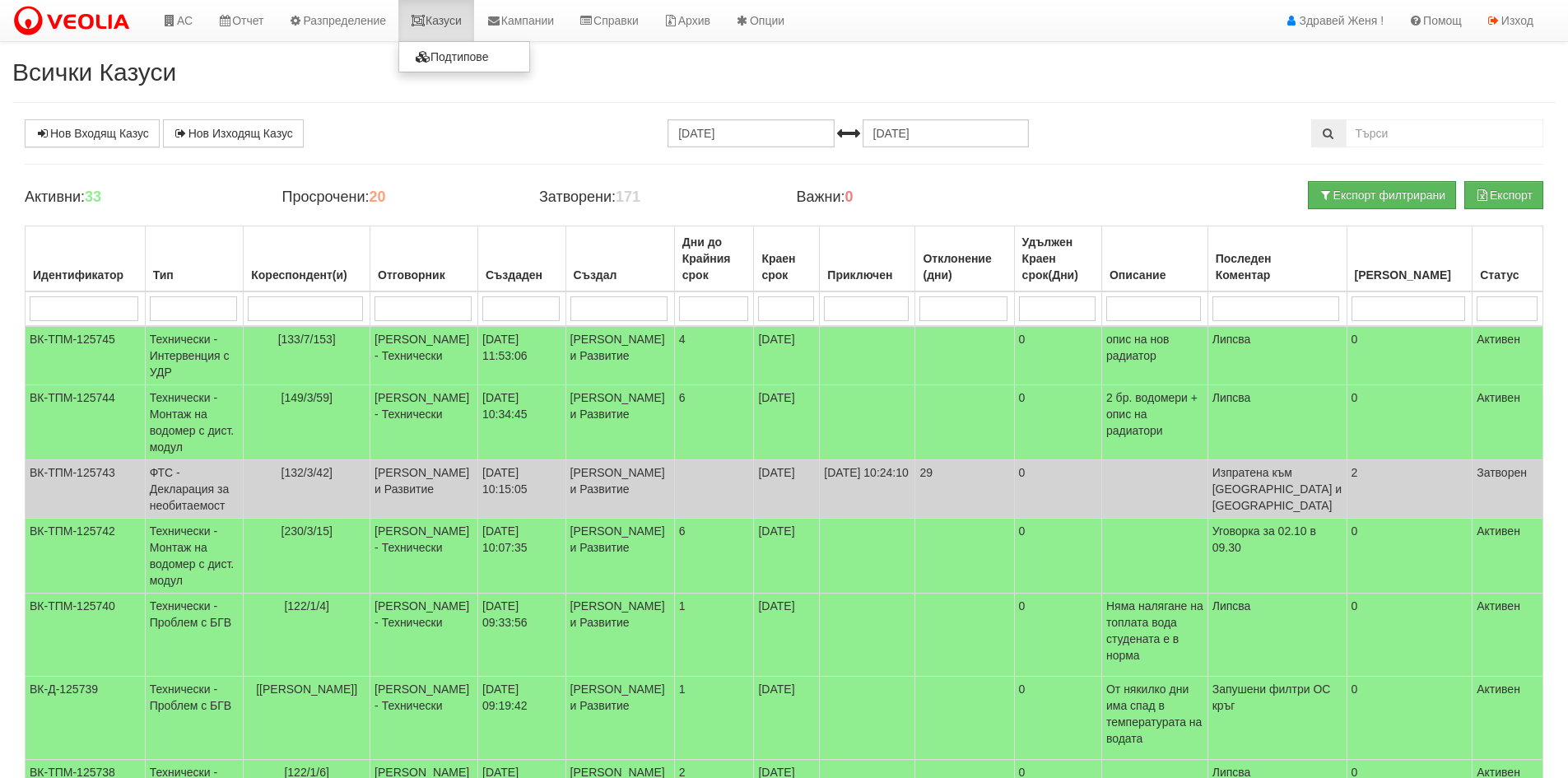
click at [436, 14] on link "Казуси" at bounding box center [436, 20] width 76 height 41
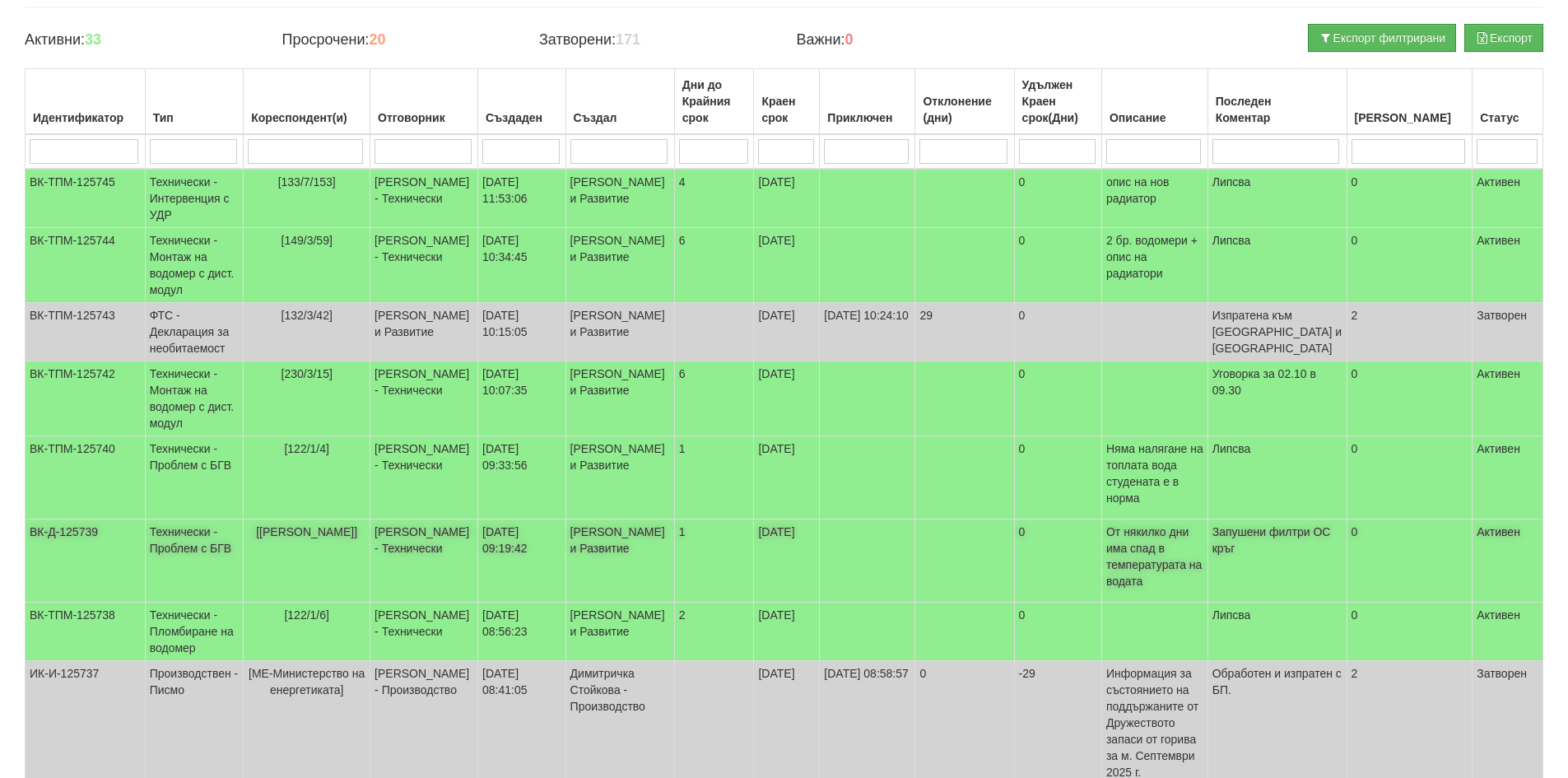
scroll to position [165, 0]
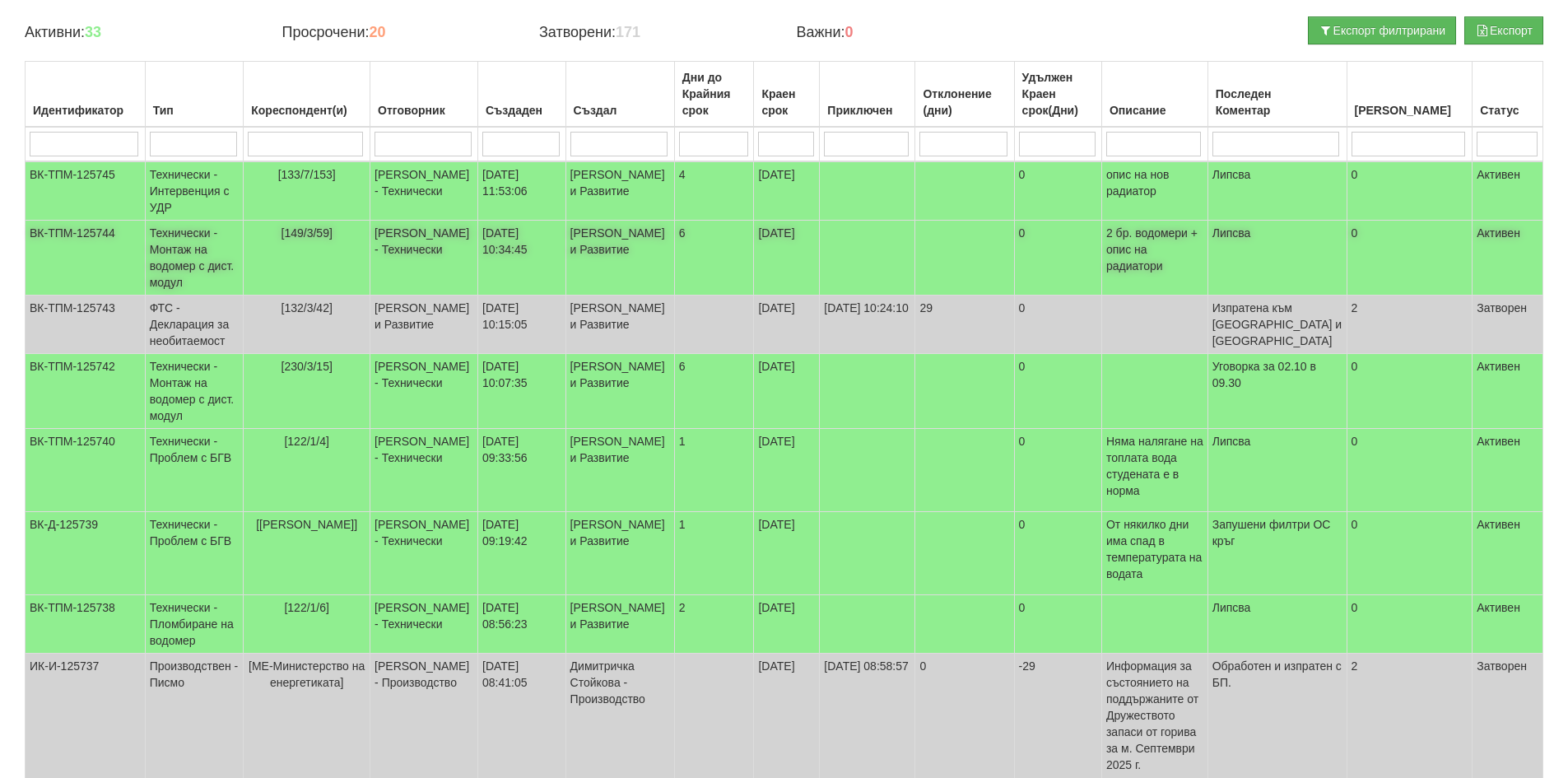
click at [319, 239] on span "[149/3/59]" at bounding box center [306, 233] width 51 height 13
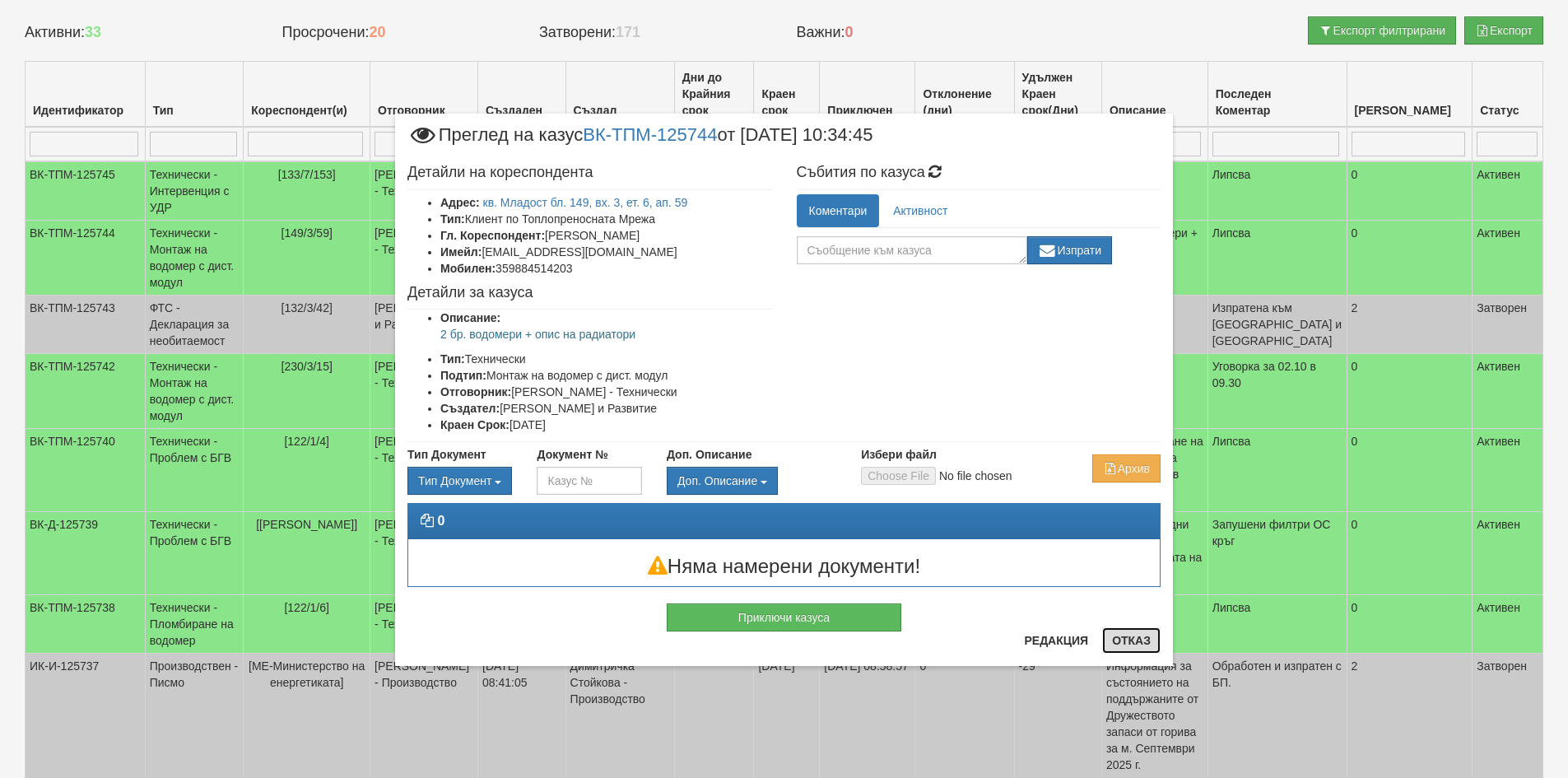
click at [1125, 644] on button "Отказ" at bounding box center [1131, 641] width 58 height 27
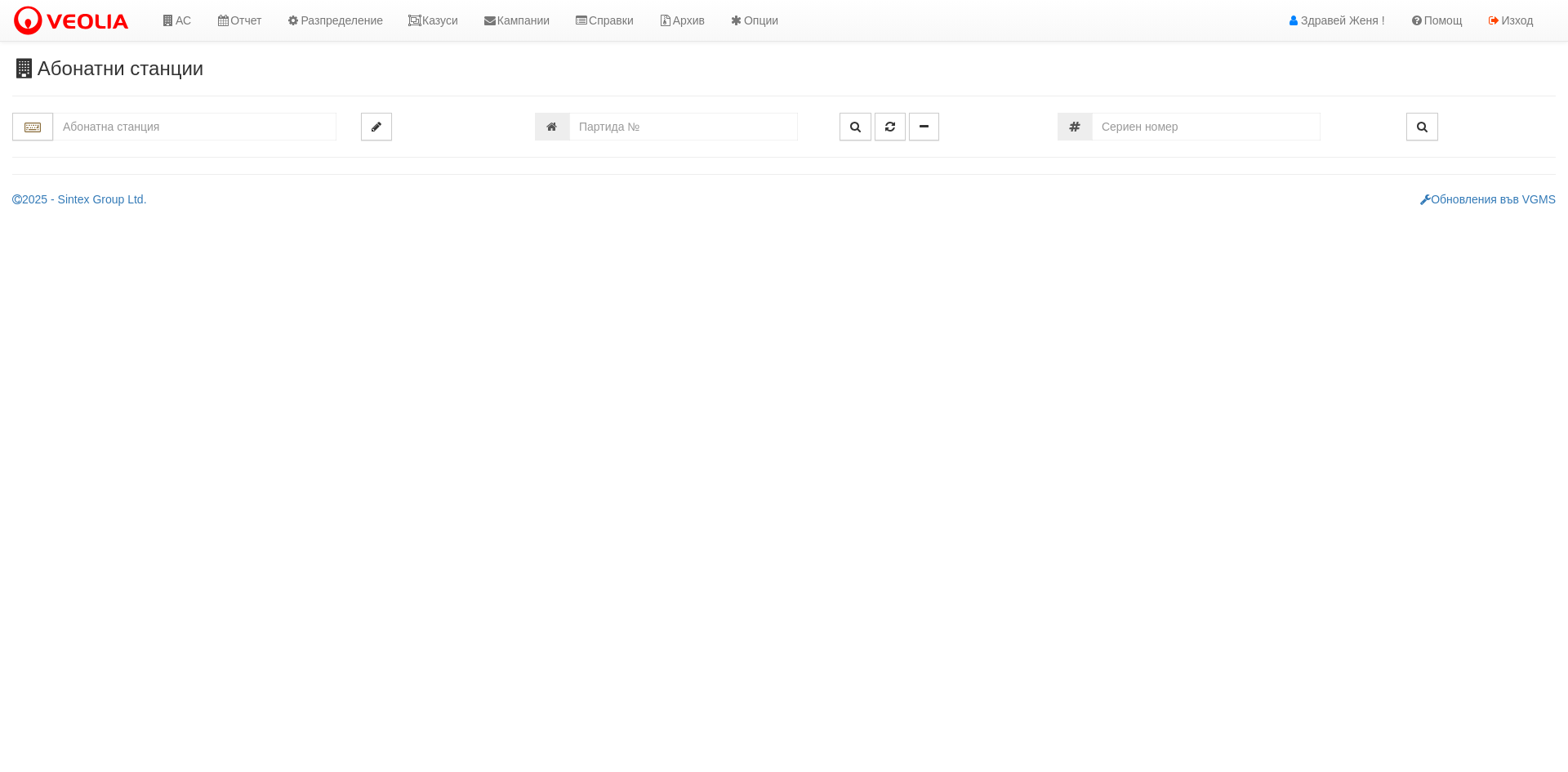
click at [96, 134] on input "text" at bounding box center [194, 127] width 283 height 28
click at [242, 149] on div "120/1 - Младост - "ВЕОЛИЯ"" at bounding box center [195, 152] width 279 height 19
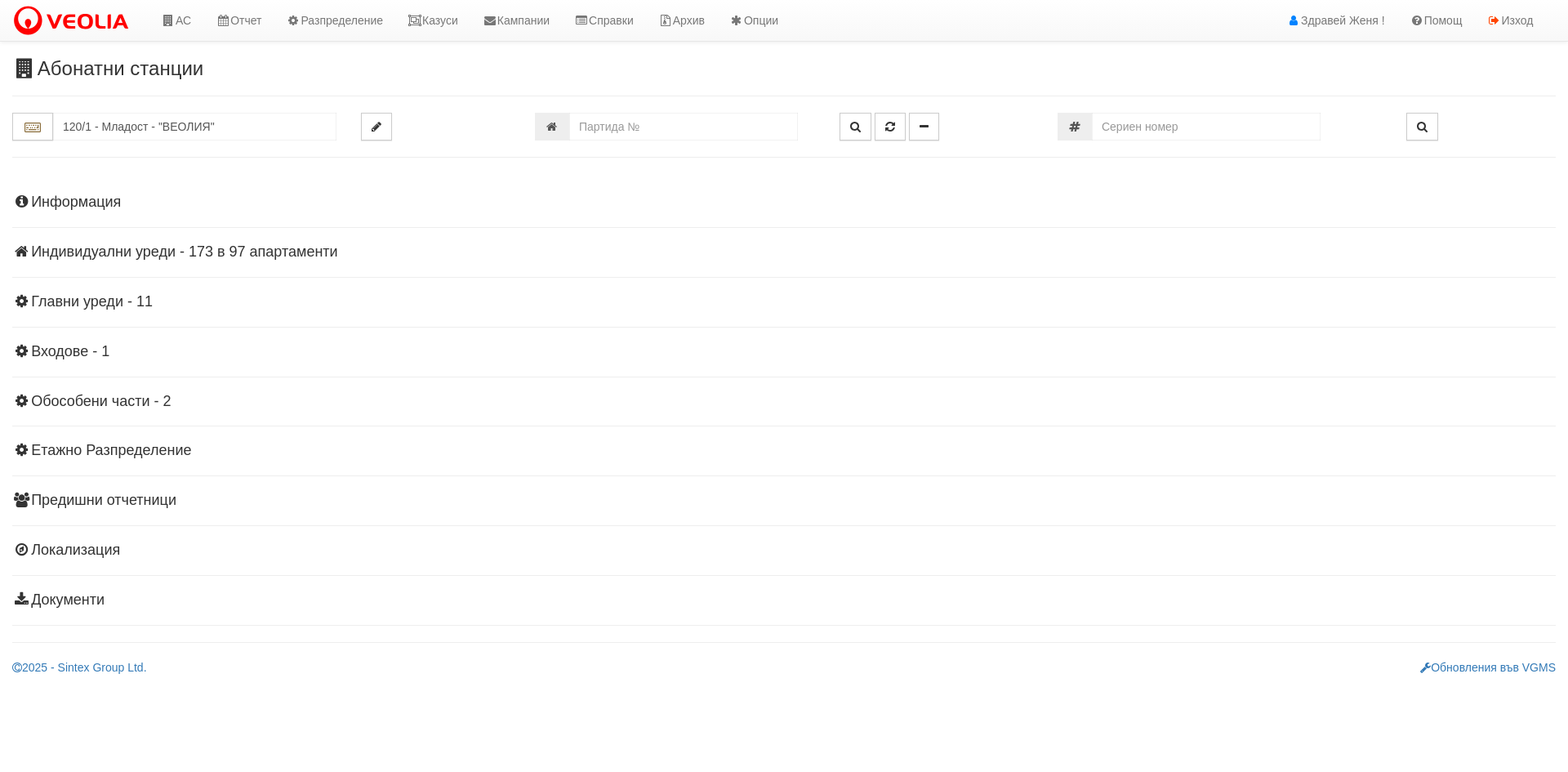
click at [81, 201] on h4 "Информация" at bounding box center [784, 203] width 1544 height 17
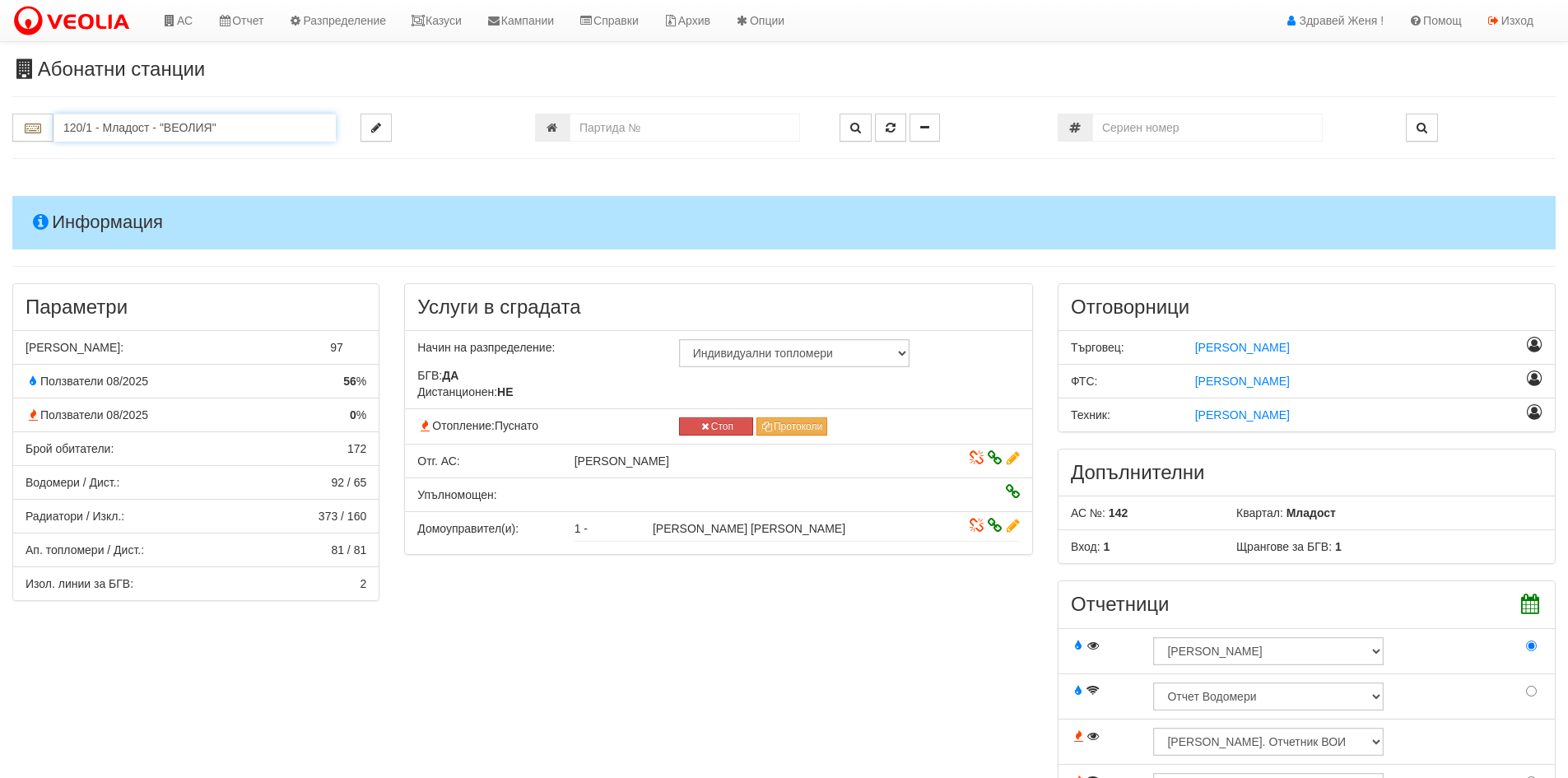
click at [143, 133] on input "120/1 - Младост - "ВЕОЛИЯ"" at bounding box center [194, 128] width 282 height 28
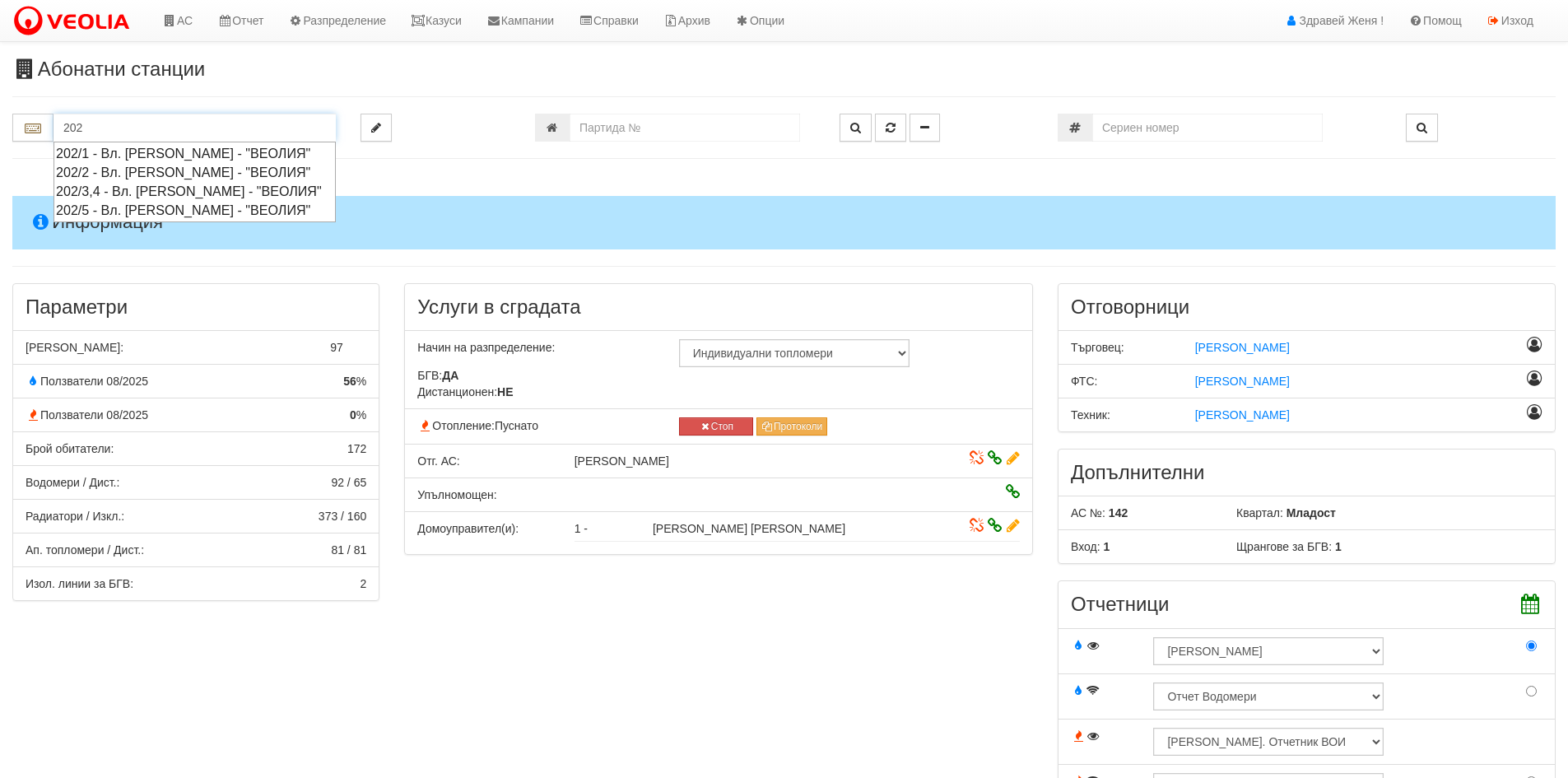
click at [158, 188] on div "202/3,4 - Вл. [PERSON_NAME] - "ВЕОЛИЯ"" at bounding box center [195, 191] width 278 height 19
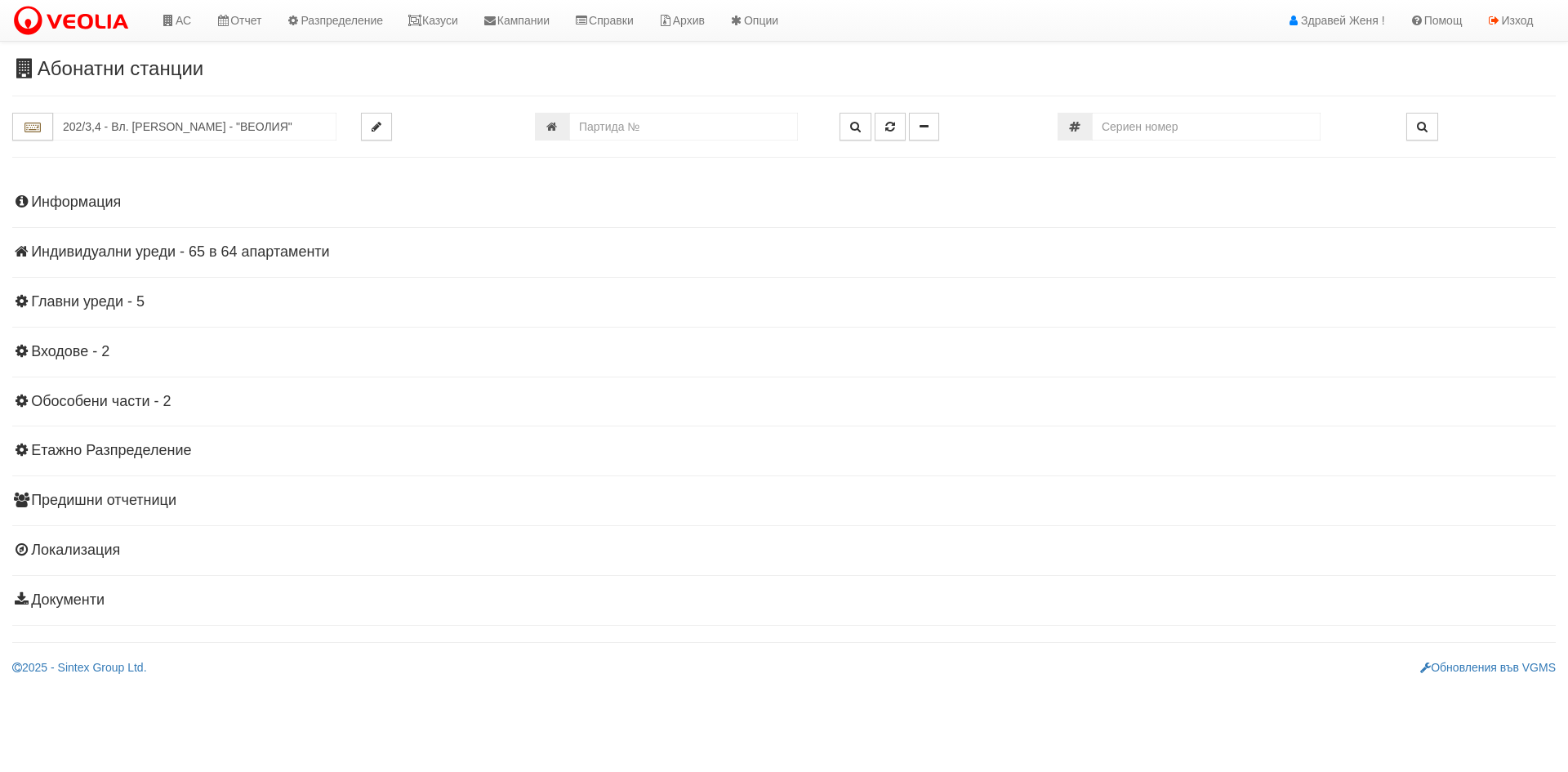
click at [168, 246] on h4 "Индивидуални уреди - 65 в 64 апартаменти" at bounding box center [784, 253] width 1544 height 17
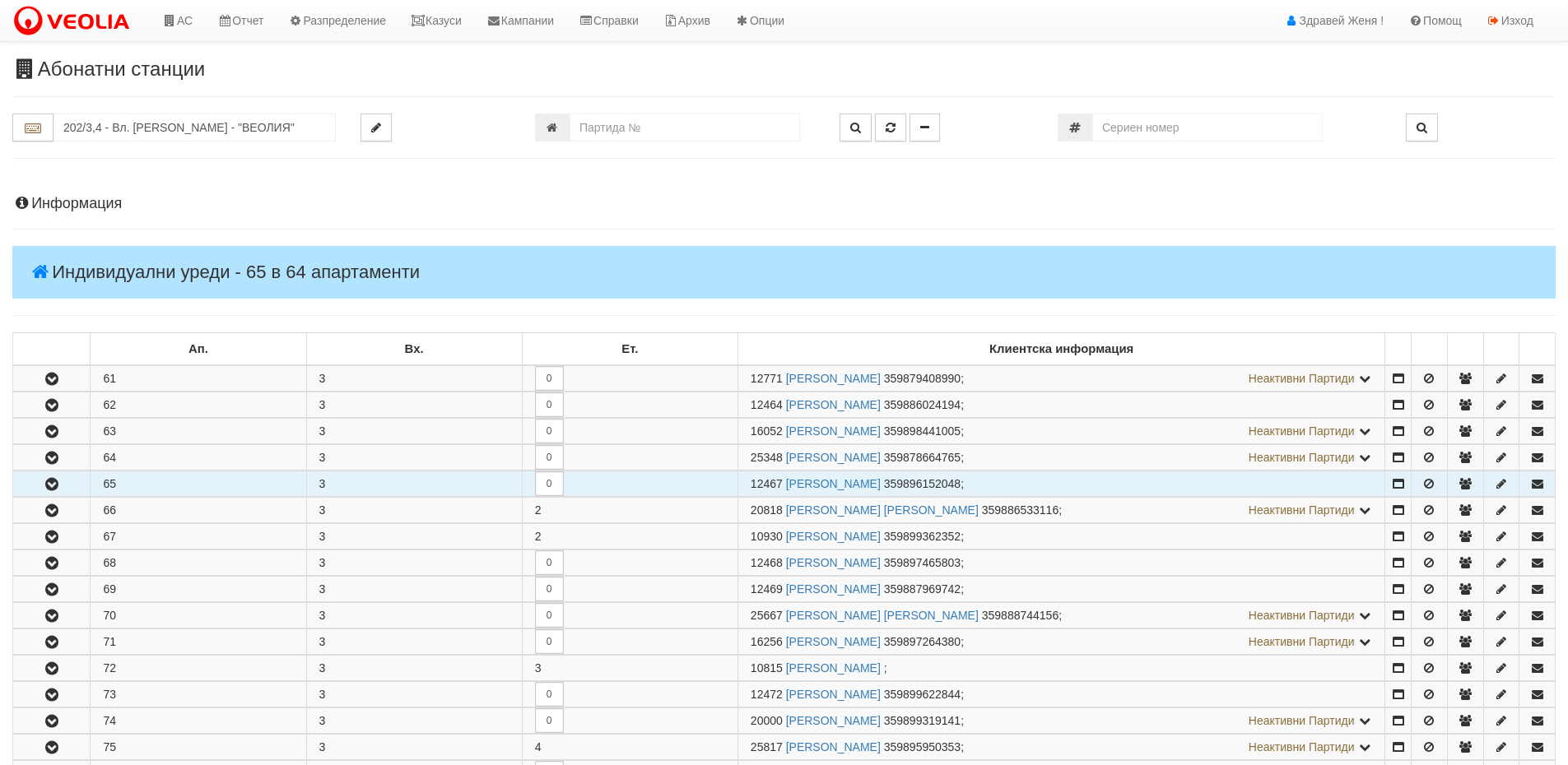
click at [49, 480] on icon "button" at bounding box center [52, 485] width 20 height 12
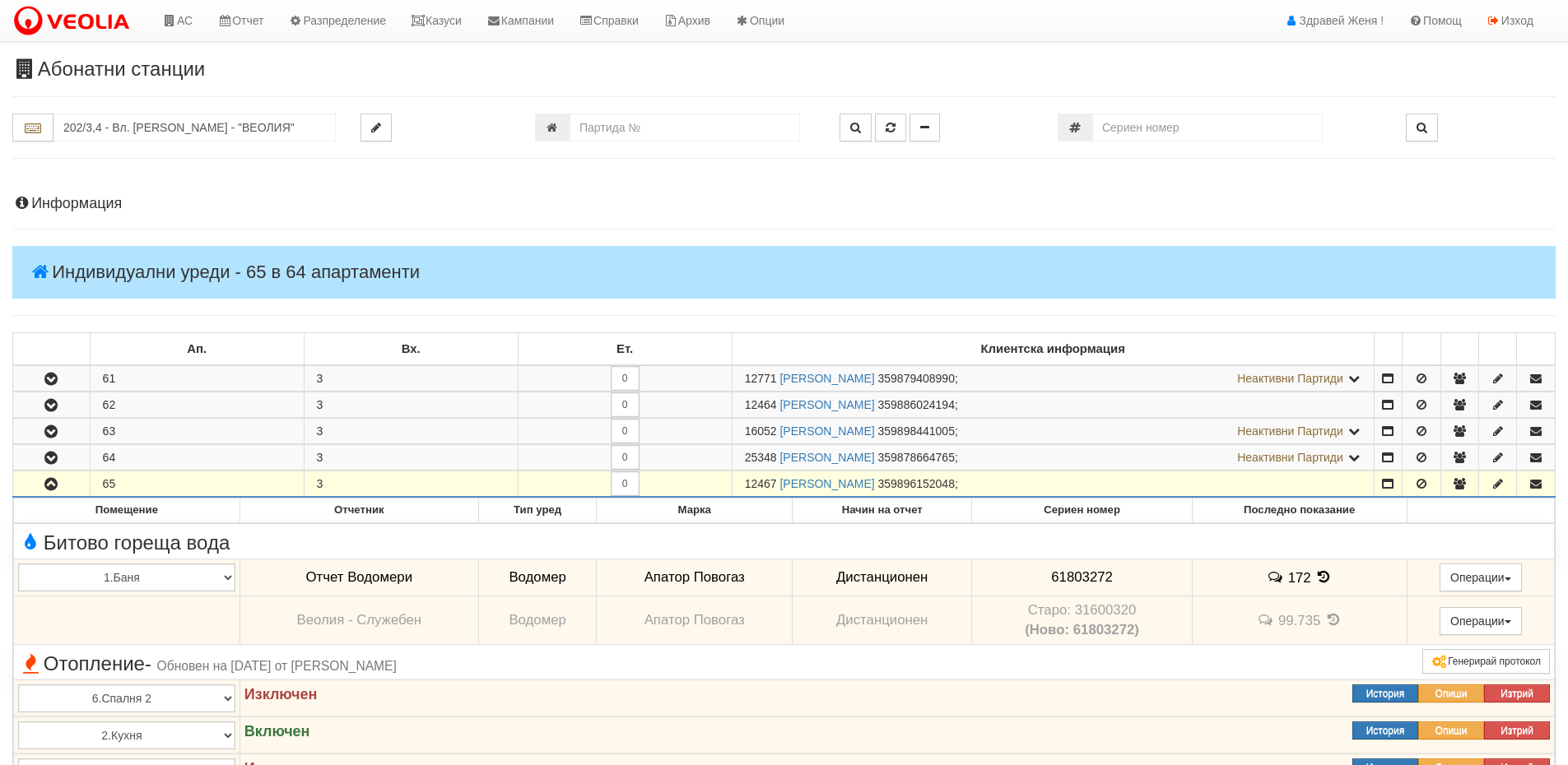
drag, startPoint x: 775, startPoint y: 482, endPoint x: 743, endPoint y: 483, distance: 32.0
click at [743, 483] on td "12467 [PERSON_NAME] 359896152048 ;" at bounding box center [1053, 485] width 642 height 27
copy span "12467"
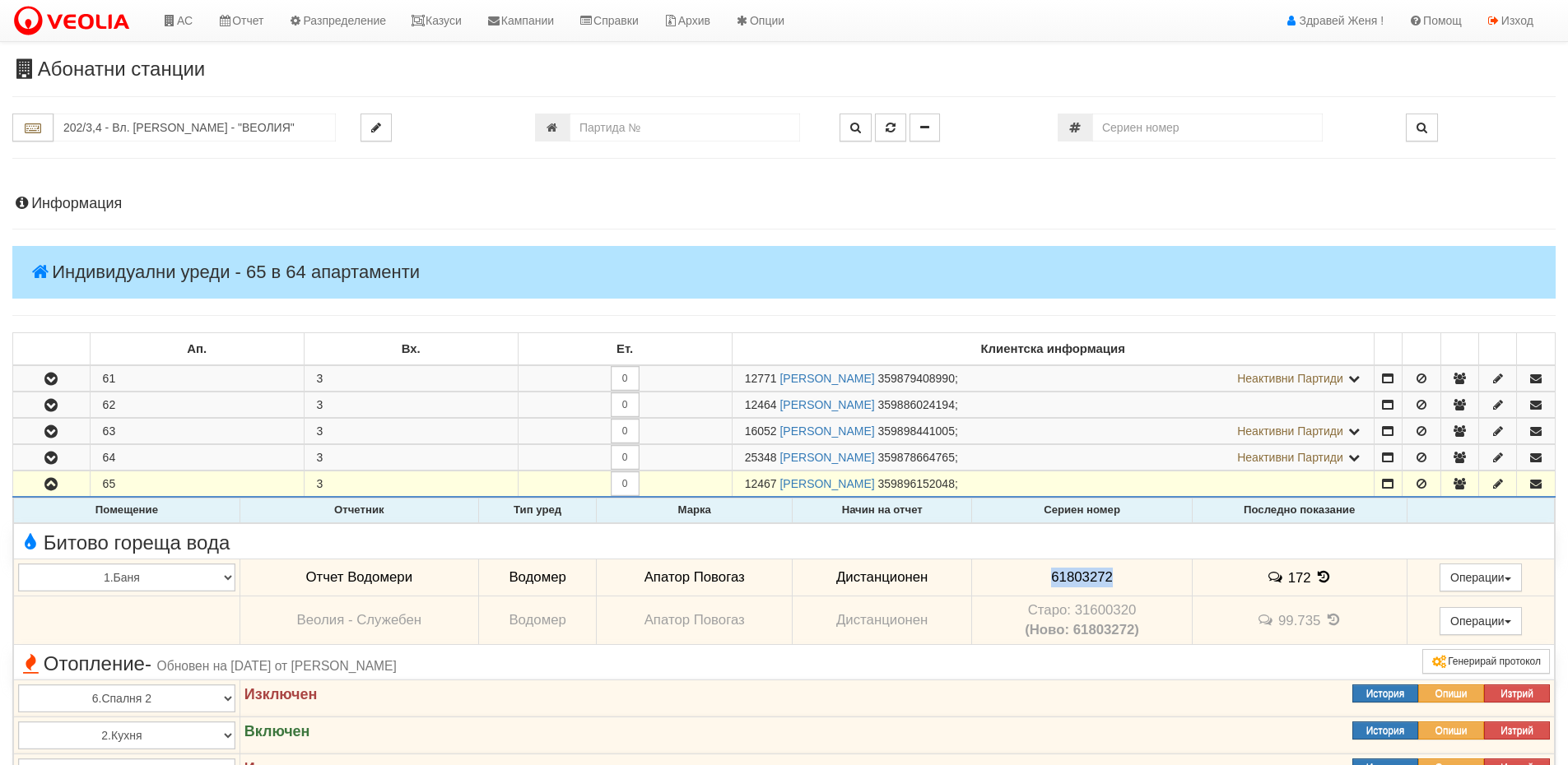
drag, startPoint x: 1113, startPoint y: 575, endPoint x: 1045, endPoint y: 573, distance: 68.0
click at [1045, 573] on td "61803272" at bounding box center [1082, 578] width 220 height 38
copy span "61803272"
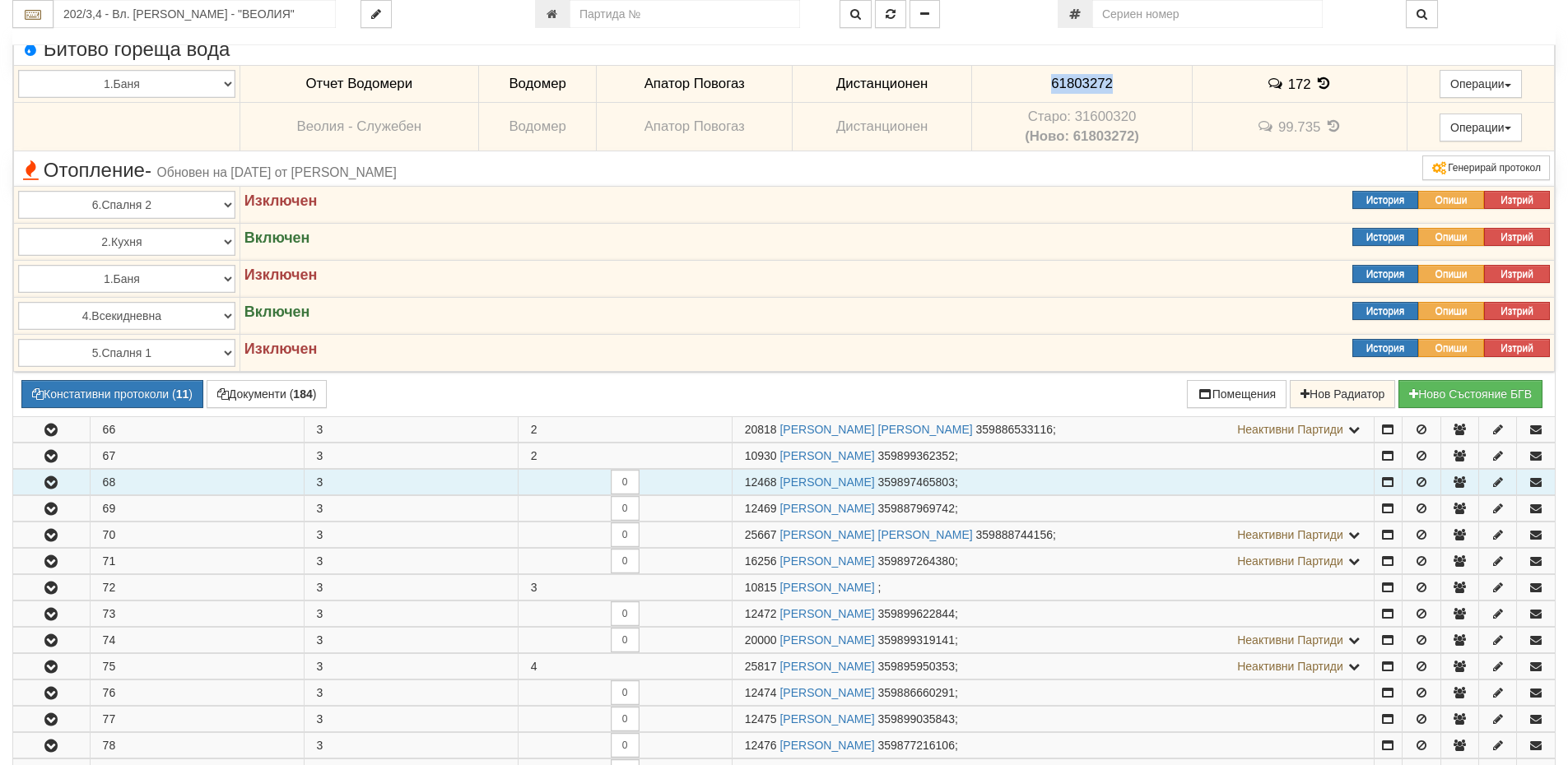
scroll to position [165, 0]
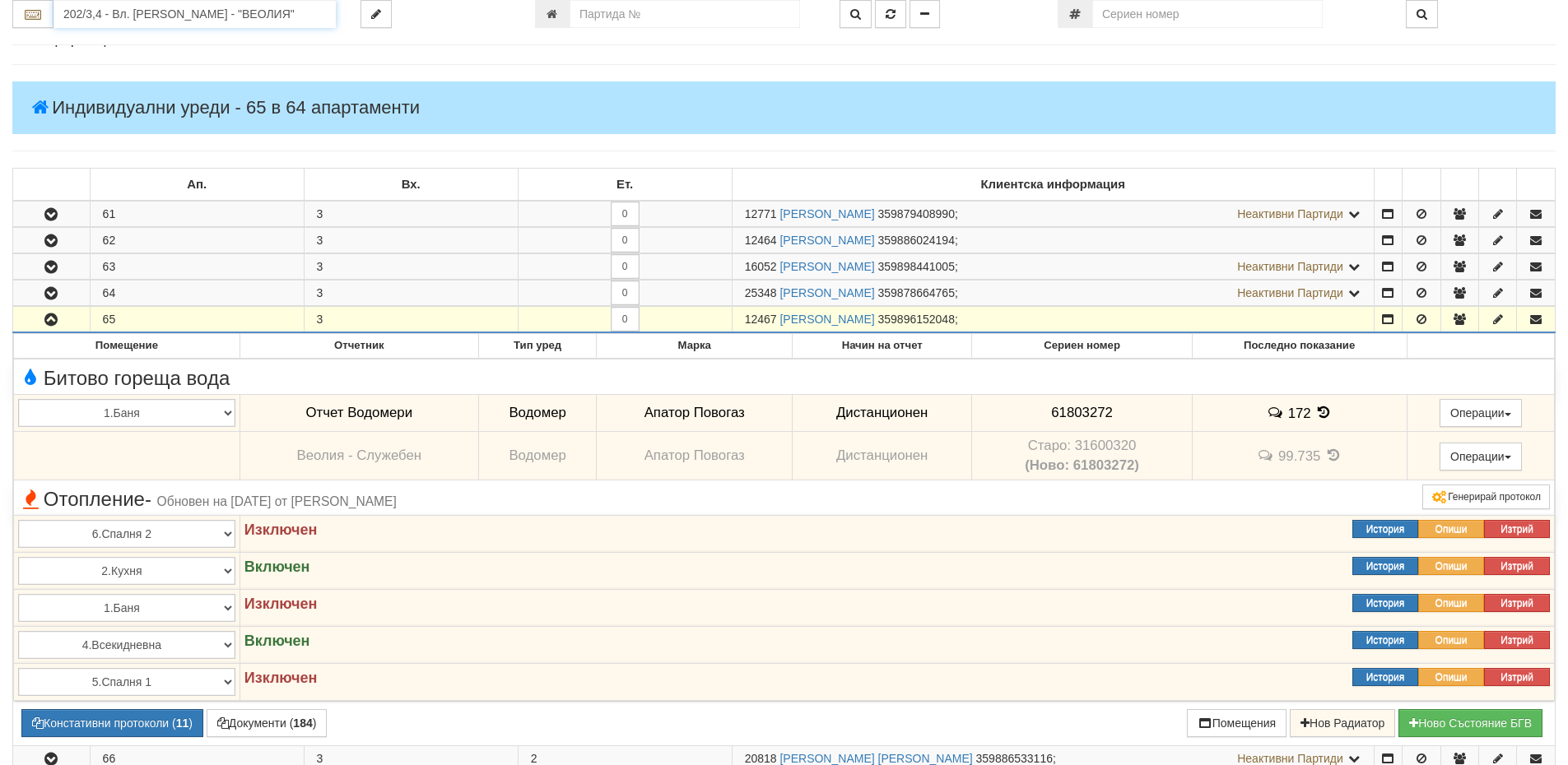
click at [156, 10] on input "202/3,4 - Вл. [PERSON_NAME] - "ВЕОЛИЯ"" at bounding box center [194, 14] width 282 height 28
click at [203, 37] on div "127/2,3 - Младост - "ВЕОЛИЯ"" at bounding box center [195, 40] width 278 height 19
type input "127/2,3 - Младост - "ВЕОЛИЯ""
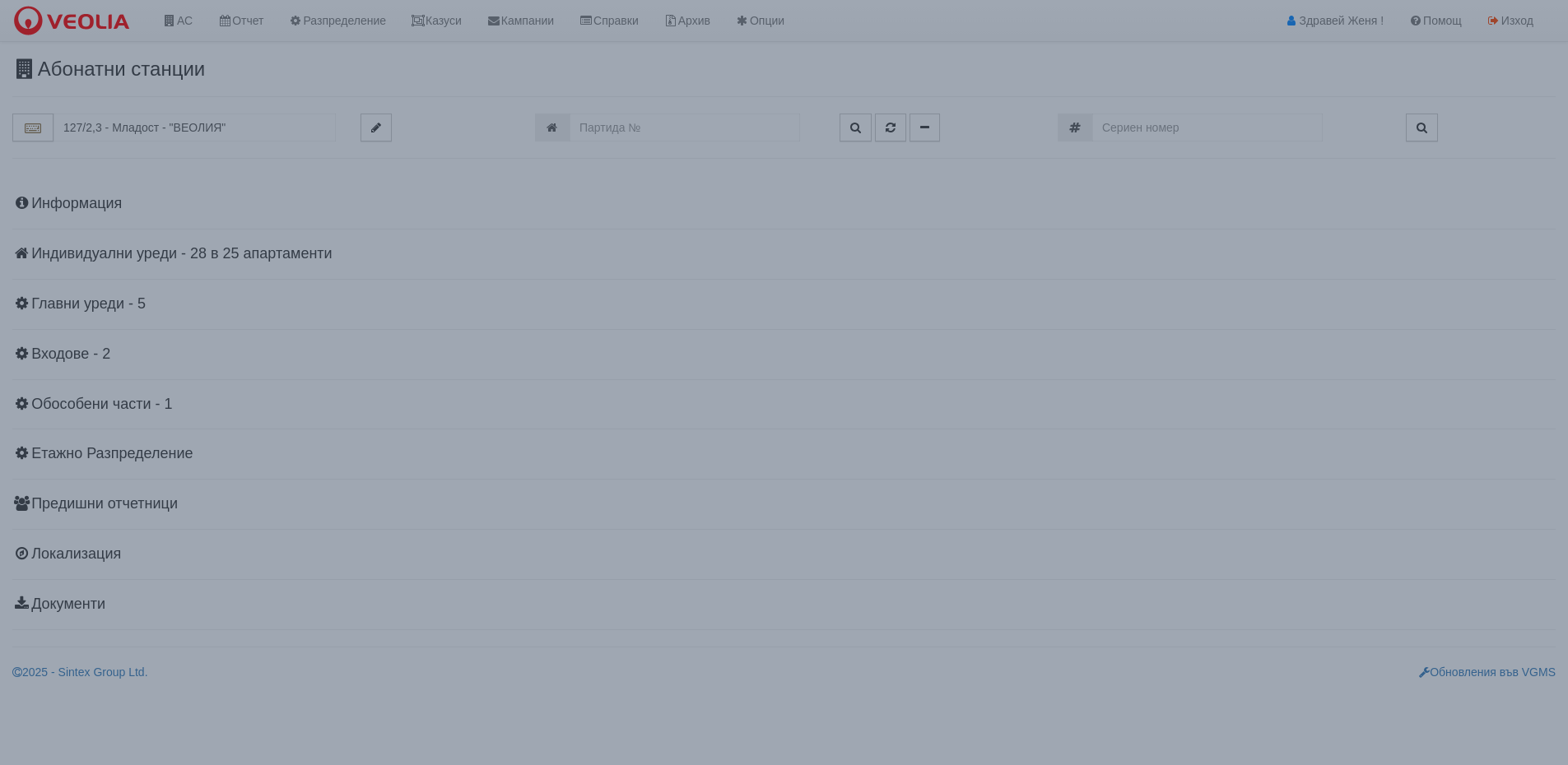
scroll to position [0, 0]
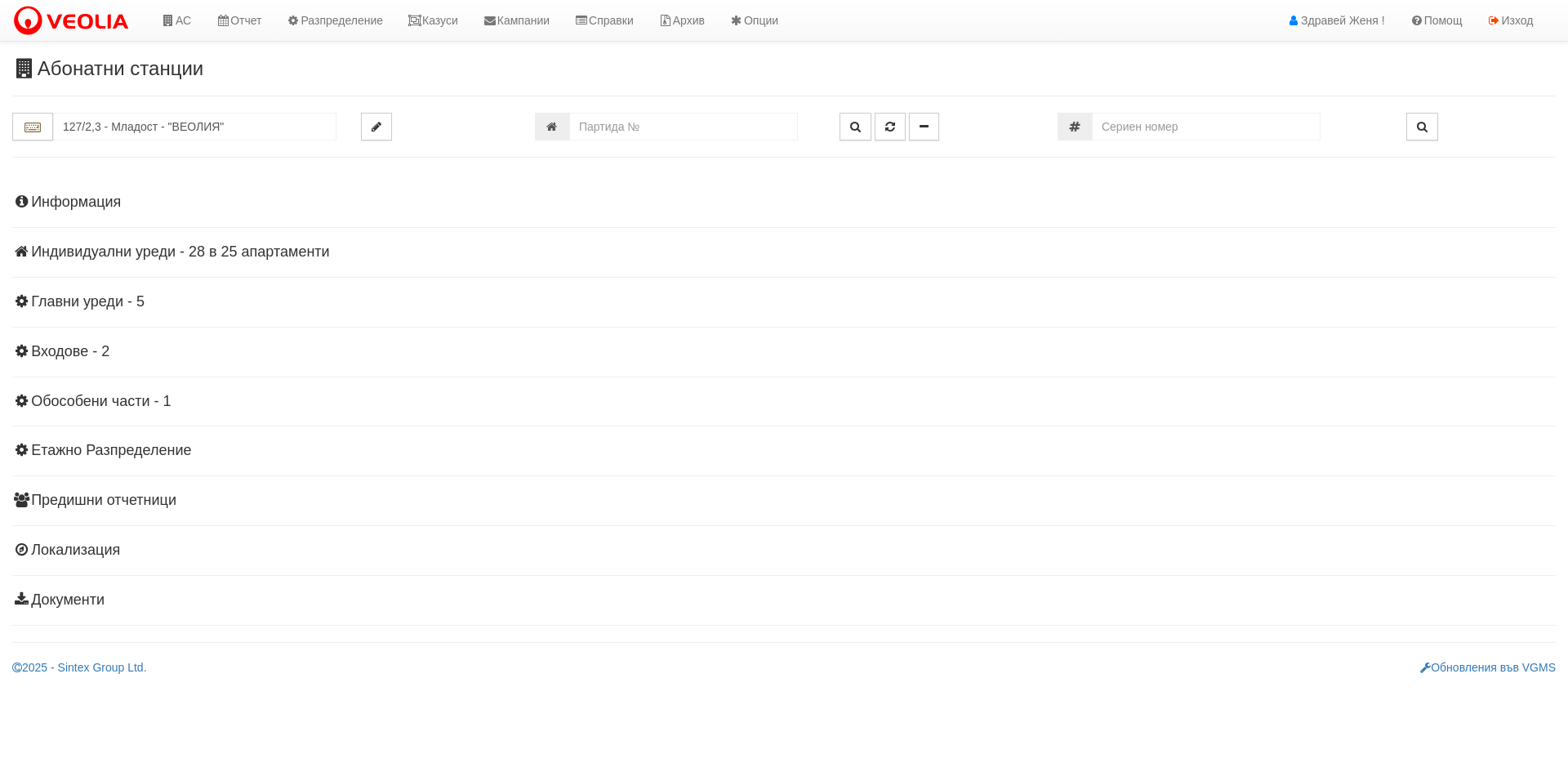
click at [321, 247] on div "Информация Параметри Брой Апартаменти: 25 Ползватели 08/2025 44 % 0 % 52" at bounding box center [784, 400] width 1544 height 451
click at [320, 253] on h4 "Индивидуални уреди - 28 в 25 апартаменти" at bounding box center [784, 253] width 1544 height 17
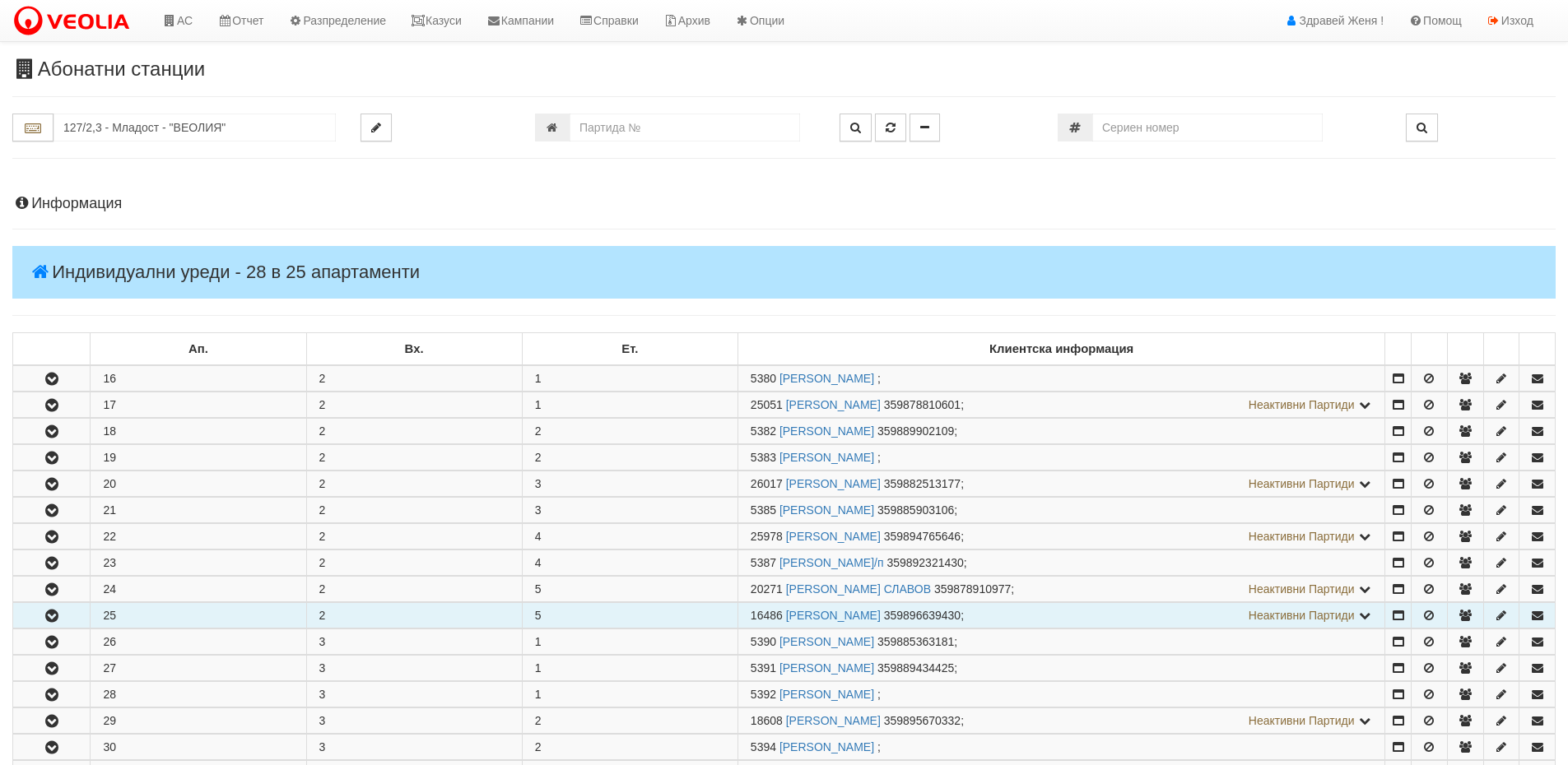
click at [67, 617] on button "button" at bounding box center [52, 615] width 77 height 25
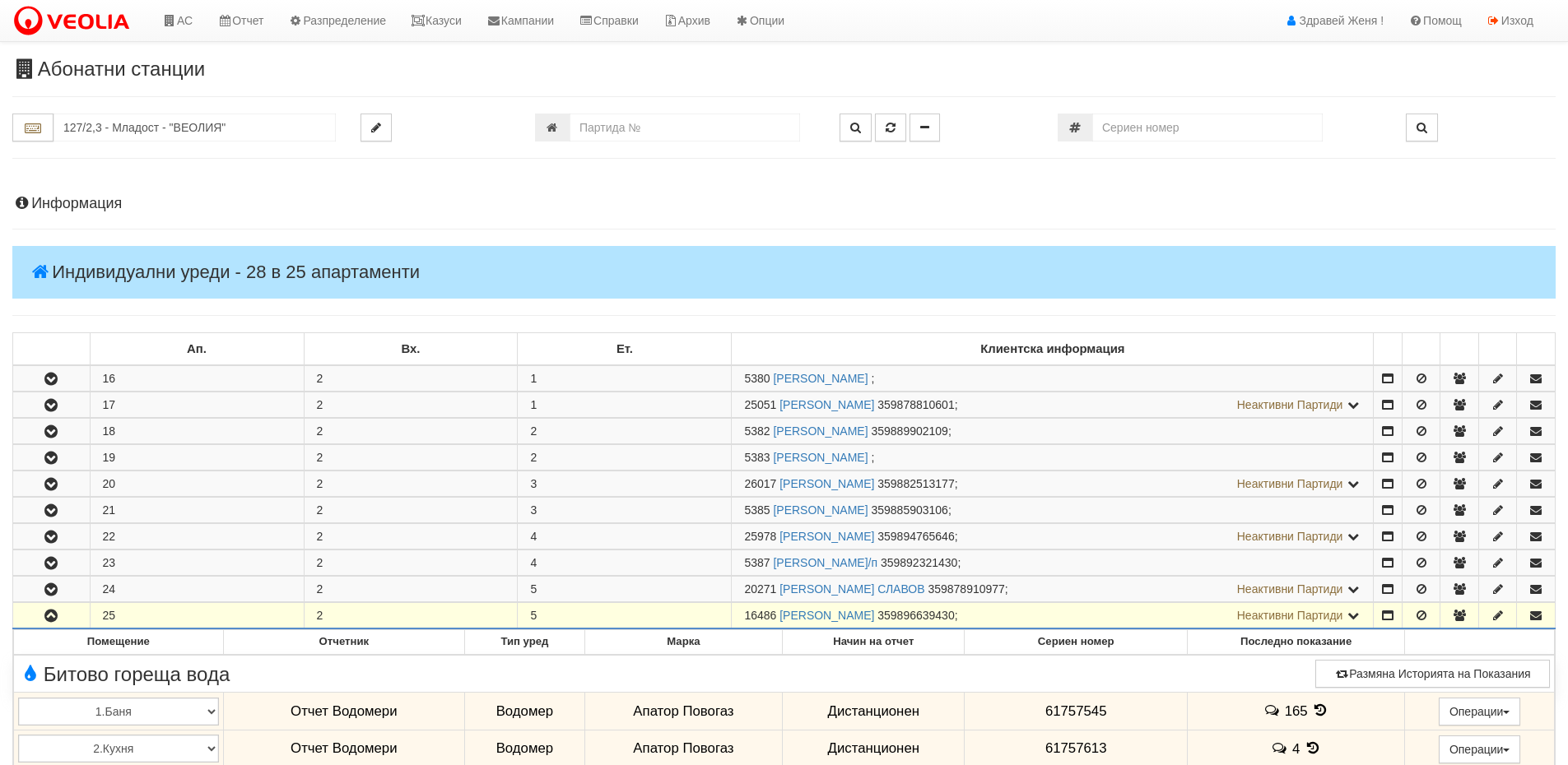
drag, startPoint x: 778, startPoint y: 618, endPoint x: 746, endPoint y: 614, distance: 32.2
click at [746, 614] on span "16486" at bounding box center [760, 615] width 32 height 13
copy span "16486"
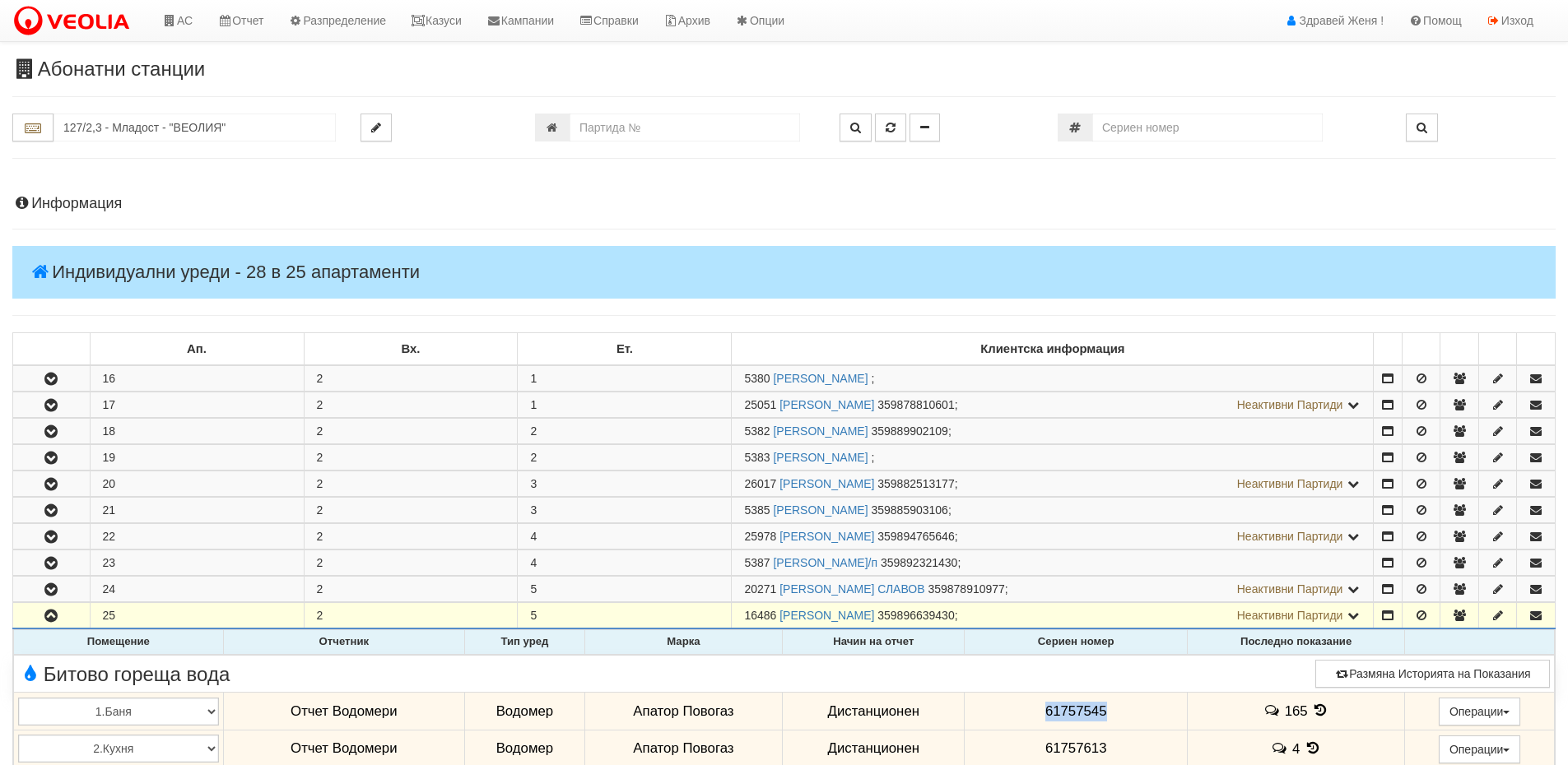
drag, startPoint x: 1119, startPoint y: 714, endPoint x: 1036, endPoint y: 708, distance: 83.2
click at [1036, 708] on td "61757545" at bounding box center [1076, 712] width 223 height 38
click at [1066, 710] on span "61757545" at bounding box center [1076, 711] width 62 height 16
drag, startPoint x: 1066, startPoint y: 710, endPoint x: 1021, endPoint y: 707, distance: 45.1
click at [1021, 707] on td "61757545" at bounding box center [1076, 712] width 223 height 38
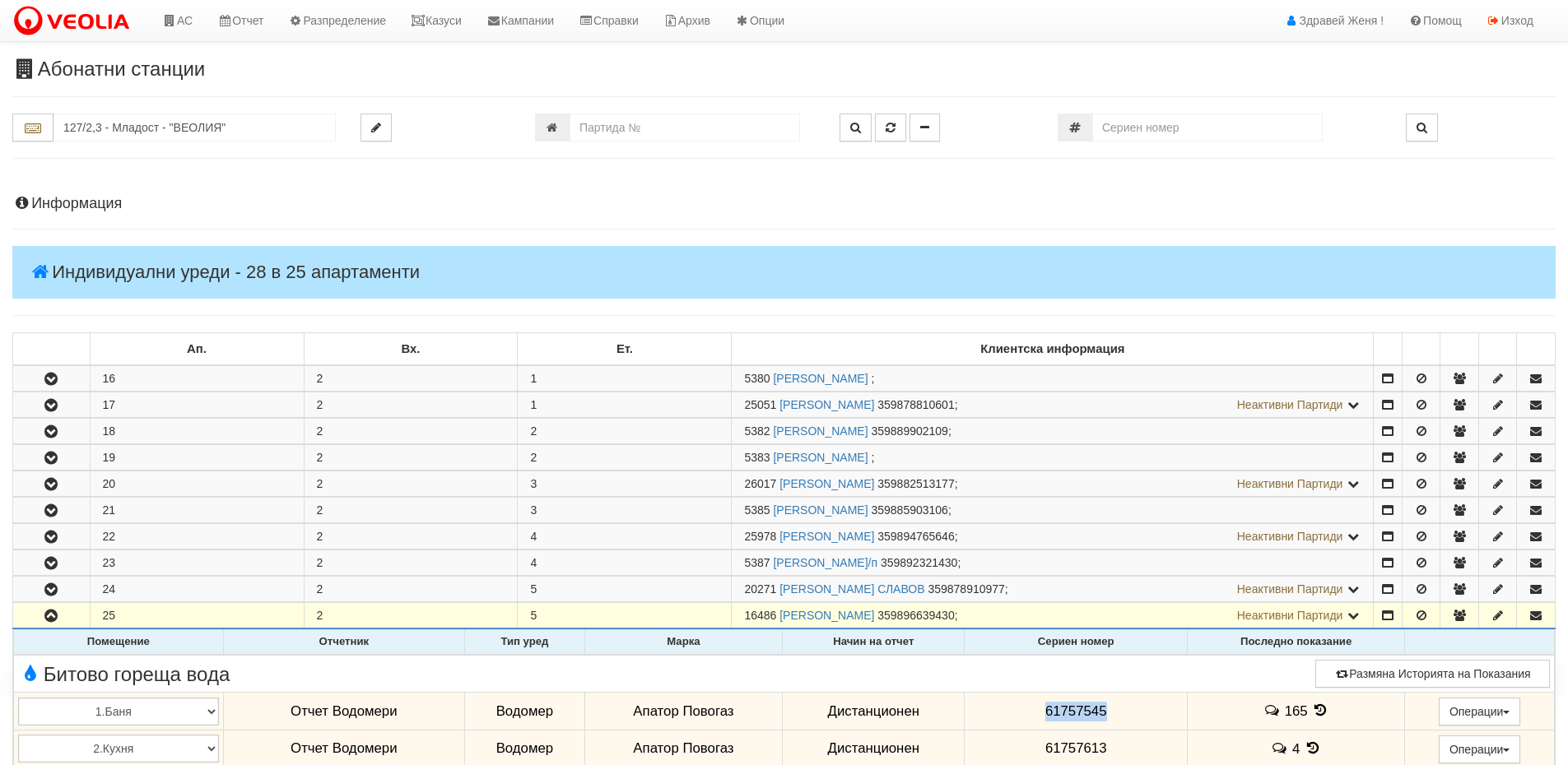
drag, startPoint x: 1125, startPoint y: 708, endPoint x: 1016, endPoint y: 715, distance: 109.2
click at [1016, 715] on td "61757545" at bounding box center [1076, 712] width 223 height 38
copy span "61757545"
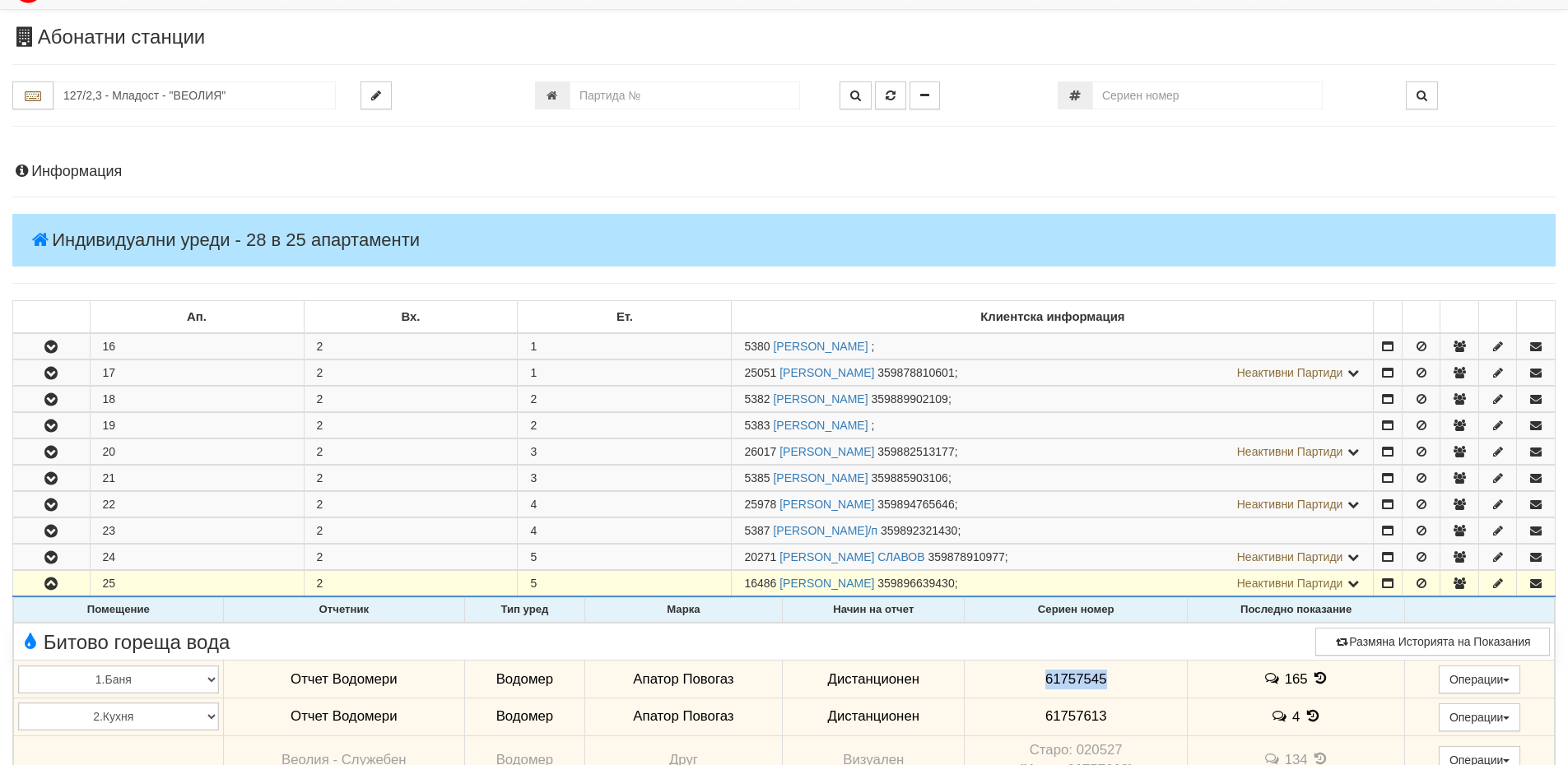
scroll to position [38, 0]
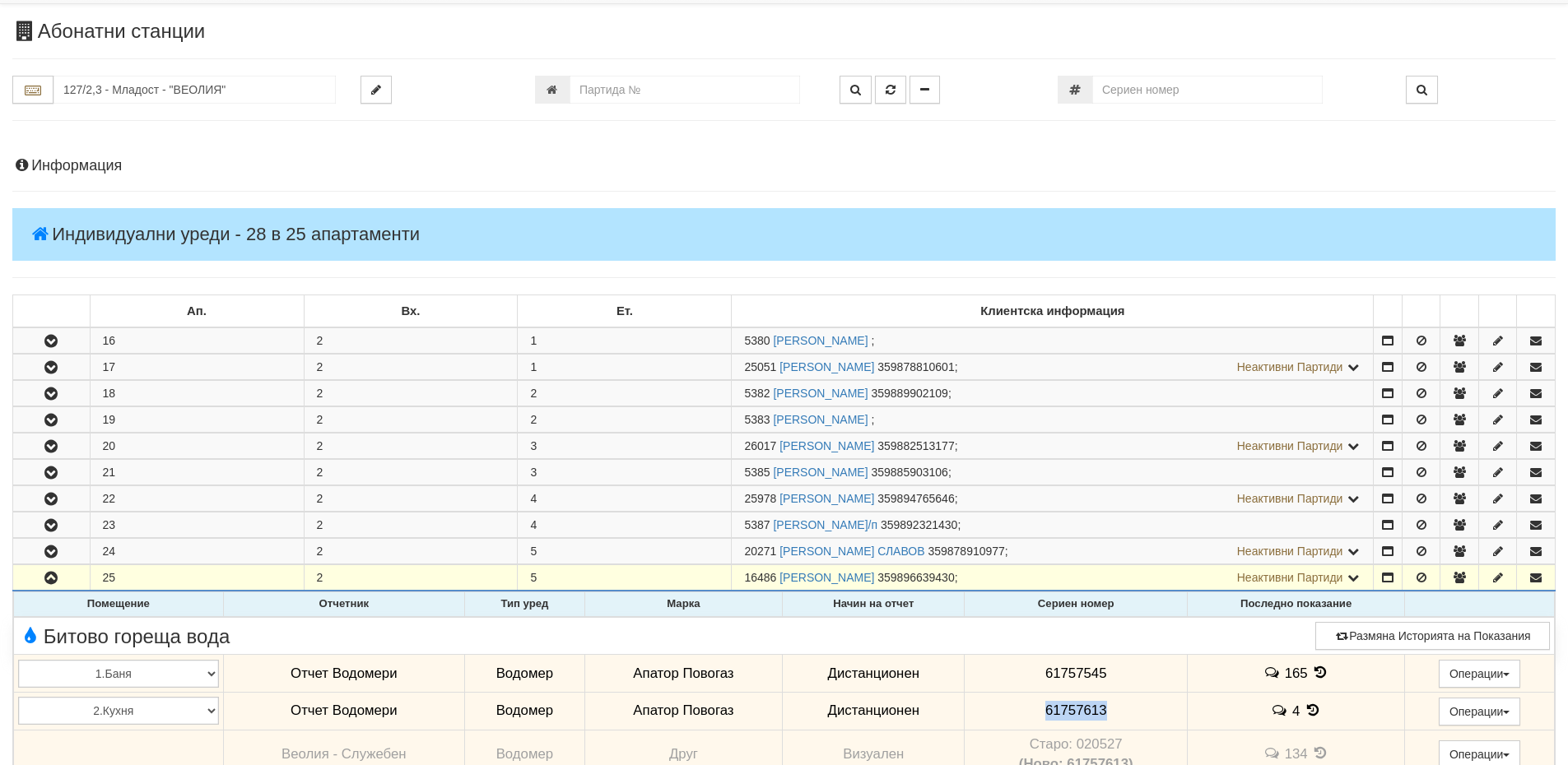
drag, startPoint x: 1111, startPoint y: 750, endPoint x: 1020, endPoint y: 713, distance: 98.2
click at [1020, 713] on td "61757613" at bounding box center [1076, 711] width 223 height 38
copy span "61757613"
